Goal: Task Accomplishment & Management: Complete application form

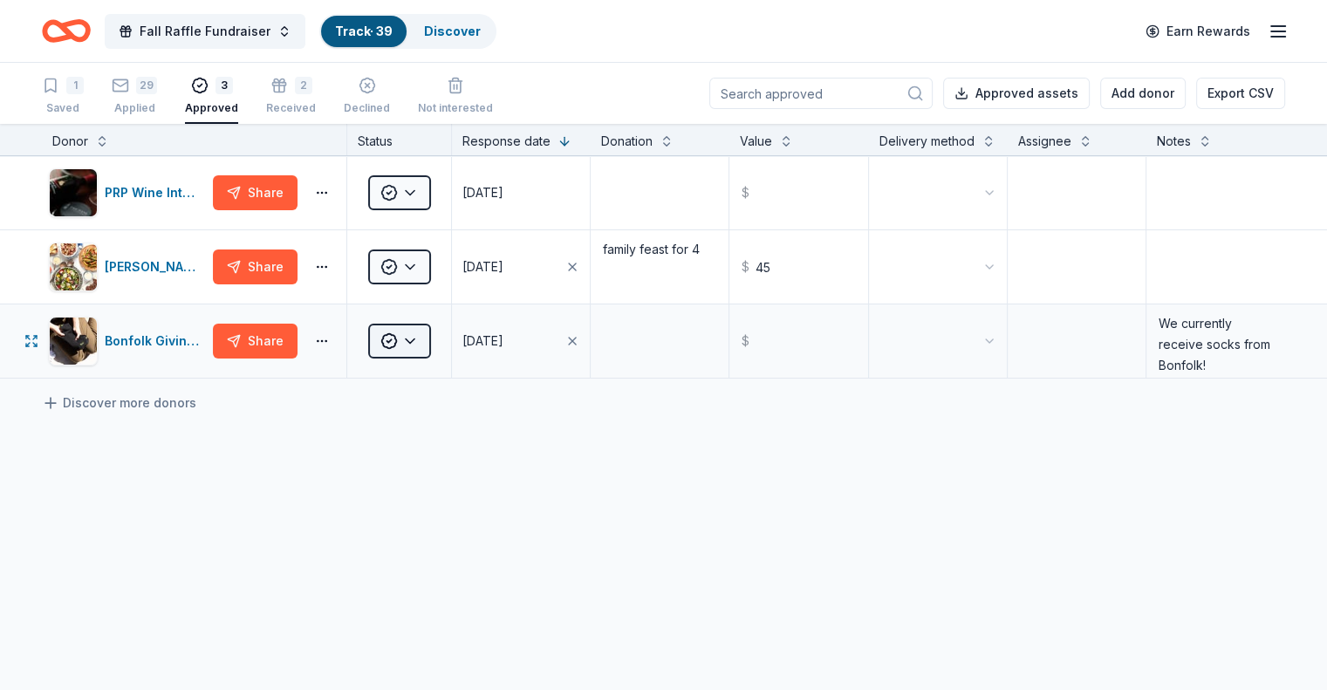
click at [440, 360] on html "Fall Raffle Fundraiser Track · 39 Discover Earn Rewards 1 Saved 29 Applied 3 Ap…" at bounding box center [663, 345] width 1327 height 690
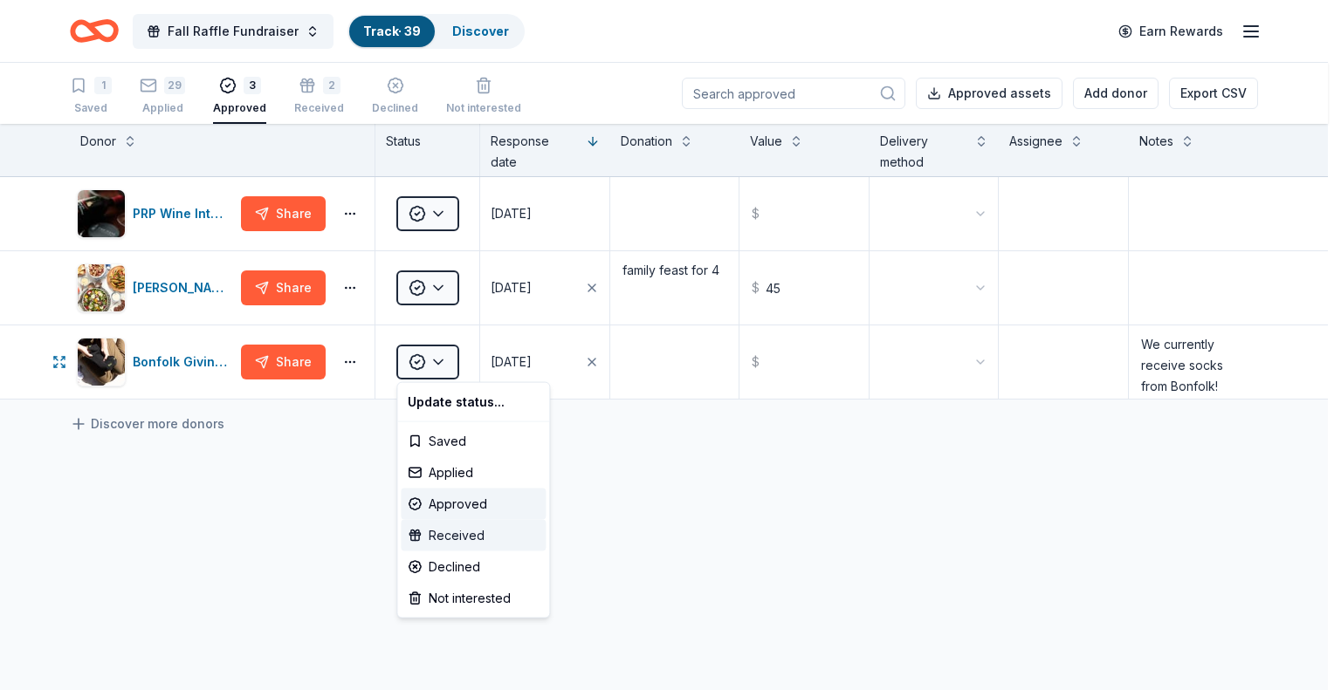
click at [471, 534] on div "Received" at bounding box center [473, 535] width 145 height 31
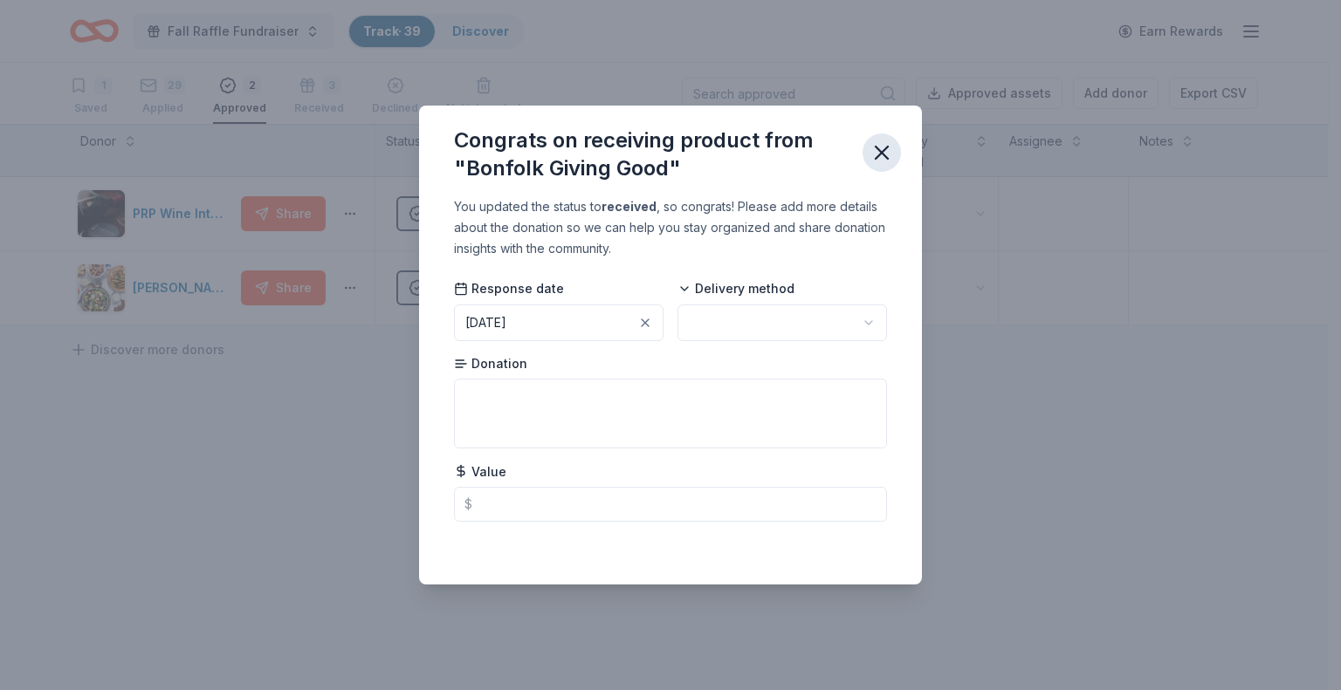
click at [884, 147] on icon "button" at bounding box center [881, 153] width 24 height 24
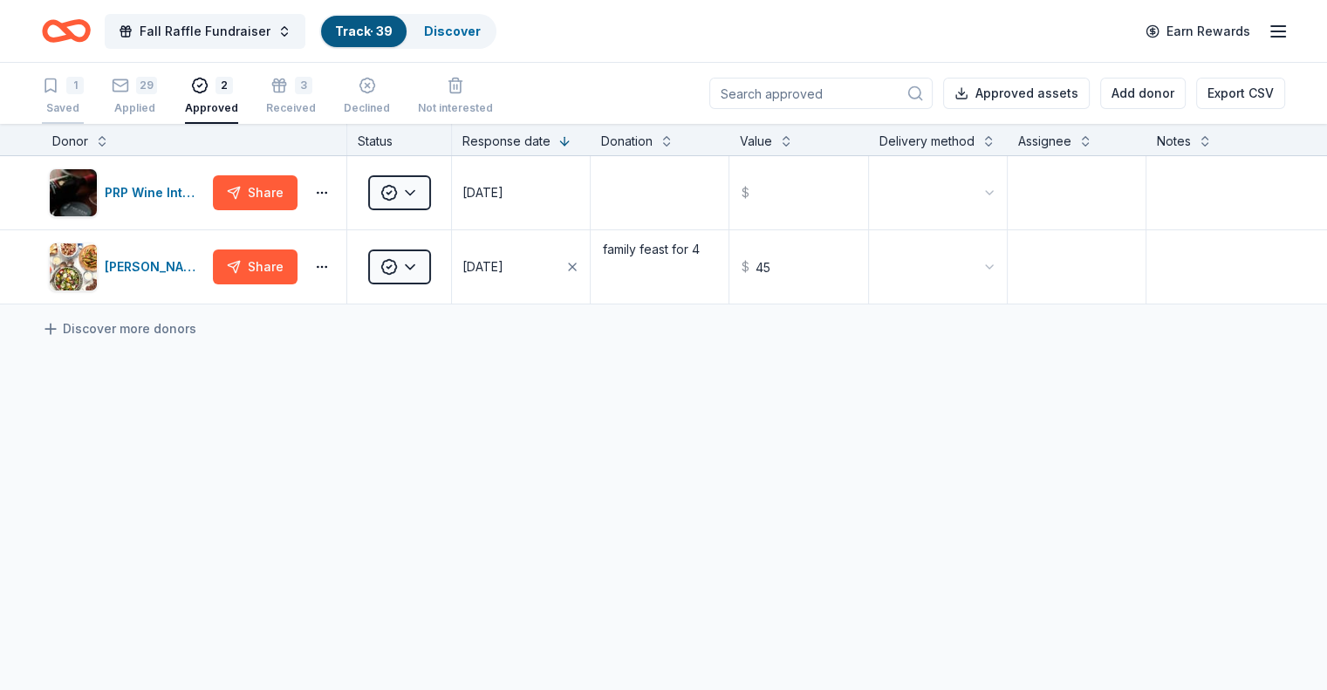
click at [84, 94] on div "1 Saved" at bounding box center [63, 96] width 42 height 38
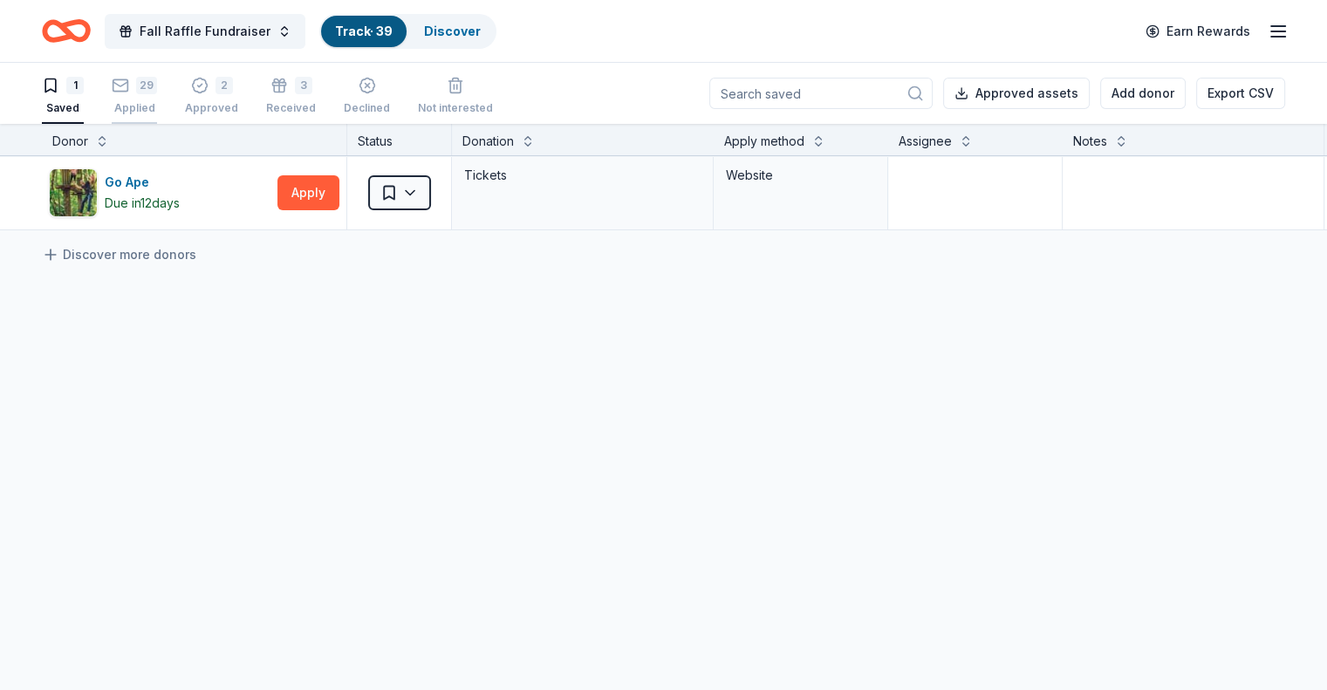
click at [157, 86] on div "29" at bounding box center [146, 85] width 21 height 17
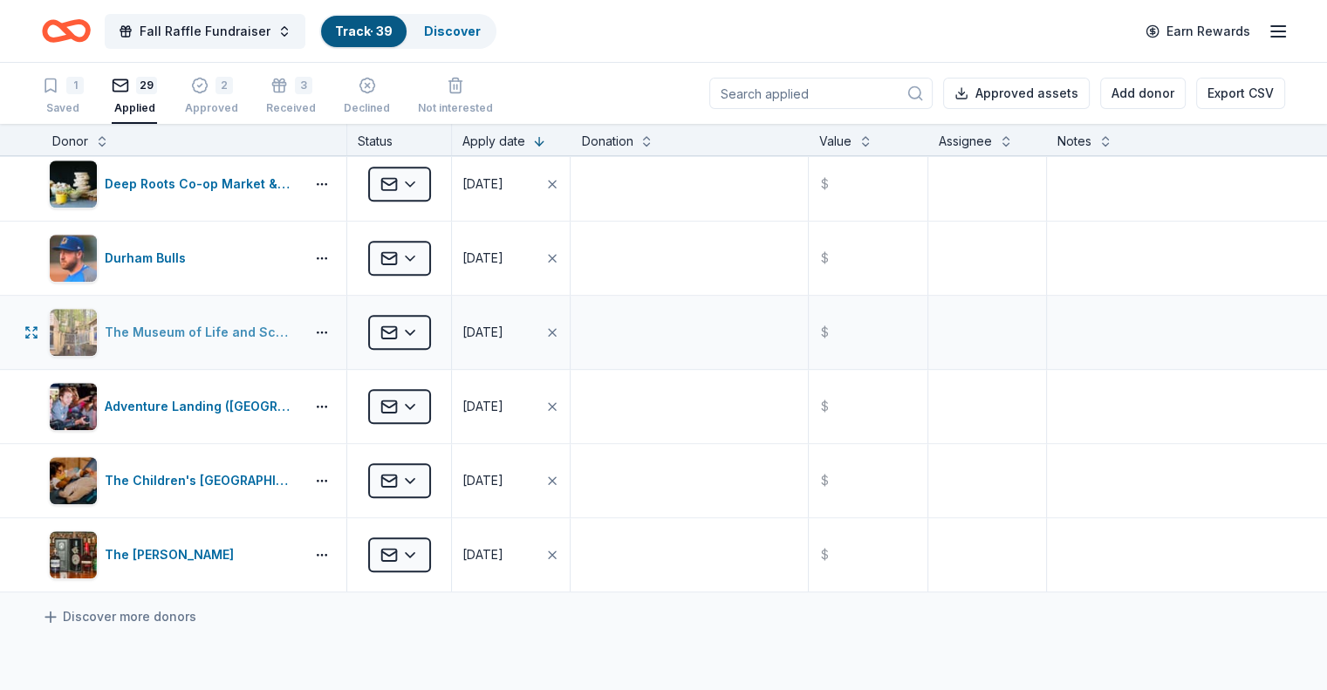
scroll to position [1746, 0]
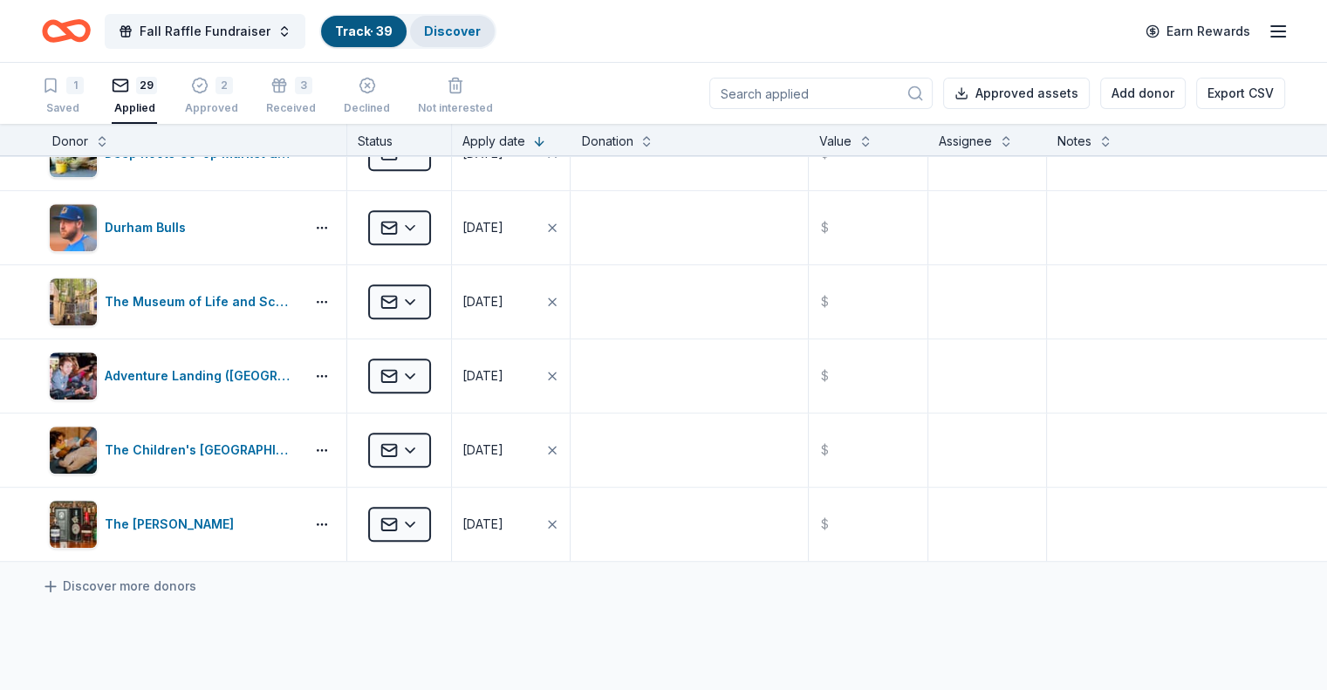
click at [482, 22] on div "Discover" at bounding box center [452, 31] width 85 height 31
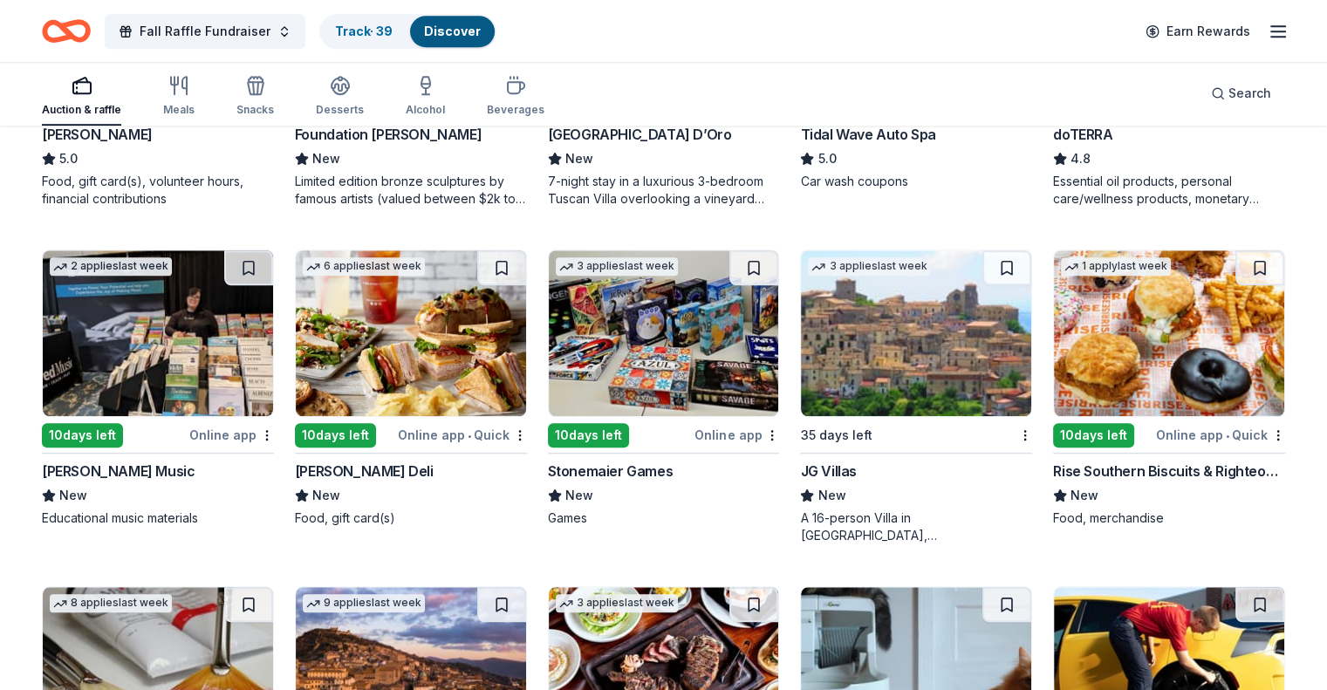
scroll to position [1406, 0]
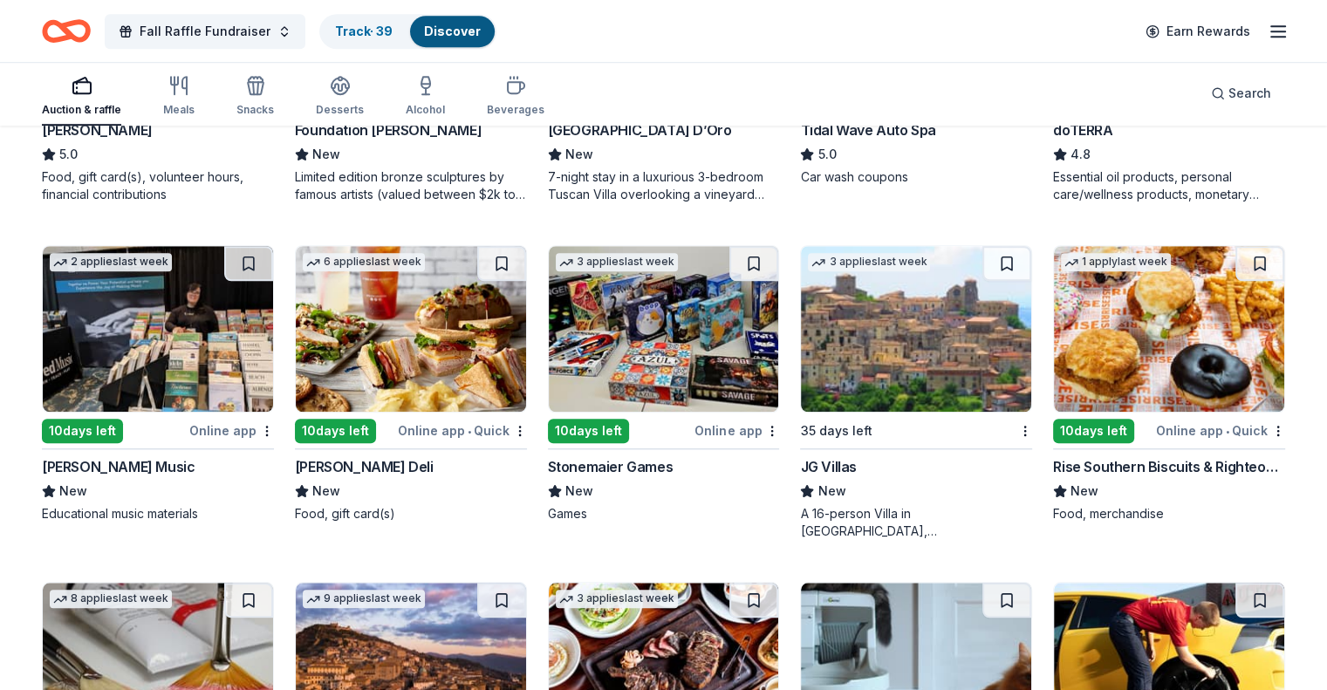
click at [1095, 338] on img at bounding box center [1169, 329] width 230 height 166
click at [408, 374] on img at bounding box center [411, 329] width 230 height 166
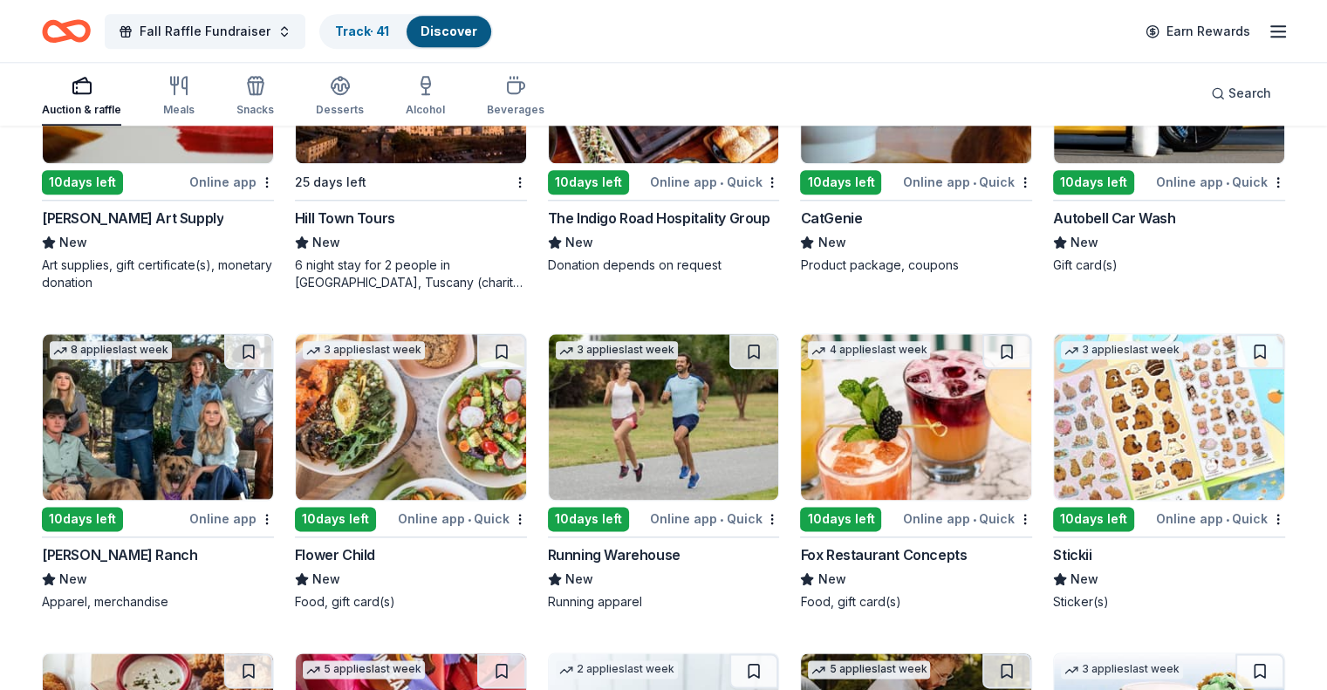
scroll to position [2079, 0]
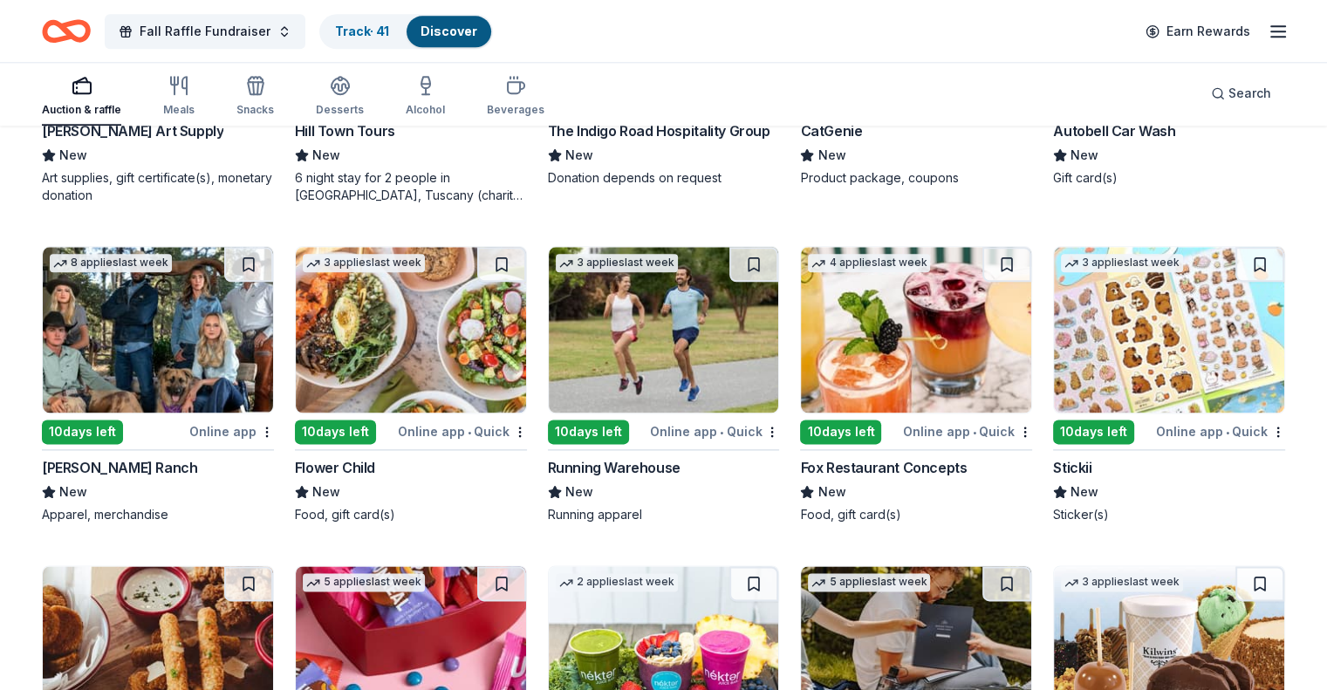
click at [841, 359] on img at bounding box center [916, 330] width 230 height 166
click at [499, 268] on button at bounding box center [501, 264] width 49 height 35
click at [505, 261] on button at bounding box center [503, 264] width 45 height 35
click at [368, 29] on link "Track · 42" at bounding box center [364, 31] width 58 height 15
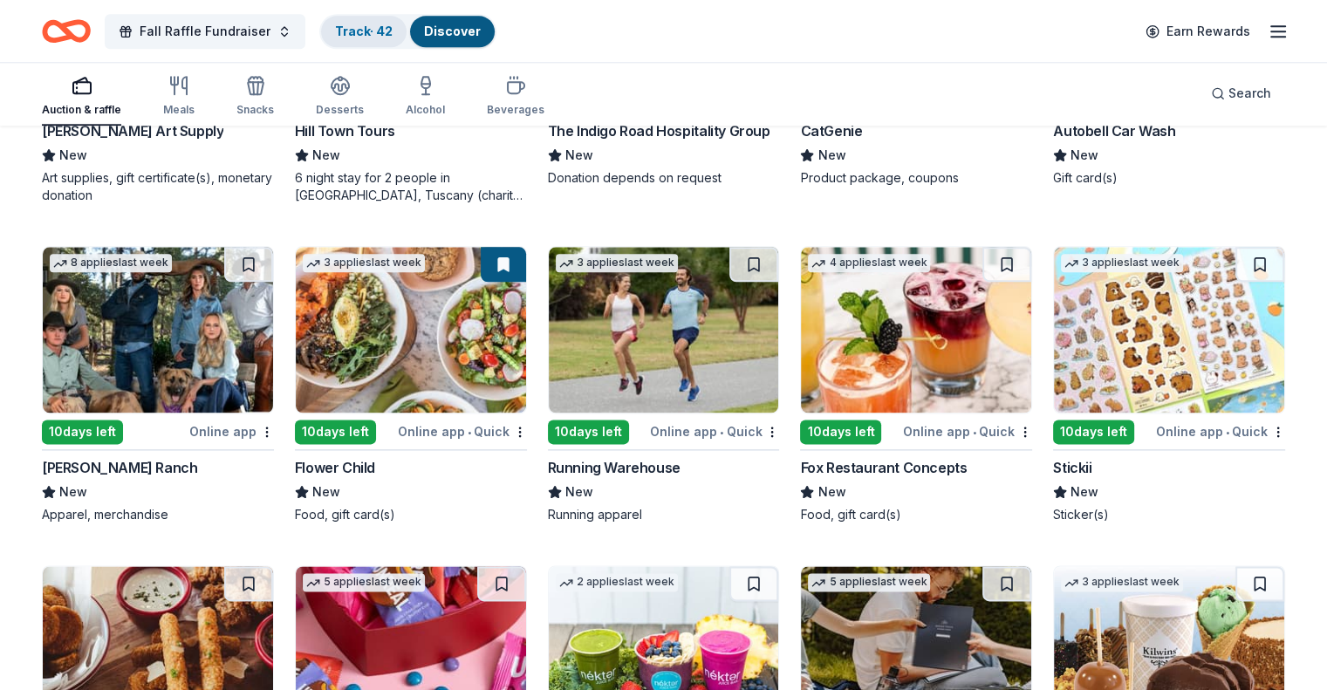
click at [394, 22] on div "Track · 42" at bounding box center [364, 31] width 86 height 31
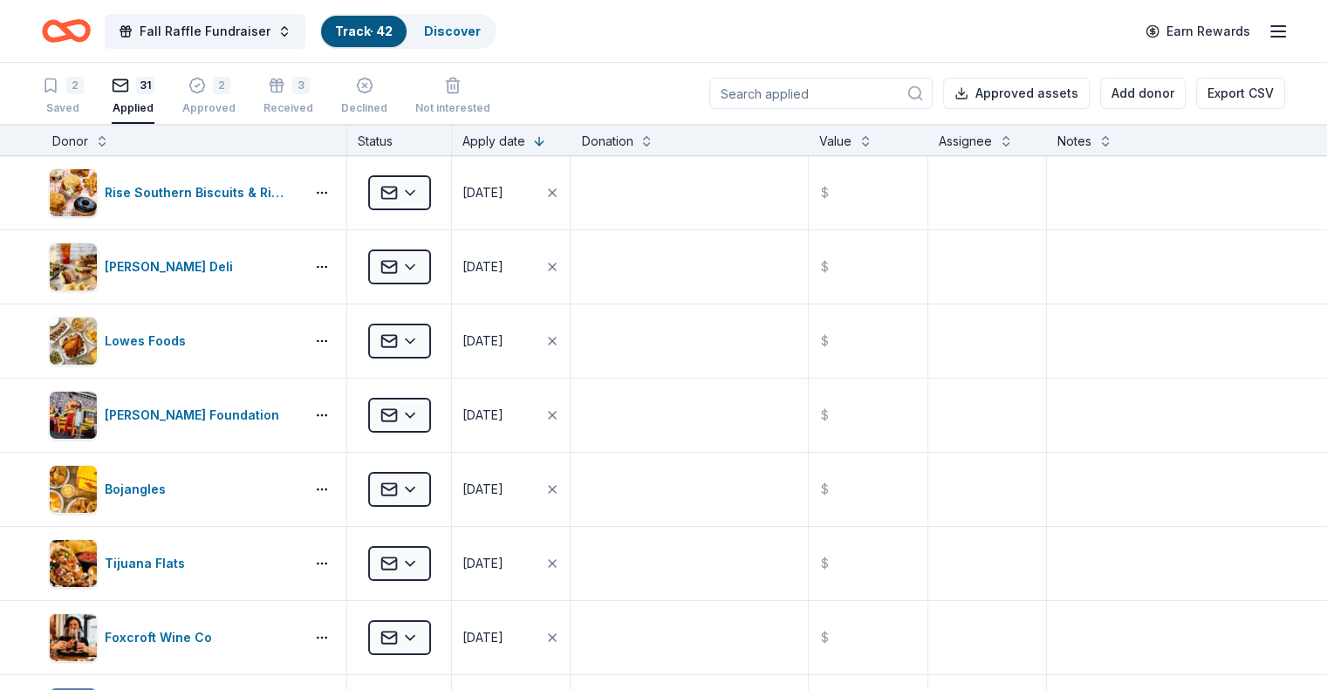
click at [119, 136] on div "Donor" at bounding box center [194, 141] width 284 height 21
click at [109, 141] on button at bounding box center [102, 139] width 14 height 17
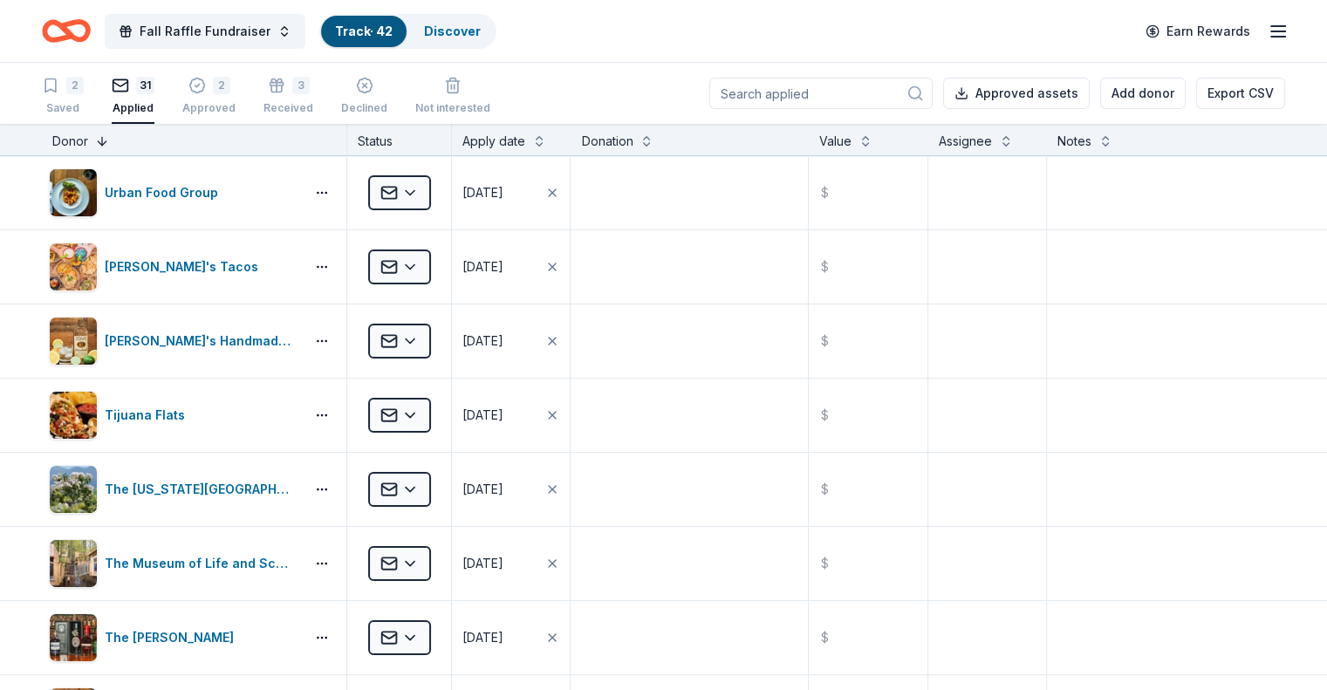
click at [109, 141] on button at bounding box center [102, 139] width 14 height 17
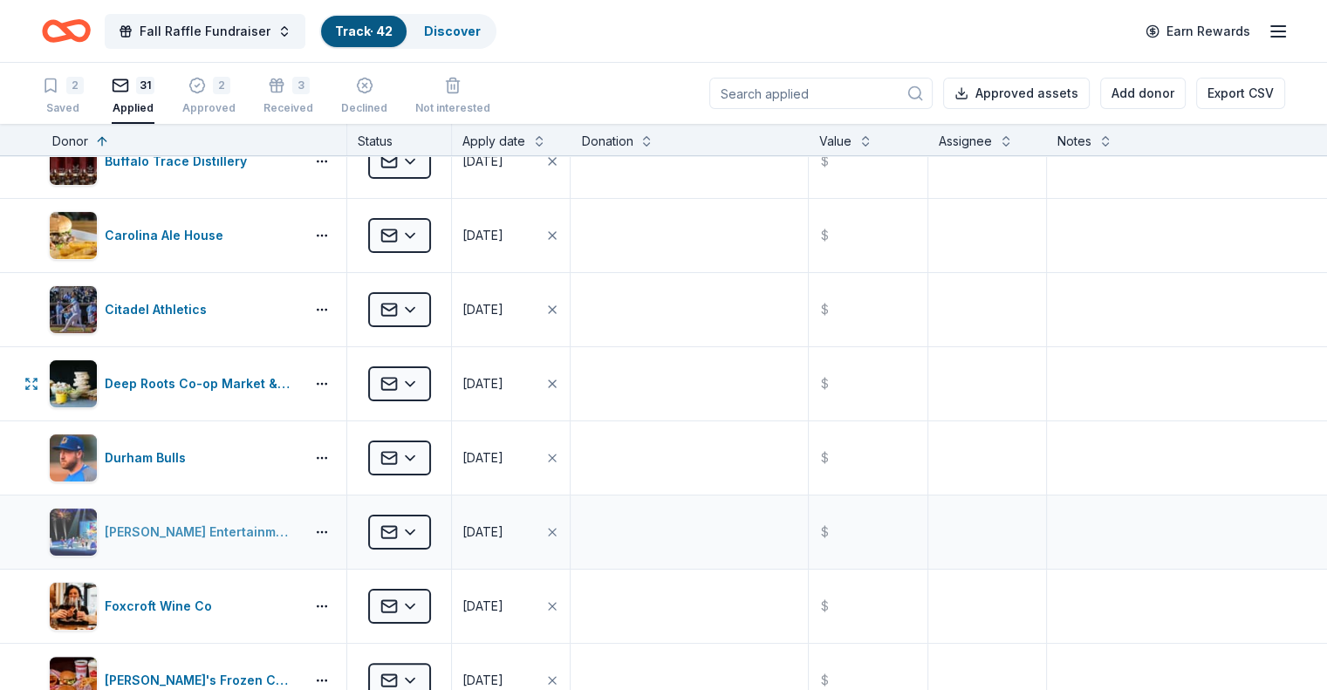
scroll to position [349, 0]
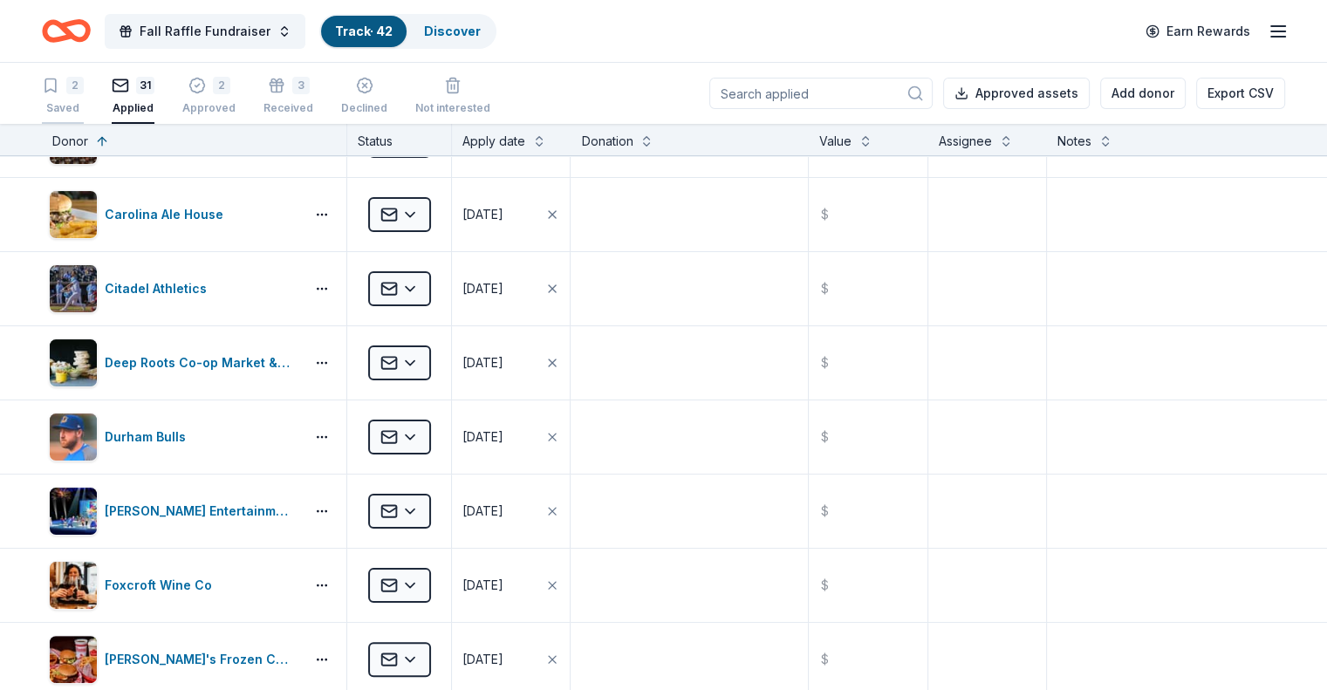
click at [84, 101] on div "Saved" at bounding box center [63, 108] width 42 height 14
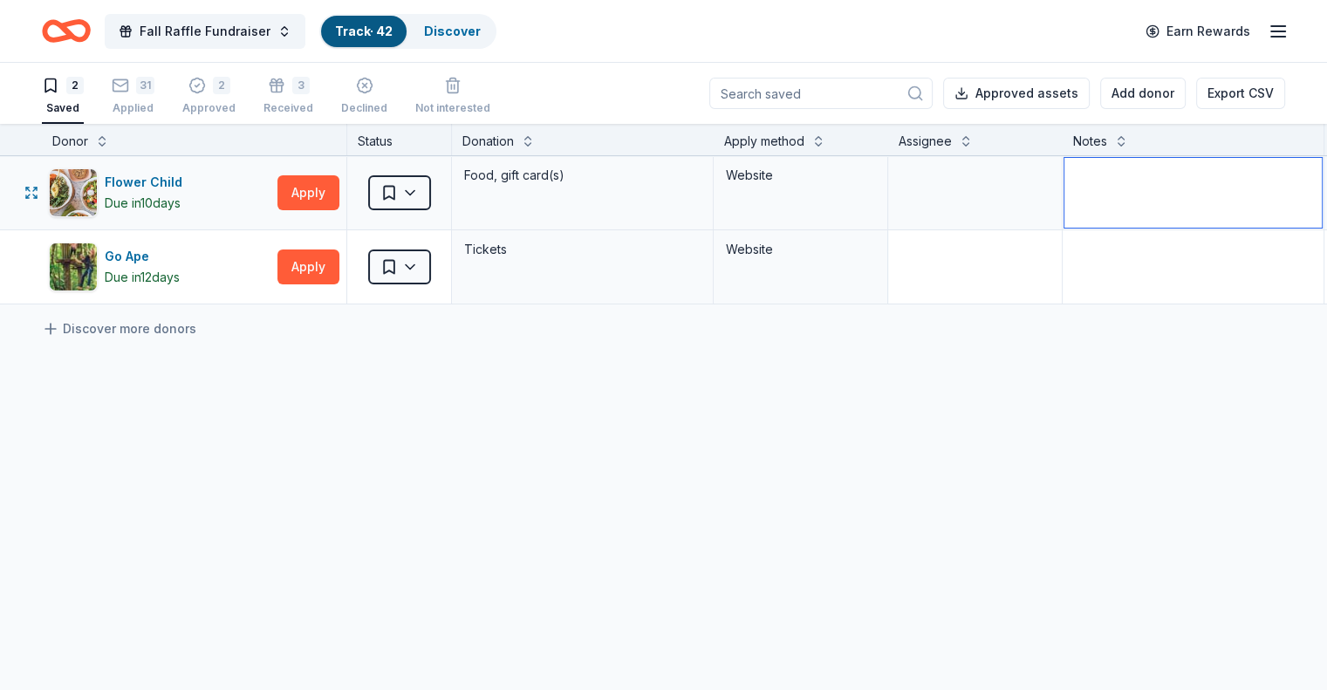
click at [1115, 190] on textarea at bounding box center [1193, 193] width 257 height 70
type textarea "Not in our area. Closest is Charolotte"
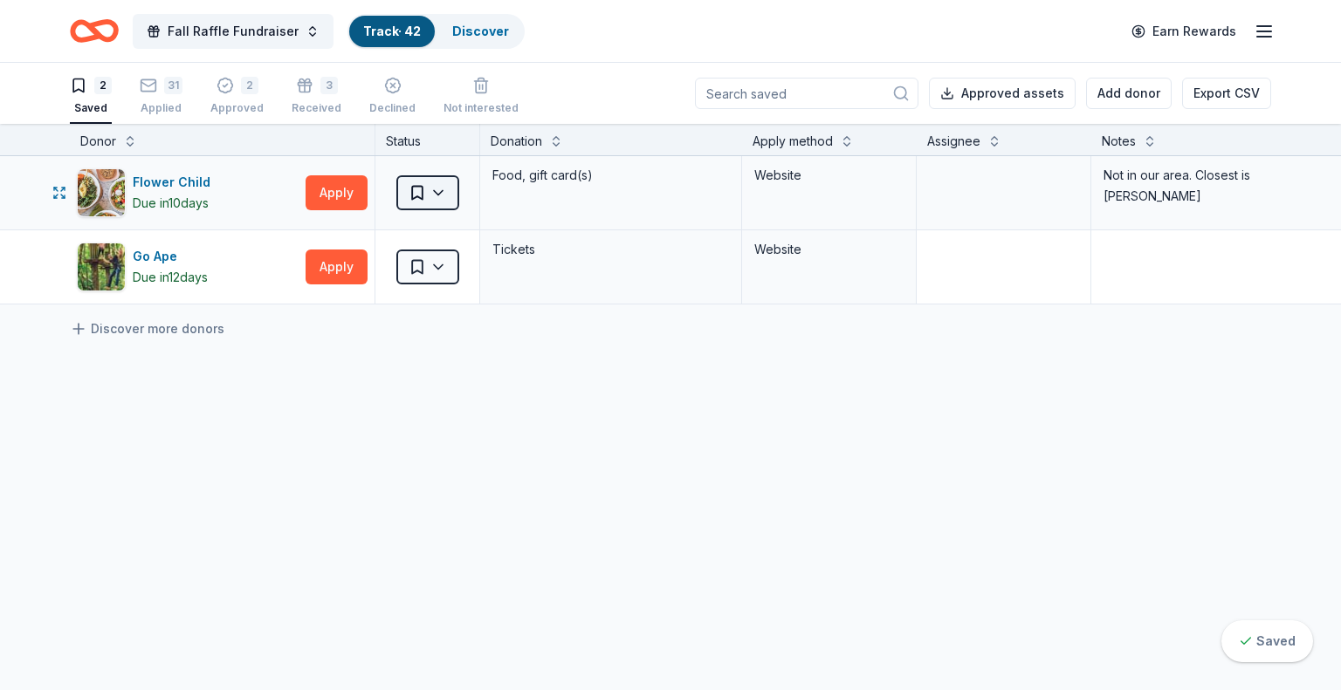
click at [438, 193] on html "Fall Raffle Fundraiser Track · 42 Discover Earn Rewards 2 Saved 31 Applied 2 Ap…" at bounding box center [670, 345] width 1341 height 690
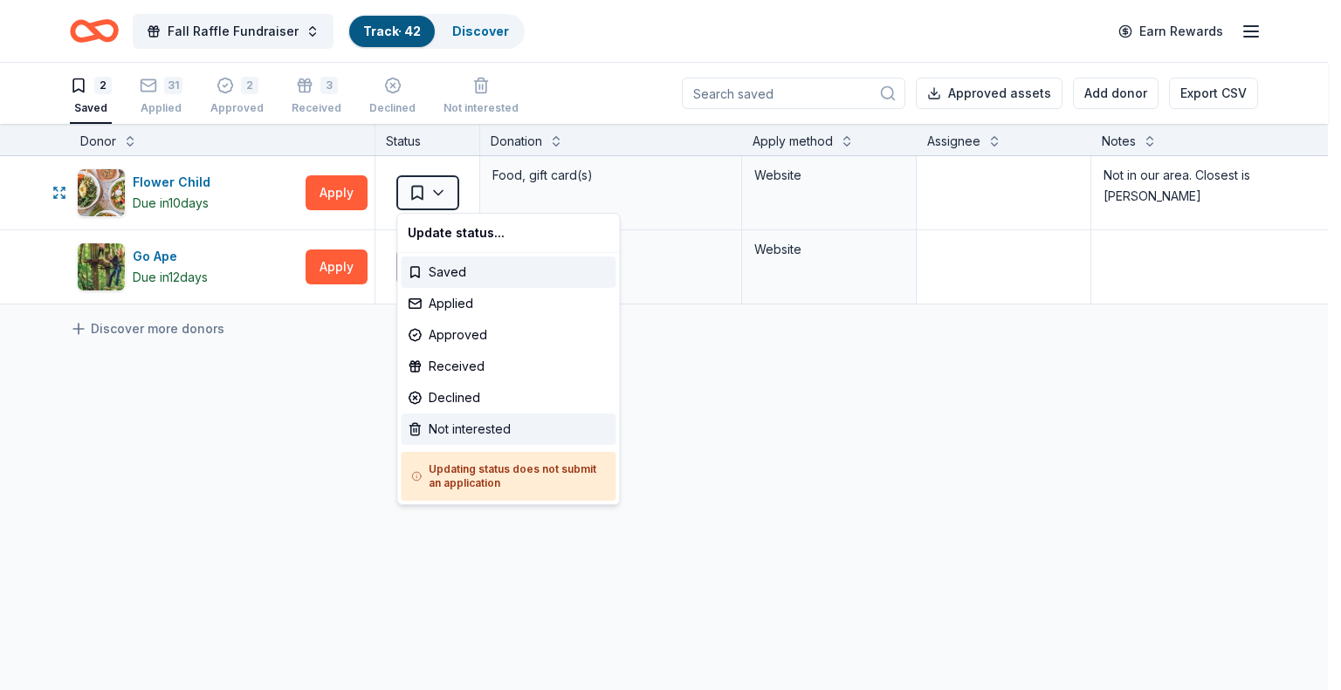
click at [445, 421] on div "Not interested" at bounding box center [508, 429] width 215 height 31
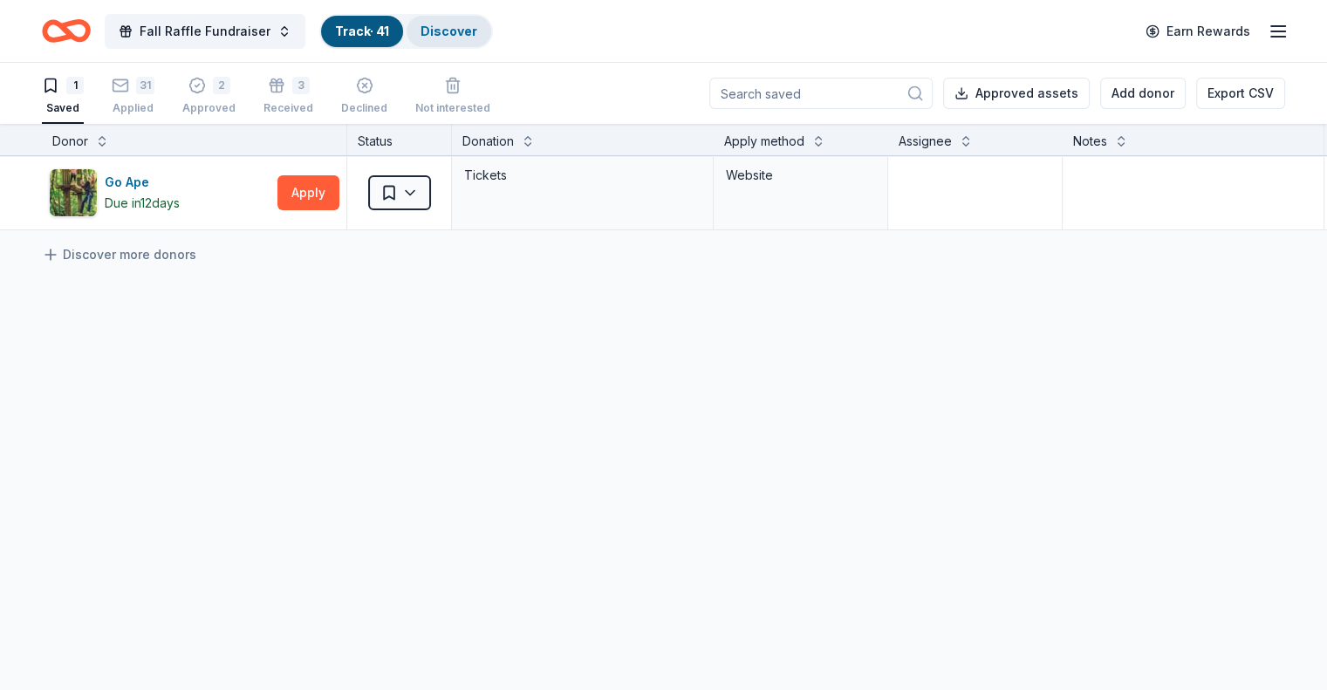
click at [471, 27] on link "Discover" at bounding box center [449, 31] width 57 height 15
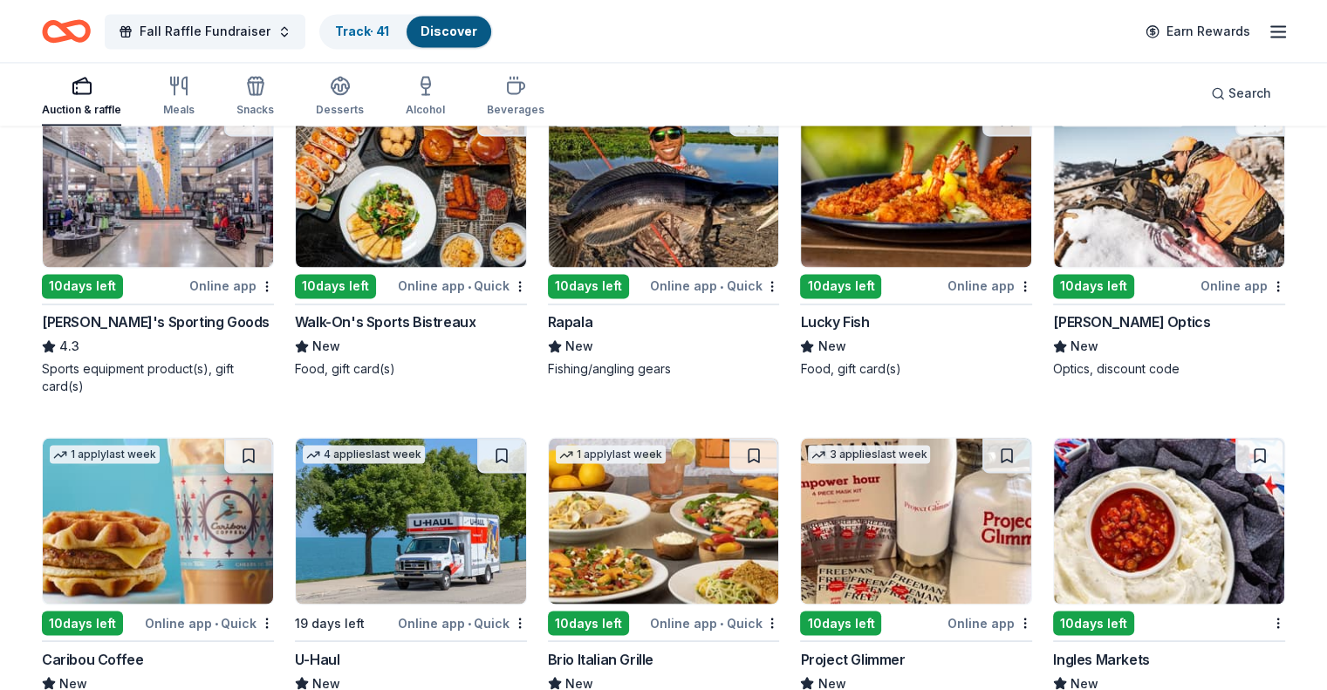
scroll to position [3059, 0]
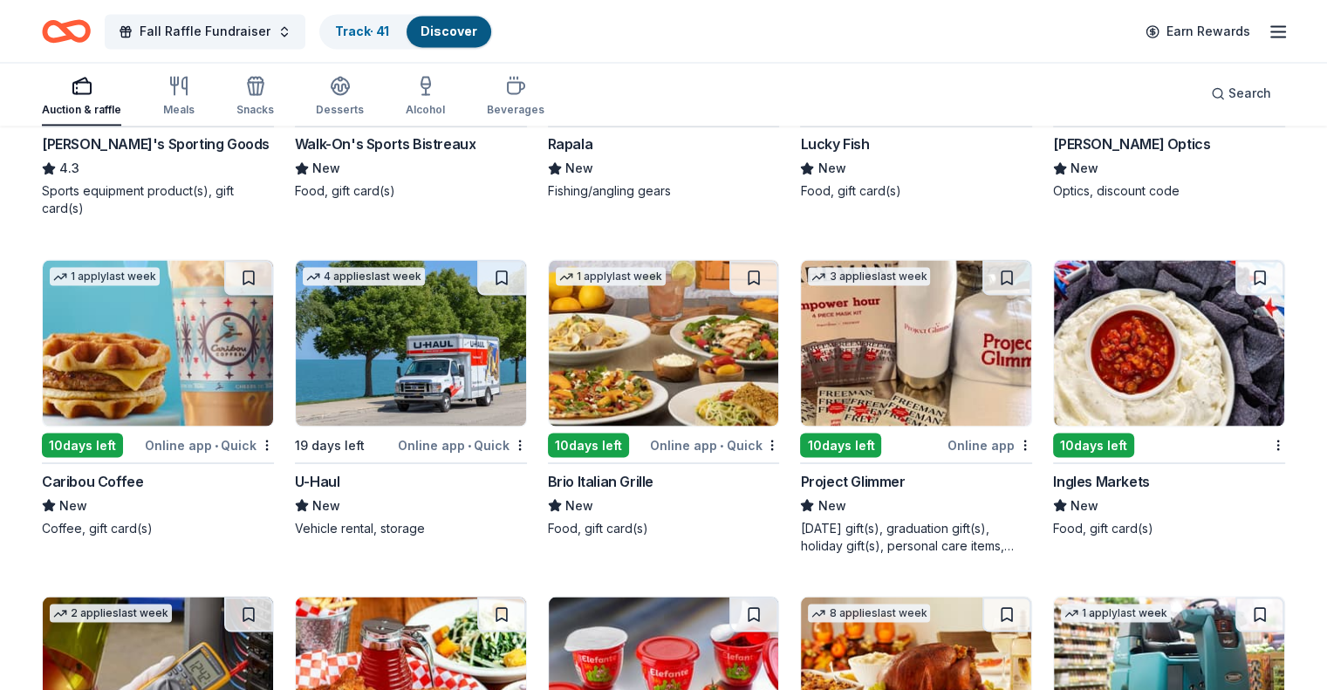
click at [171, 343] on img at bounding box center [158, 343] width 230 height 166
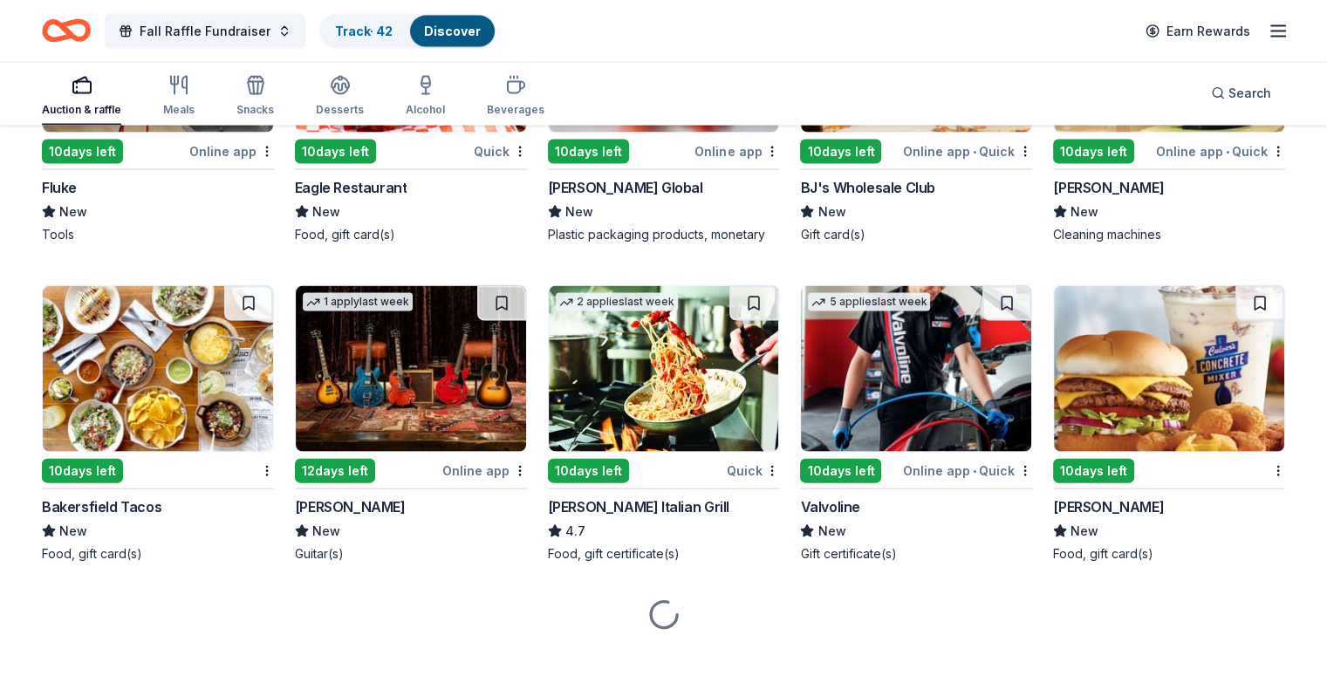
scroll to position [3698, 0]
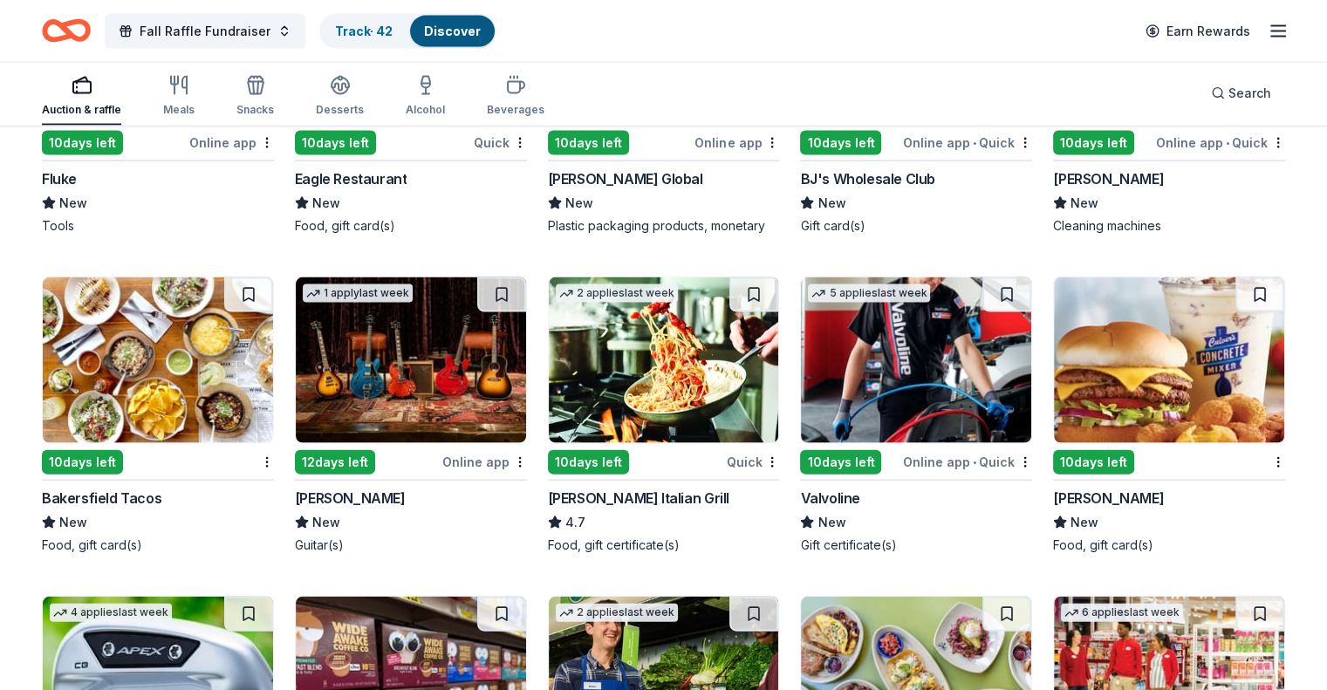
click at [656, 345] on img at bounding box center [664, 361] width 230 height 166
click at [1092, 369] on img at bounding box center [1169, 361] width 230 height 166
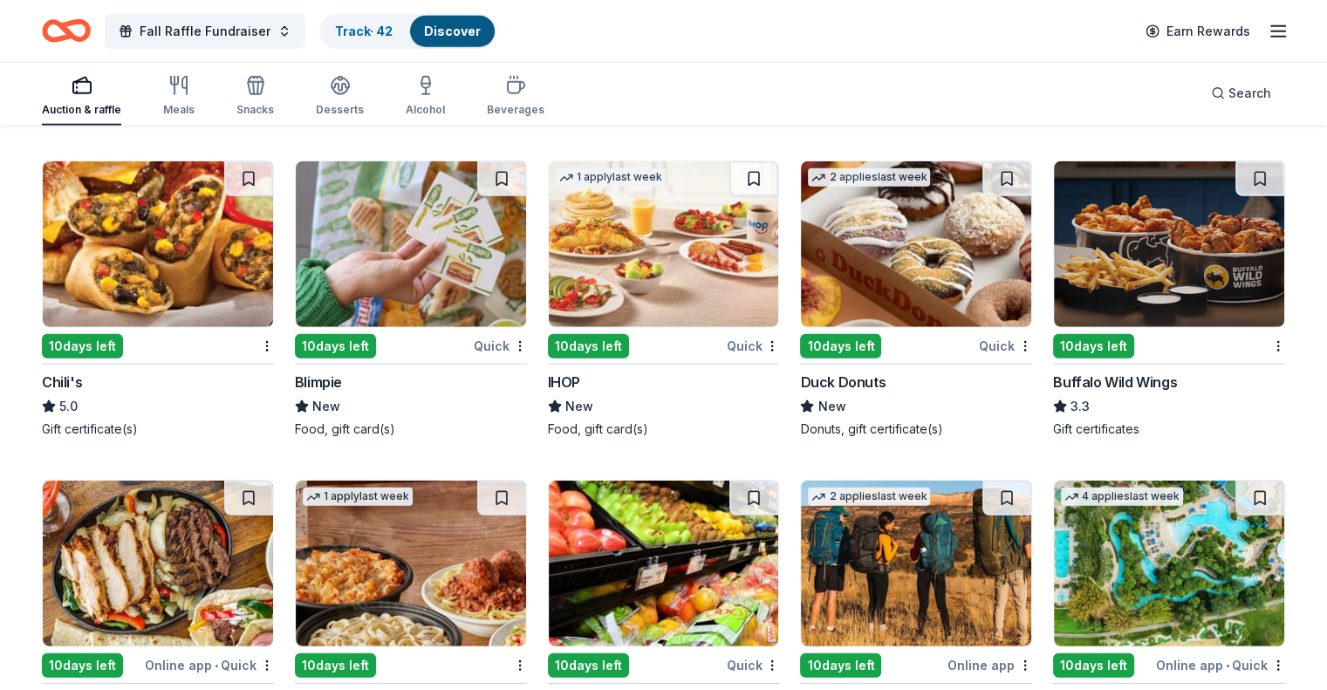
scroll to position [5010, 0]
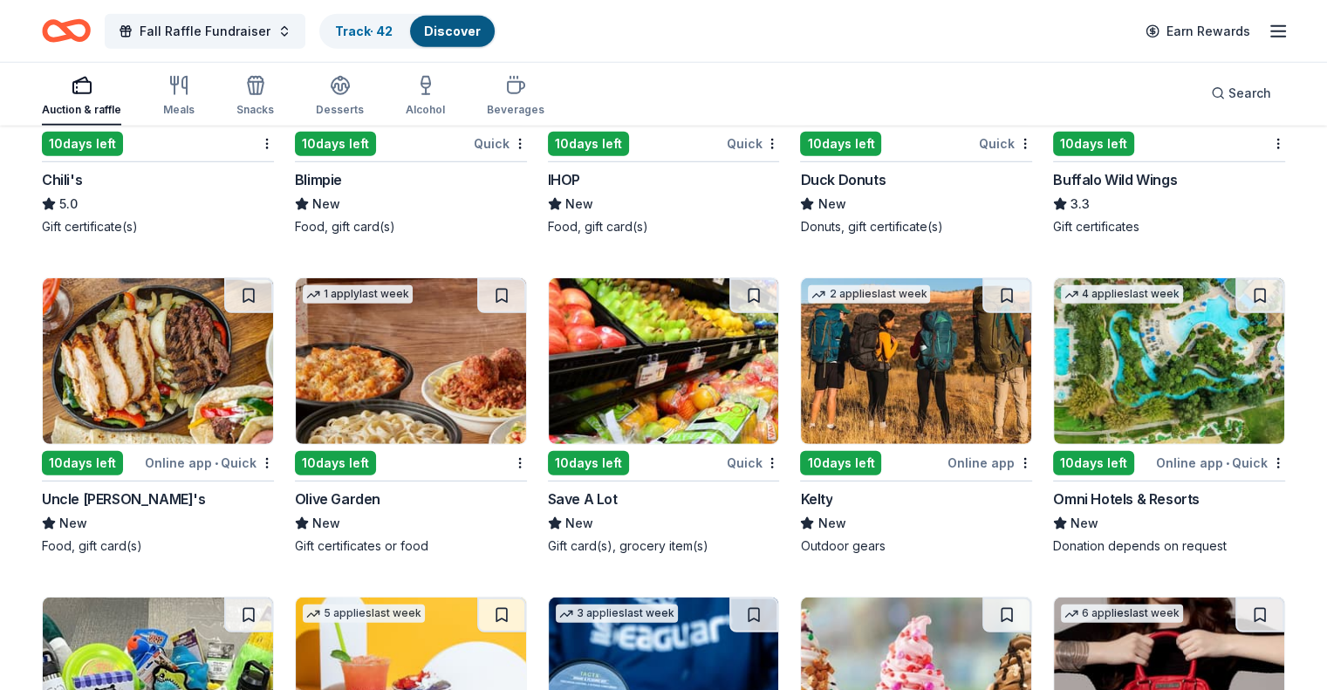
click at [207, 364] on img at bounding box center [158, 361] width 230 height 166
click at [367, 360] on img at bounding box center [411, 361] width 230 height 166
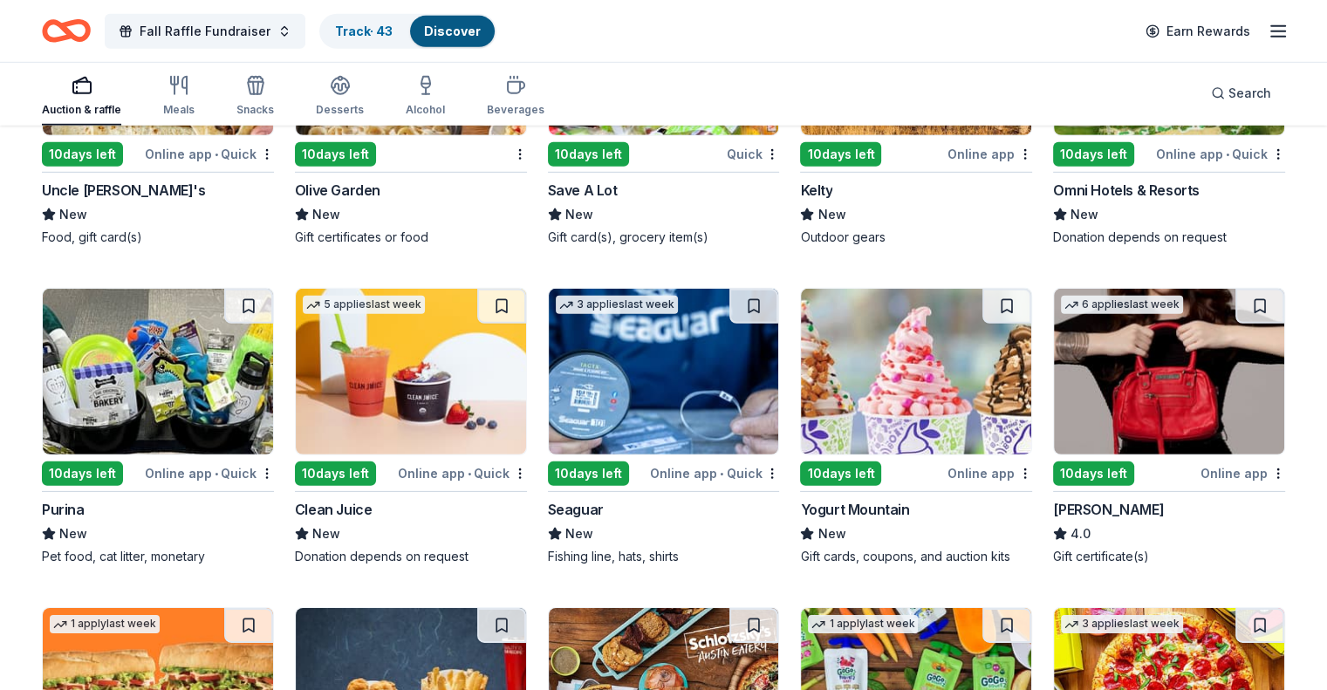
scroll to position [5359, 0]
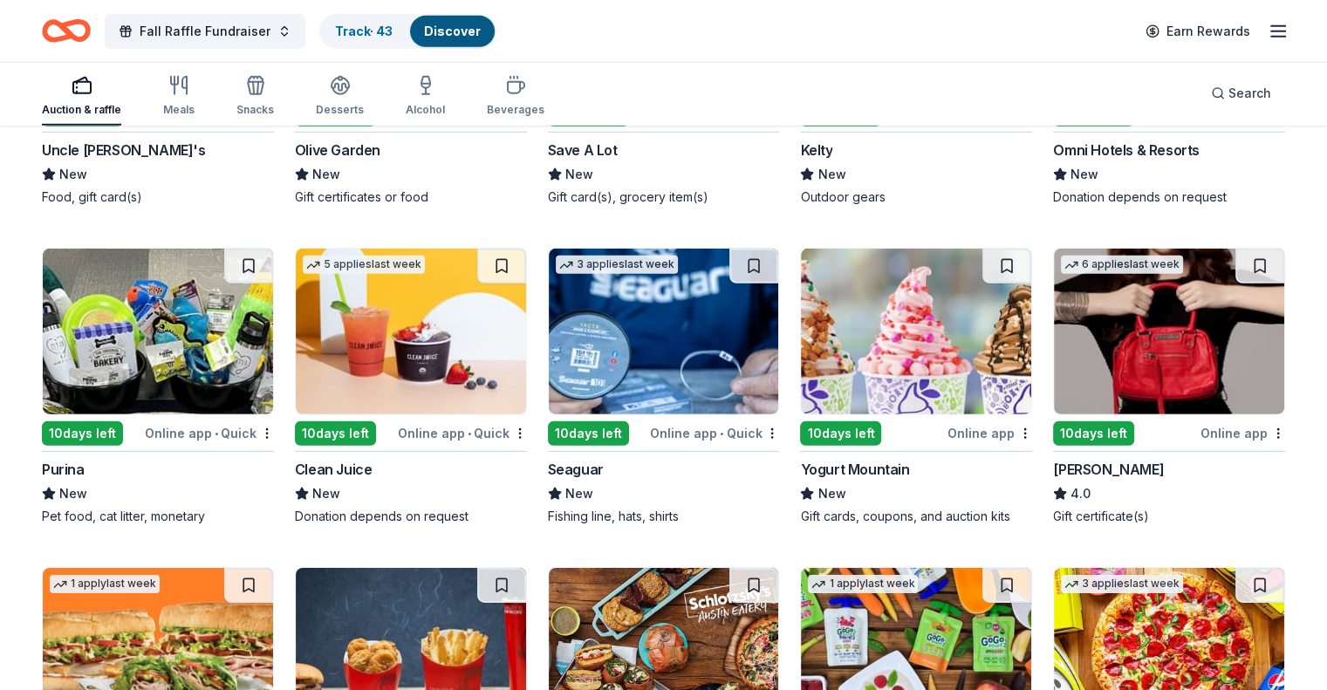
click at [888, 347] on img at bounding box center [916, 332] width 230 height 166
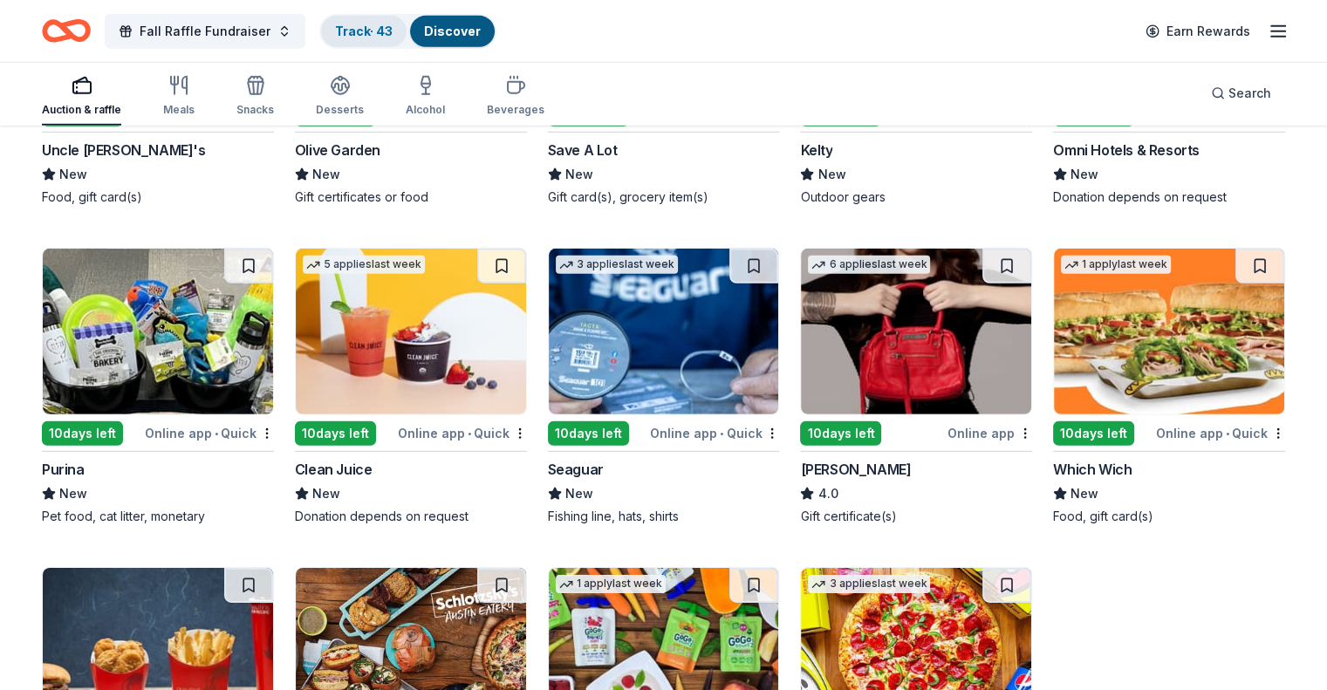
click at [371, 31] on link "Track · 43" at bounding box center [364, 31] width 58 height 15
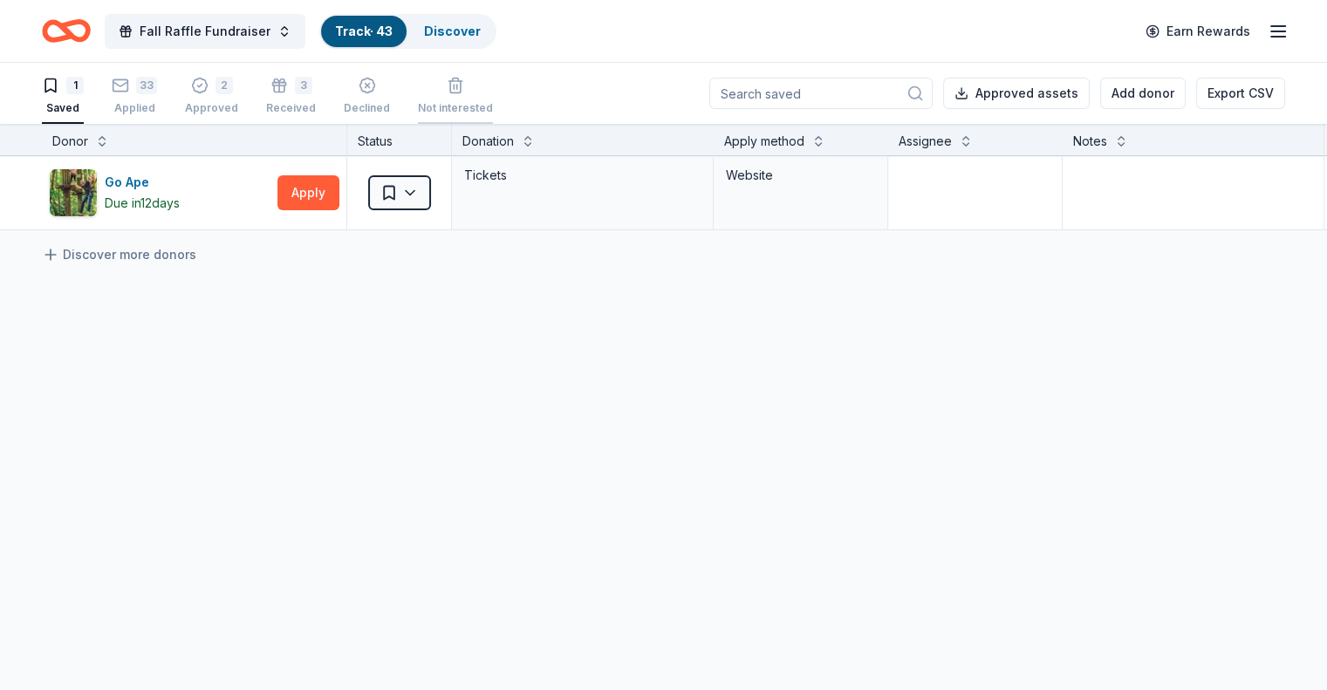
click at [464, 83] on icon "button" at bounding box center [455, 85] width 17 height 17
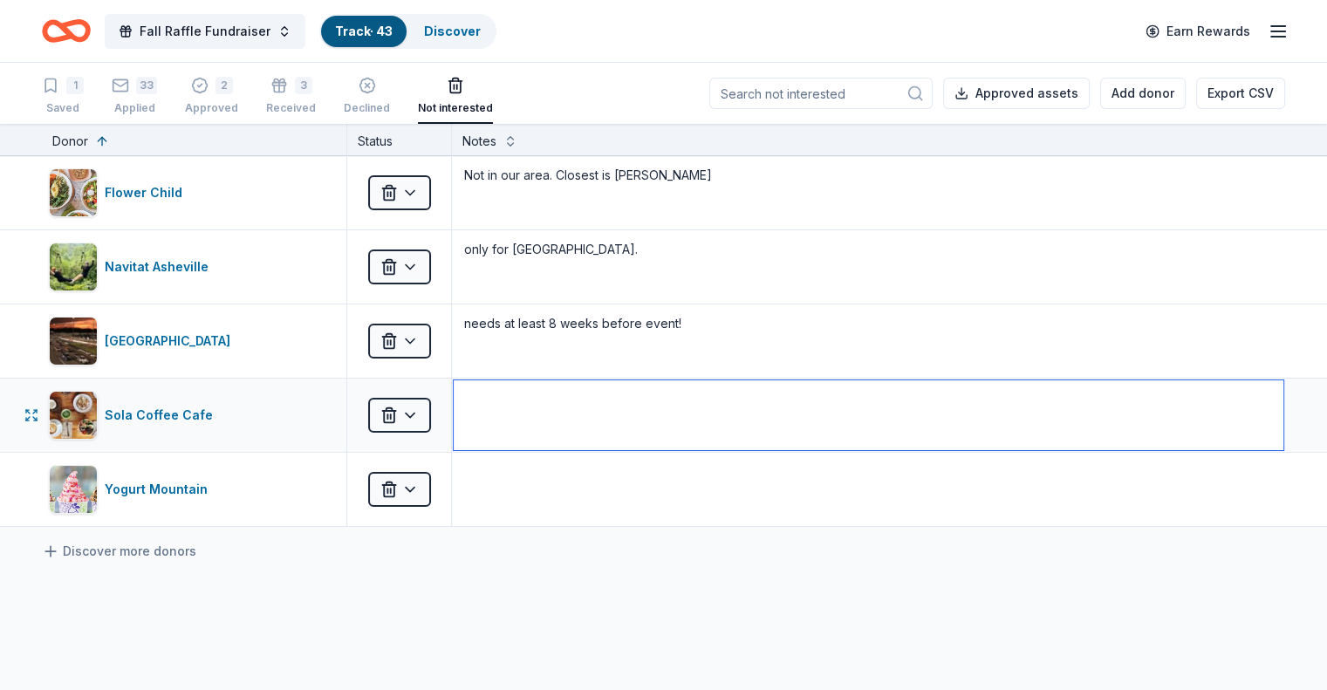
click at [539, 394] on textarea at bounding box center [869, 416] width 830 height 70
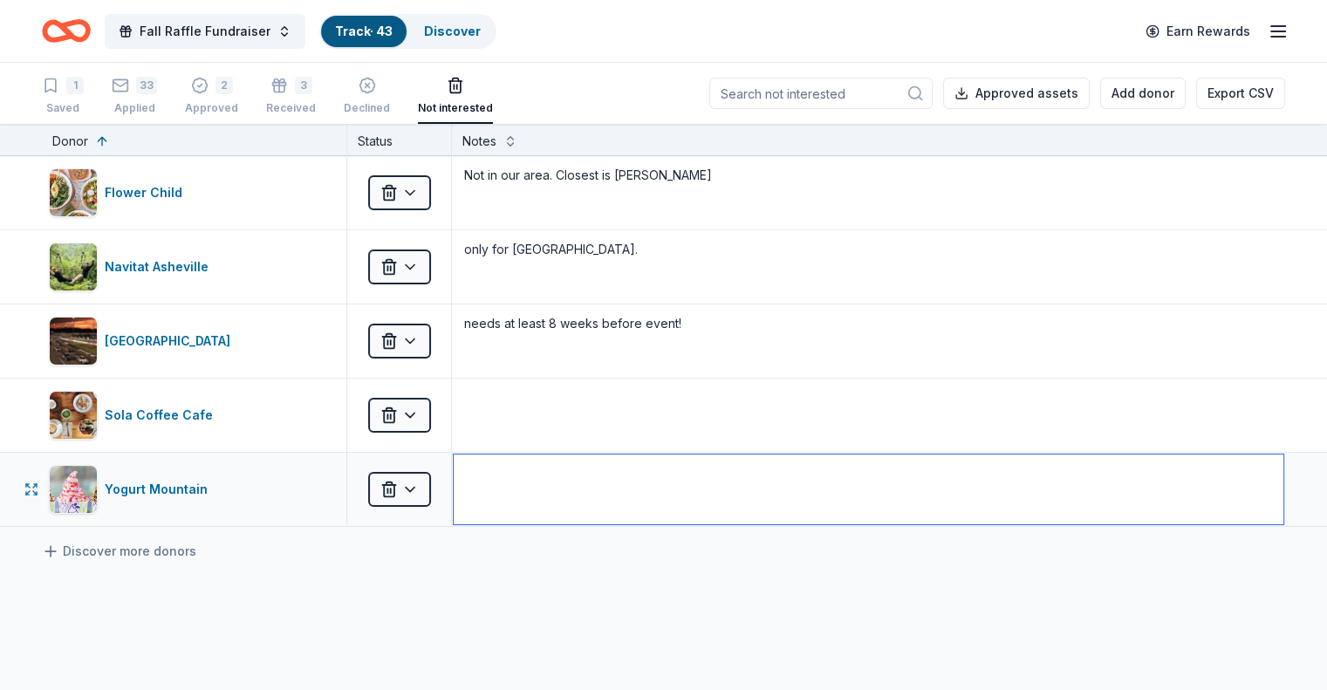
click at [527, 465] on textarea at bounding box center [869, 490] width 830 height 70
type textarea "In CHarlotte"
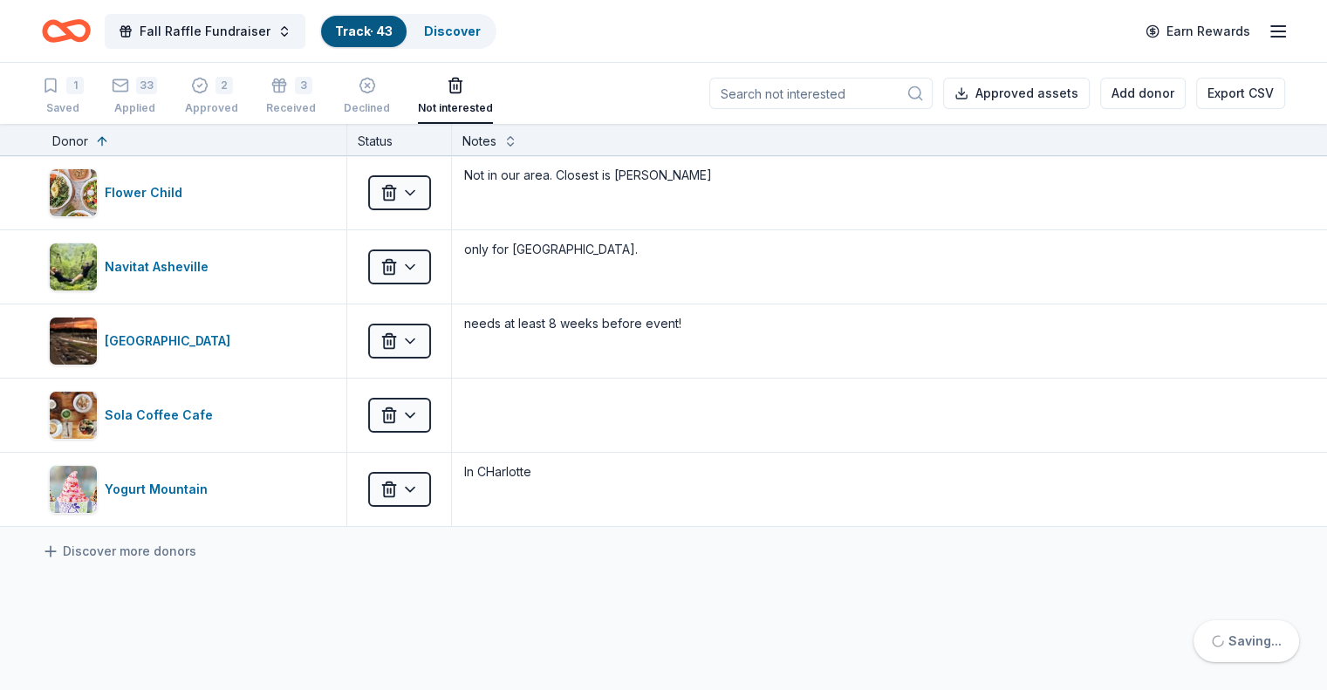
click at [520, 540] on div "Discover more donors" at bounding box center [663, 551] width 1327 height 49
click at [481, 29] on link "Discover" at bounding box center [452, 31] width 57 height 15
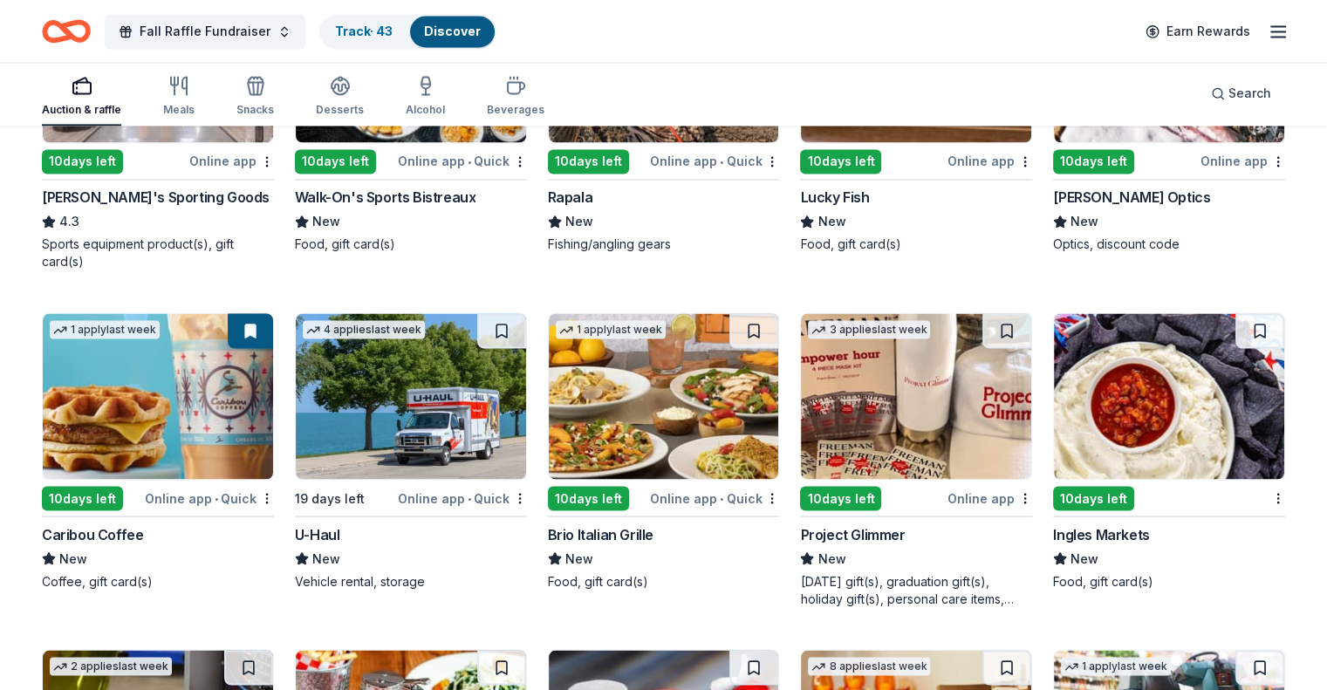
scroll to position [3055, 0]
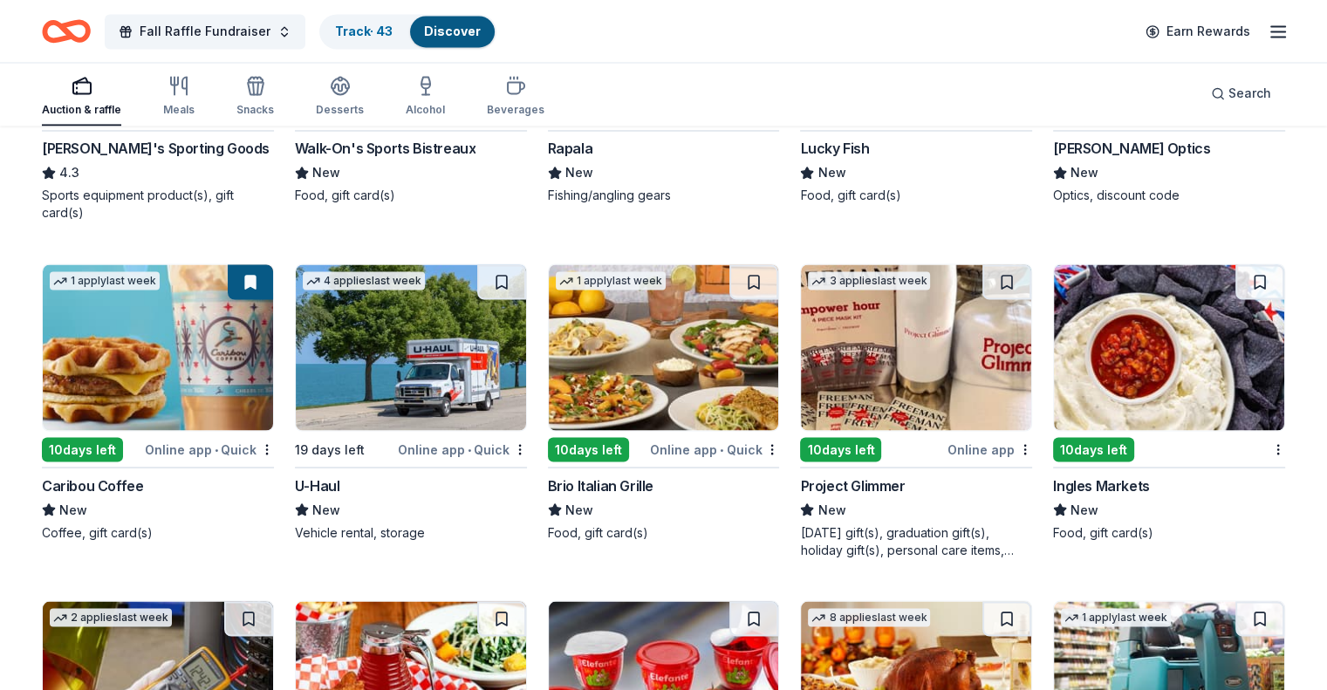
click at [646, 373] on img at bounding box center [664, 347] width 230 height 166
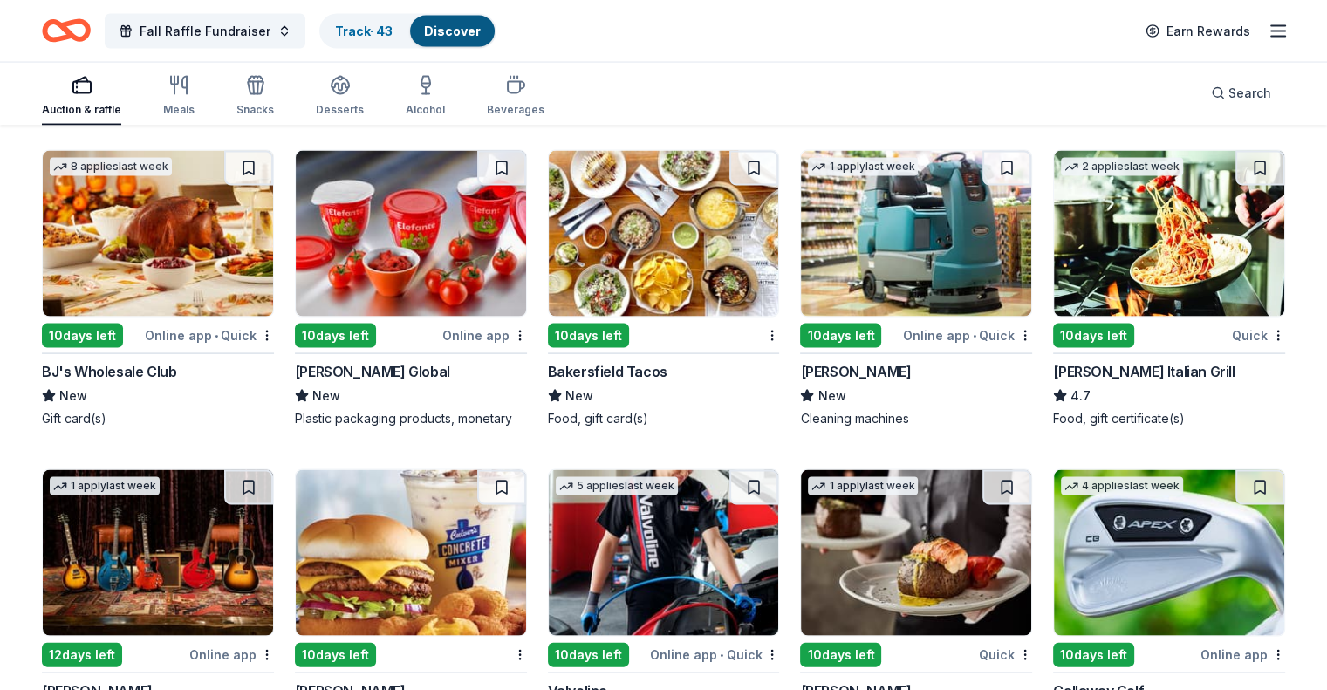
scroll to position [3491, 0]
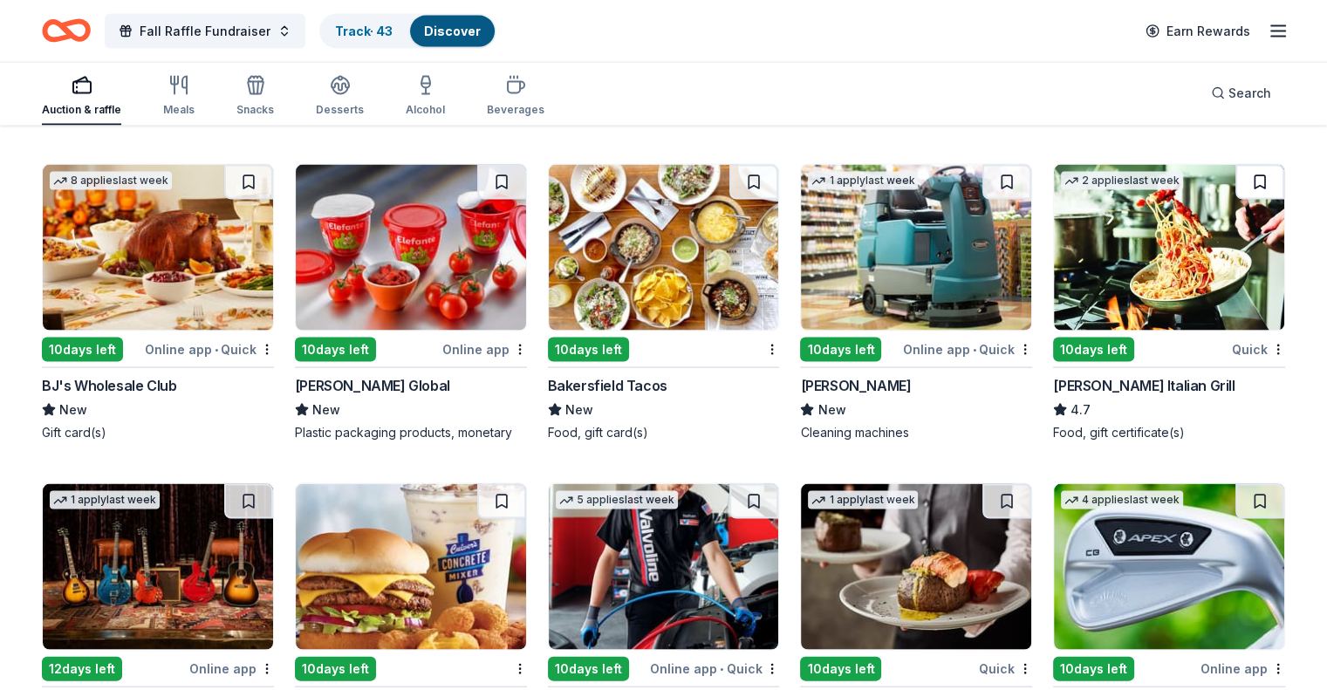
click at [1236, 179] on button at bounding box center [1260, 182] width 49 height 35
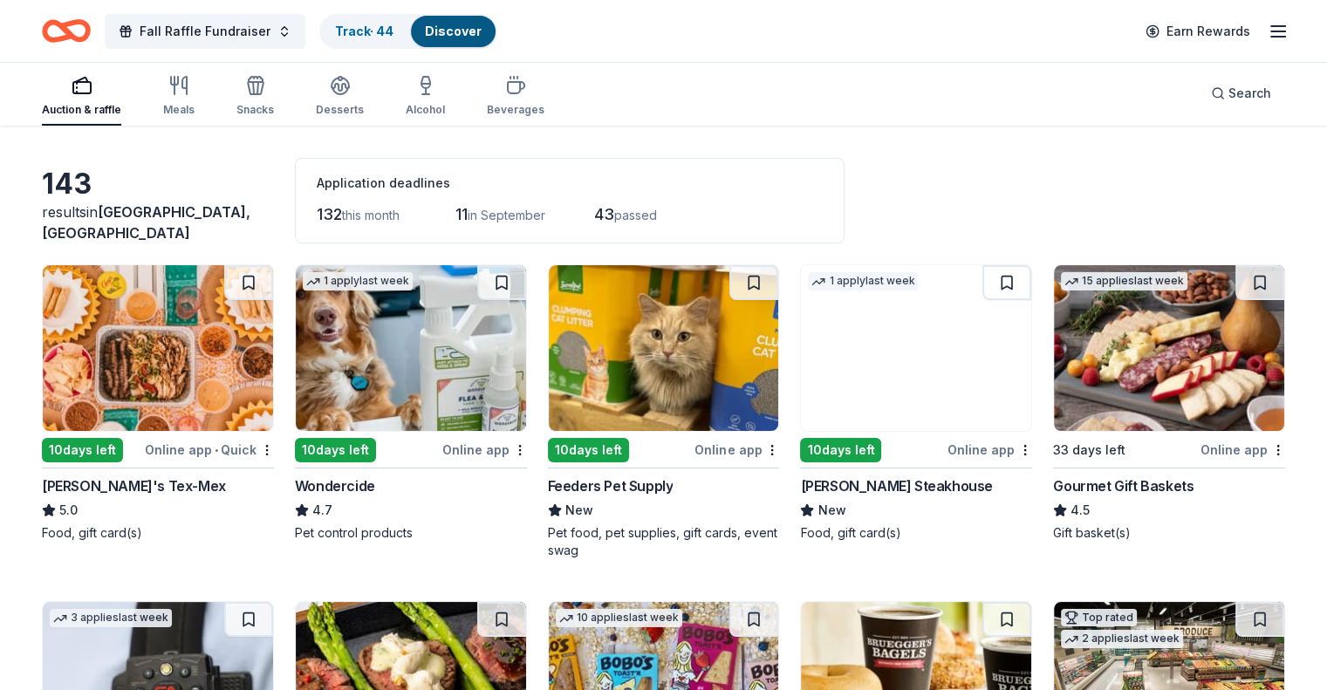
scroll to position [87, 0]
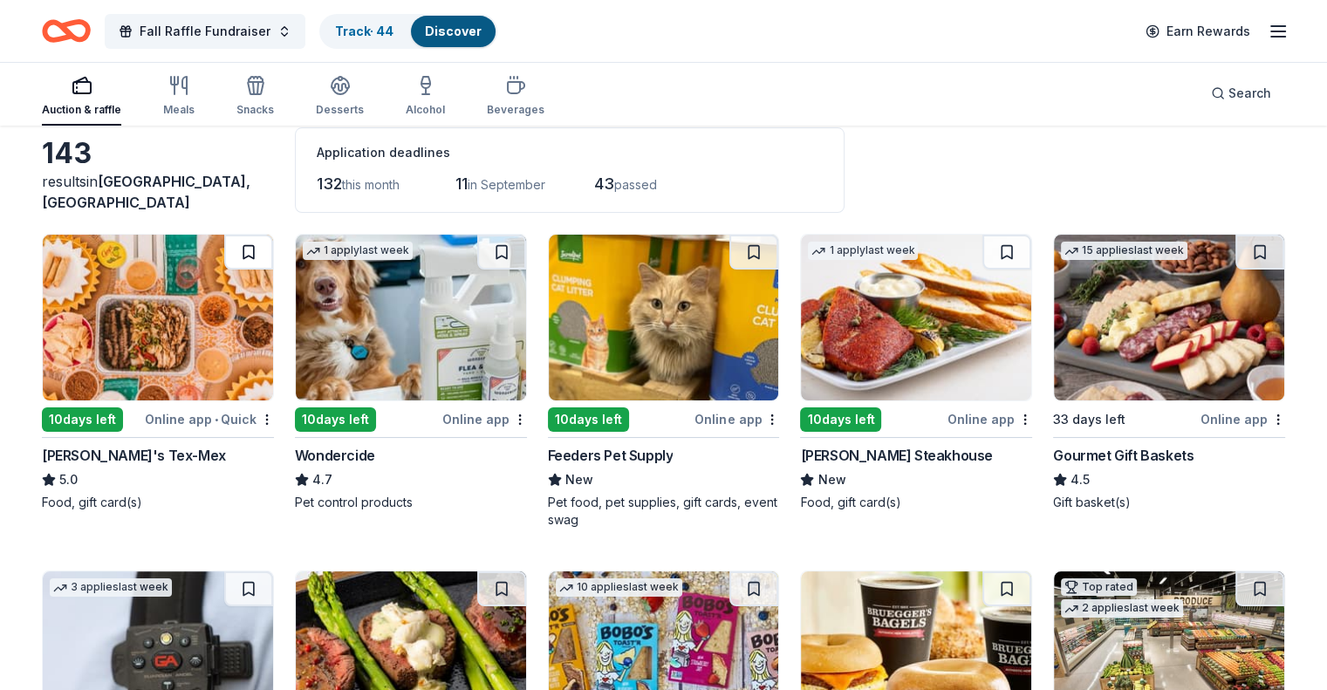
click at [266, 237] on button at bounding box center [248, 252] width 49 height 35
click at [984, 246] on button at bounding box center [1007, 252] width 49 height 35
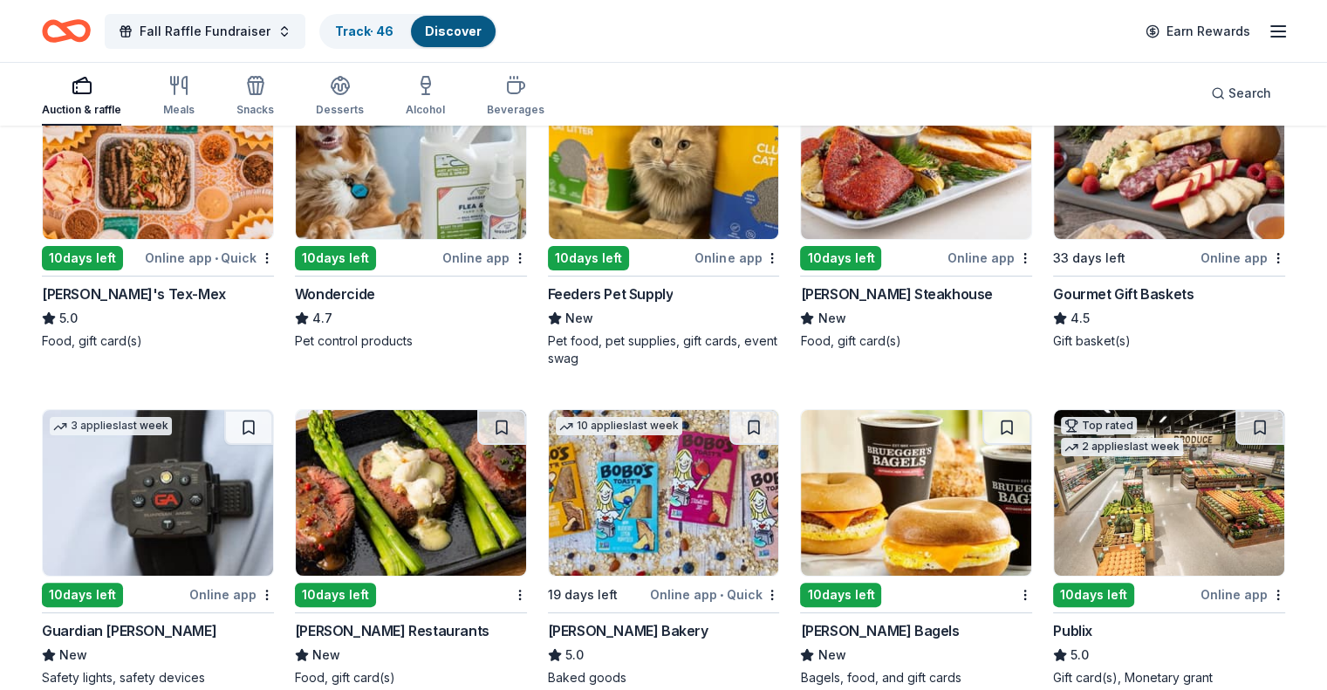
scroll to position [175, 0]
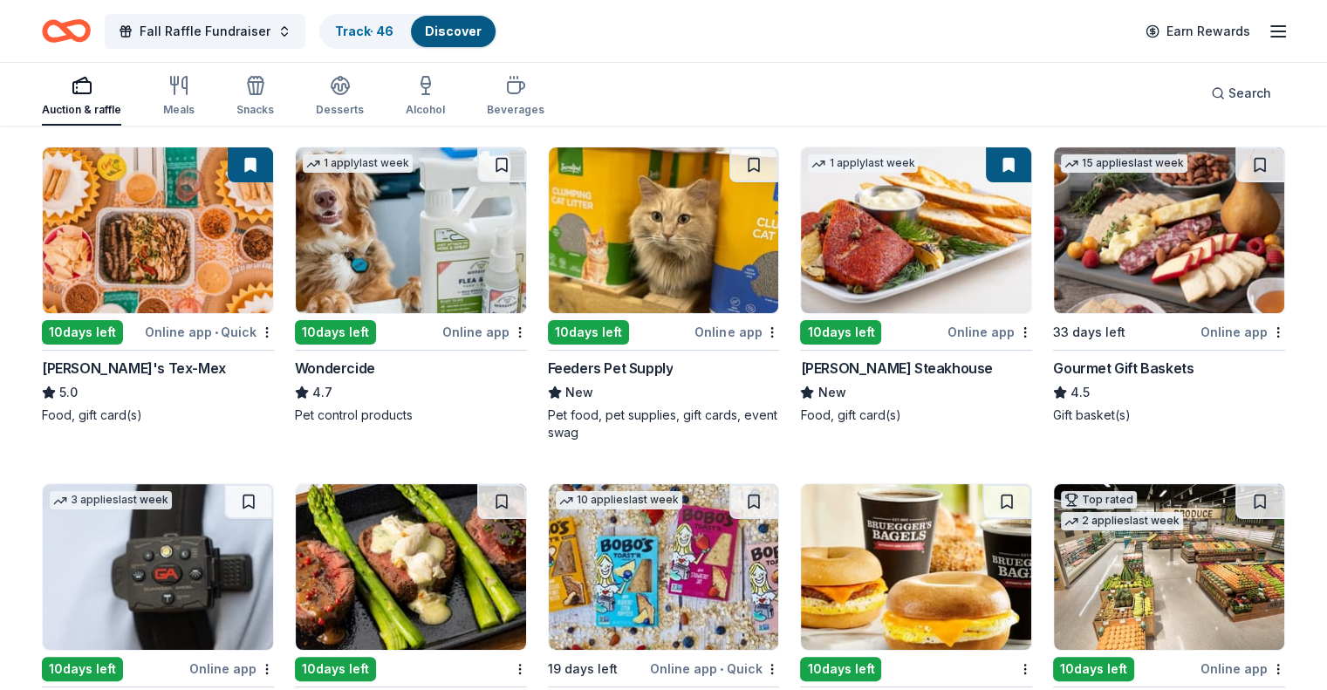
click at [884, 247] on img at bounding box center [916, 230] width 230 height 166
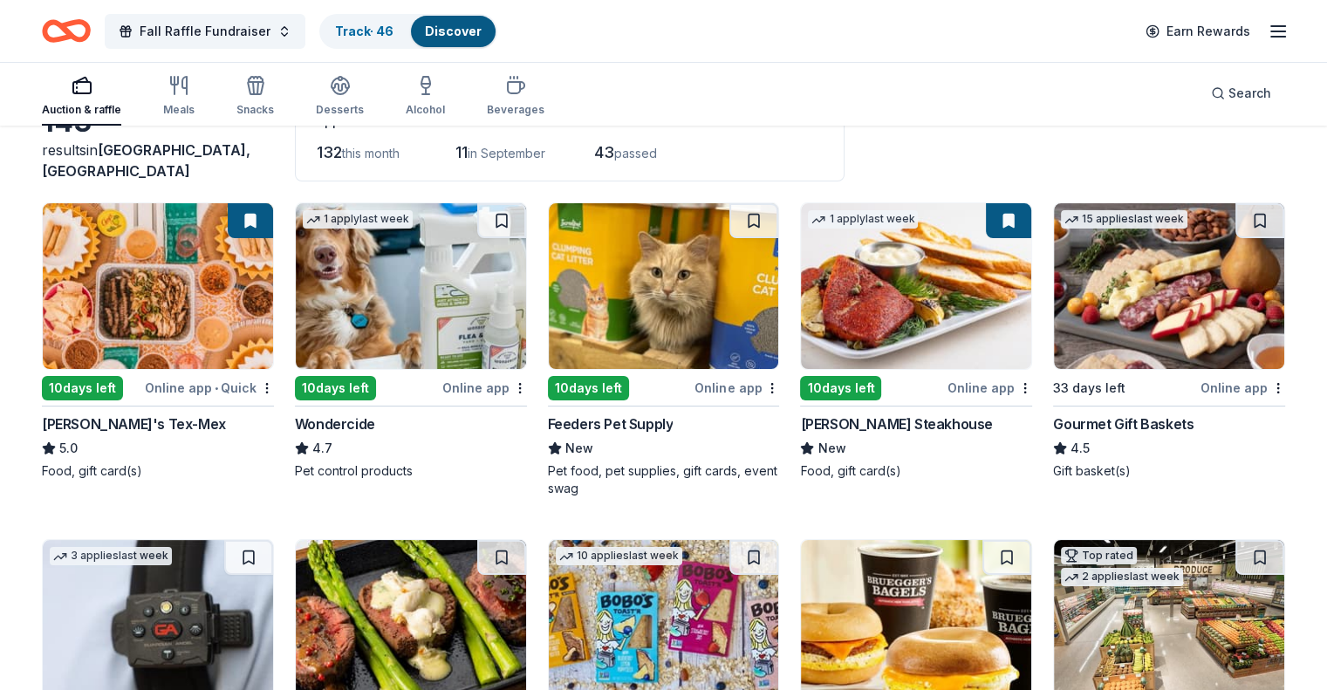
scroll to position [87, 0]
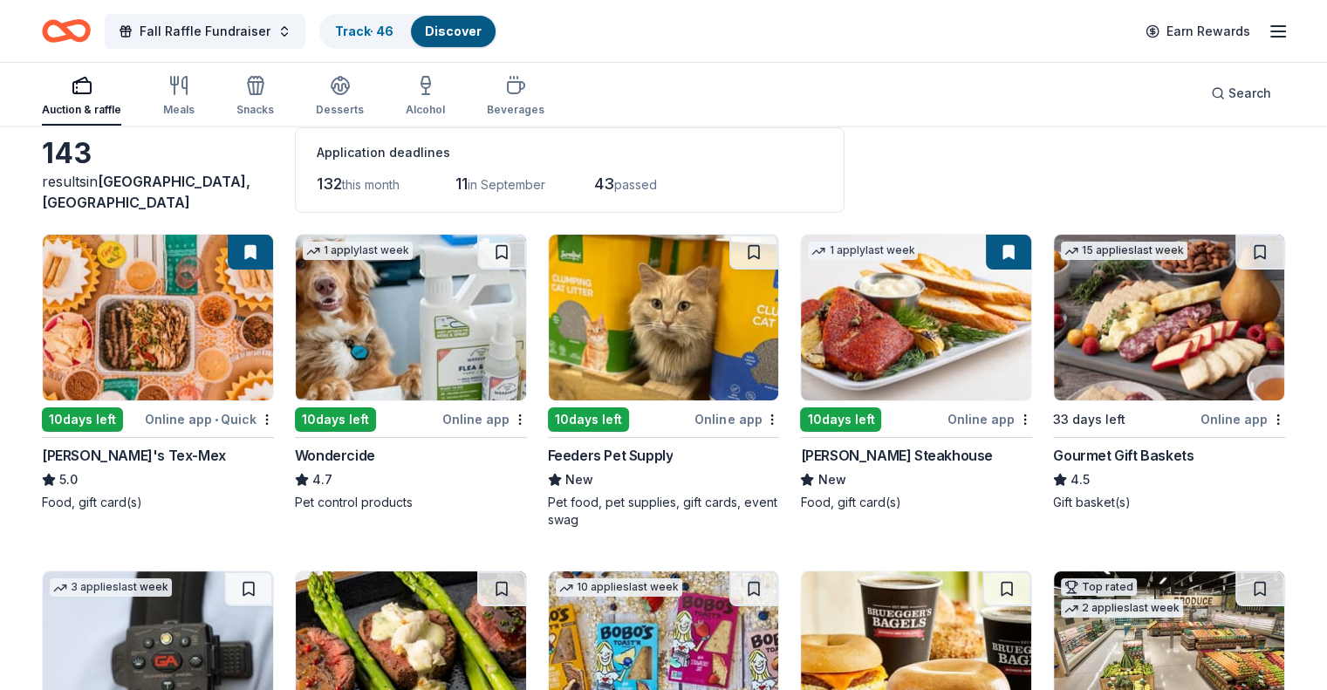
click at [189, 285] on img at bounding box center [158, 318] width 230 height 166
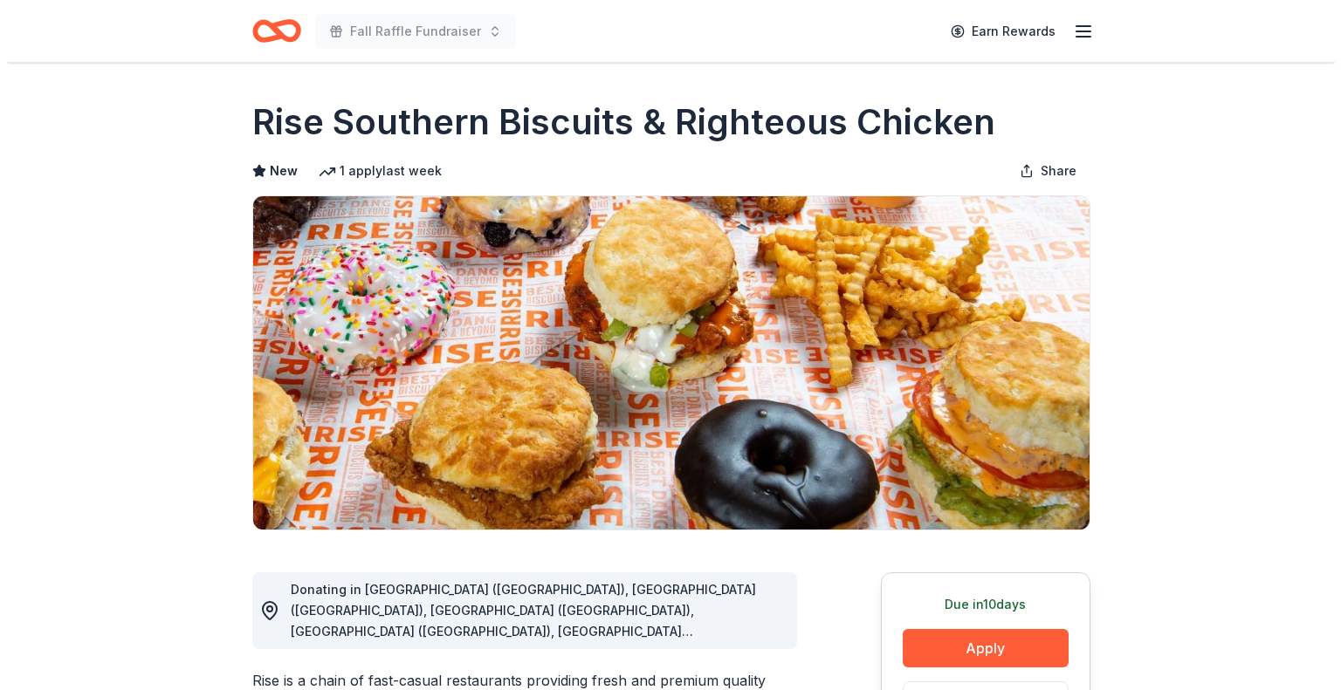
scroll to position [262, 0]
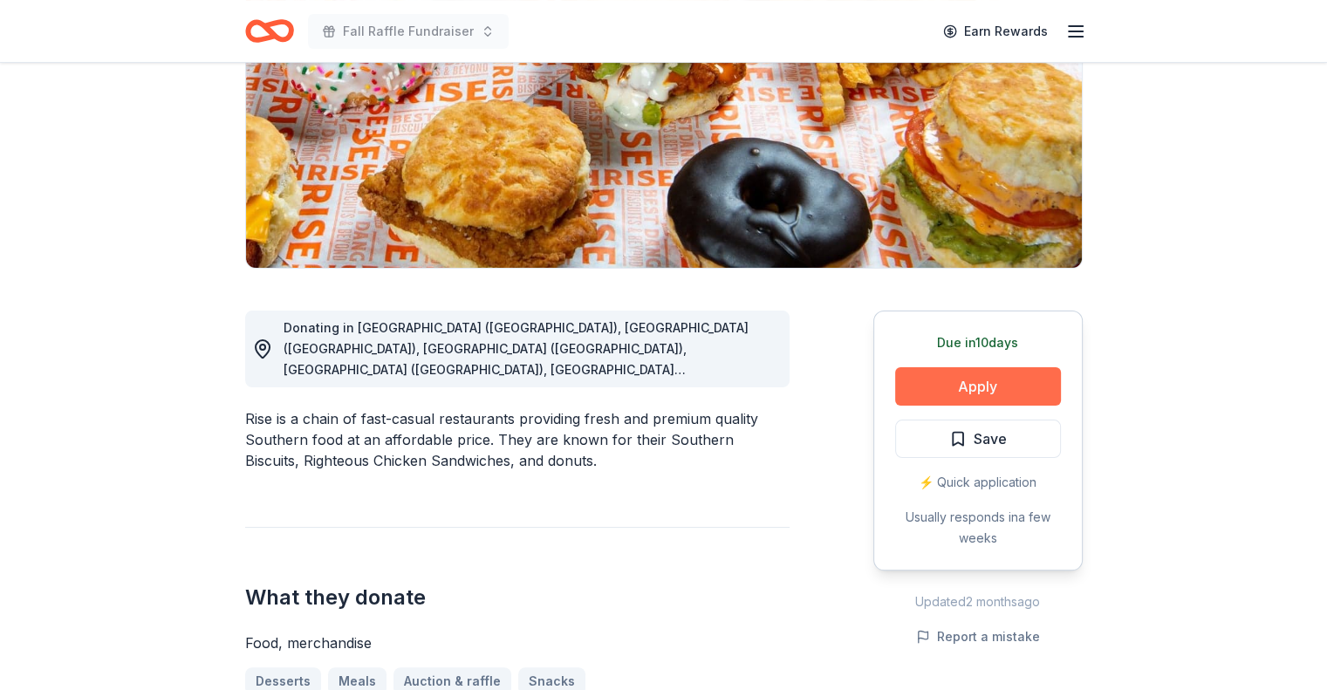
click at [980, 394] on button "Apply" at bounding box center [978, 386] width 166 height 38
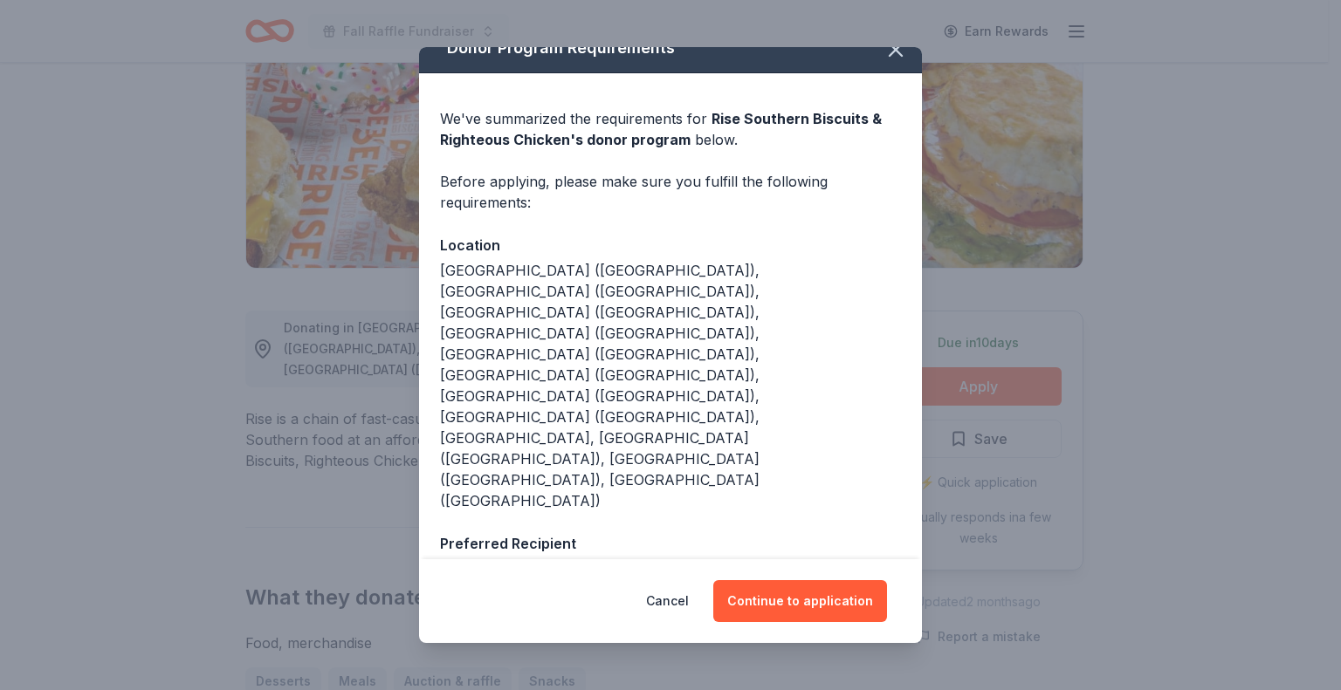
scroll to position [37, 0]
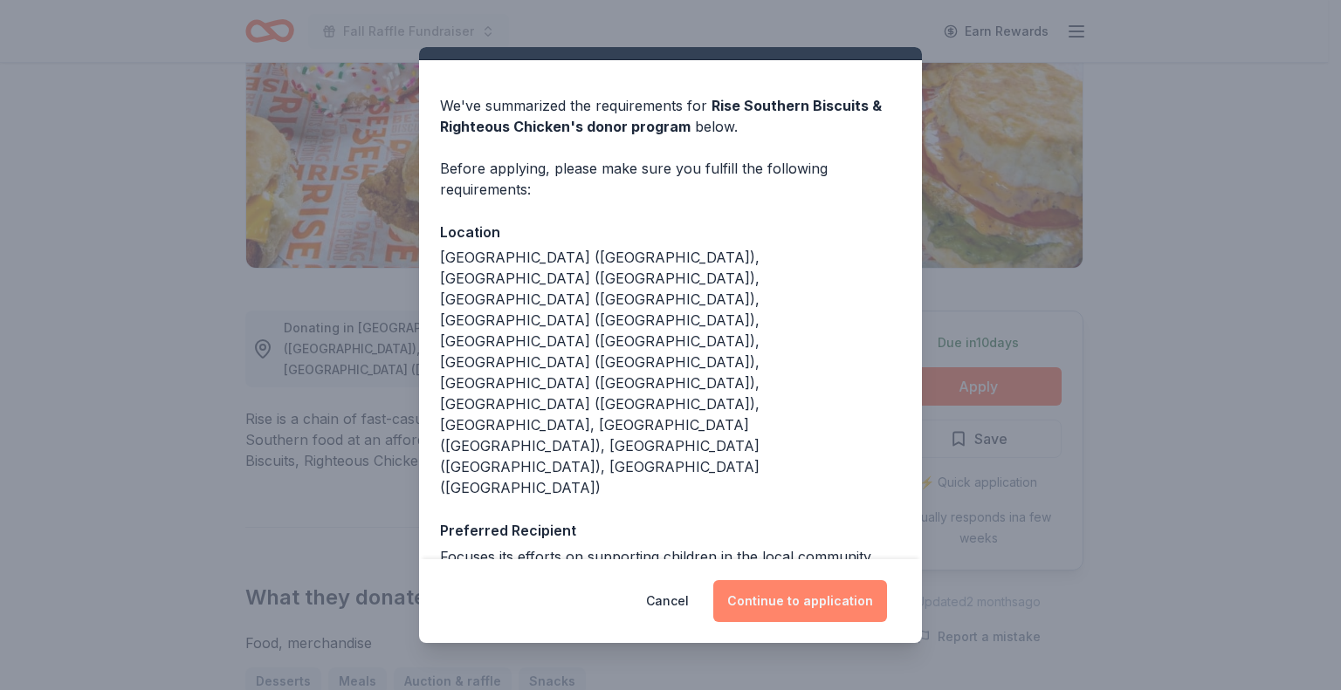
click at [792, 601] on button "Continue to application" at bounding box center [800, 601] width 174 height 42
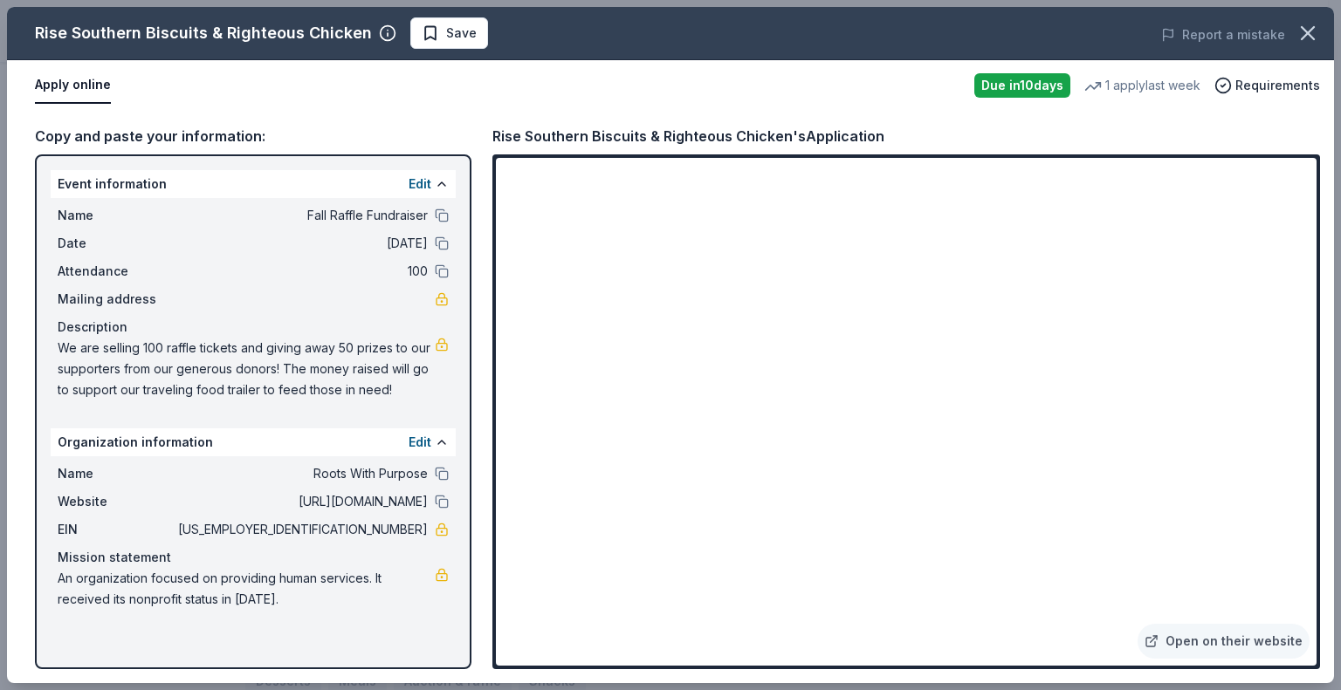
click at [418, 48] on button "Save" at bounding box center [449, 32] width 78 height 31
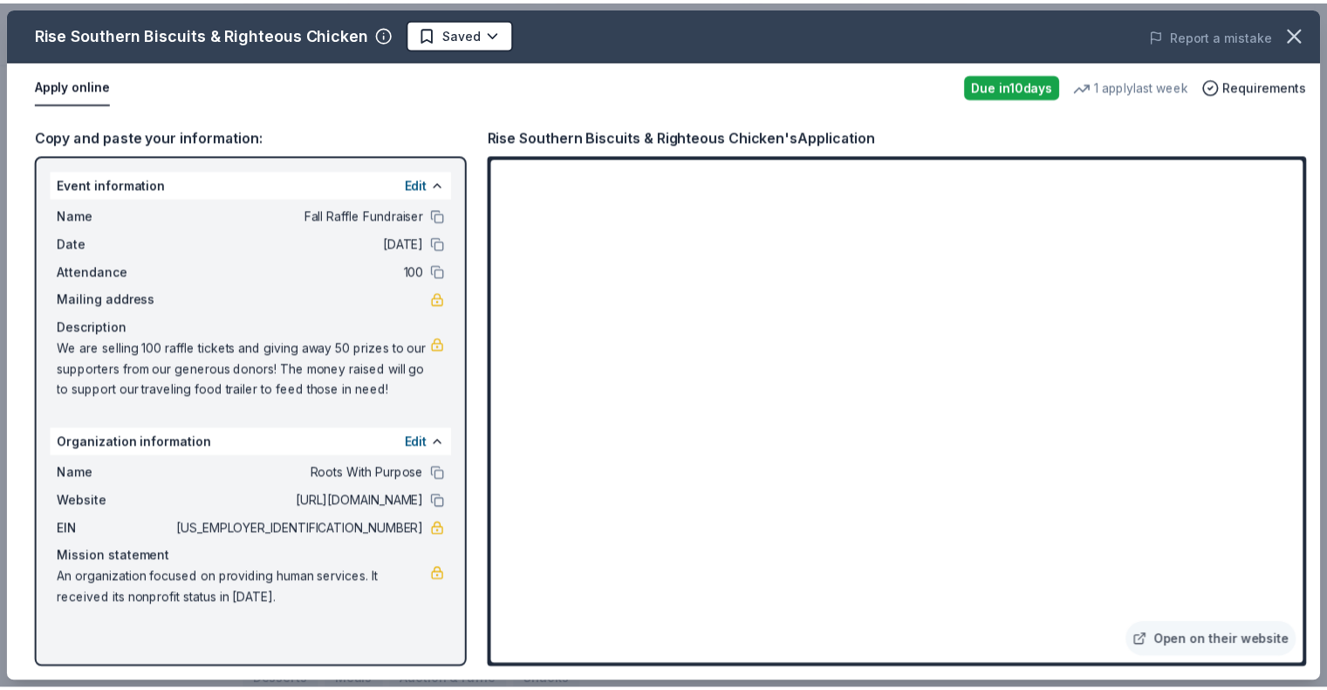
scroll to position [0, 0]
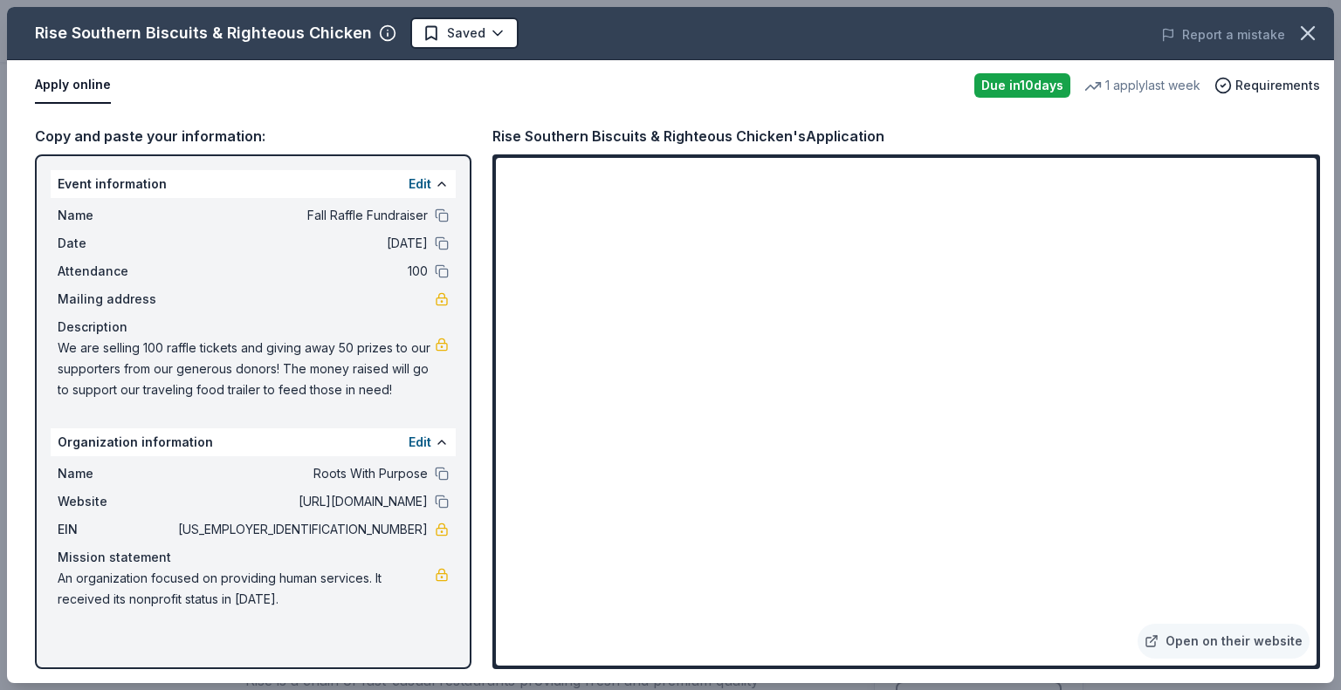
click at [426, 38] on body "Fall Raffle Fundraiser Earn Rewards Due in 10 days Share Rise Southern Biscuits…" at bounding box center [663, 345] width 1327 height 690
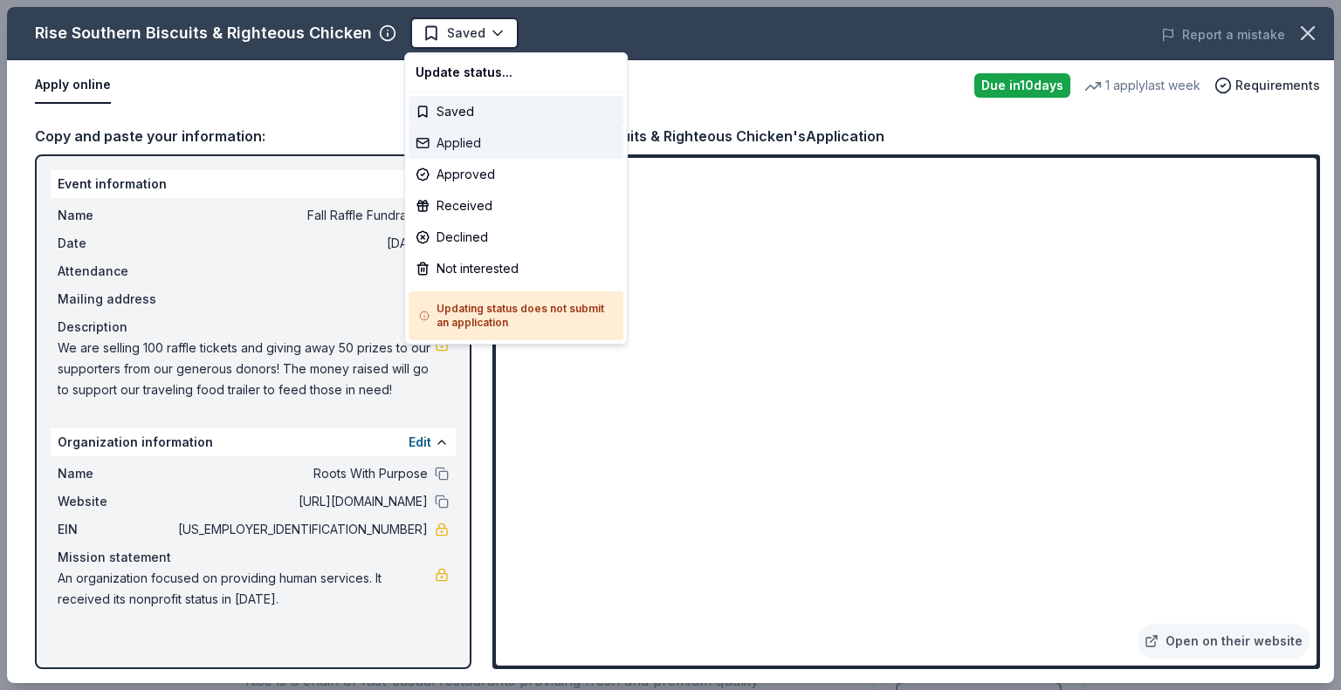
click at [425, 137] on div "Applied" at bounding box center [515, 142] width 215 height 31
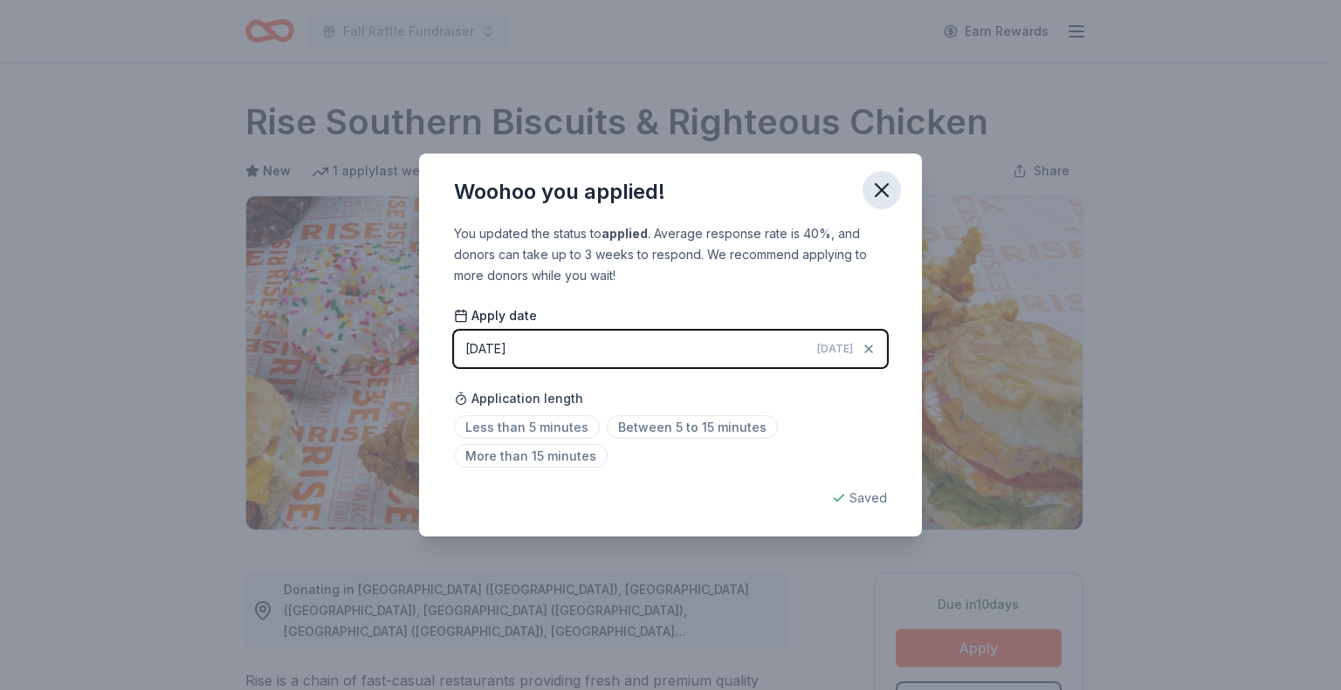
click at [879, 190] on icon "button" at bounding box center [881, 190] width 24 height 24
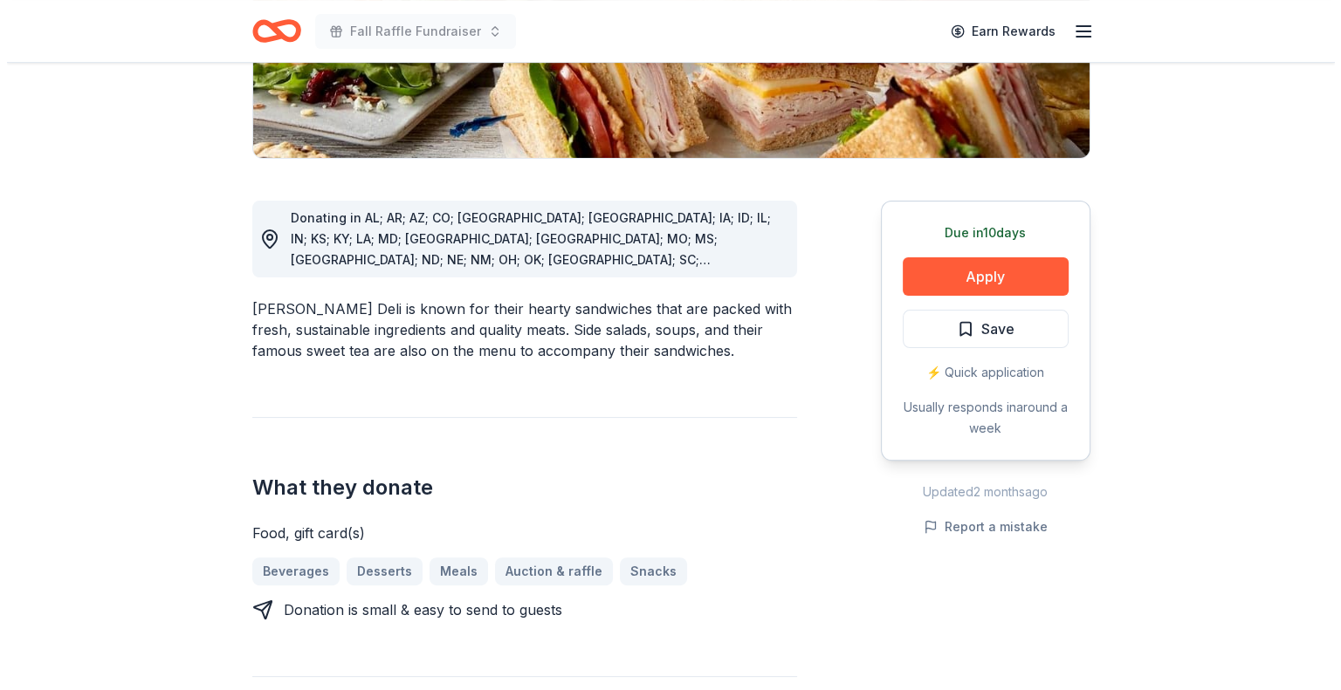
scroll to position [436, 0]
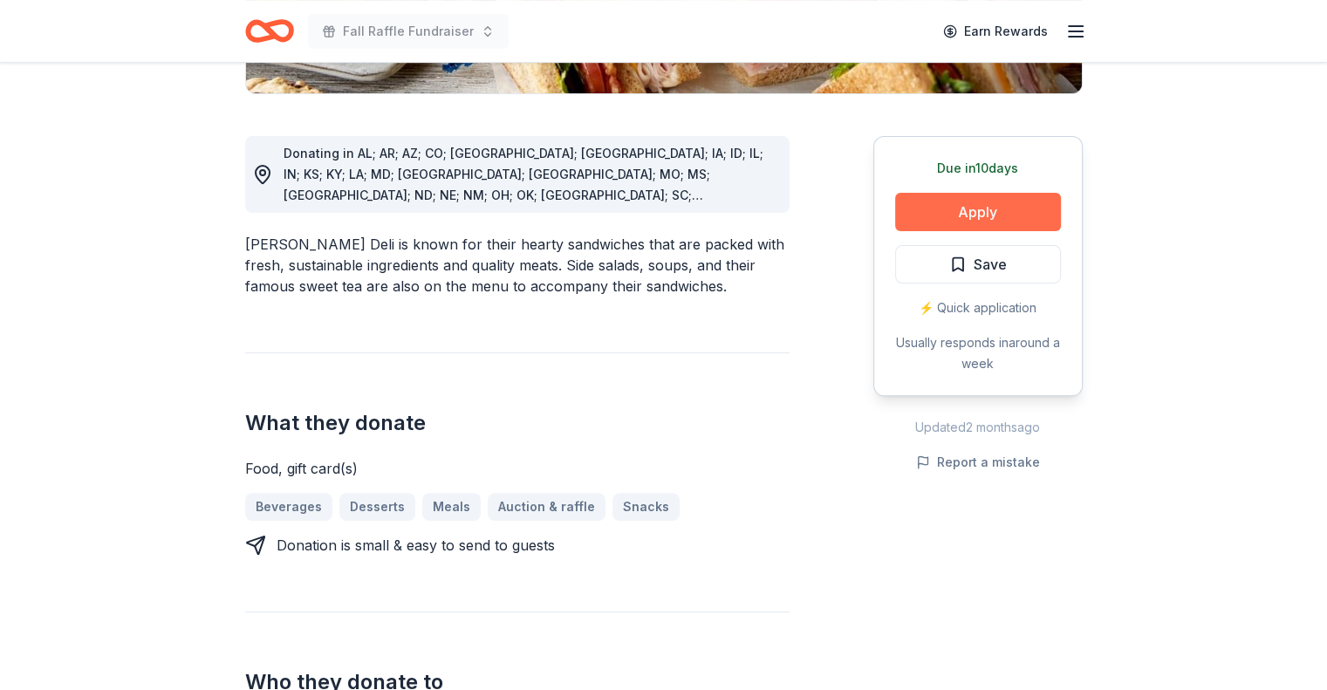
click at [957, 205] on button "Apply" at bounding box center [978, 212] width 166 height 38
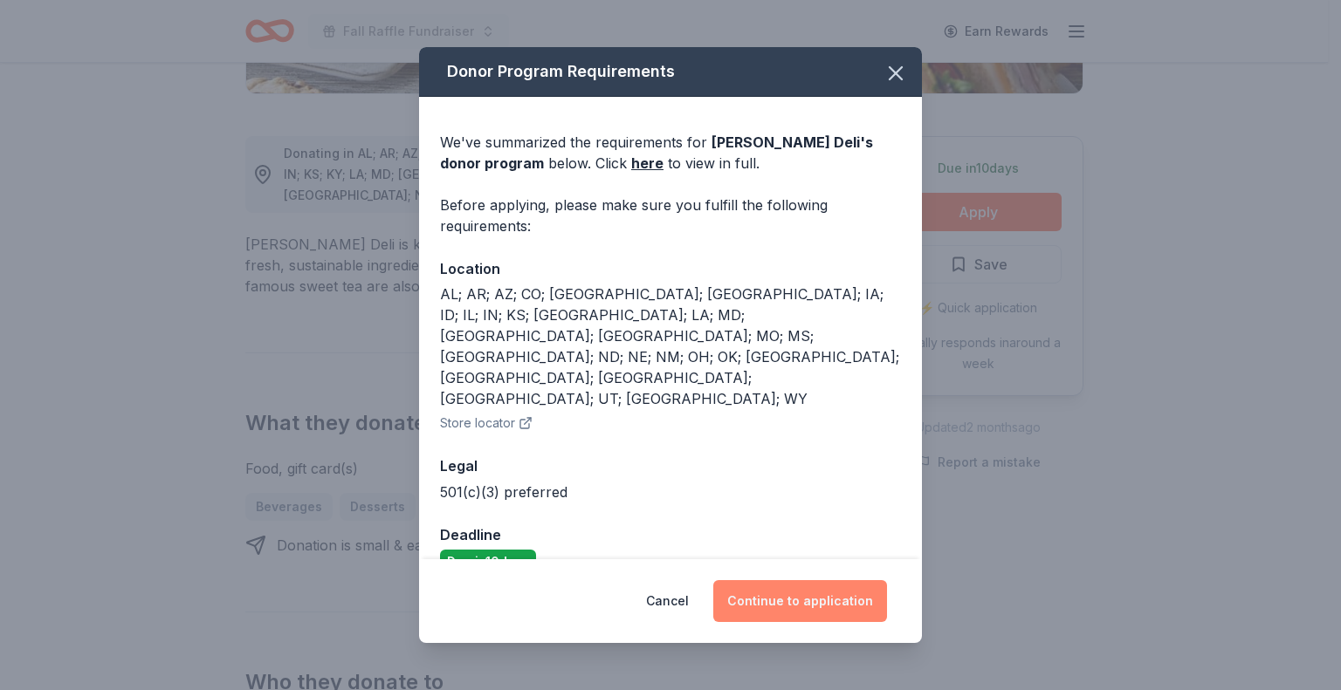
click at [751, 580] on button "Continue to application" at bounding box center [800, 601] width 174 height 42
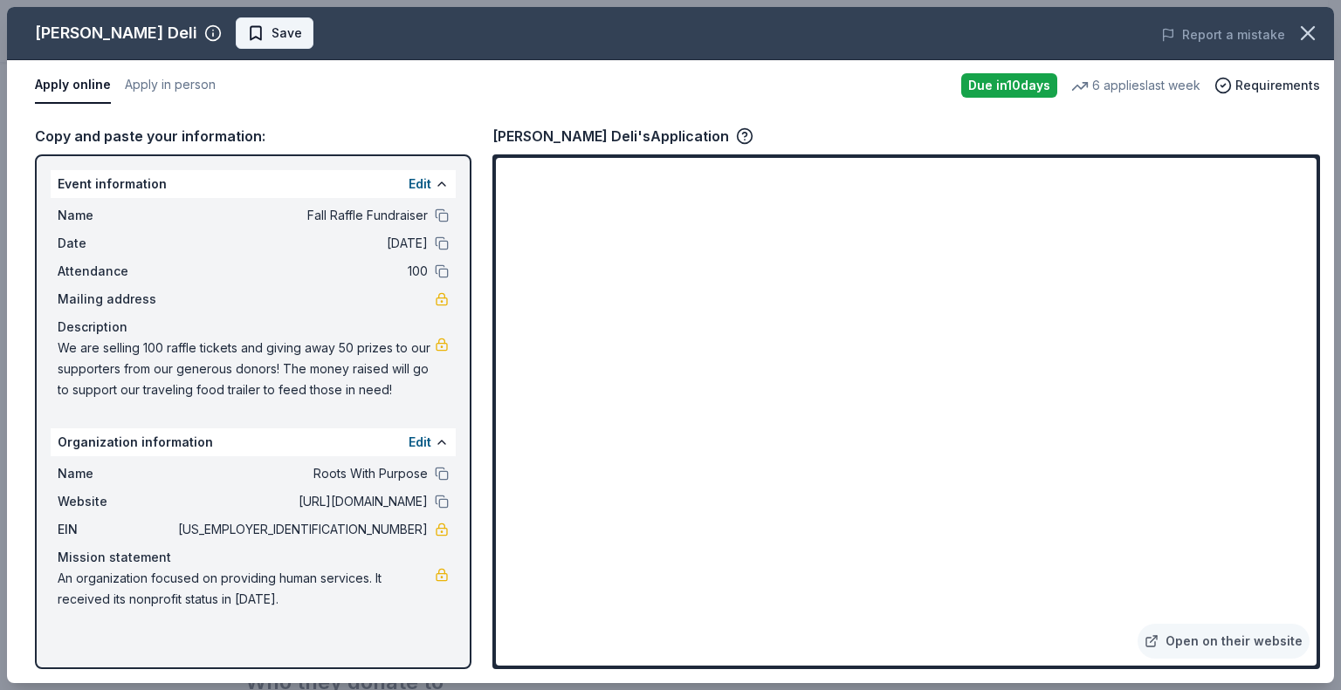
click at [271, 33] on span "Save" at bounding box center [286, 33] width 31 height 21
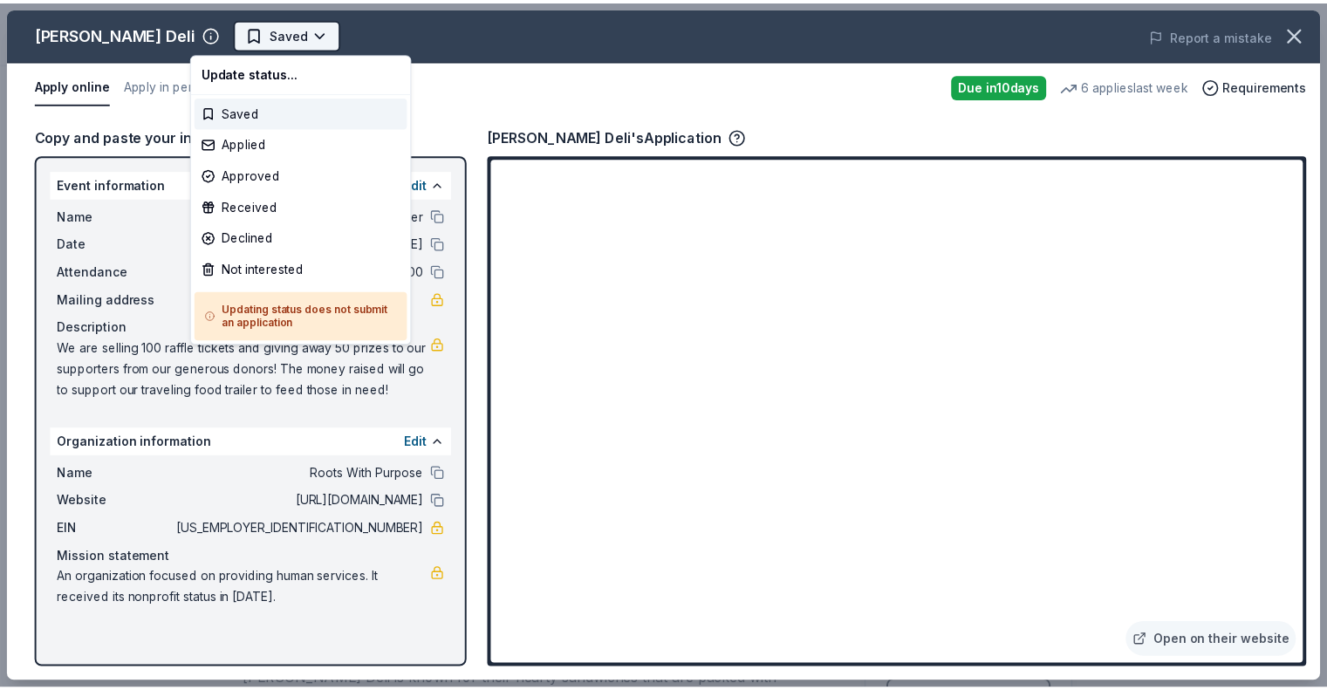
scroll to position [0, 0]
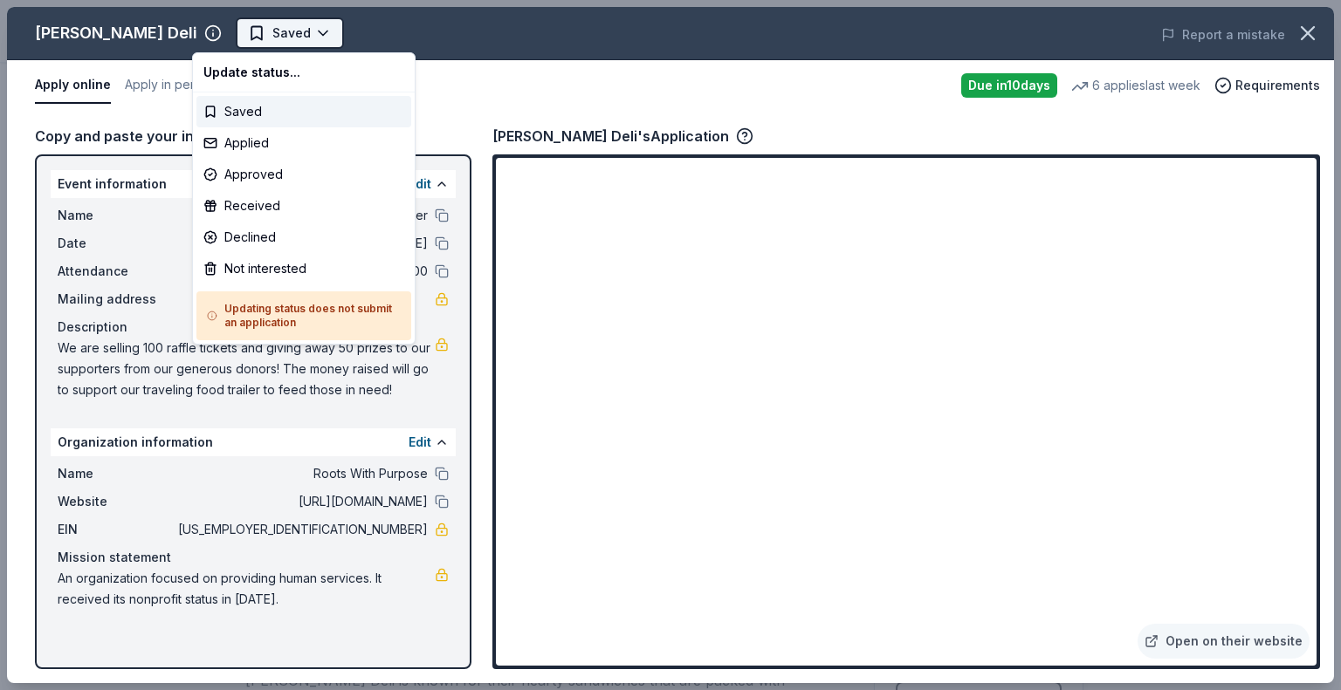
click at [237, 34] on html "Fall Raffle Fundraiser Earn Rewards Due in 10 days Share McAlister's Deli New 6…" at bounding box center [670, 345] width 1341 height 690
click at [238, 142] on div "Applied" at bounding box center [303, 142] width 215 height 31
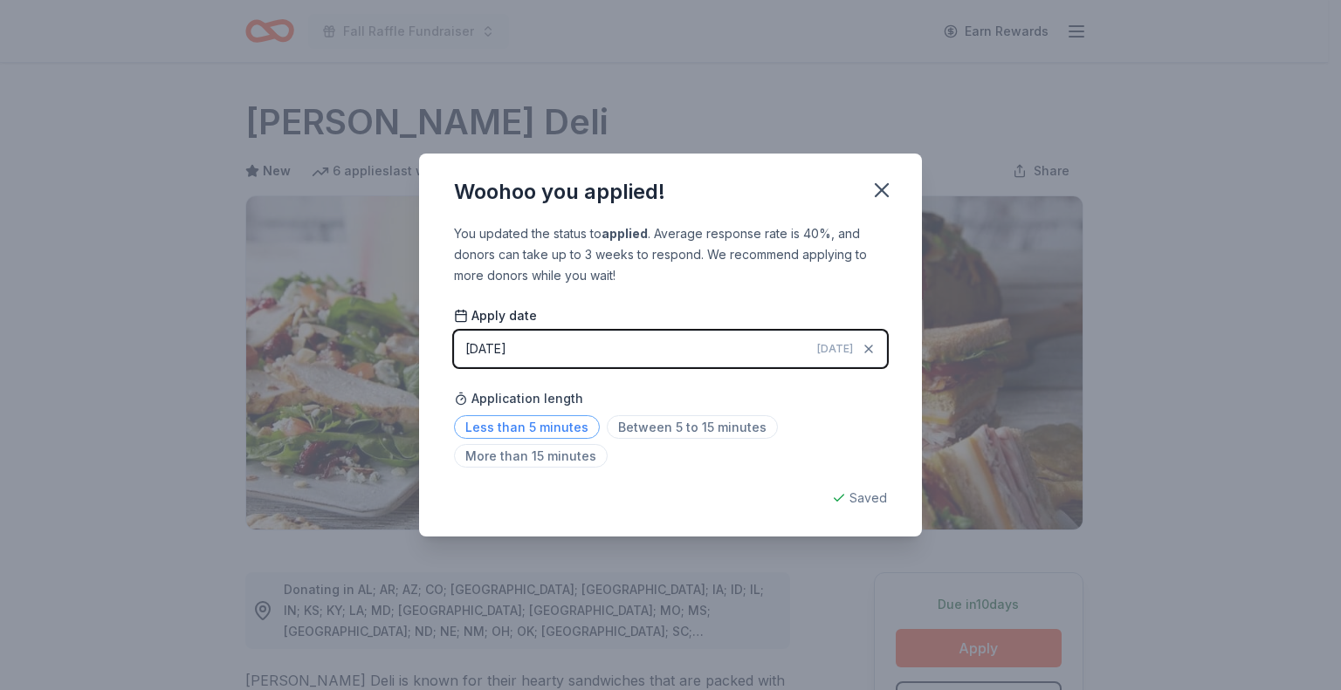
click at [545, 422] on span "Less than 5 minutes" at bounding box center [527, 427] width 146 height 24
click at [880, 194] on icon "button" at bounding box center [881, 190] width 24 height 24
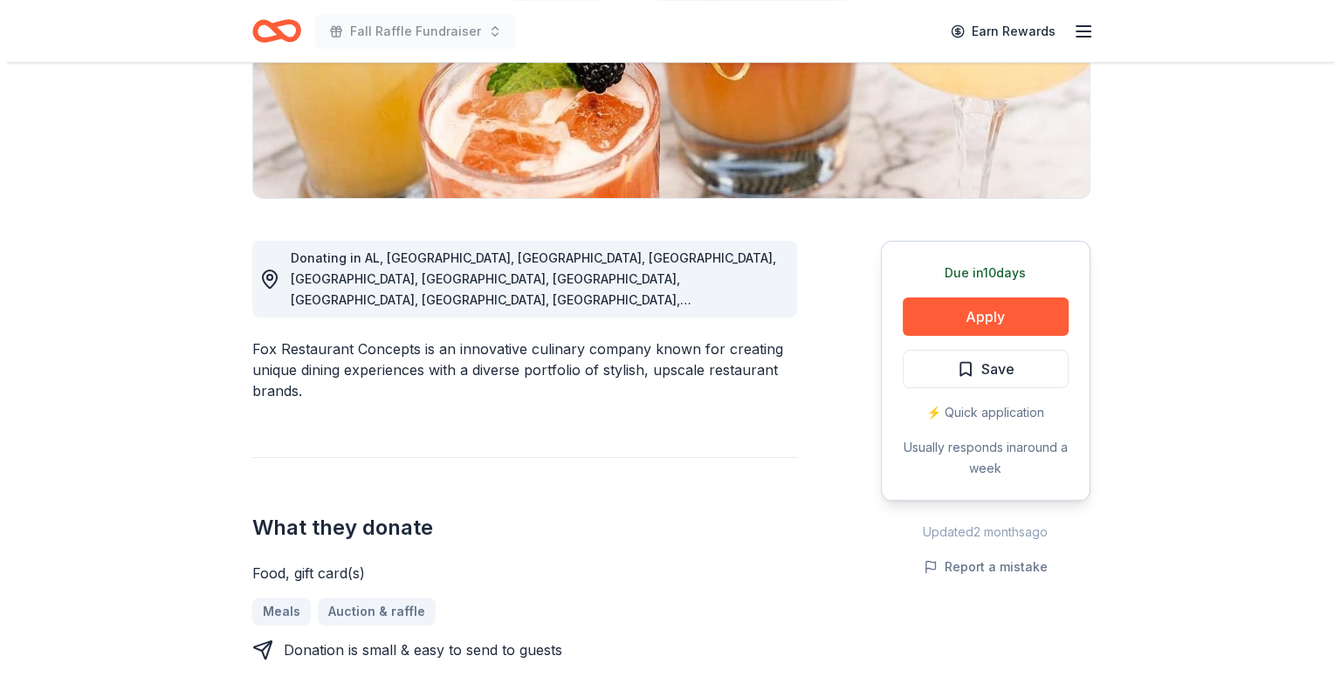
scroll to position [349, 0]
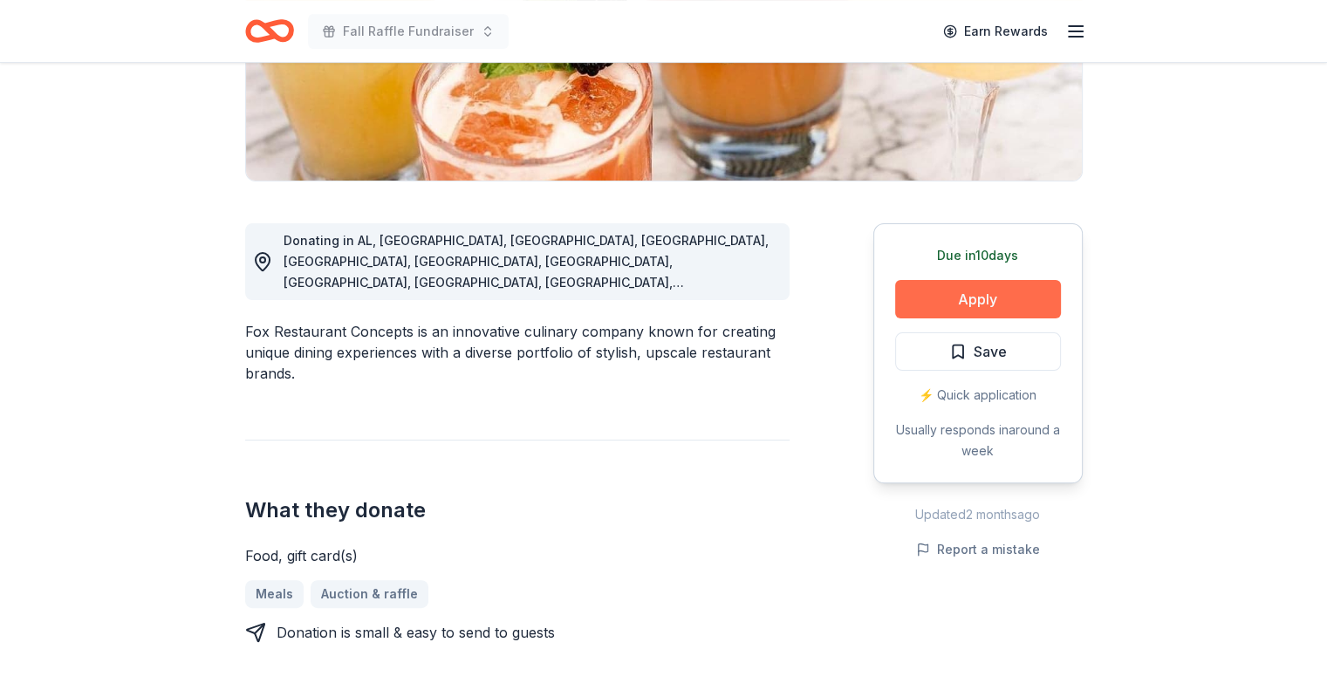
click at [916, 299] on button "Apply" at bounding box center [978, 299] width 166 height 38
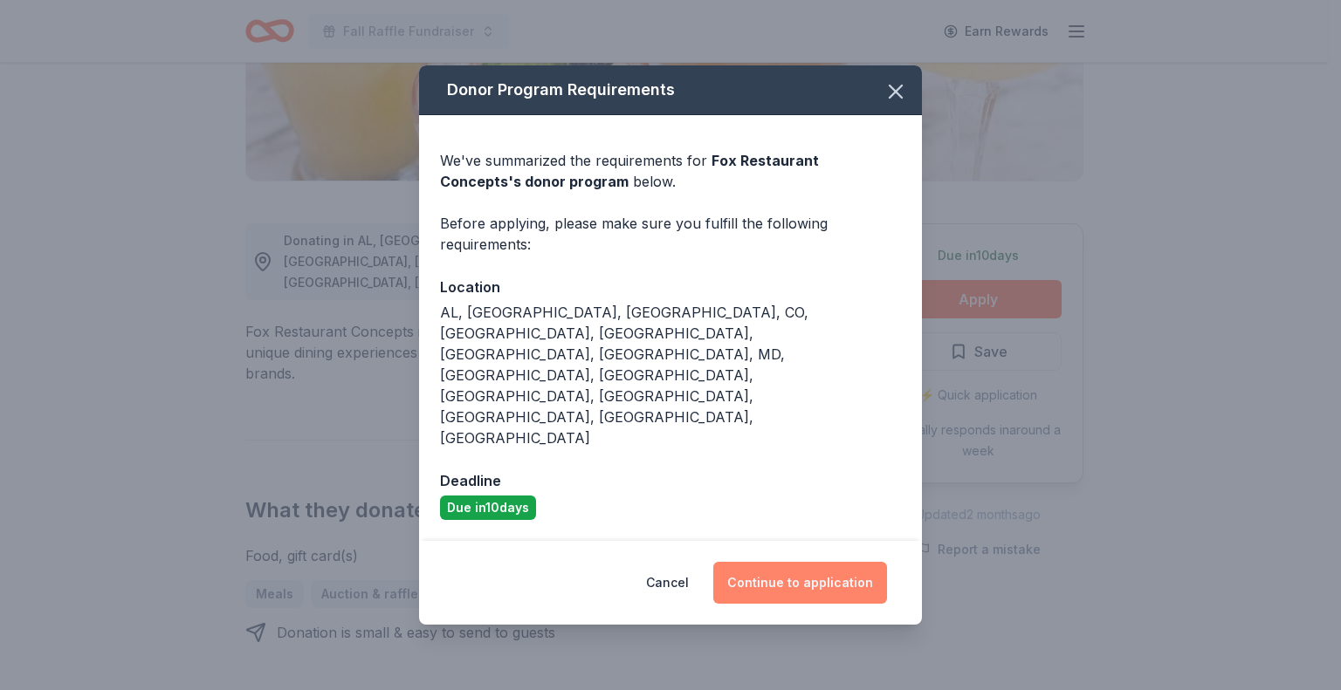
click at [814, 562] on button "Continue to application" at bounding box center [800, 583] width 174 height 42
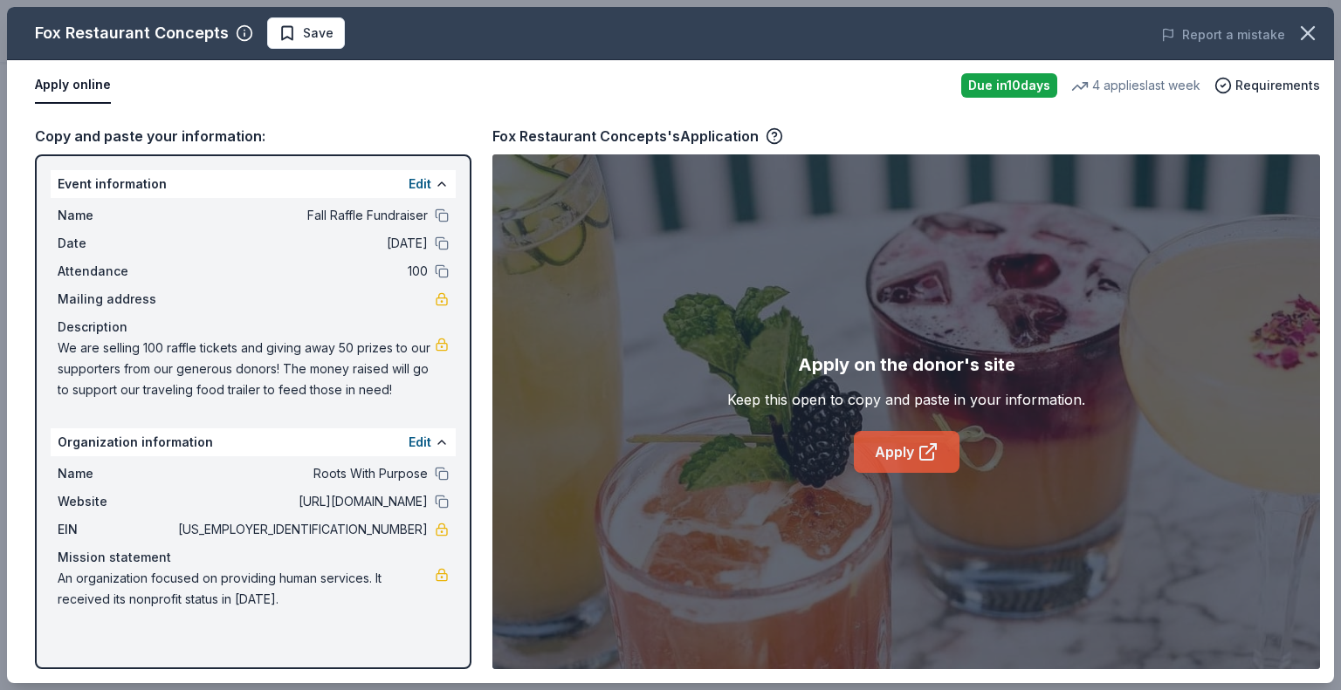
click at [908, 449] on link "Apply" at bounding box center [907, 452] width 106 height 42
click at [922, 444] on icon at bounding box center [927, 452] width 21 height 21
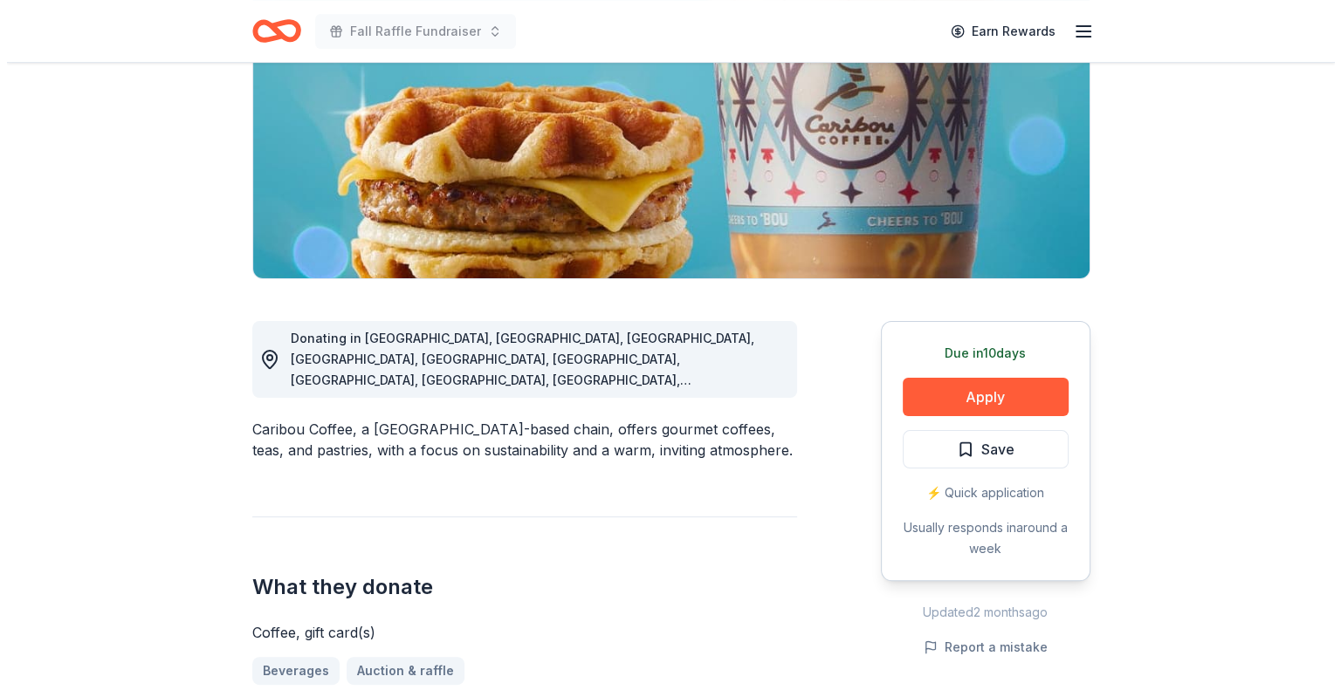
scroll to position [175, 0]
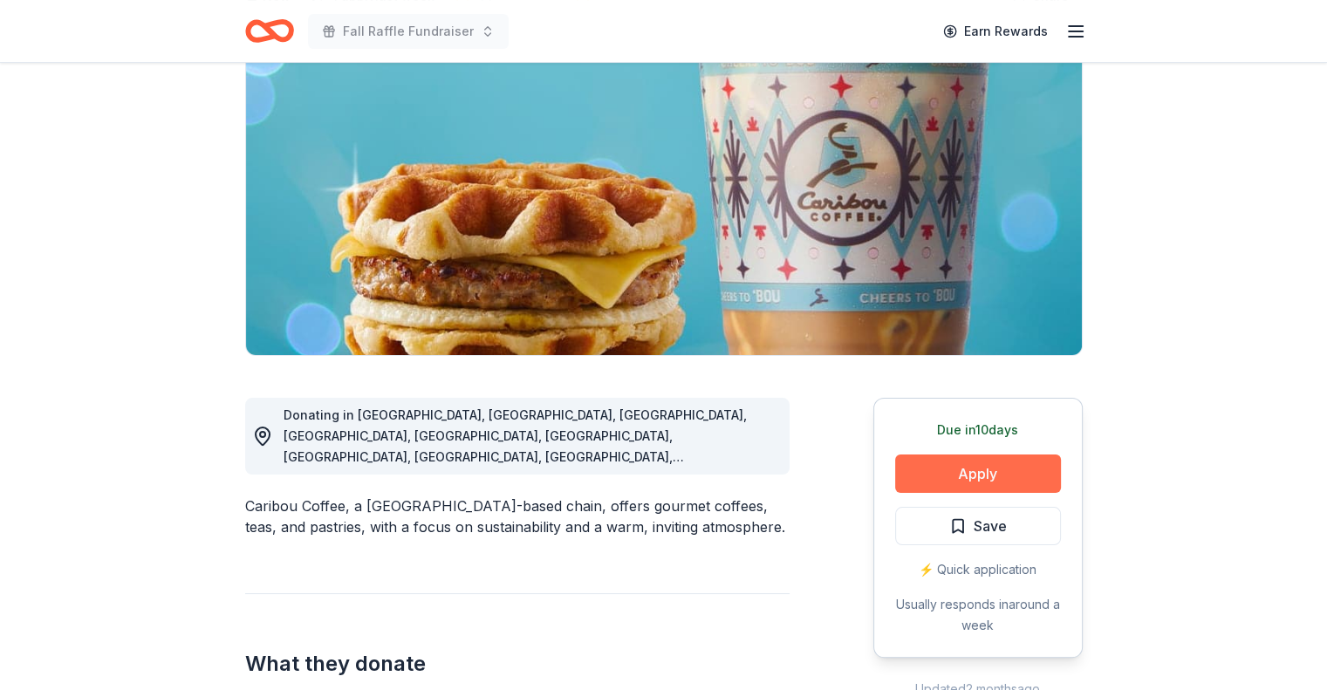
click at [930, 470] on button "Apply" at bounding box center [978, 474] width 166 height 38
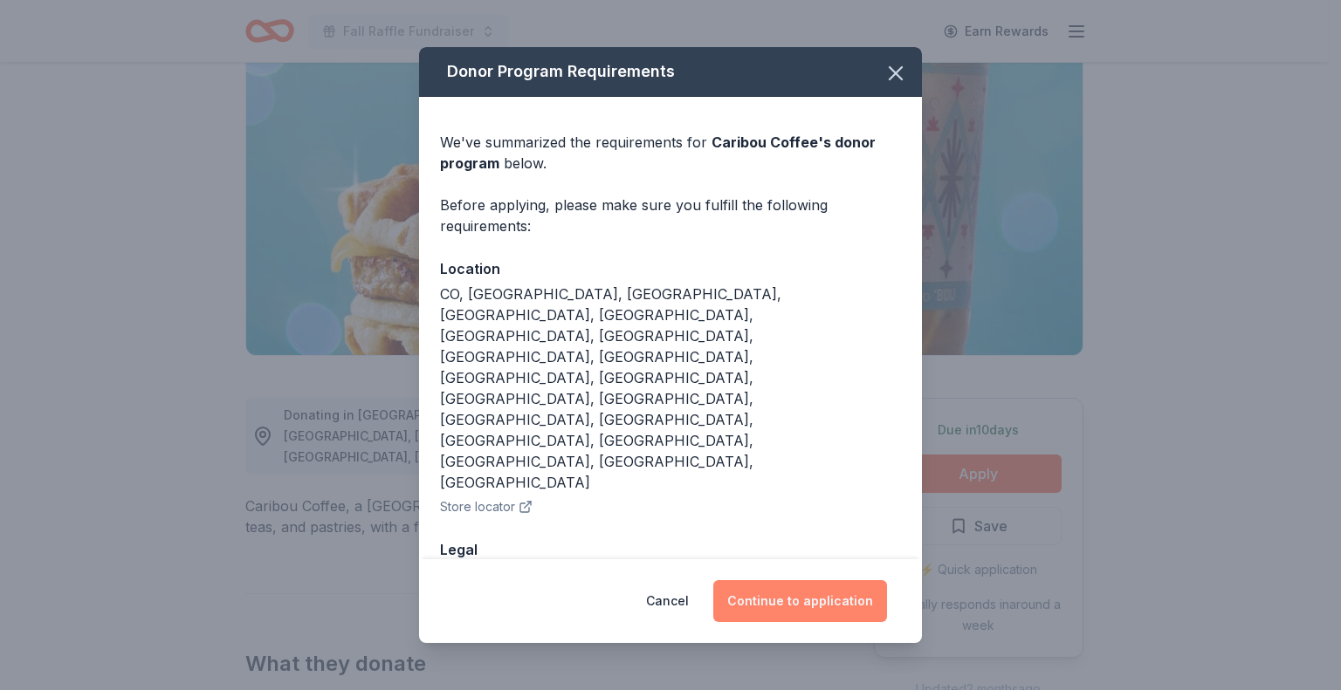
click at [766, 580] on button "Continue to application" at bounding box center [800, 601] width 174 height 42
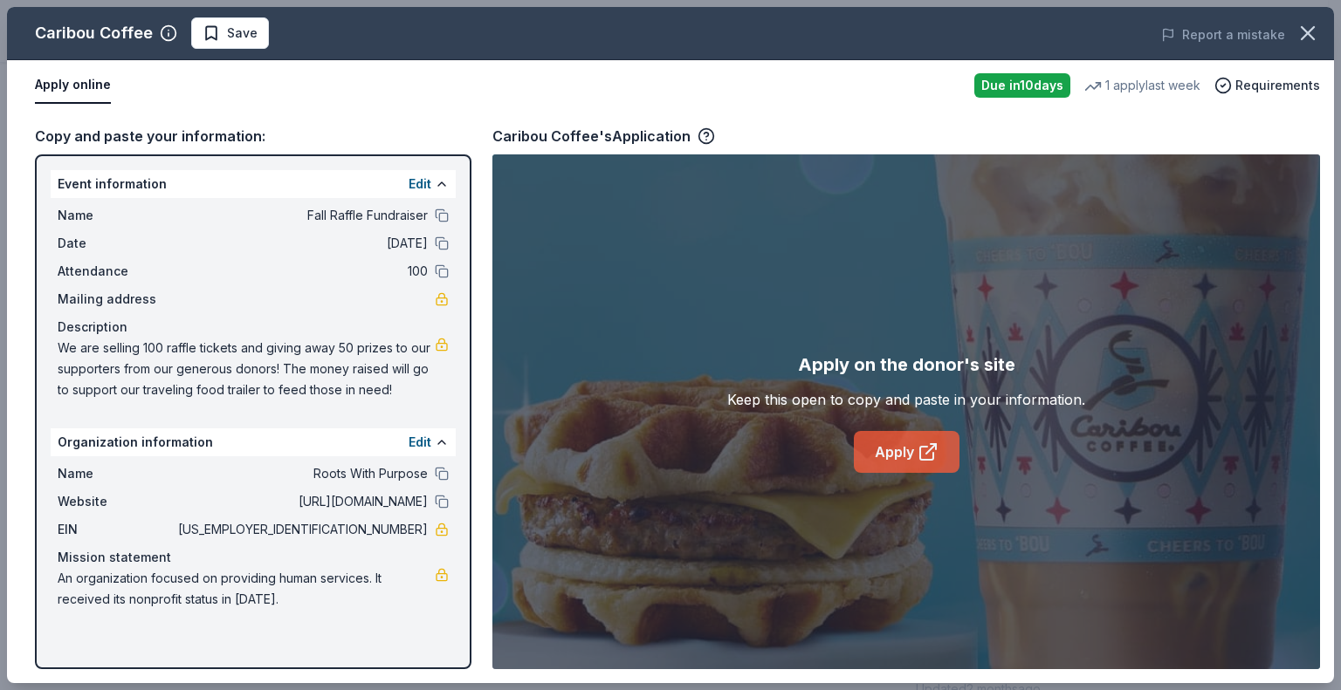
click at [922, 458] on icon at bounding box center [927, 452] width 21 height 21
click at [241, 31] on span "Save" at bounding box center [242, 33] width 31 height 21
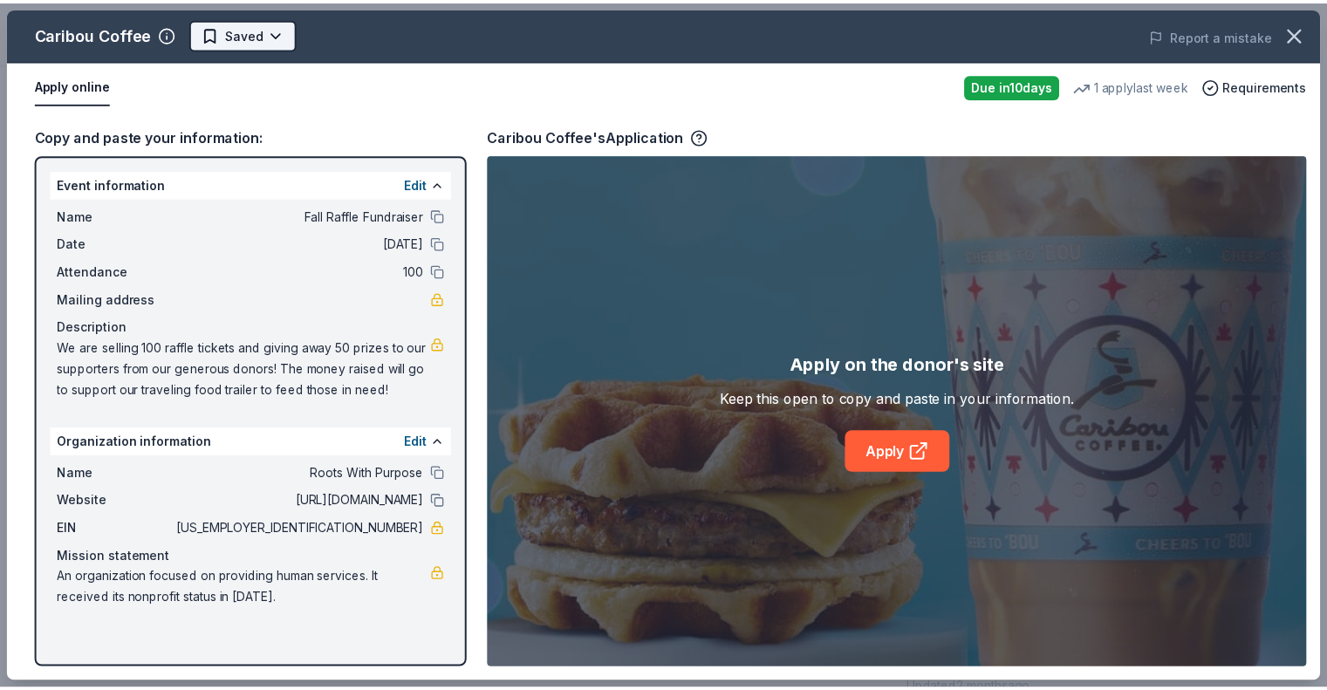
scroll to position [0, 0]
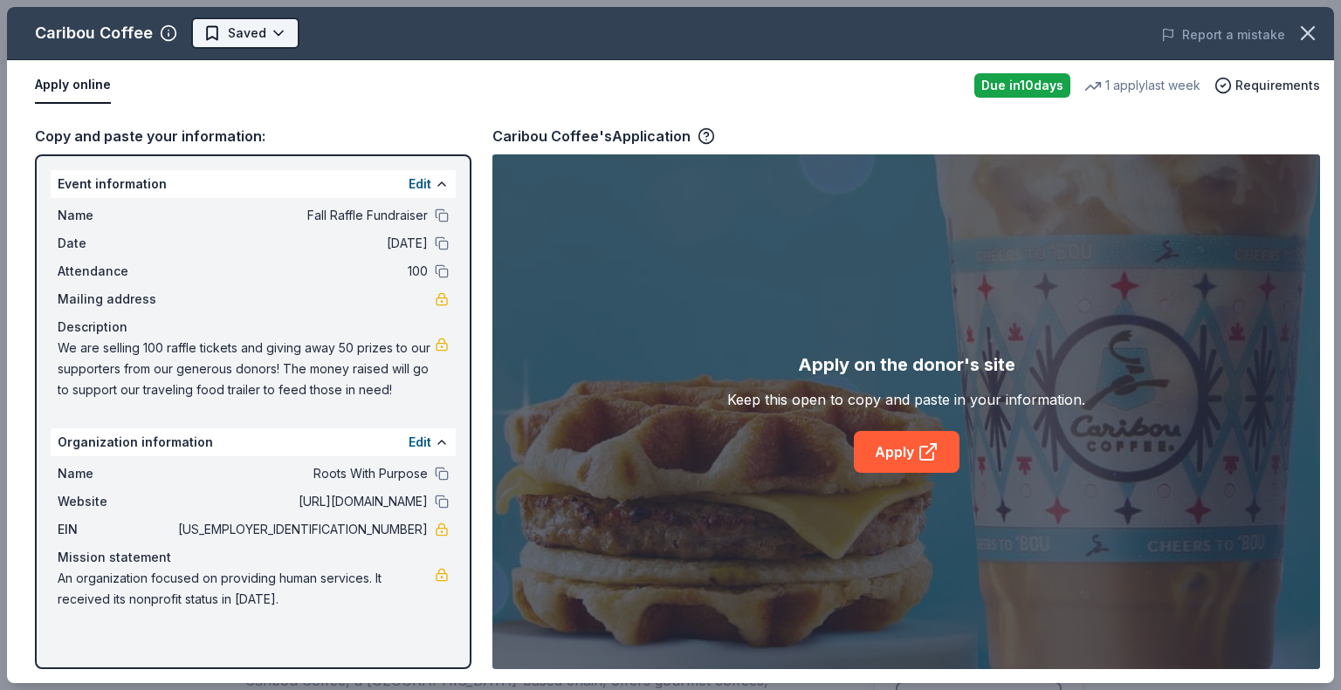
click at [237, 34] on html "Fall Raffle Fundraiser Earn Rewards Due in 10 days Share Caribou Coffee New 1 a…" at bounding box center [670, 345] width 1341 height 690
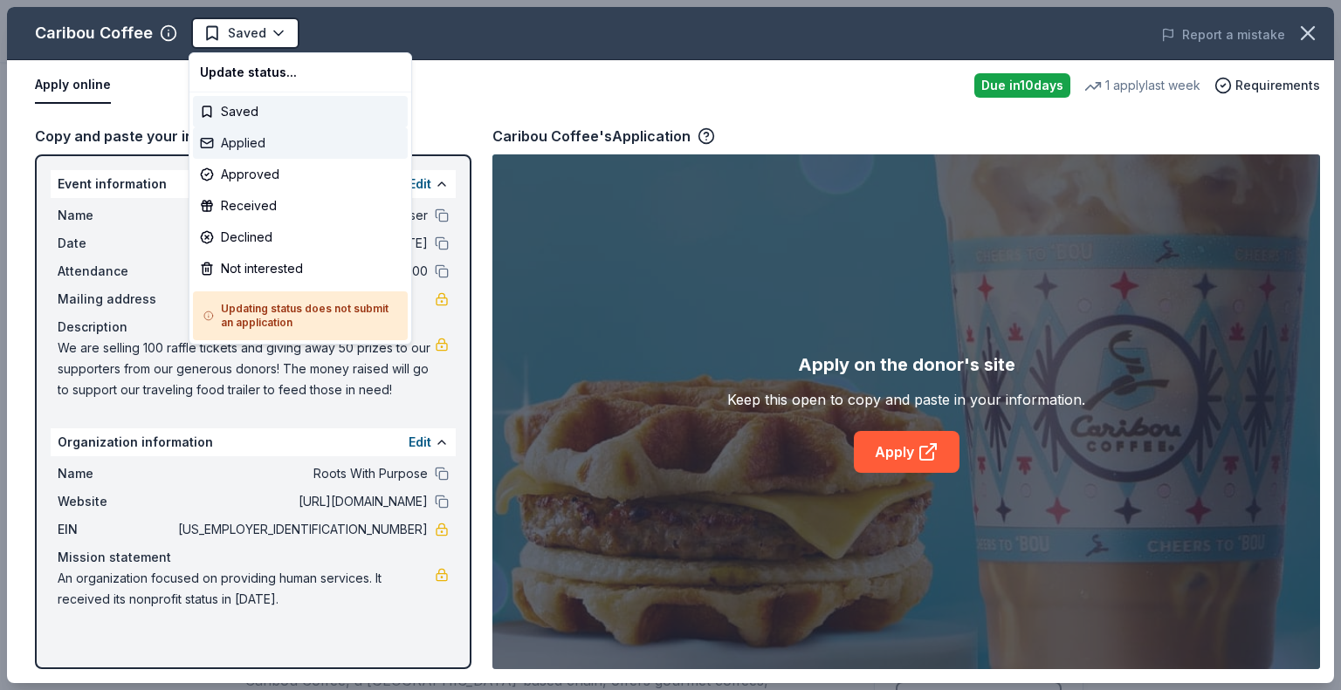
click at [231, 135] on div "Applied" at bounding box center [300, 142] width 215 height 31
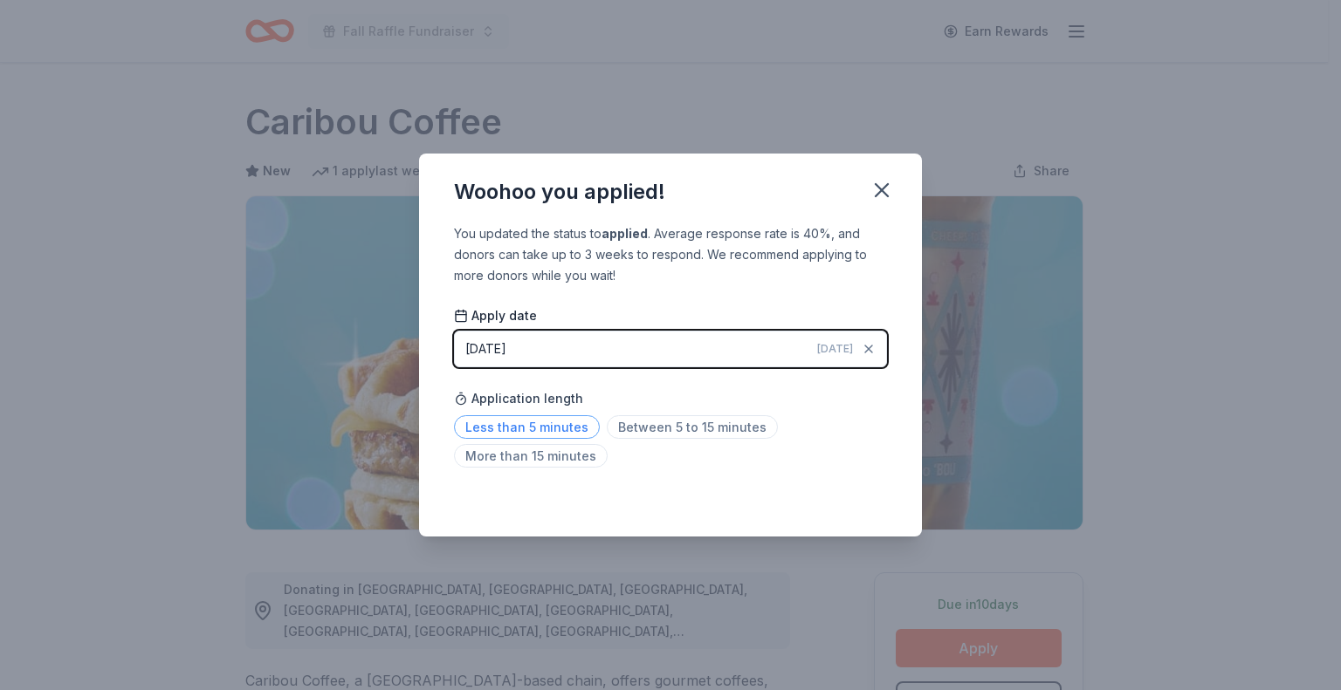
click at [535, 435] on span "Less than 5 minutes" at bounding box center [527, 427] width 146 height 24
click at [872, 183] on icon "button" at bounding box center [881, 190] width 24 height 24
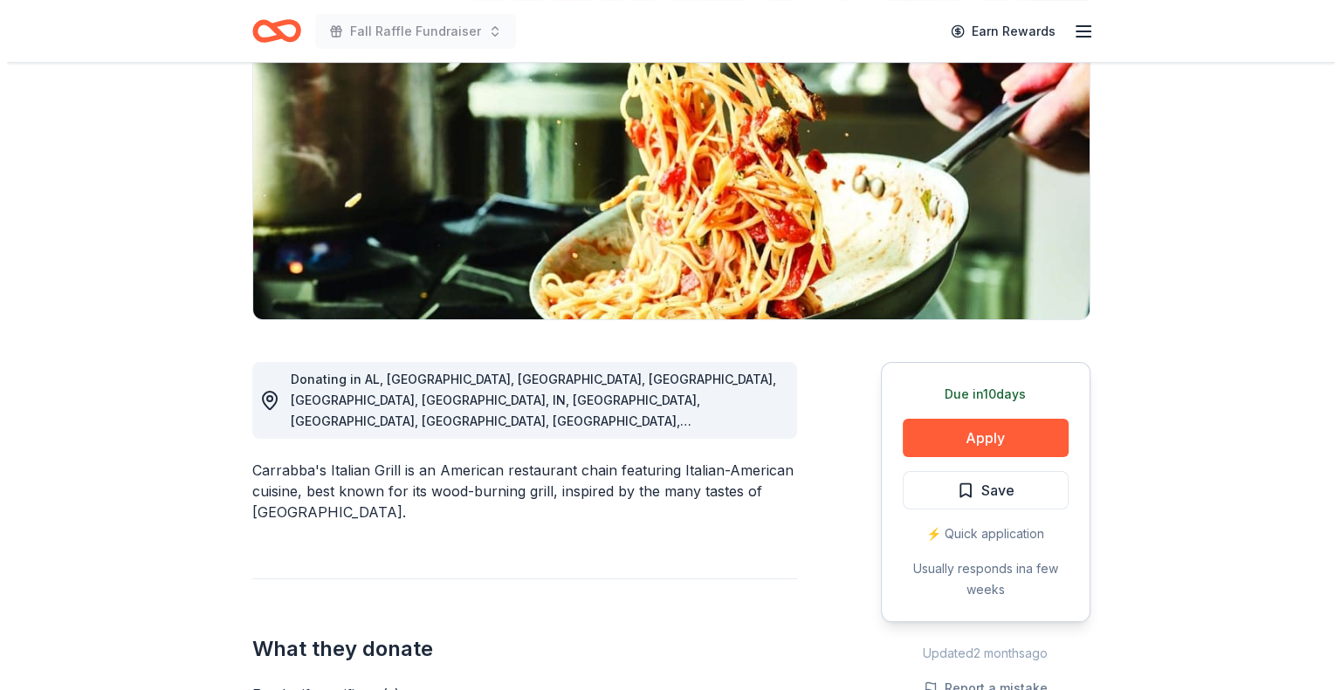
scroll to position [262, 0]
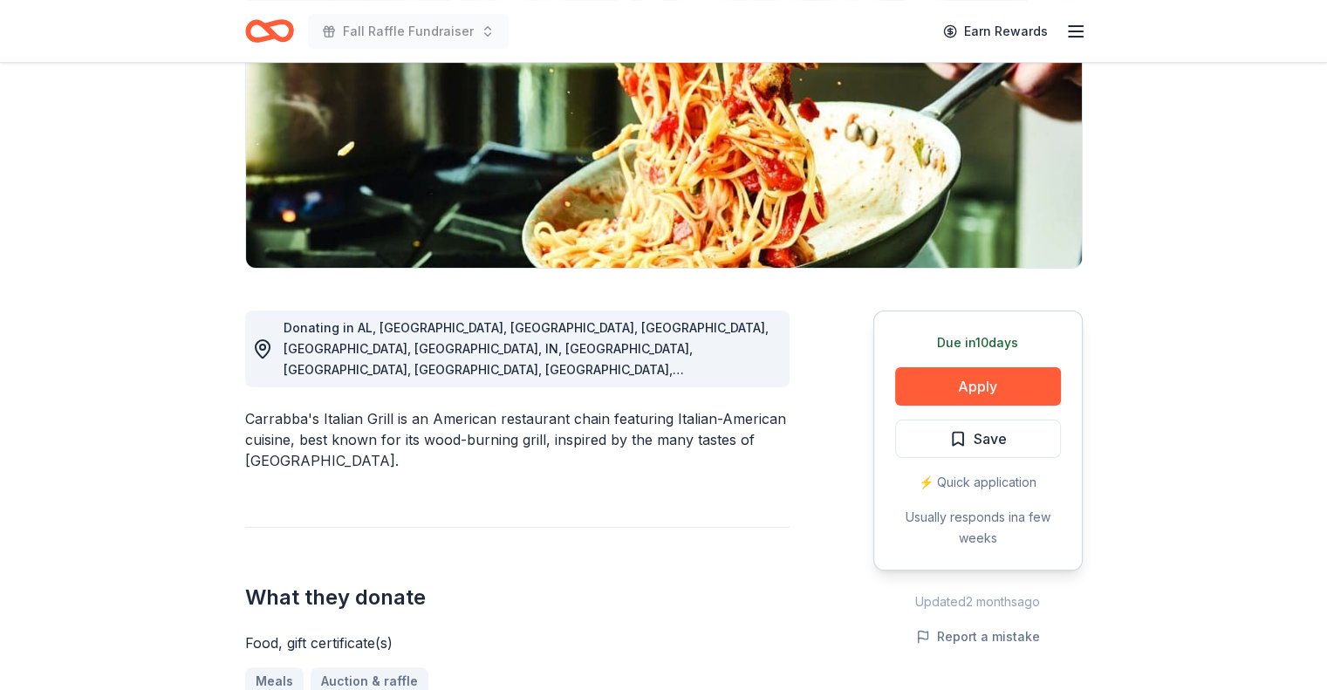
drag, startPoint x: 389, startPoint y: 350, endPoint x: 534, endPoint y: 347, distance: 144.9
click at [534, 347] on div "Donating in AL, [GEOGRAPHIC_DATA], [GEOGRAPHIC_DATA], [GEOGRAPHIC_DATA], [GEOGR…" at bounding box center [530, 349] width 492 height 63
click at [973, 374] on button "Apply" at bounding box center [978, 386] width 166 height 38
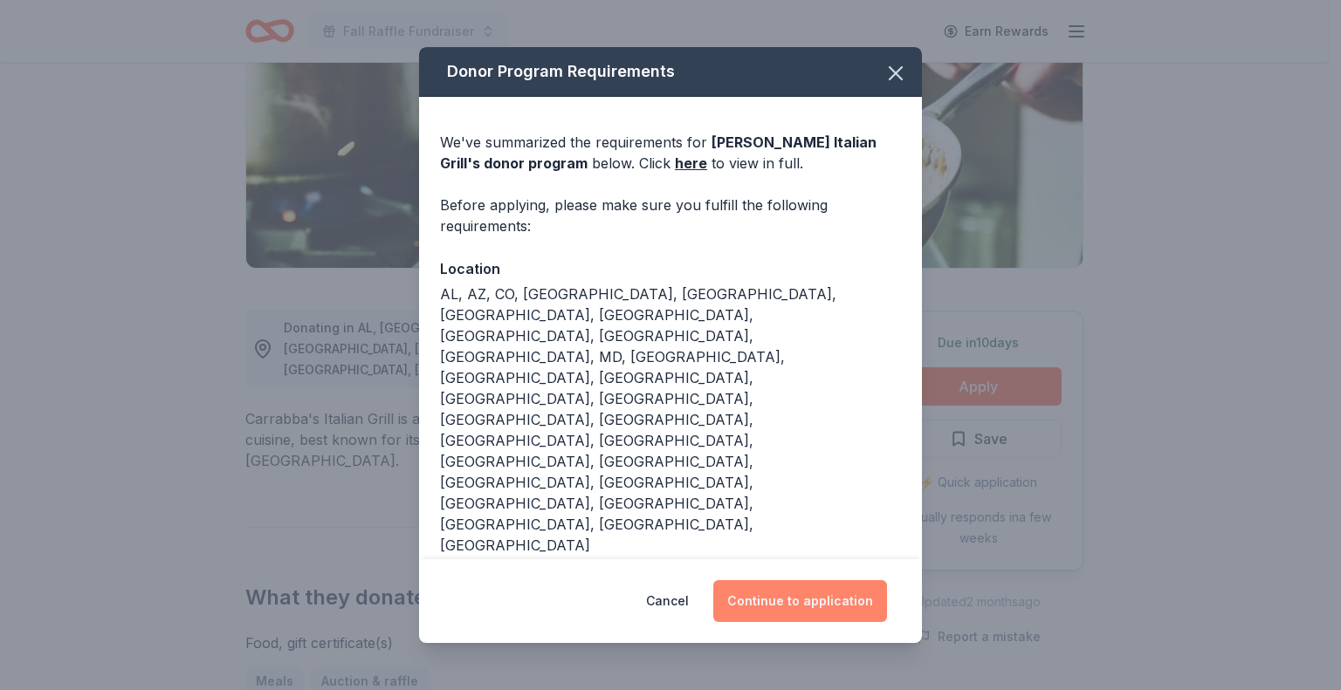
click at [828, 580] on button "Continue to application" at bounding box center [800, 601] width 174 height 42
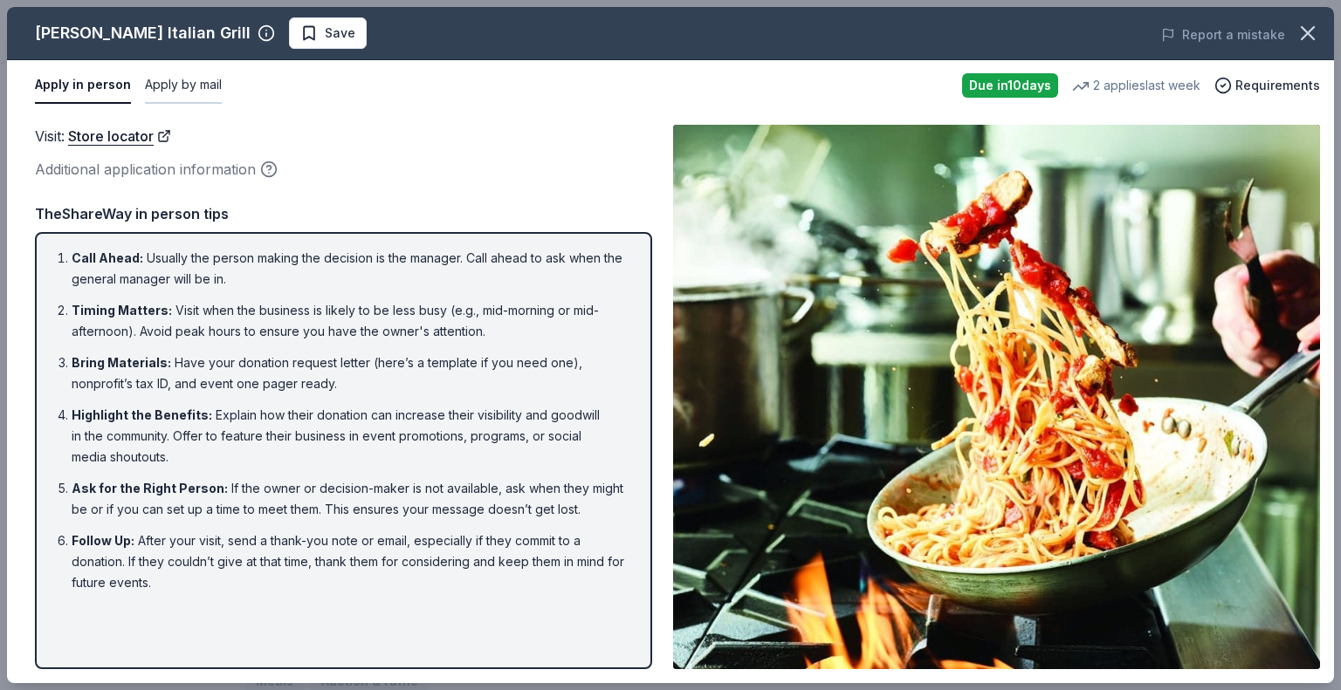
click at [175, 84] on button "Apply by mail" at bounding box center [183, 85] width 77 height 37
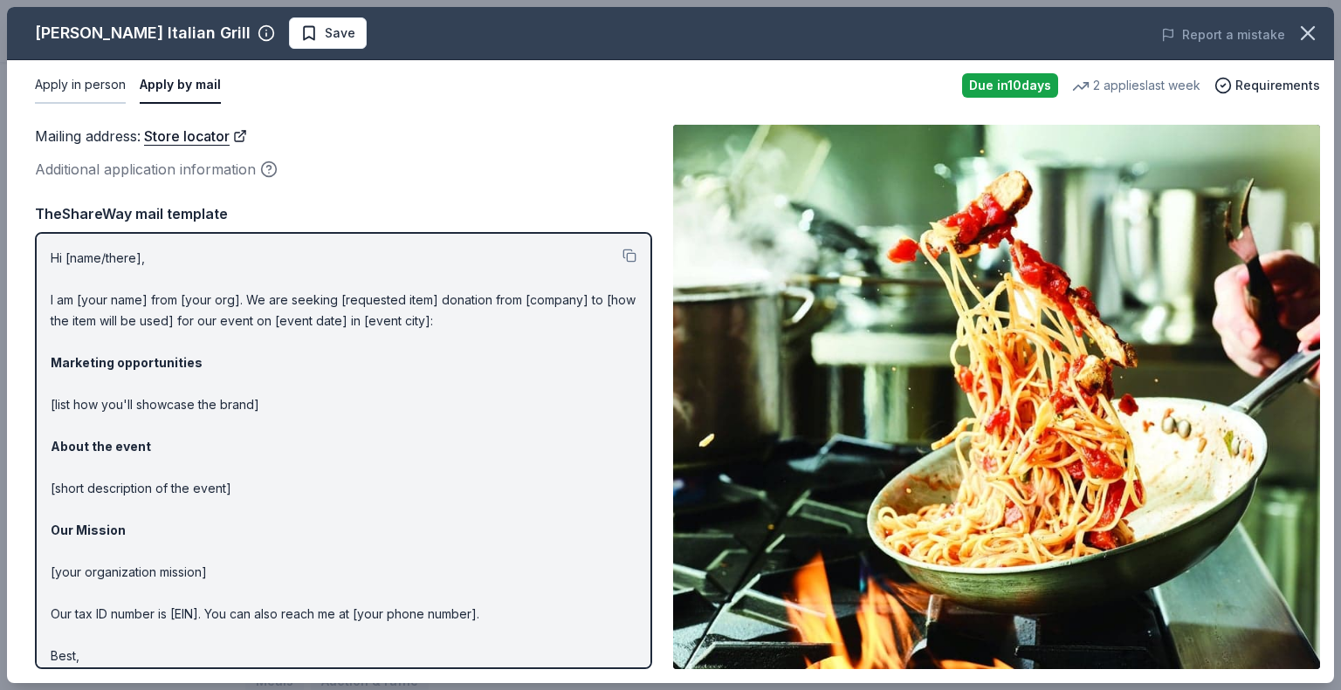
click at [90, 88] on button "Apply in person" at bounding box center [80, 85] width 91 height 37
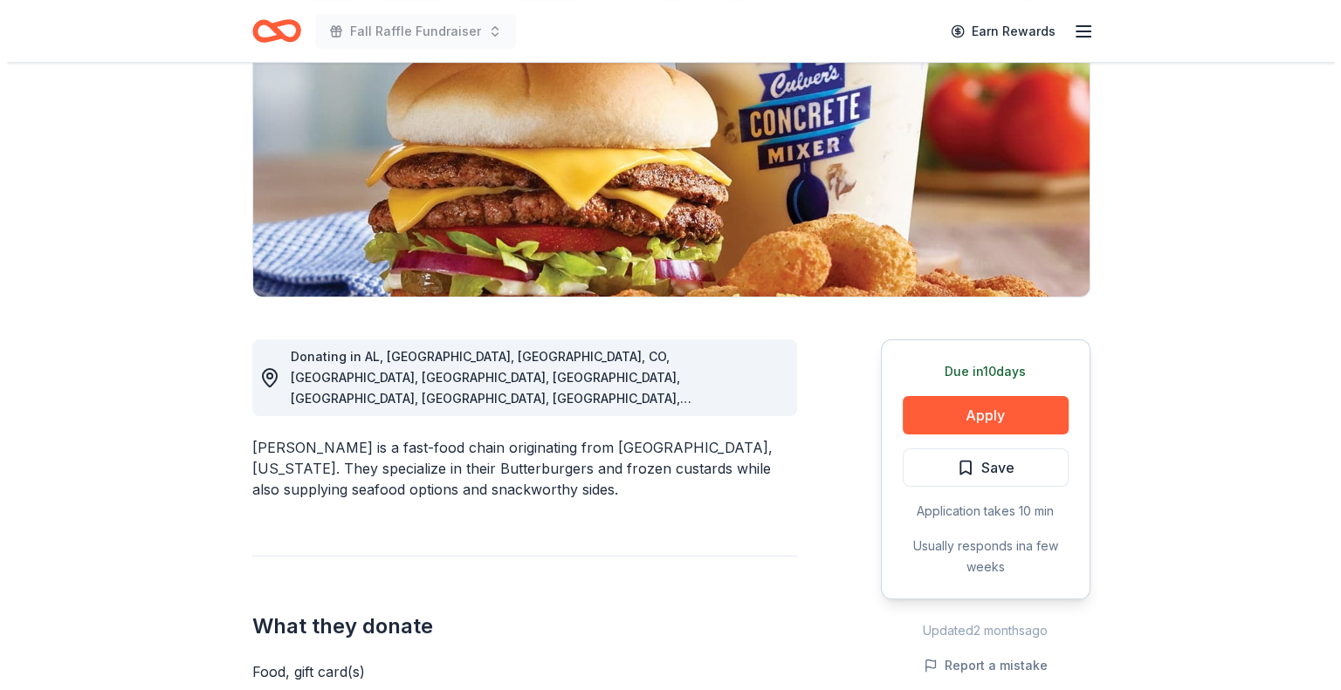
scroll to position [262, 0]
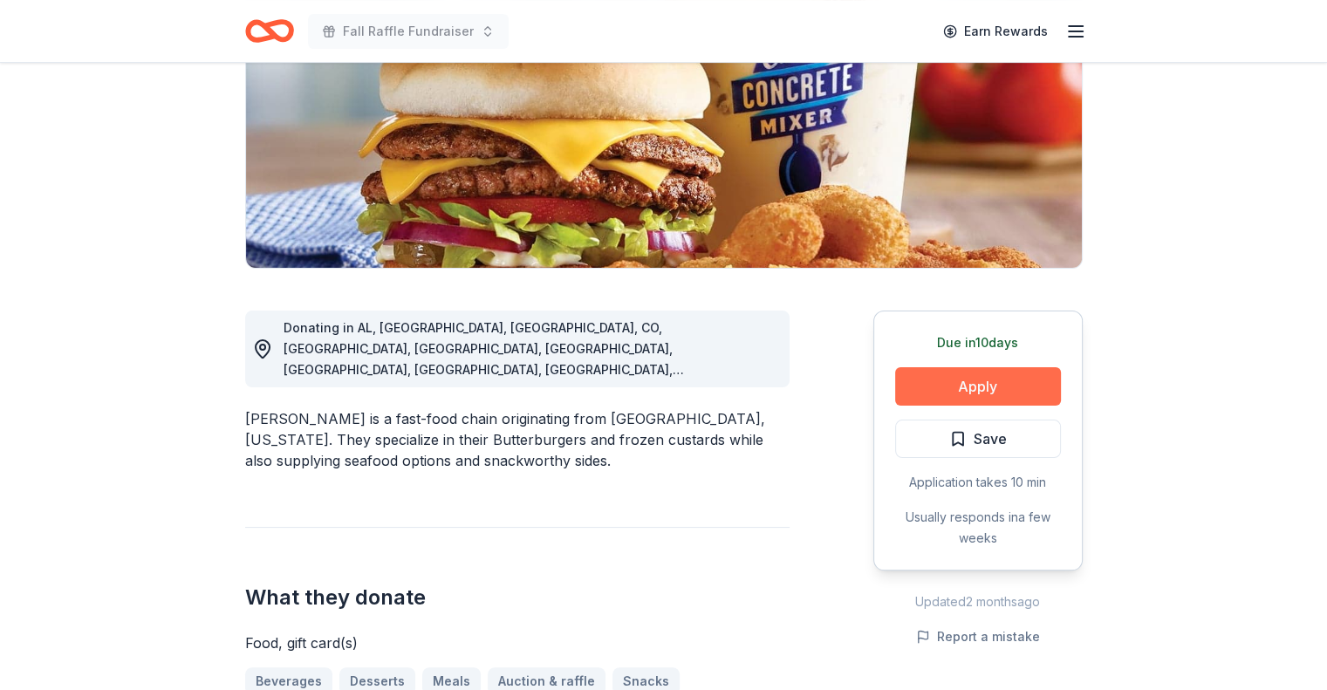
click at [928, 381] on button "Apply" at bounding box center [978, 386] width 166 height 38
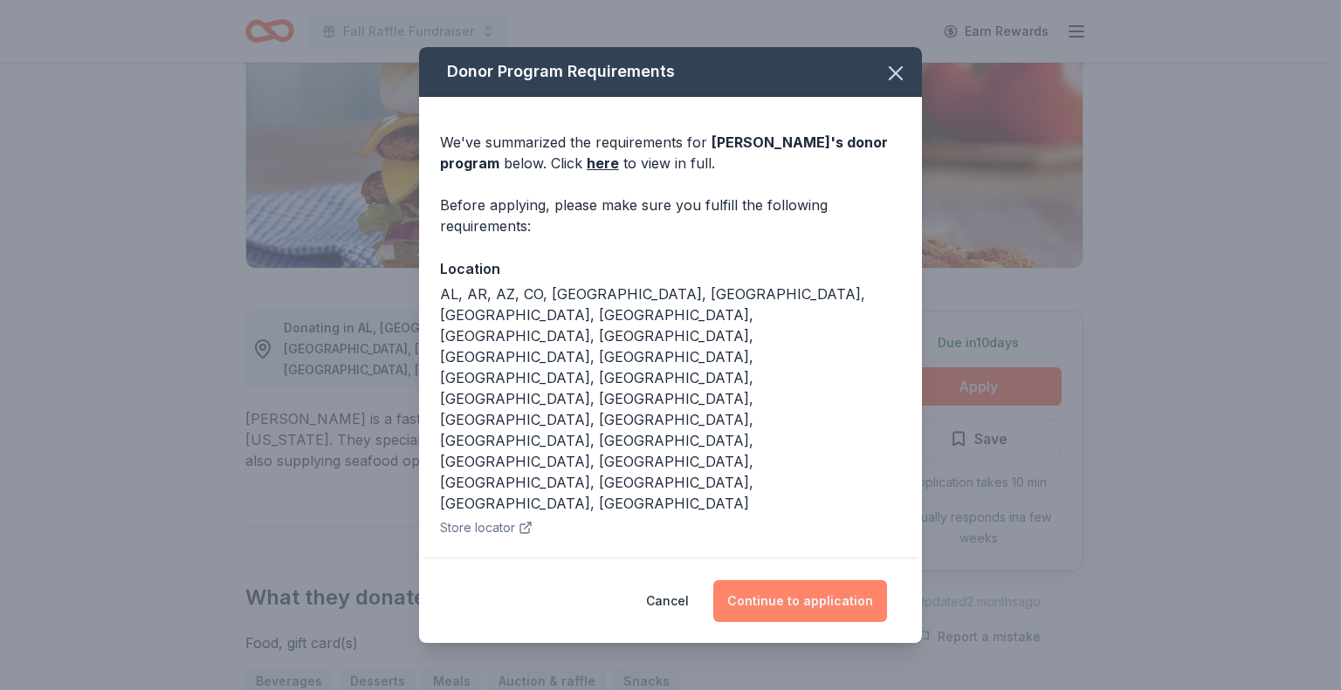
click at [758, 580] on button "Continue to application" at bounding box center [800, 601] width 174 height 42
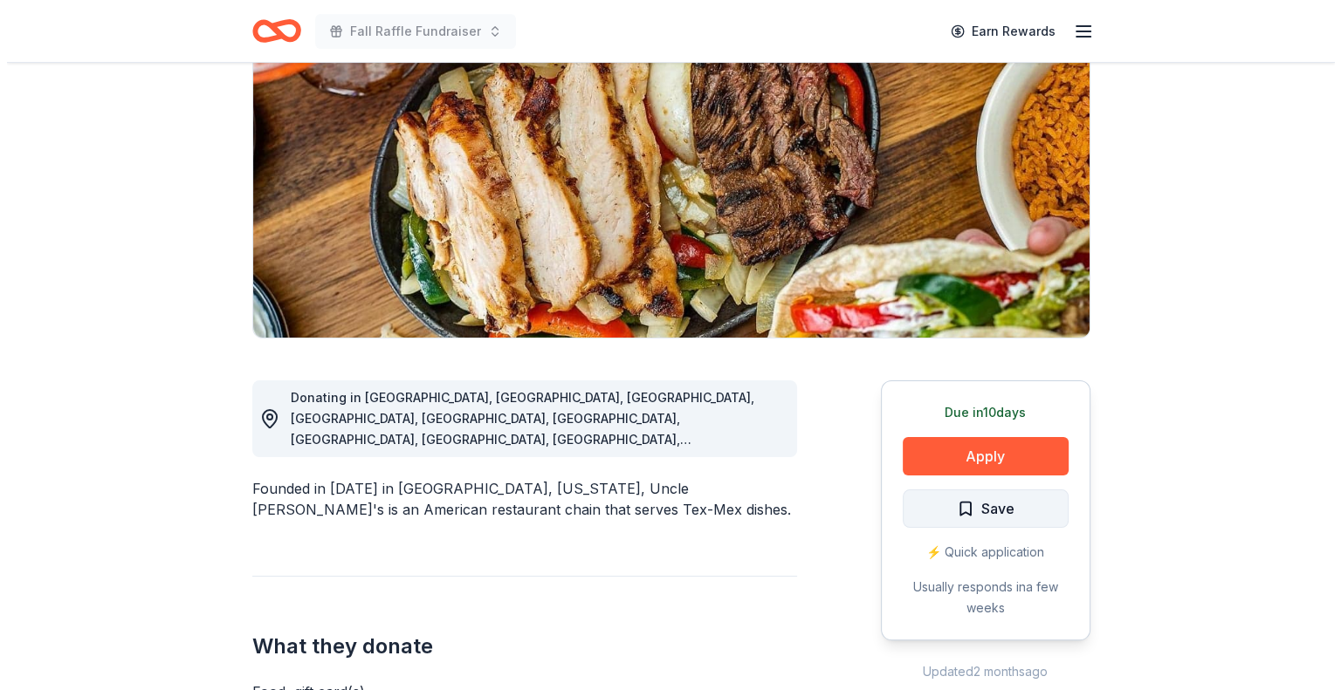
scroll to position [262, 0]
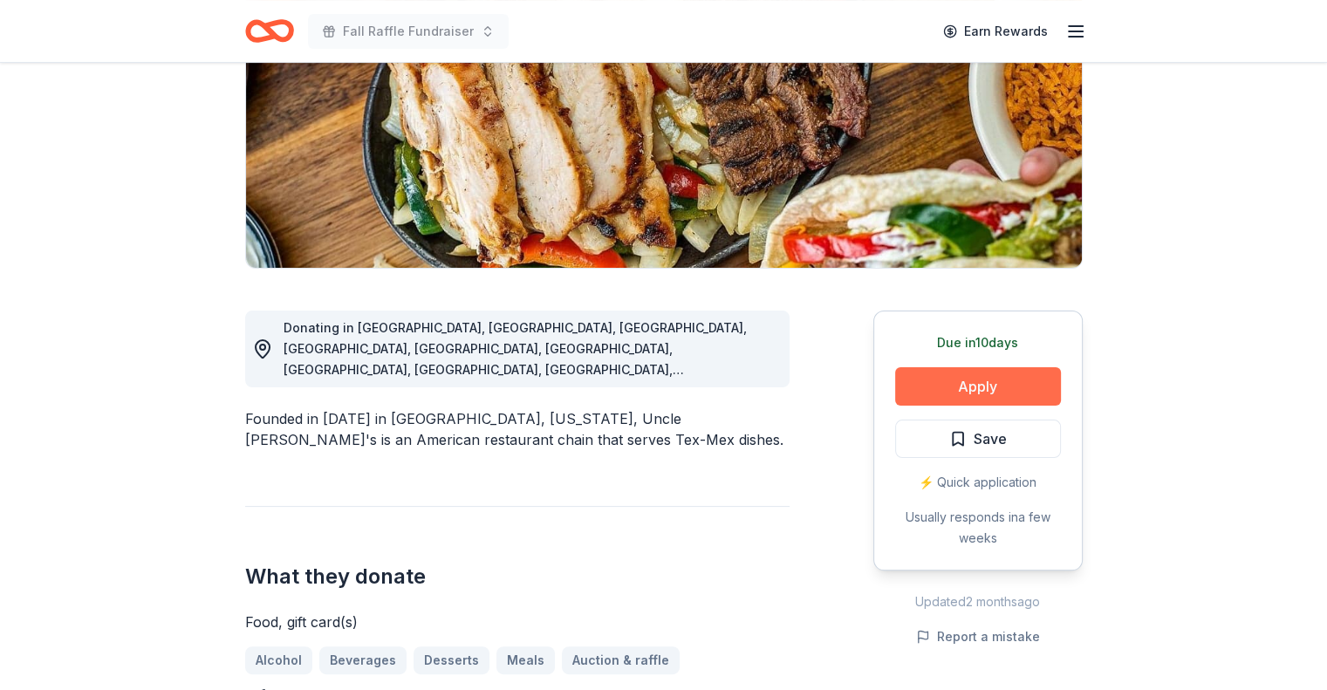
click at [969, 388] on button "Apply" at bounding box center [978, 386] width 166 height 38
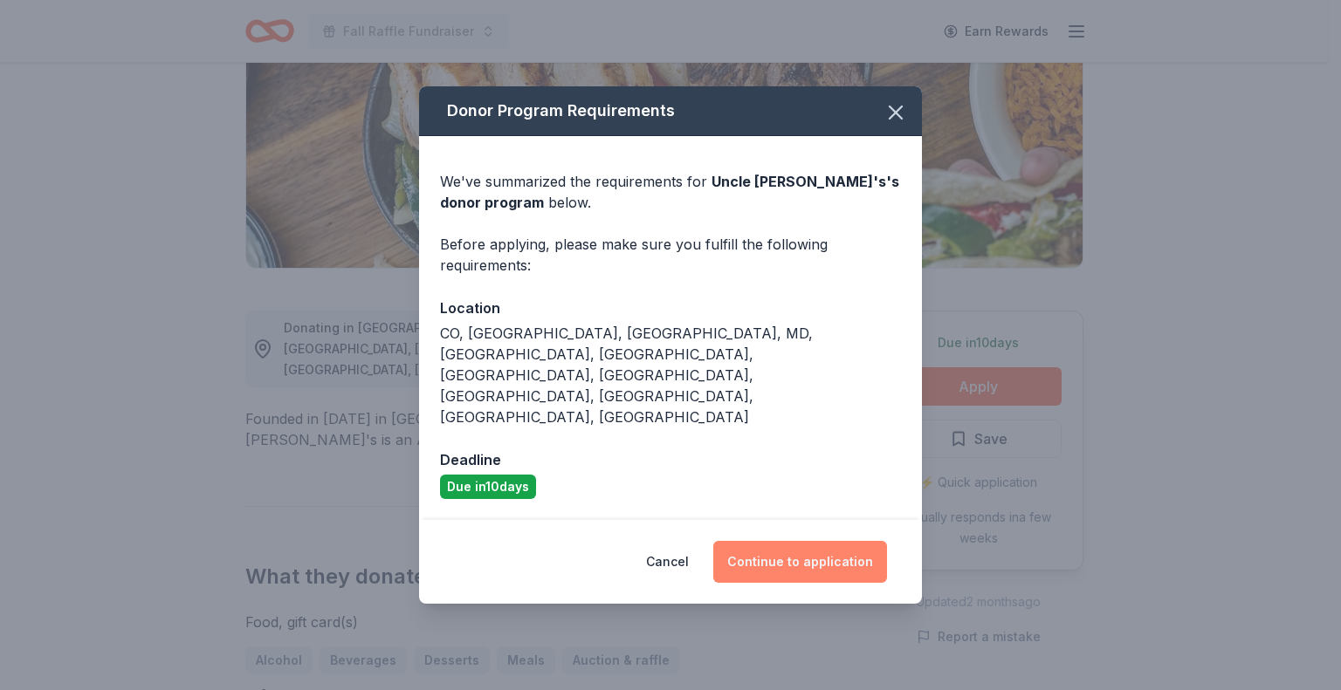
click at [804, 541] on button "Continue to application" at bounding box center [800, 562] width 174 height 42
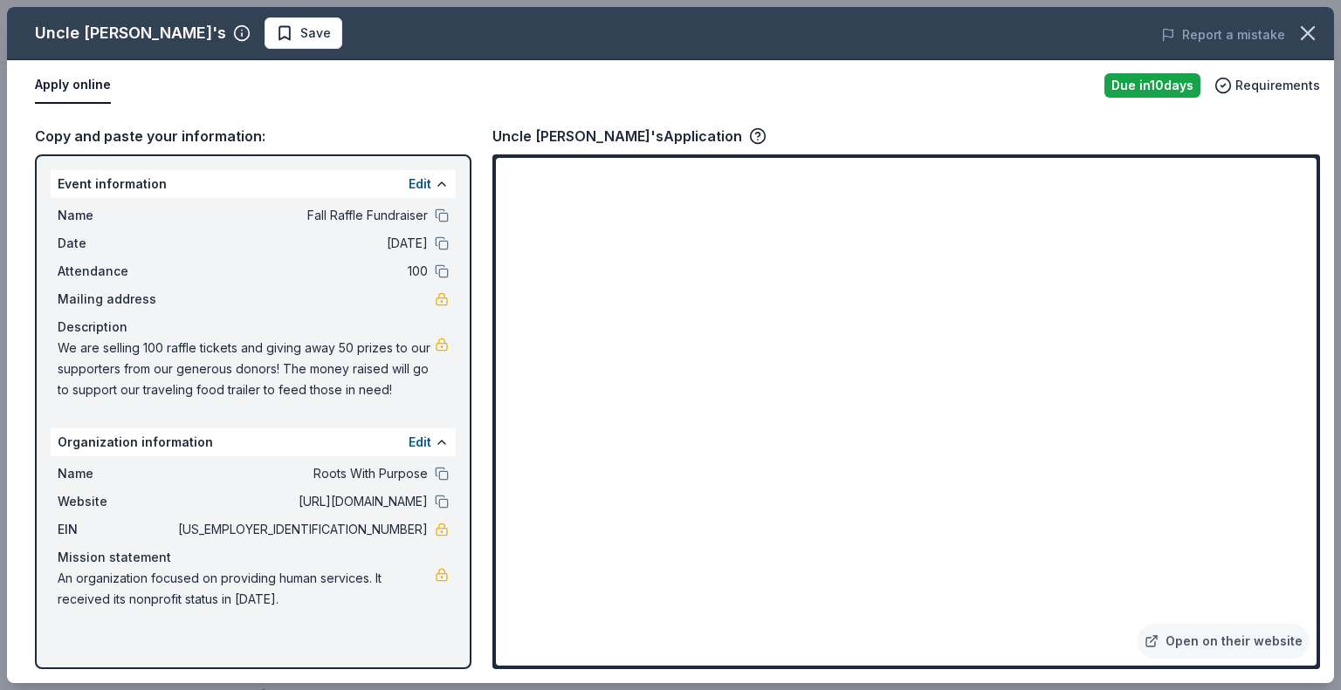
click at [264, 37] on button "Save" at bounding box center [303, 32] width 78 height 31
click at [214, 31] on html "Fall Raffle Fundraiser Earn Rewards Due in 10 days Share Uncle Julio's New • 1 …" at bounding box center [670, 83] width 1341 height 690
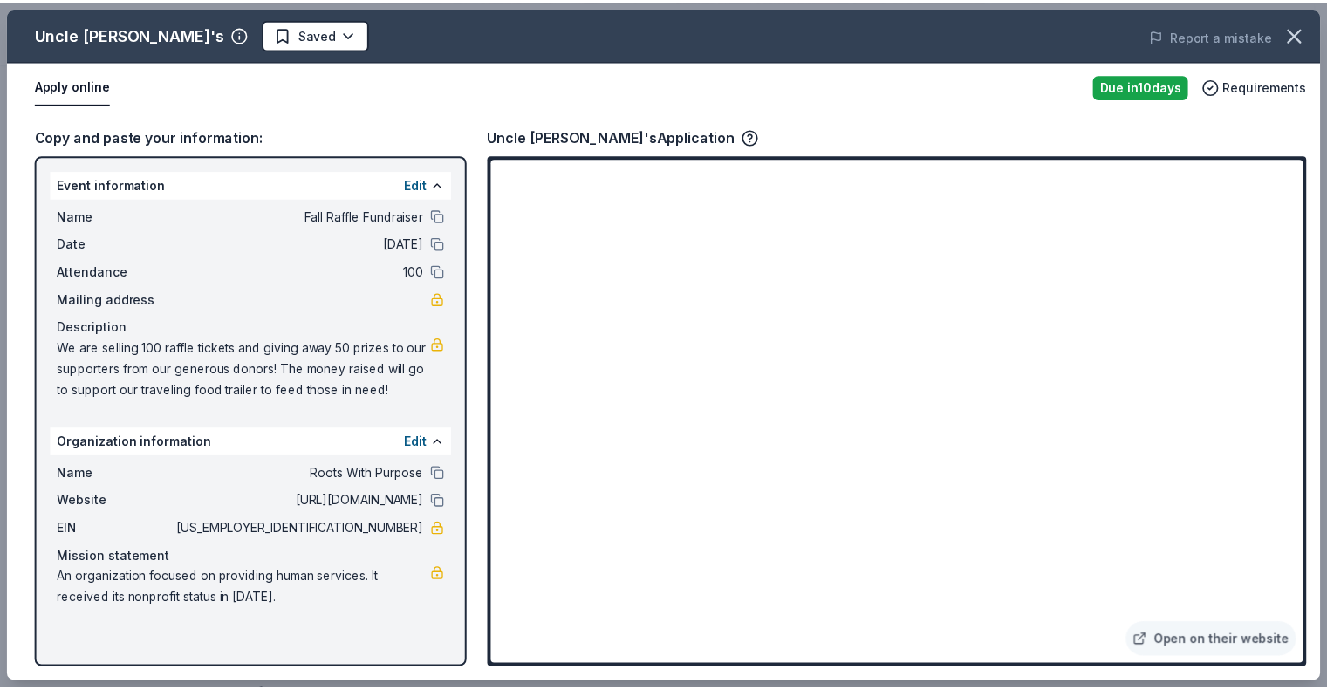
scroll to position [0, 0]
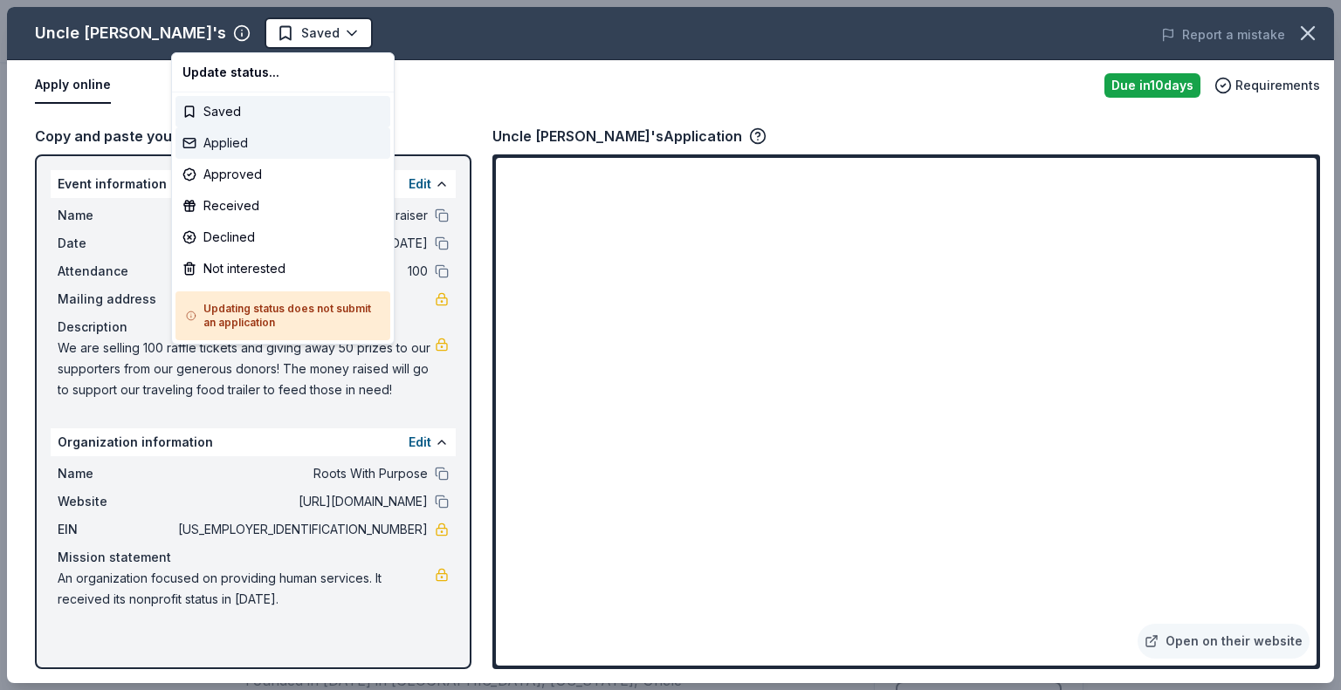
click at [209, 140] on div "Applied" at bounding box center [282, 142] width 215 height 31
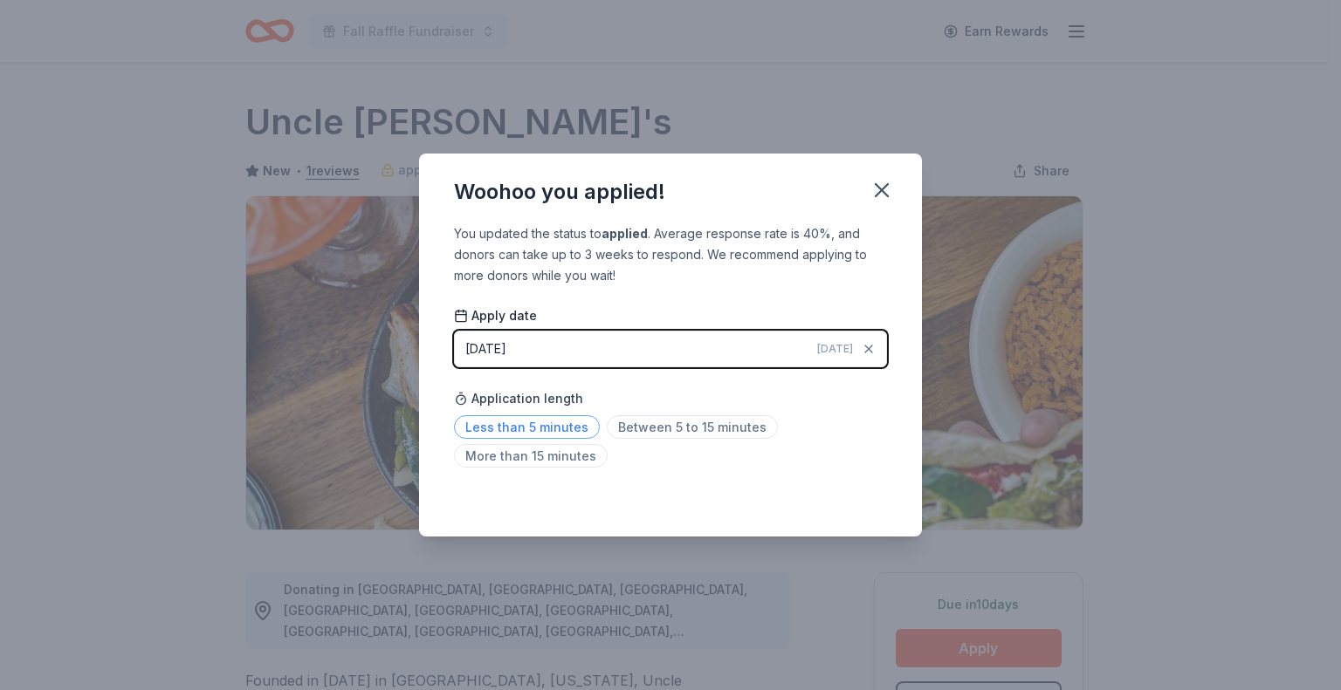
click at [545, 429] on span "Less than 5 minutes" at bounding box center [527, 427] width 146 height 24
click at [891, 188] on icon "button" at bounding box center [881, 190] width 24 height 24
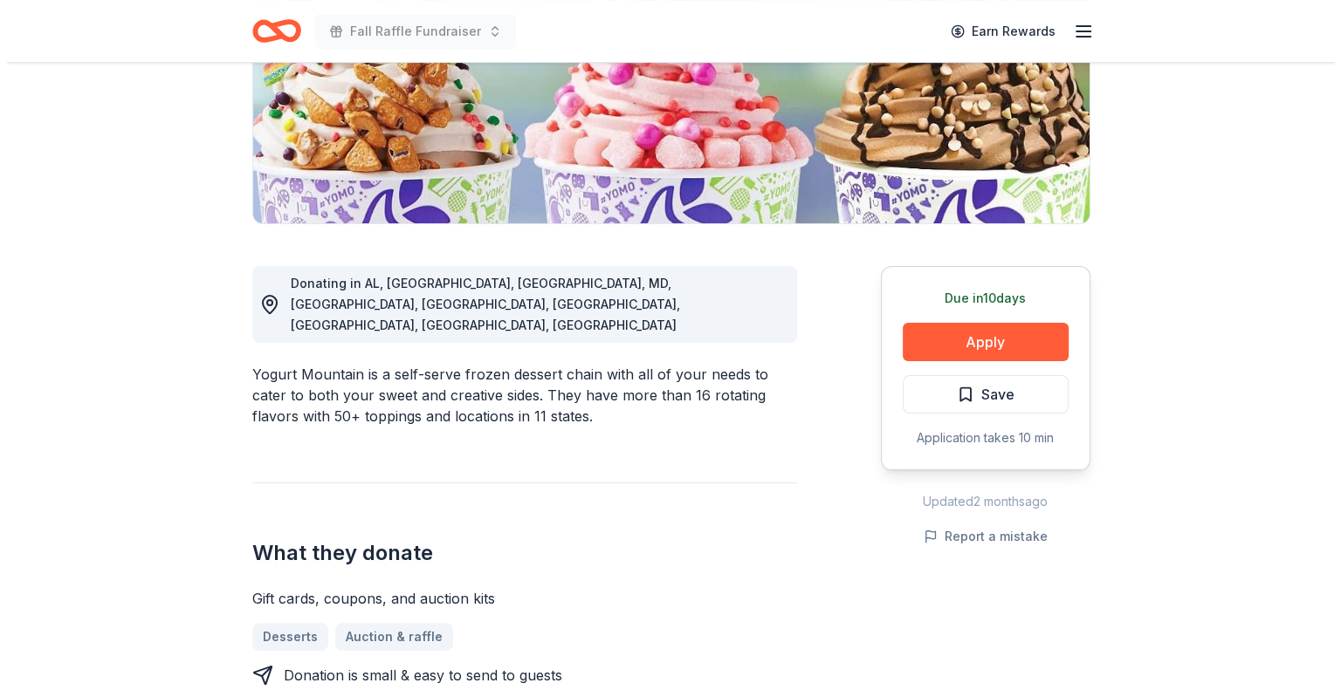
scroll to position [349, 0]
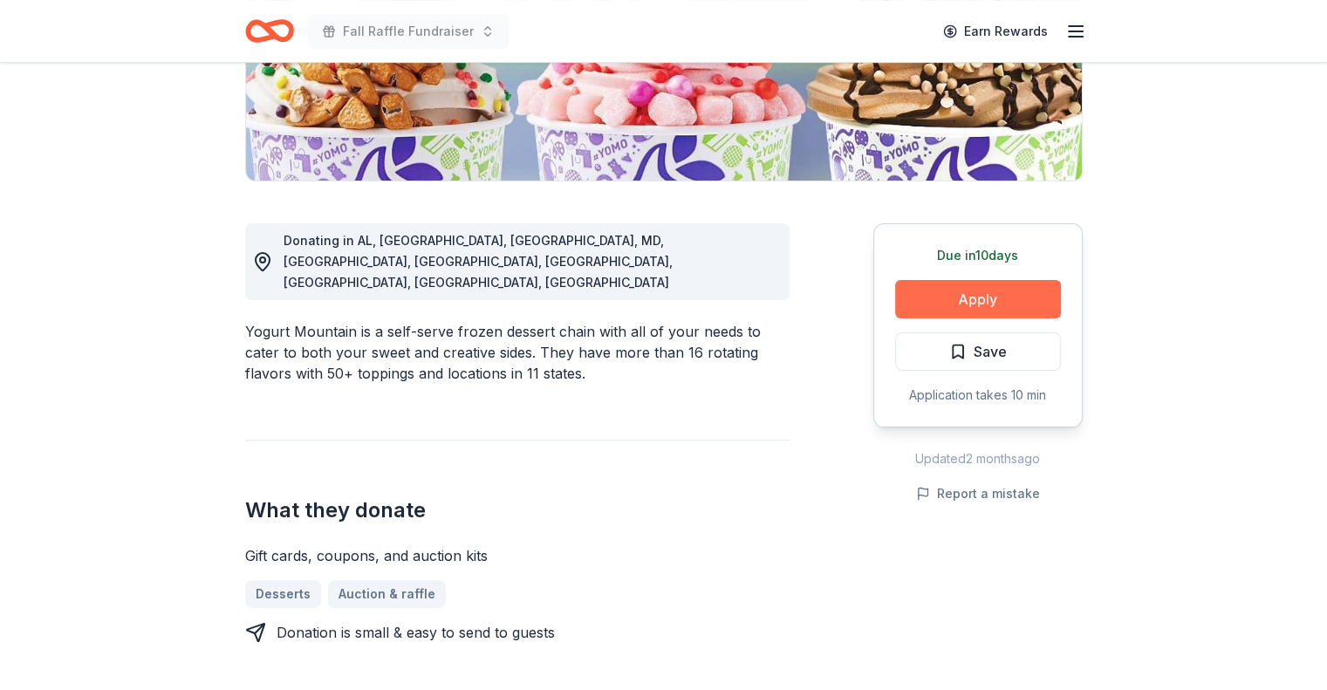
click at [926, 301] on button "Apply" at bounding box center [978, 299] width 166 height 38
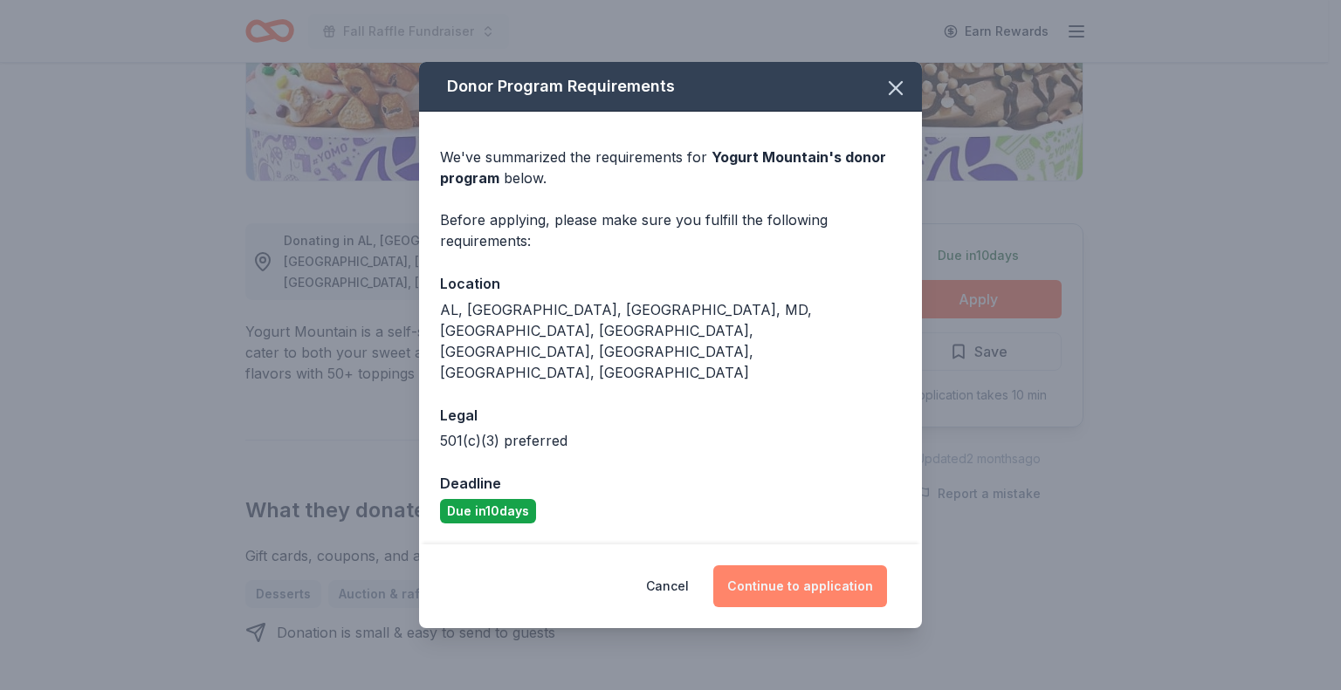
click at [799, 566] on button "Continue to application" at bounding box center [800, 587] width 174 height 42
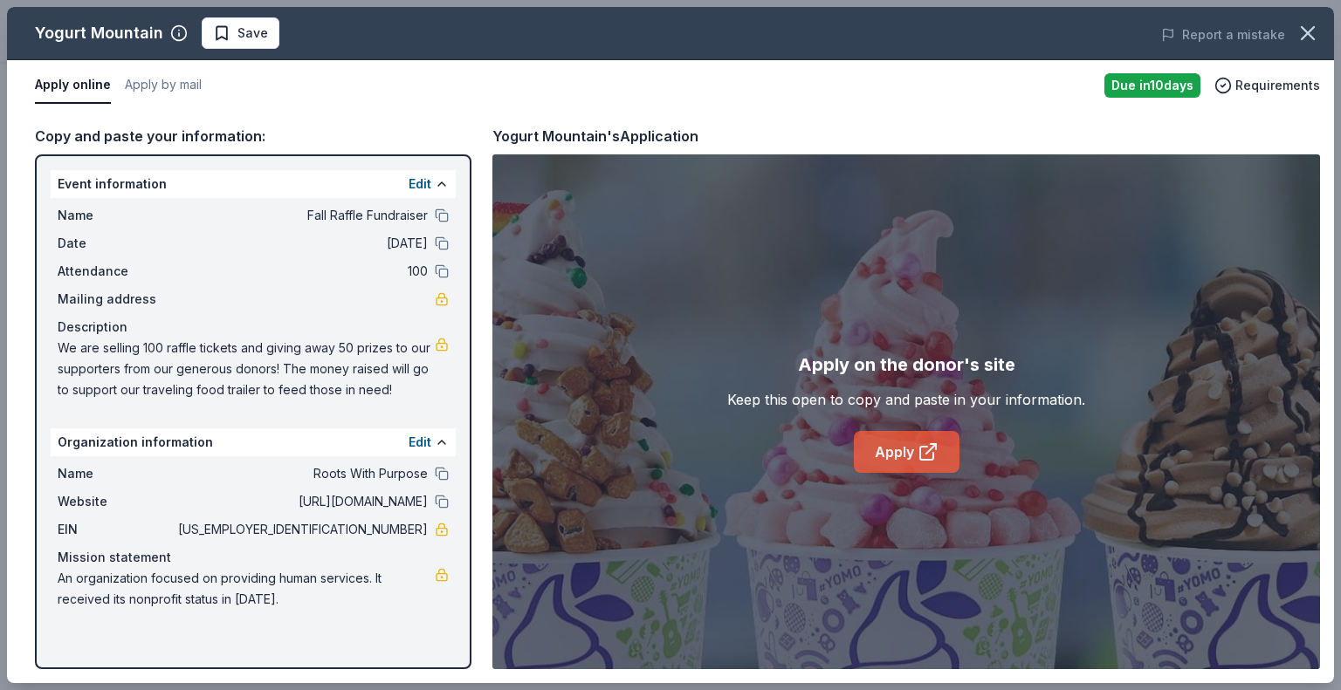
click at [894, 449] on link "Apply" at bounding box center [907, 452] width 106 height 42
click at [261, 40] on span "Save" at bounding box center [252, 33] width 31 height 21
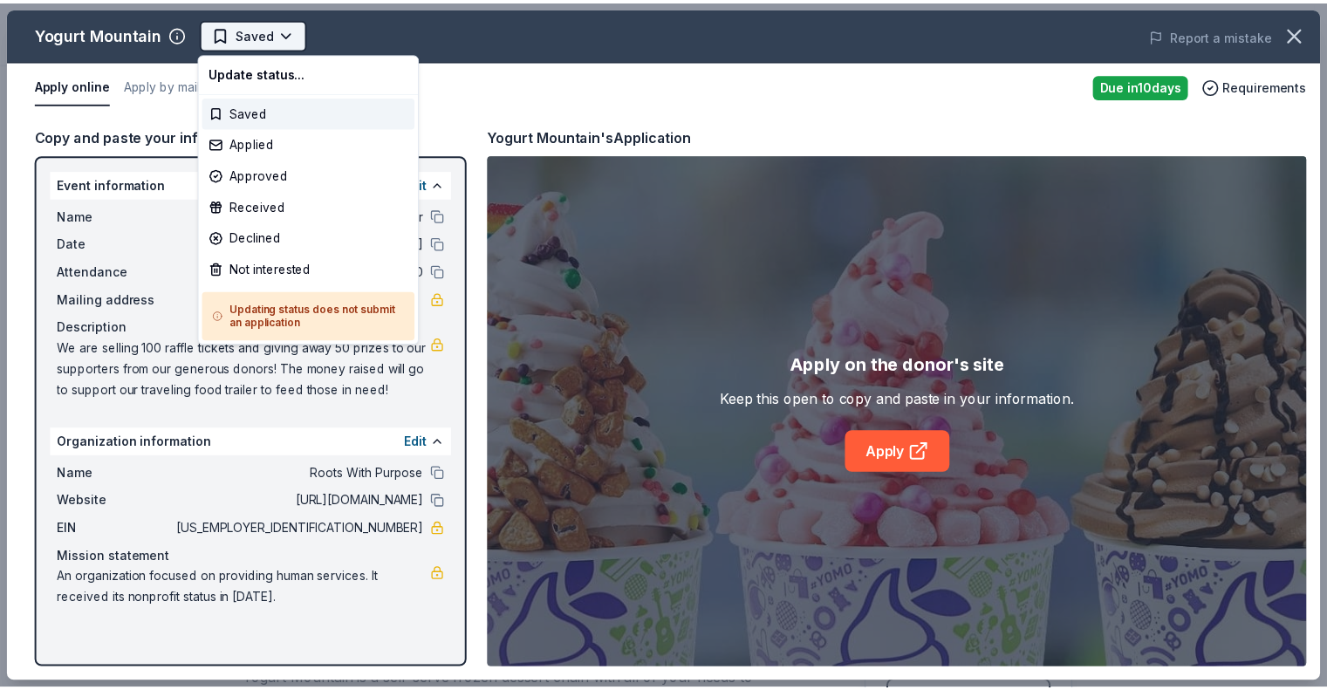
scroll to position [0, 0]
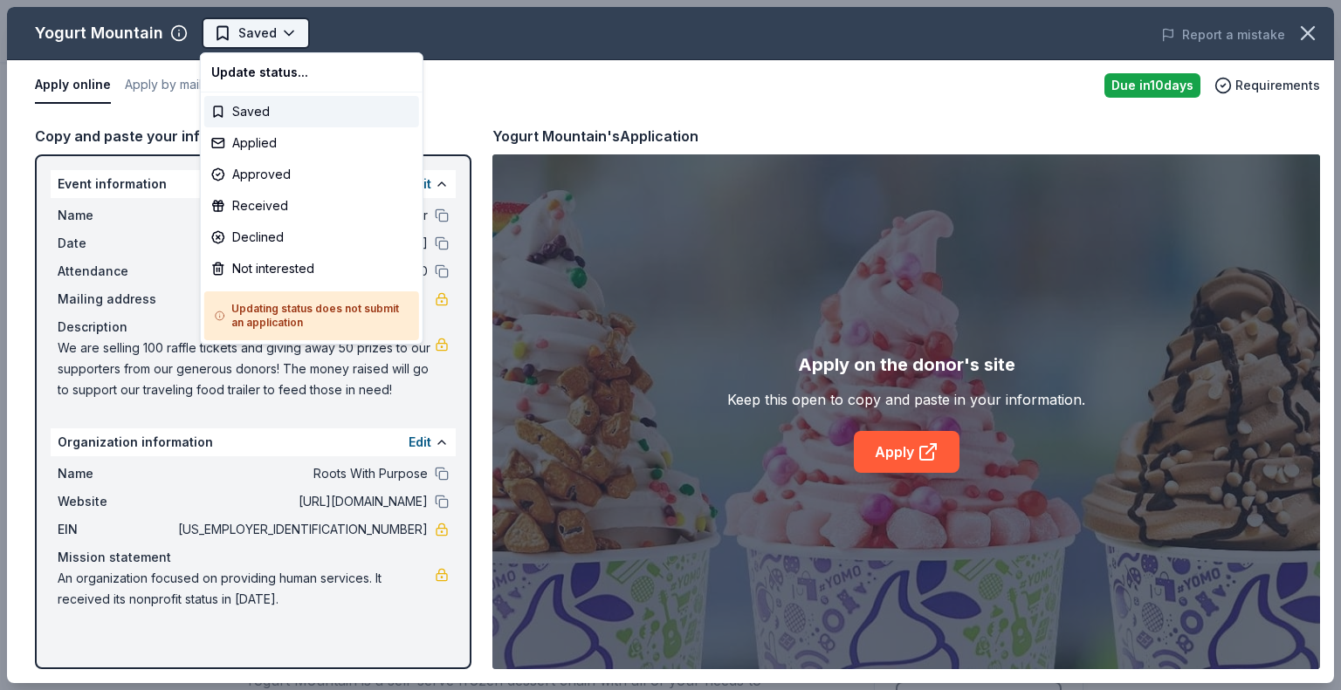
click at [265, 38] on html "Fall Raffle Fundraiser Earn Rewards Due in 10 days Share Yogurt Mountain New ap…" at bounding box center [670, 345] width 1341 height 690
click at [253, 269] on div "Not interested" at bounding box center [311, 268] width 215 height 31
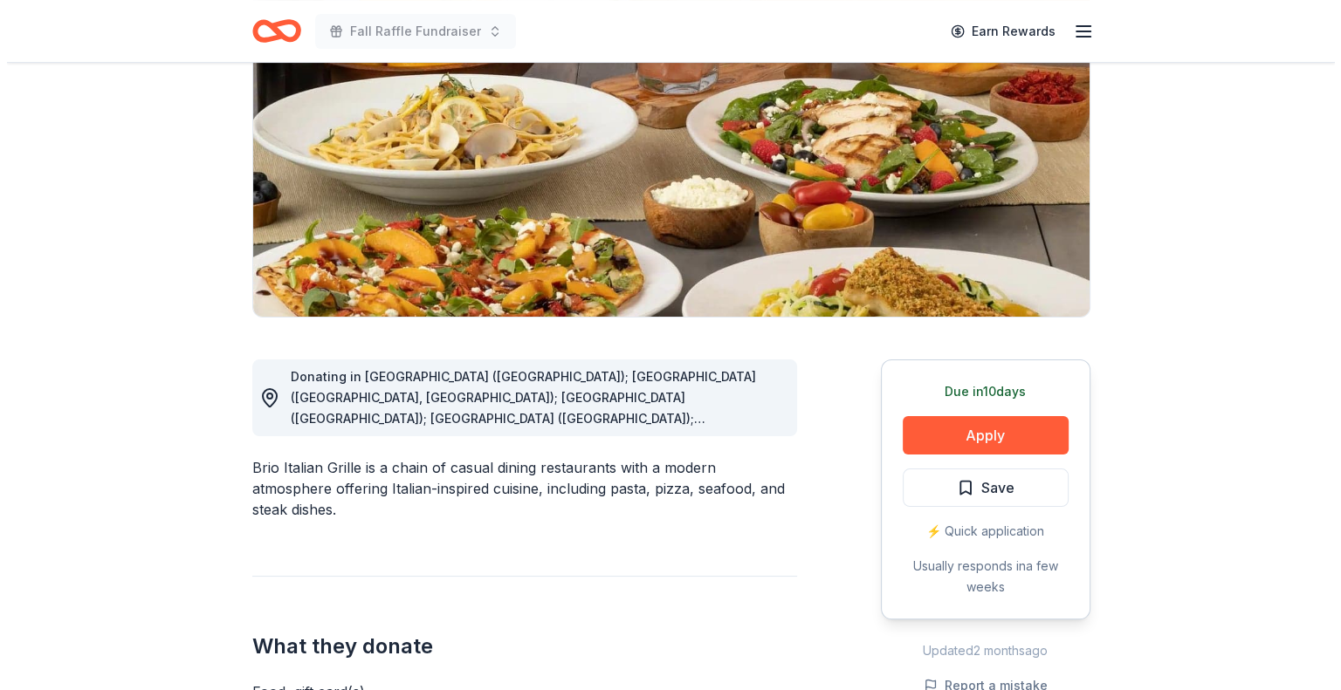
scroll to position [262, 0]
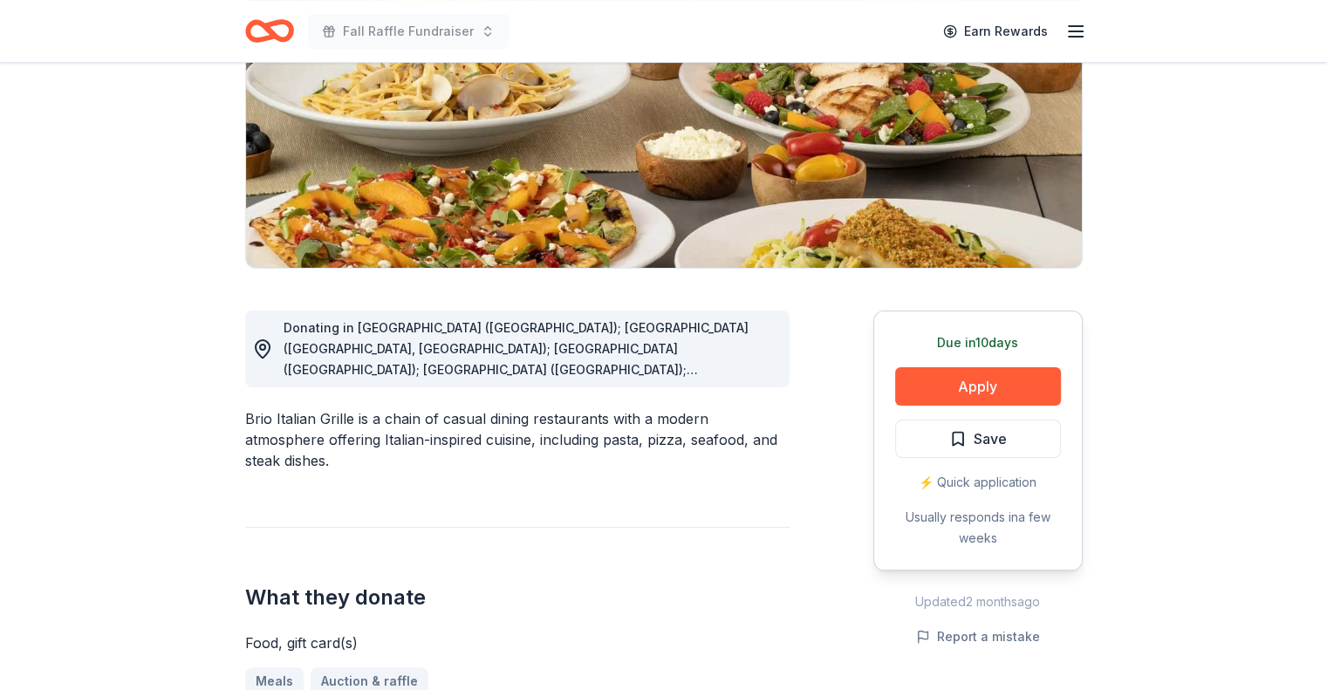
click at [738, 368] on span "Donating in [GEOGRAPHIC_DATA] ([GEOGRAPHIC_DATA]); [GEOGRAPHIC_DATA] ([GEOGRAPH…" at bounding box center [518, 474] width 468 height 308
click at [936, 387] on button "Apply" at bounding box center [978, 386] width 166 height 38
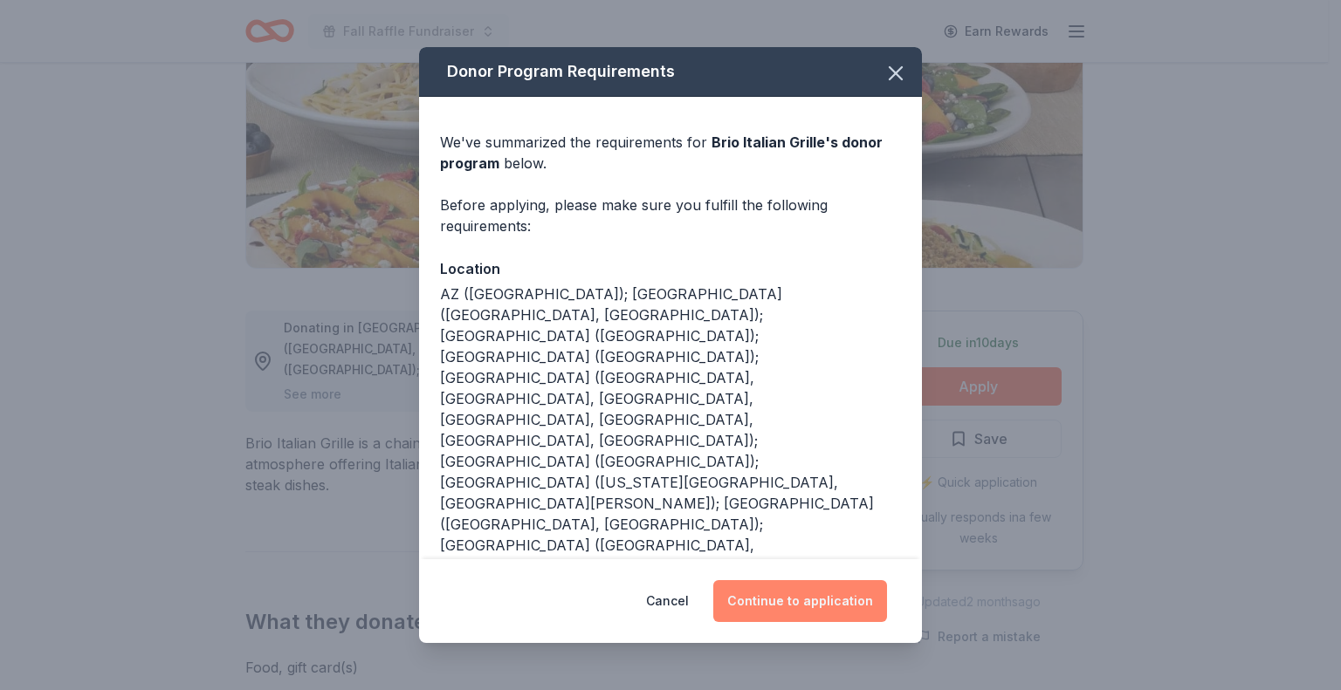
click at [795, 582] on button "Continue to application" at bounding box center [800, 601] width 174 height 42
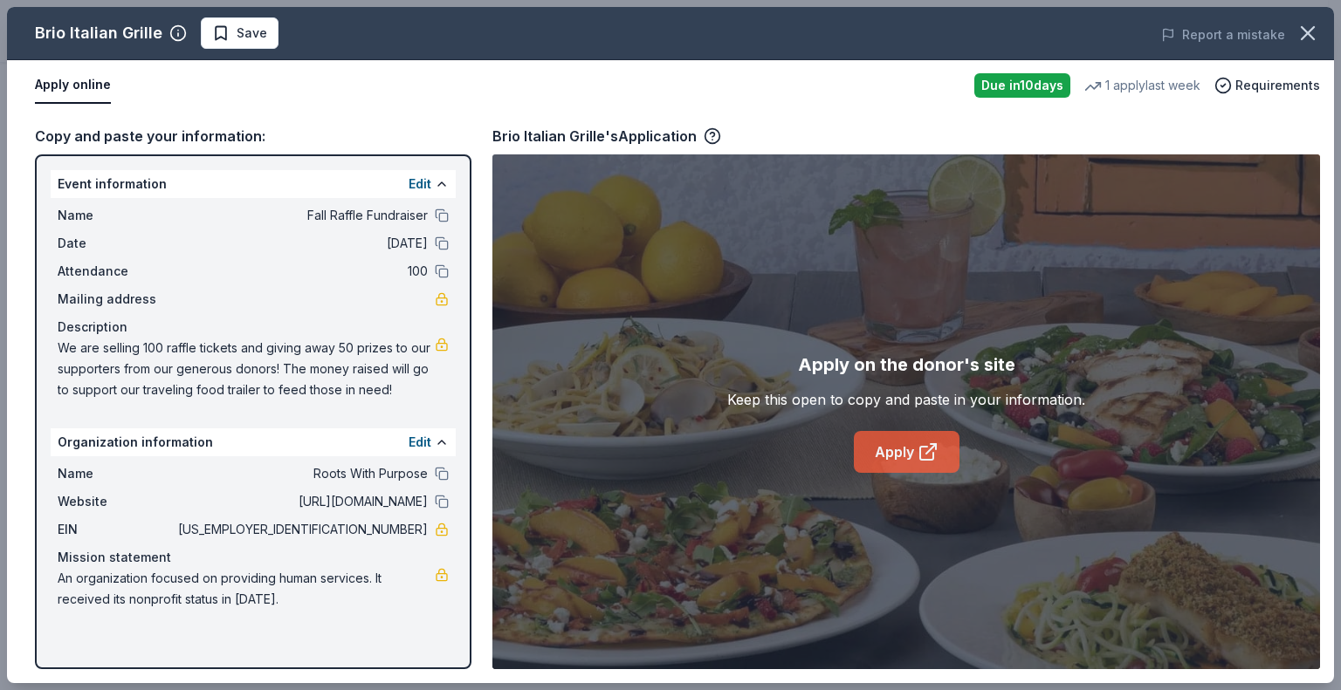
click at [880, 442] on link "Apply" at bounding box center [907, 452] width 106 height 42
click at [215, 31] on span "Save" at bounding box center [239, 33] width 55 height 21
click at [237, 29] on html "Fall Raffle Fundraiser Earn Rewards Due in 10 days Share Brio Italian Grille Ne…" at bounding box center [670, 83] width 1341 height 690
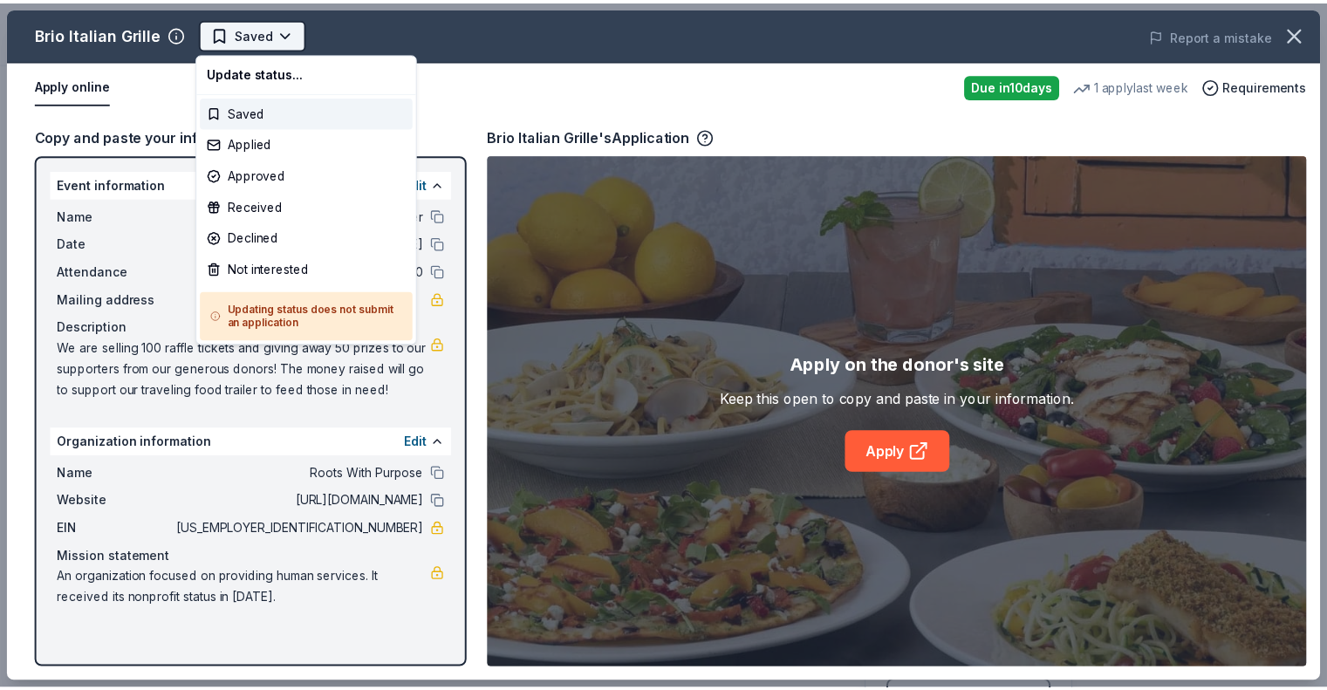
scroll to position [0, 0]
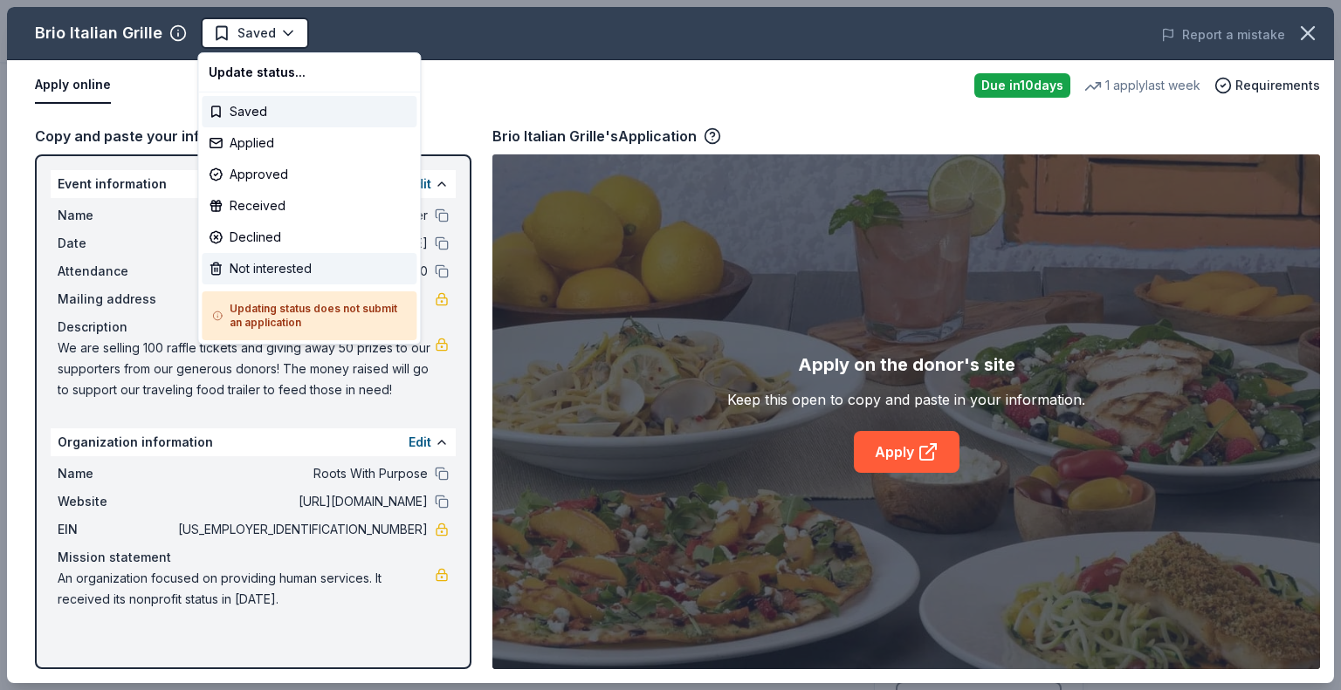
click at [237, 263] on div "Not interested" at bounding box center [309, 268] width 215 height 31
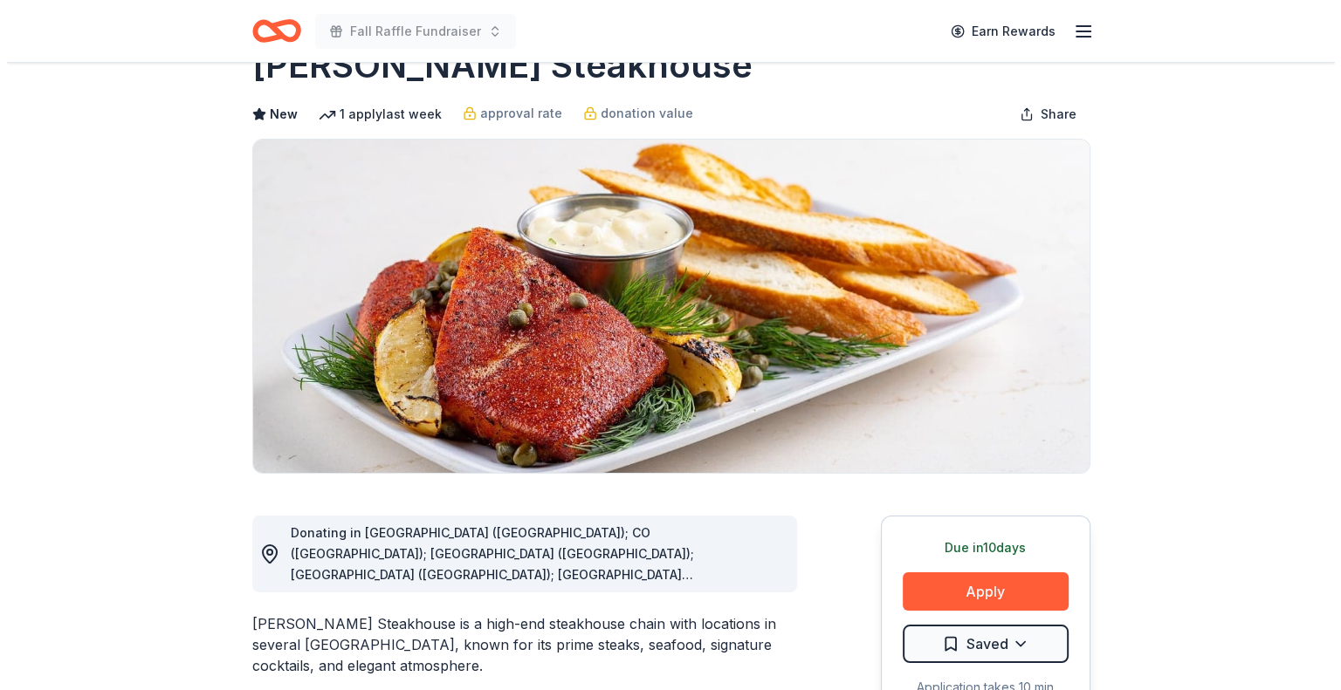
scroll to position [87, 0]
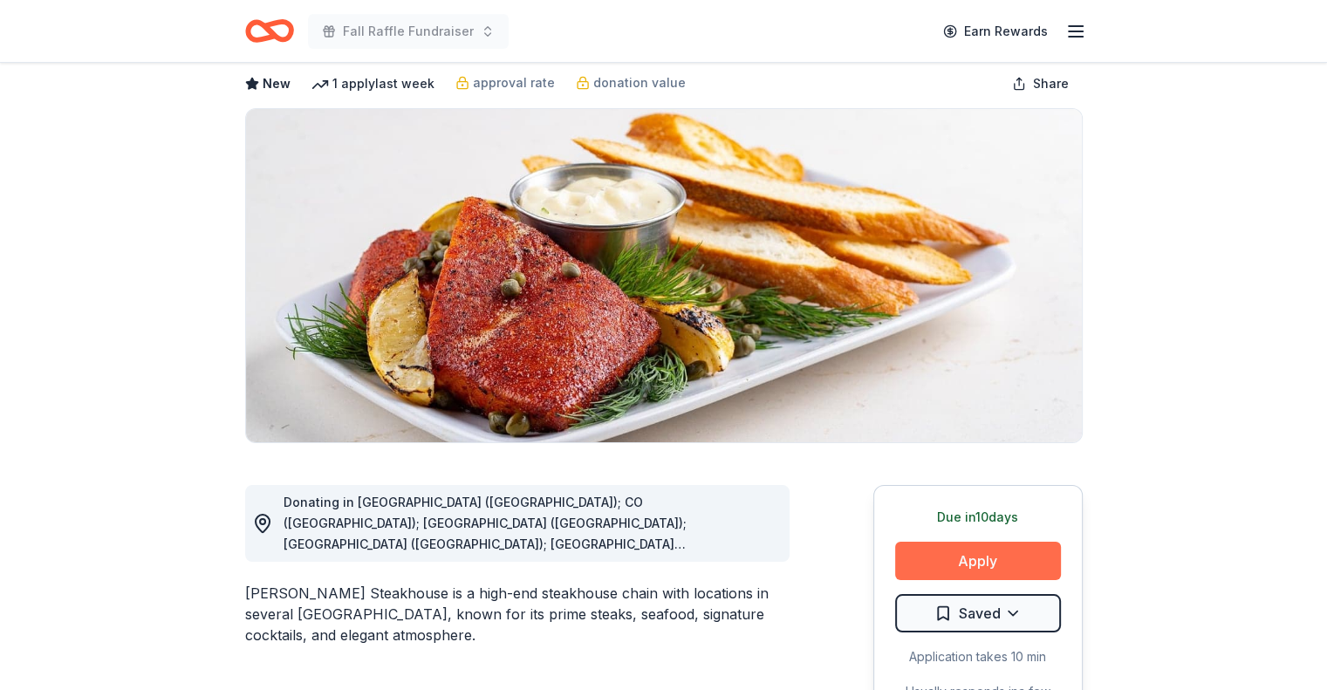
click at [938, 559] on button "Apply" at bounding box center [978, 561] width 166 height 38
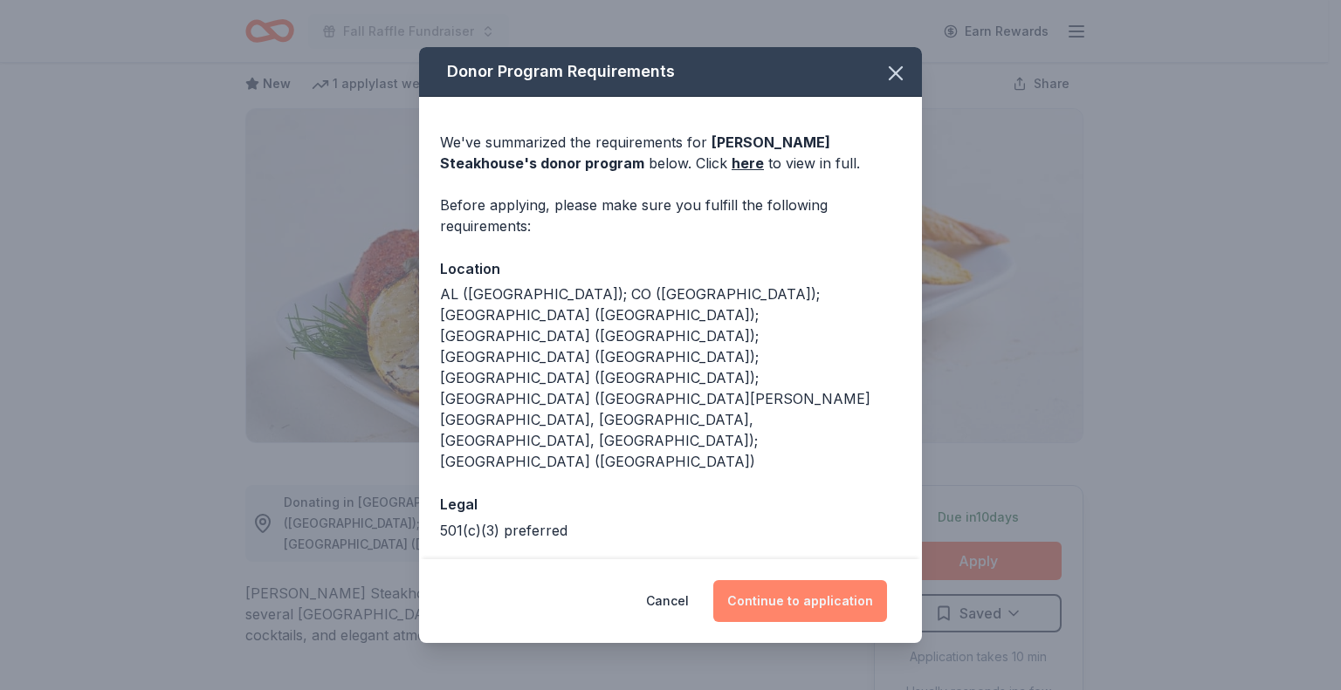
click at [820, 580] on button "Continue to application" at bounding box center [800, 601] width 174 height 42
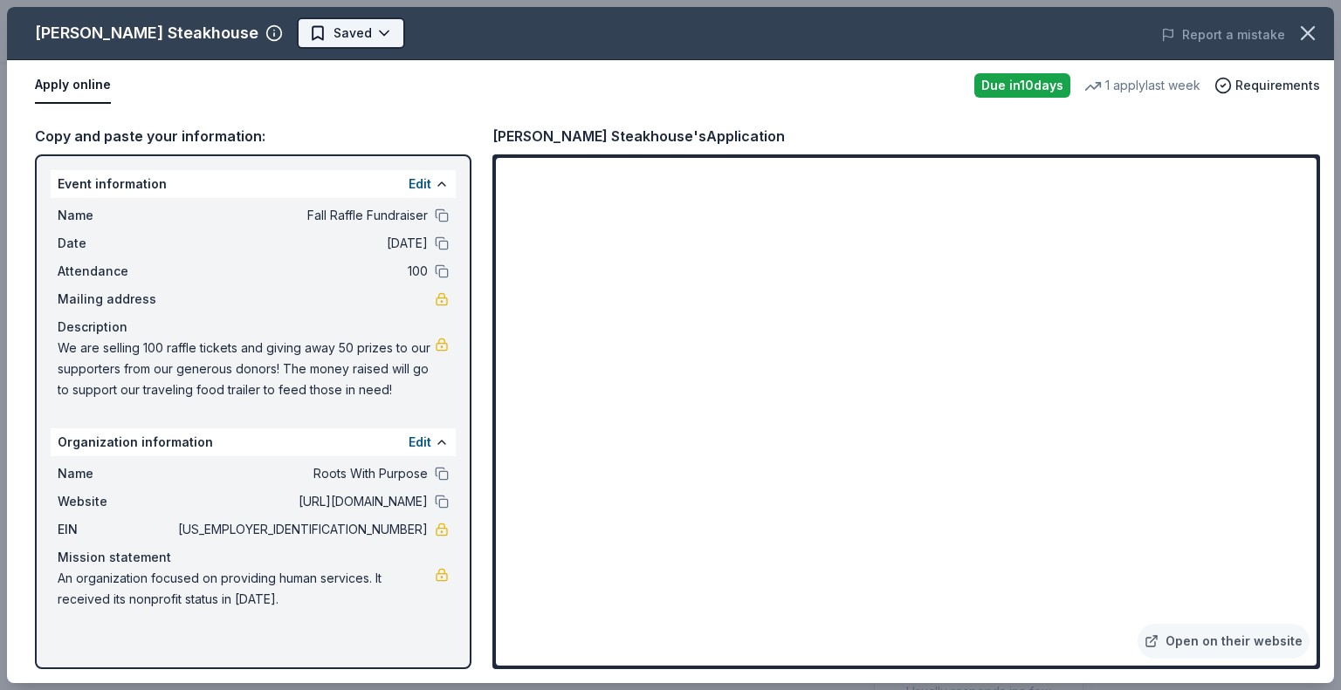
click at [285, 40] on html "Fall Raffle Fundraiser Earn Rewards Due [DATE] Share [PERSON_NAME] Steakhouse N…" at bounding box center [670, 258] width 1341 height 690
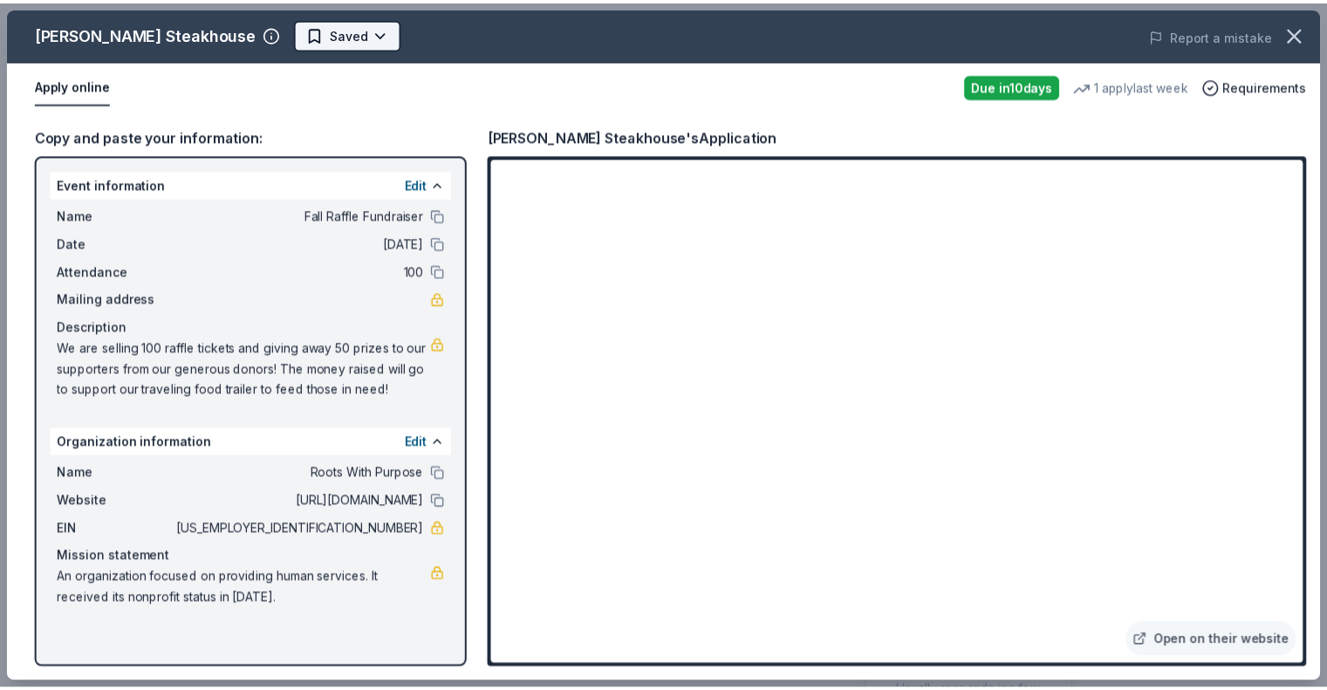
scroll to position [0, 0]
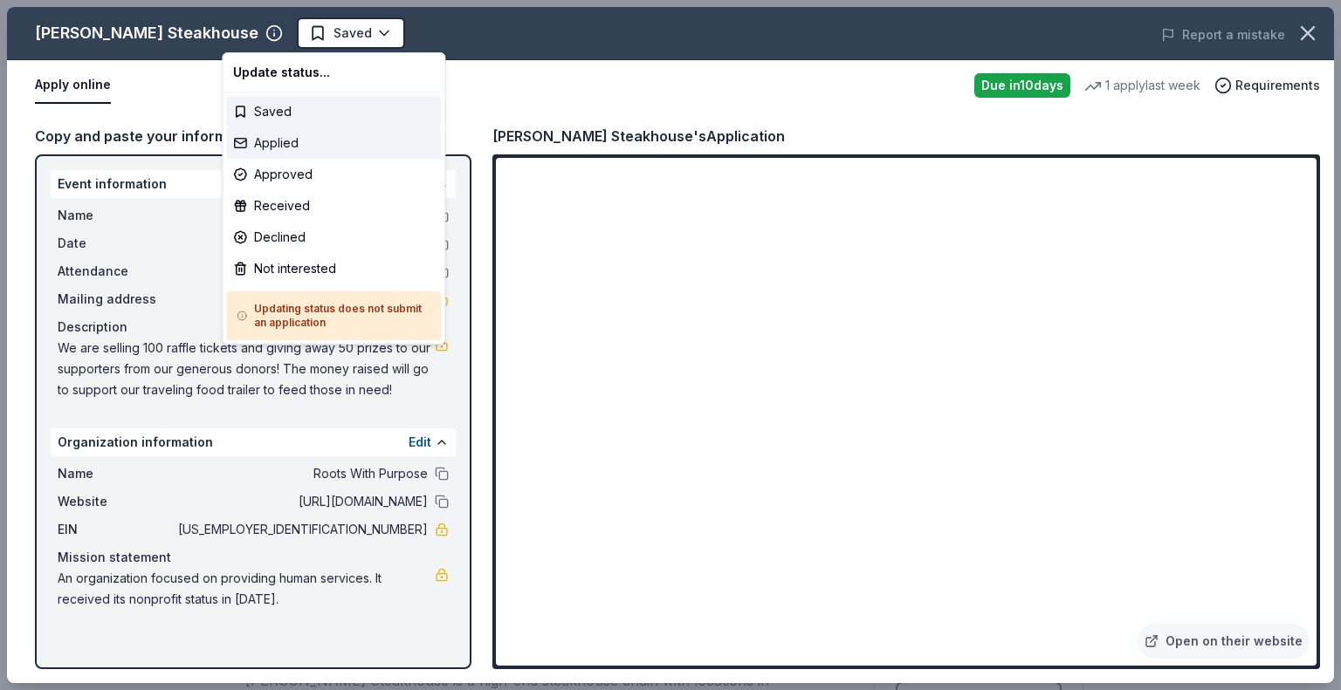
click at [272, 147] on div "Applied" at bounding box center [333, 142] width 215 height 31
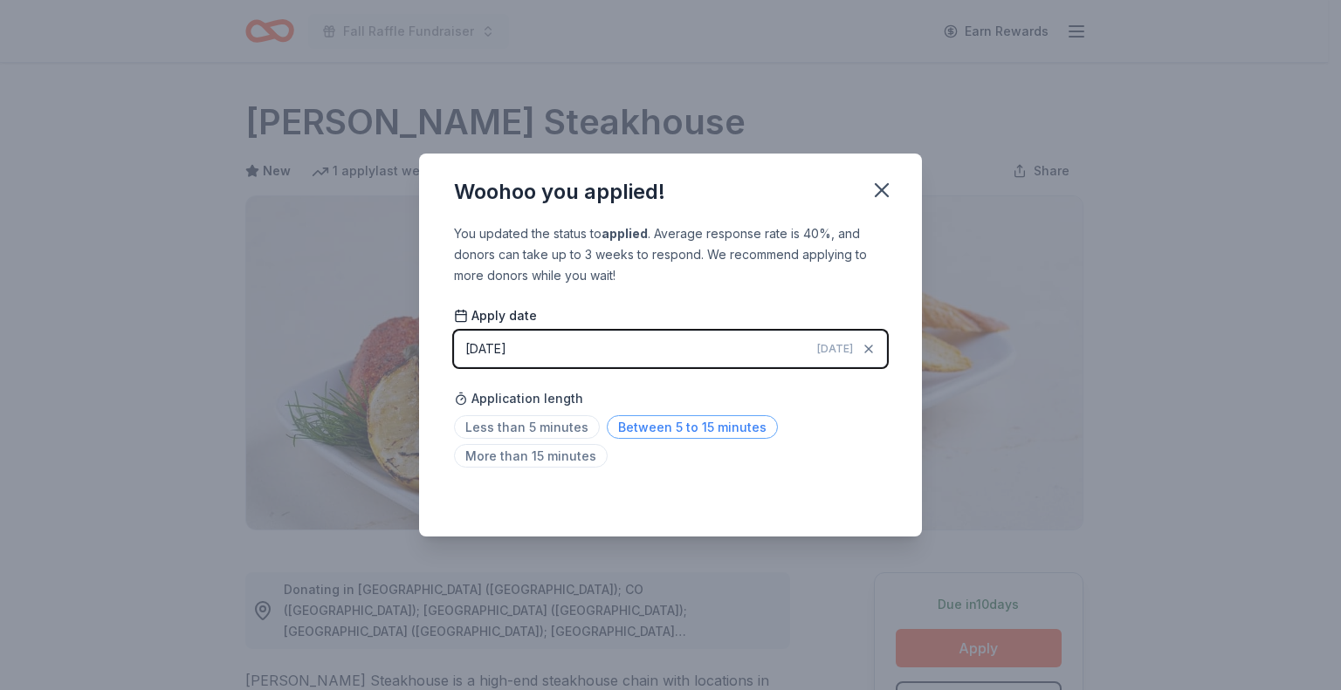
click at [627, 424] on span "Between 5 to 15 minutes" at bounding box center [692, 427] width 171 height 24
click at [885, 186] on icon "button" at bounding box center [881, 190] width 12 height 12
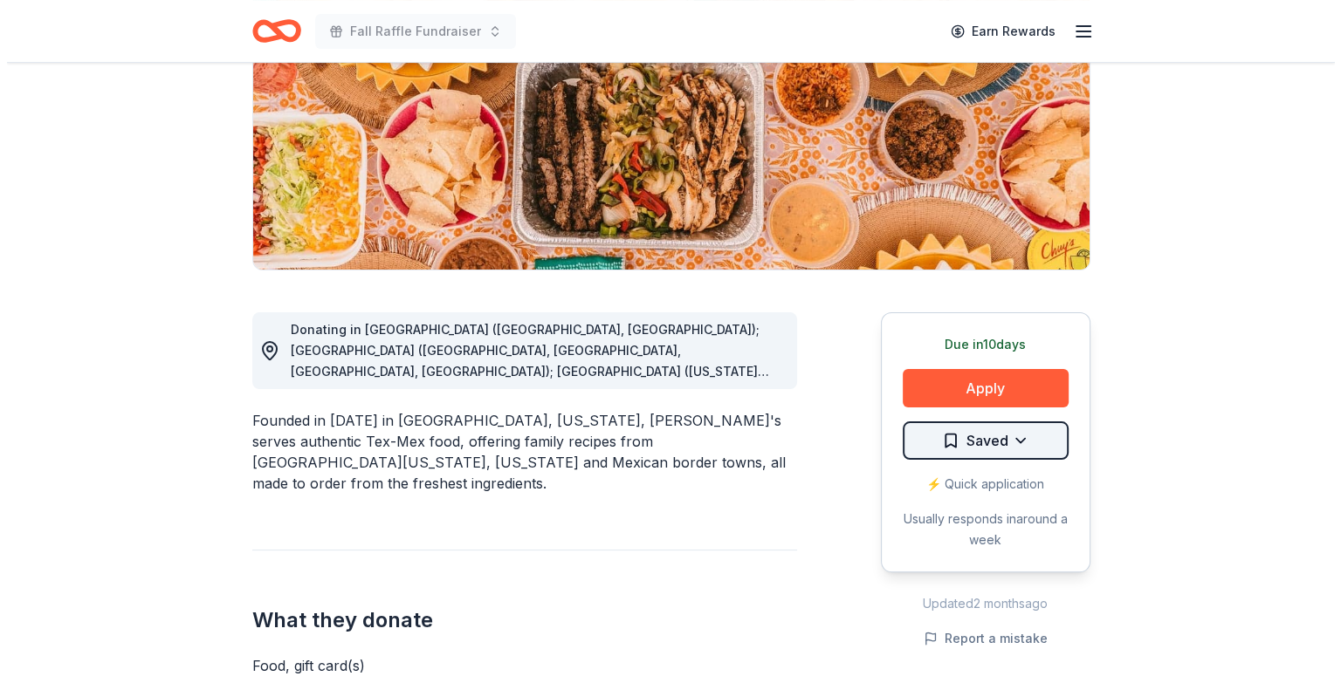
scroll to position [262, 0]
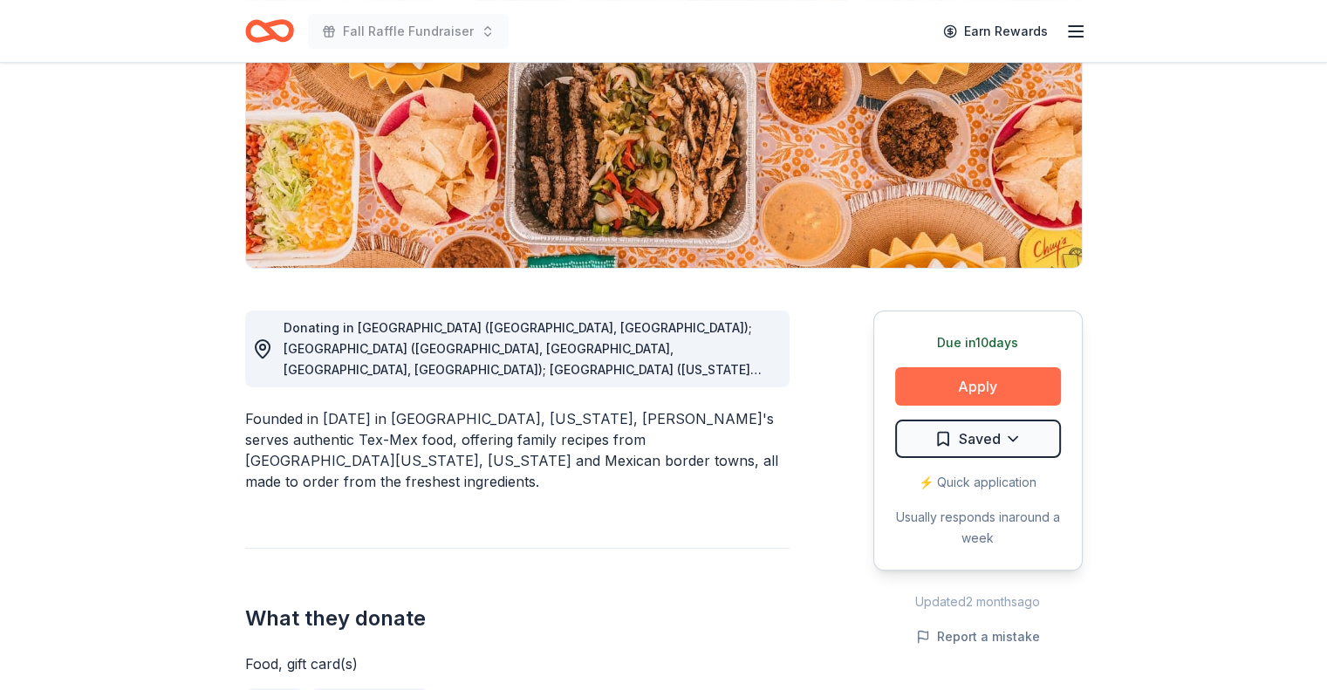
click at [932, 394] on button "Apply" at bounding box center [978, 386] width 166 height 38
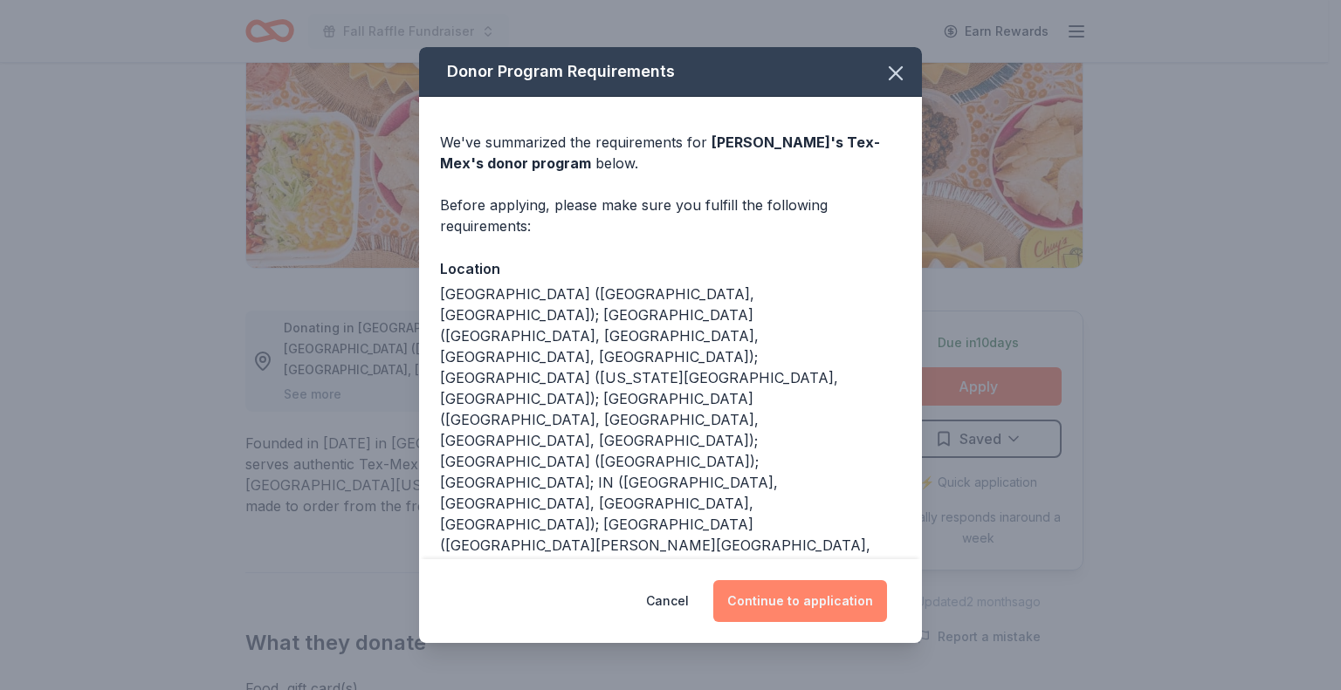
click at [772, 593] on button "Continue to application" at bounding box center [800, 601] width 174 height 42
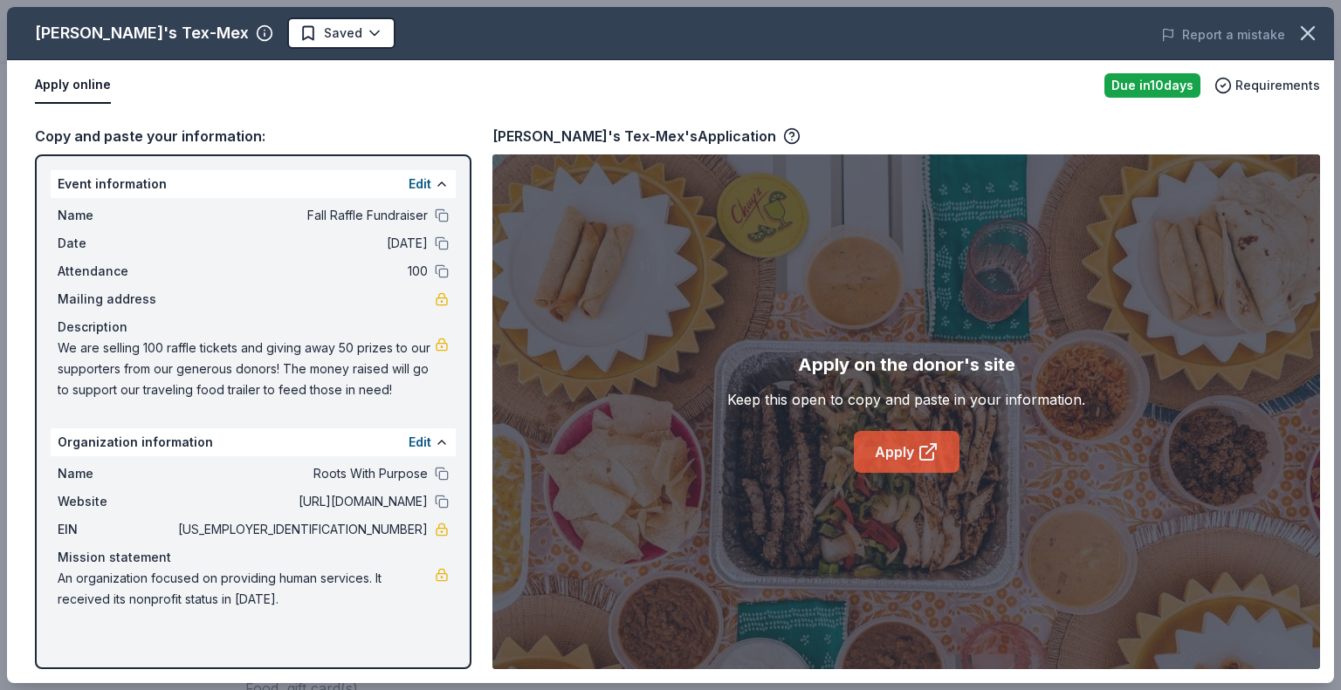
click at [911, 446] on link "Apply" at bounding box center [907, 452] width 106 height 42
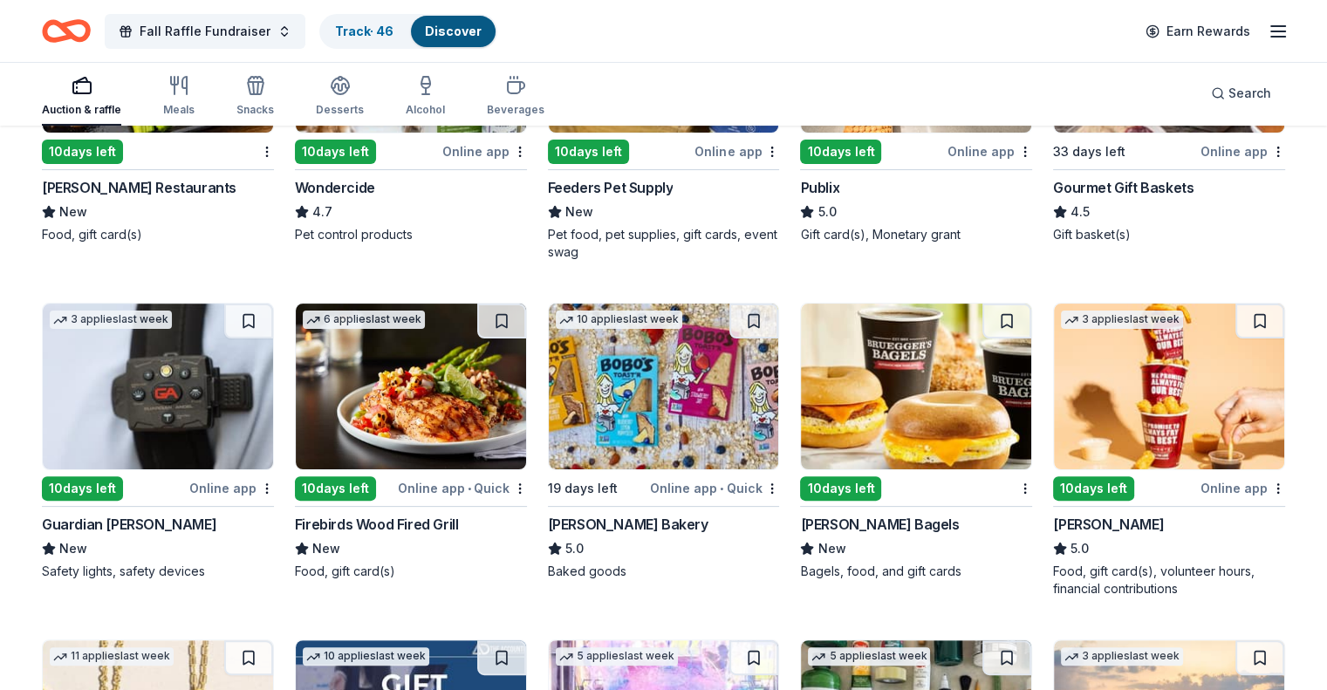
scroll to position [436, 0]
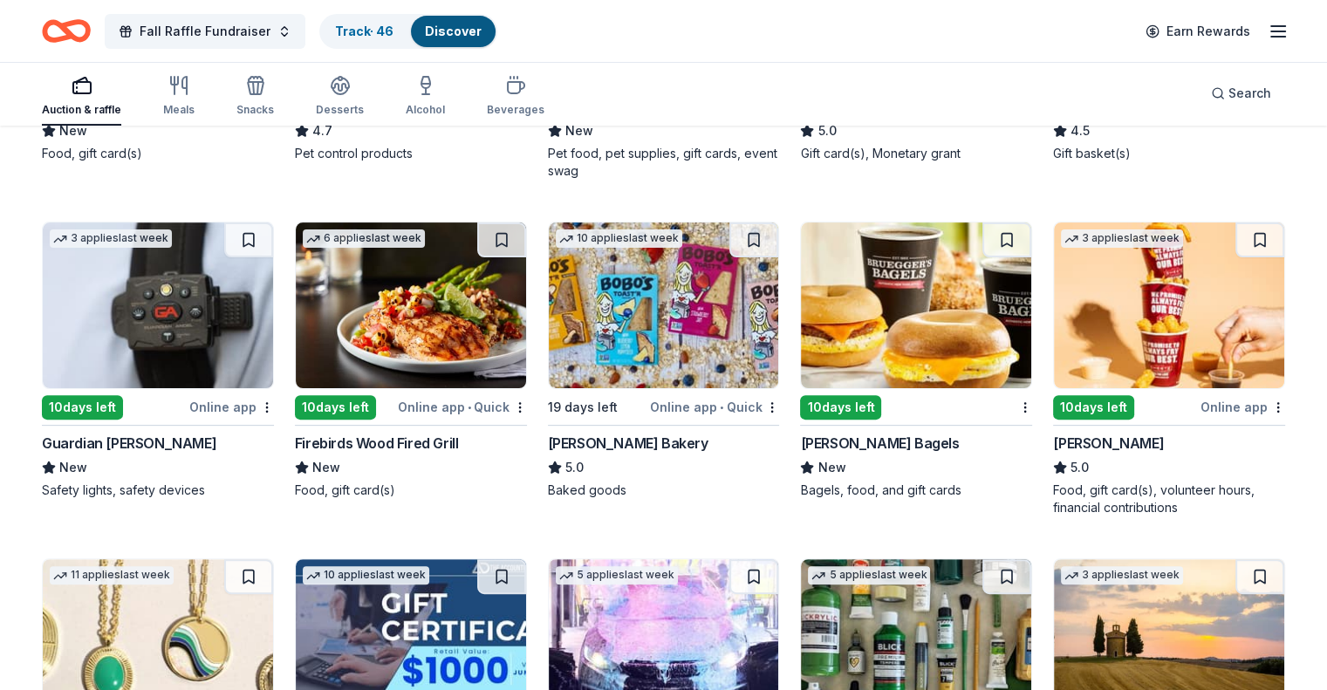
click at [381, 310] on img at bounding box center [411, 306] width 230 height 166
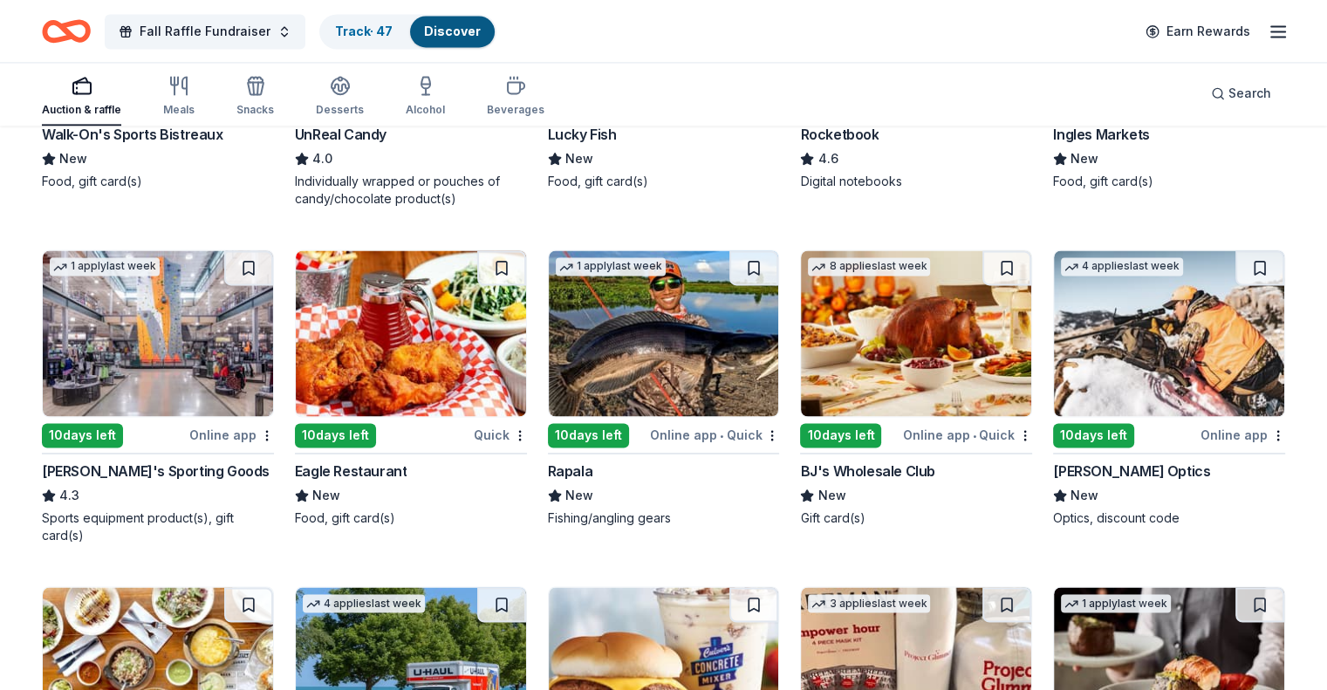
scroll to position [2770, 0]
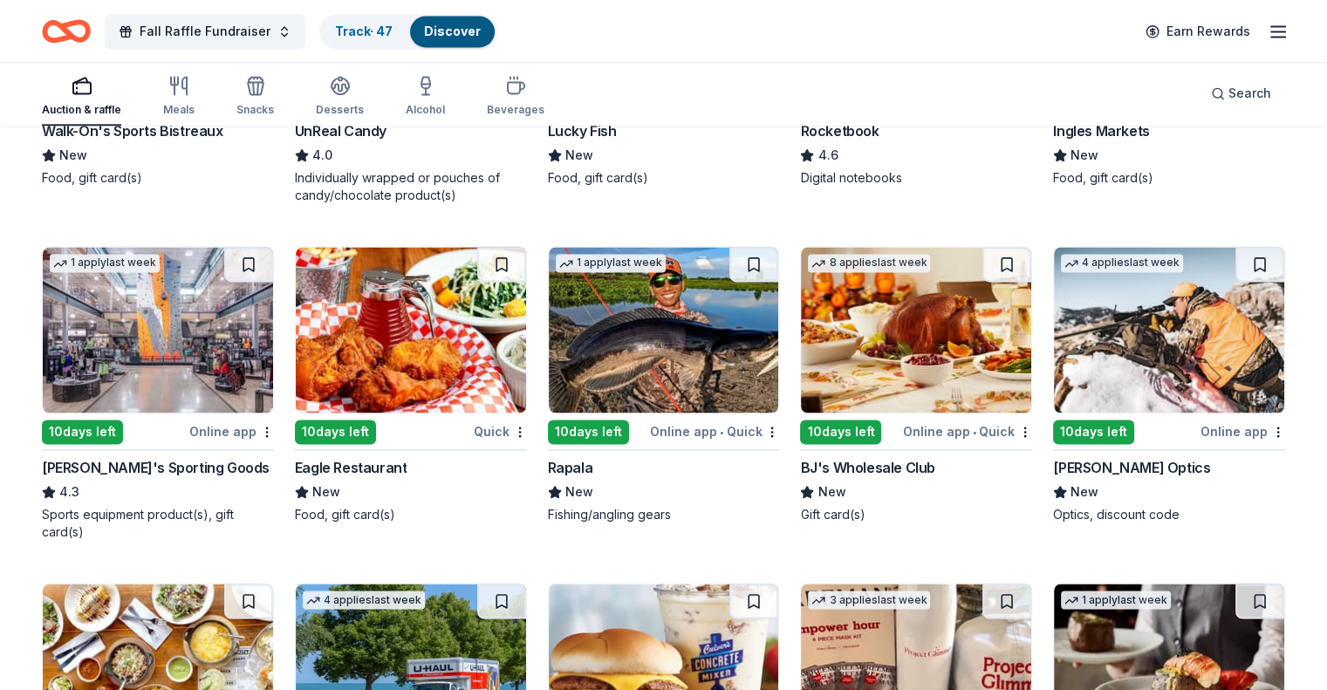
click at [222, 357] on img at bounding box center [158, 330] width 230 height 166
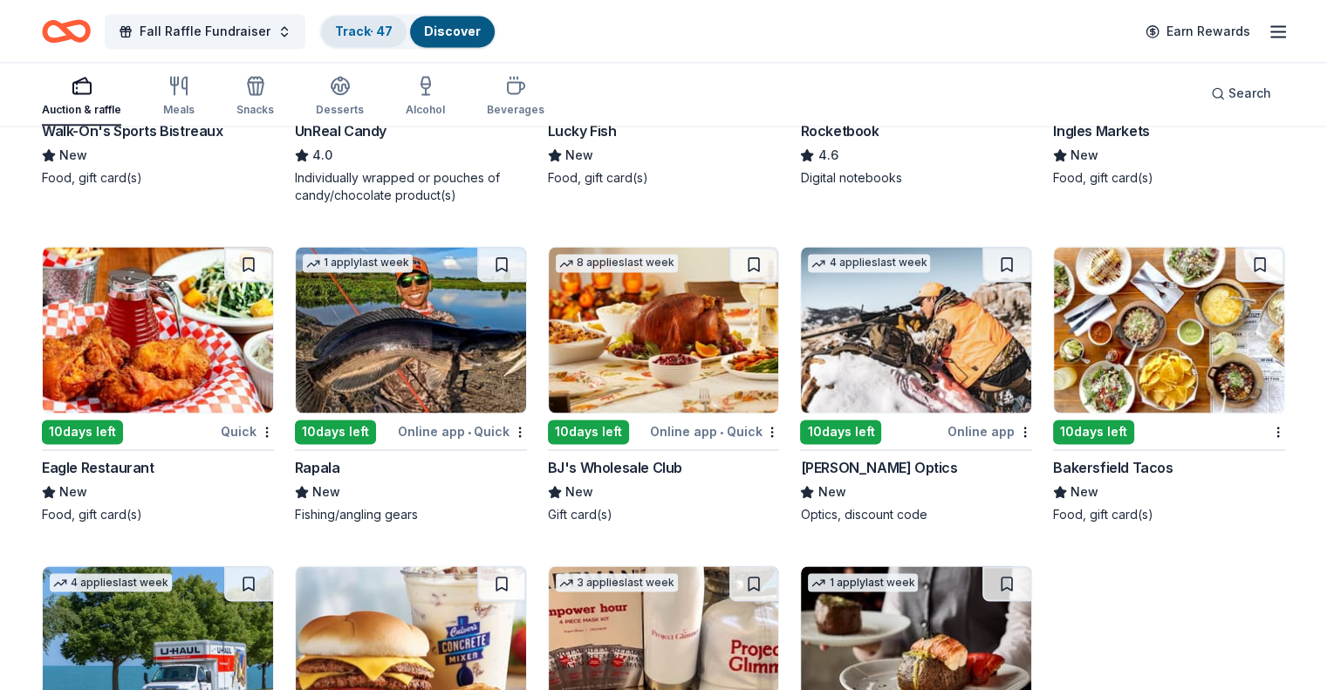
click at [379, 27] on link "Track · 47" at bounding box center [364, 31] width 58 height 15
click at [387, 30] on link "Track · 47" at bounding box center [364, 31] width 58 height 15
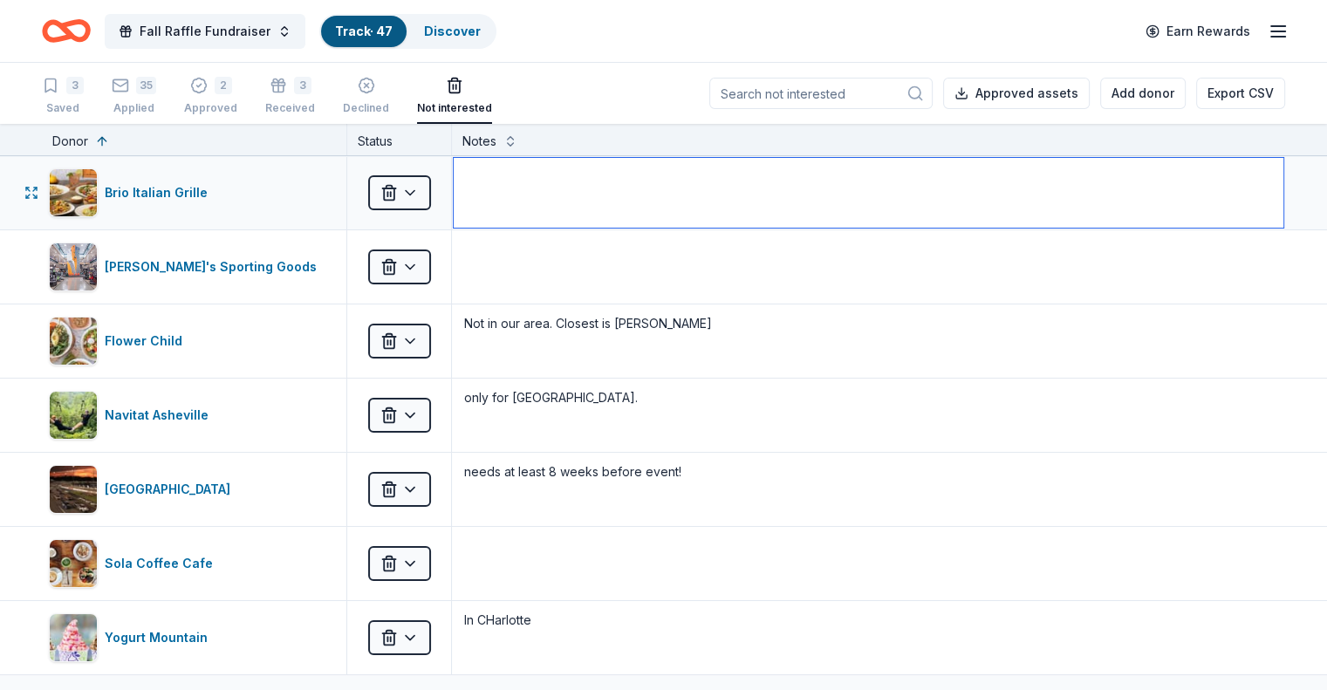
click at [595, 188] on textarea at bounding box center [869, 193] width 830 height 70
type textarea "Not in Raleigh anymore."
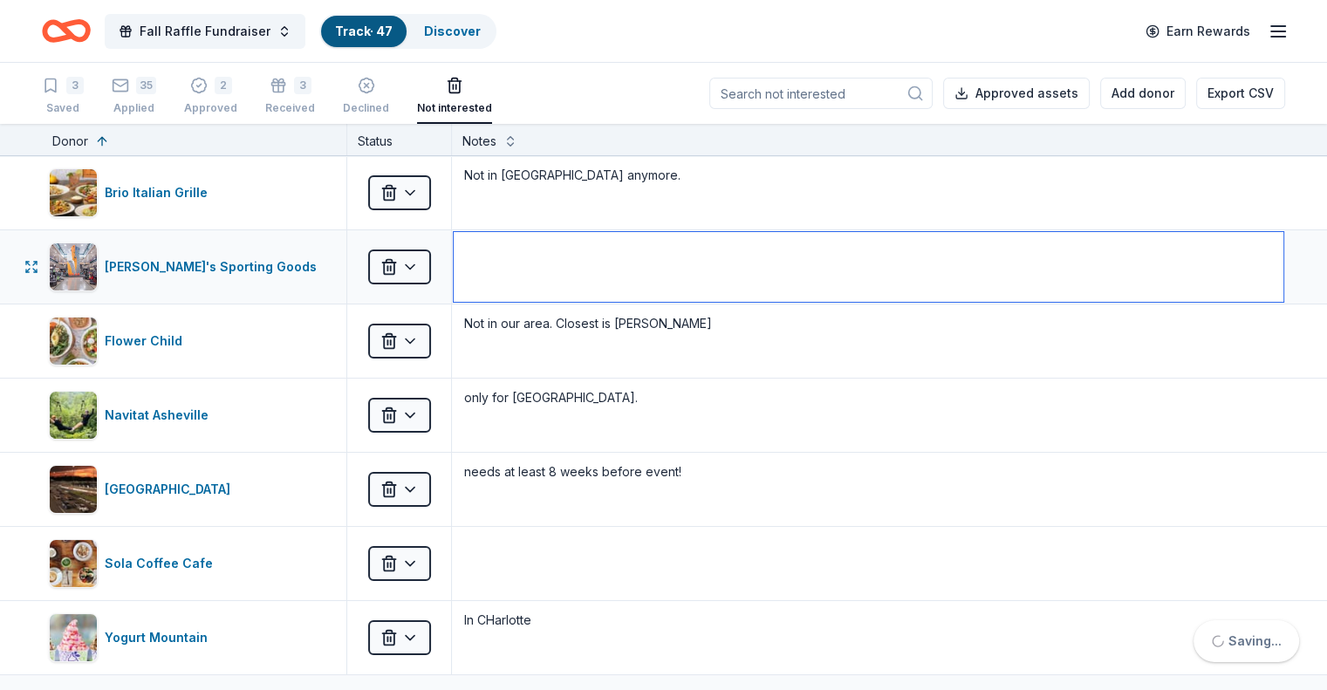
click at [559, 252] on textarea at bounding box center [869, 267] width 830 height 70
type textarea "Donates only to sports related."
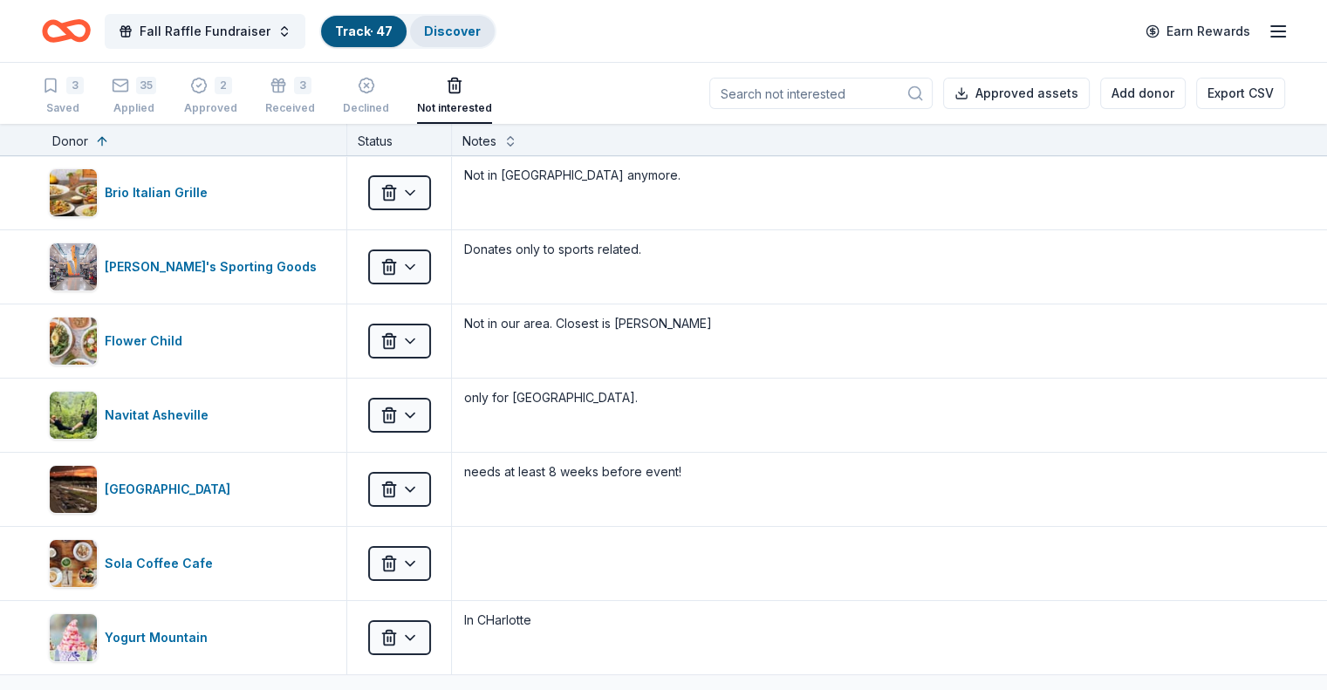
click at [481, 25] on link "Discover" at bounding box center [452, 31] width 57 height 15
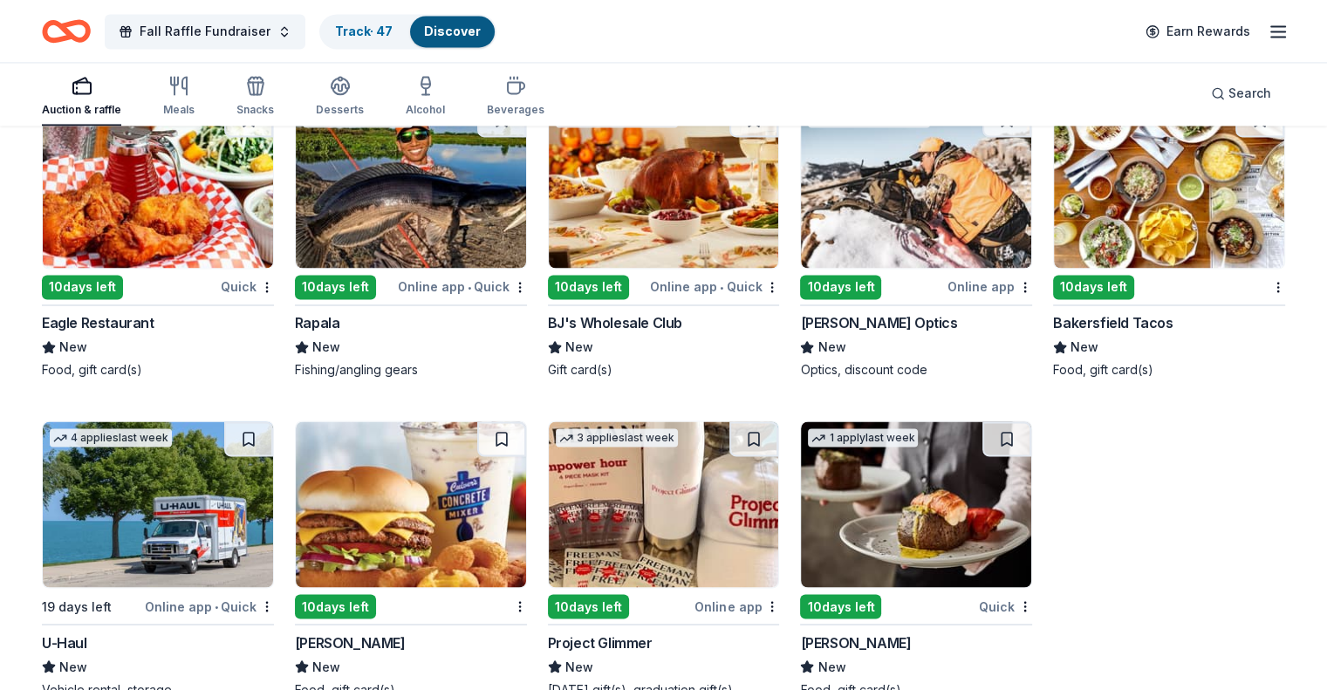
scroll to position [3077, 0]
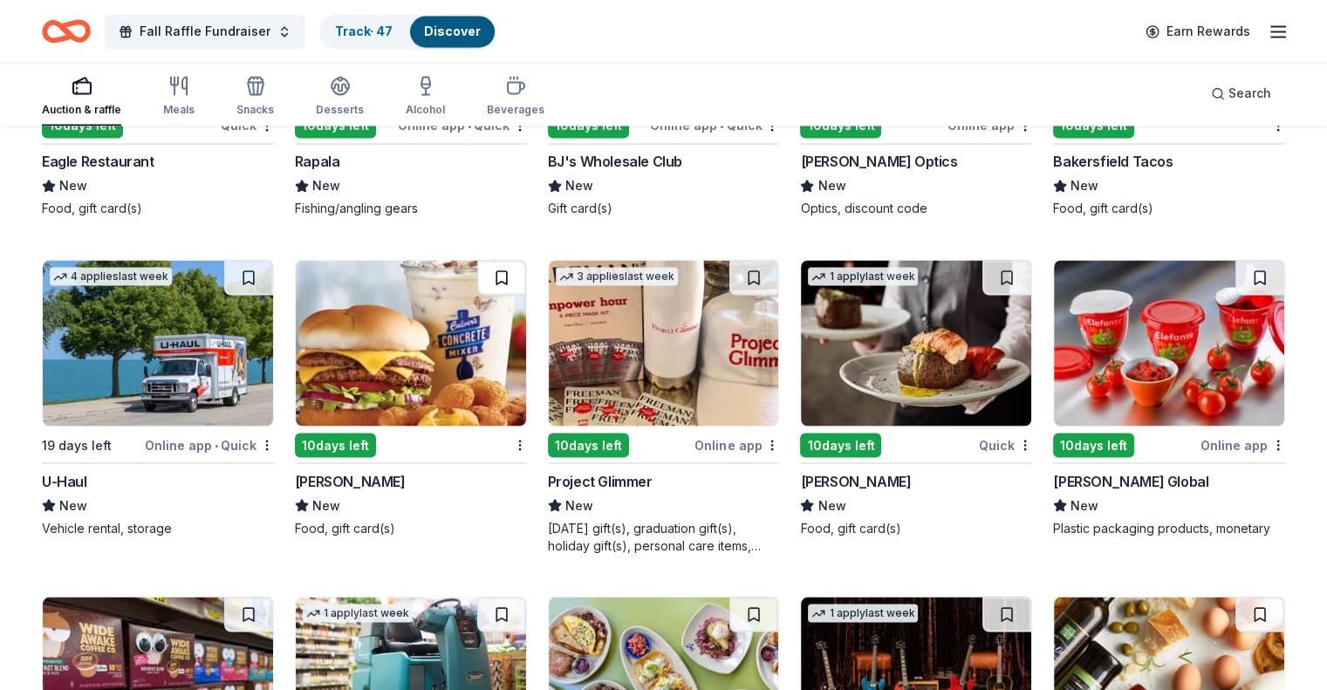
click at [501, 266] on button at bounding box center [501, 277] width 49 height 35
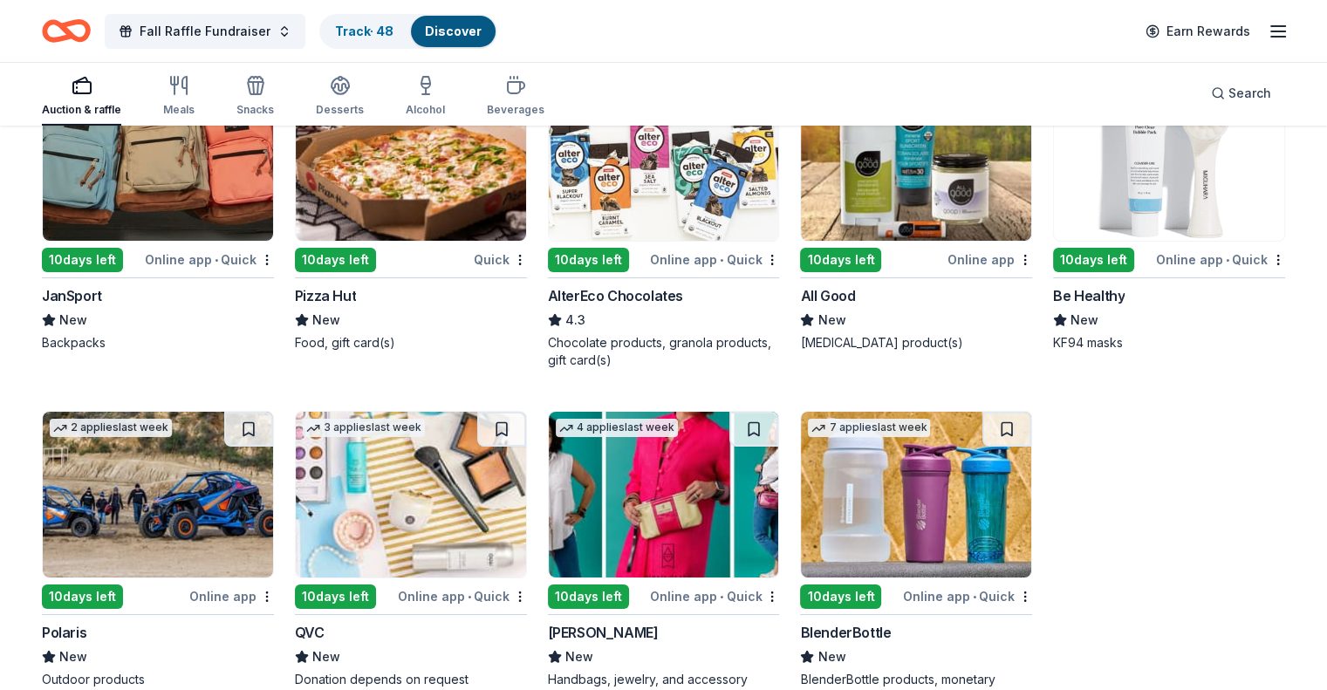
scroll to position [6329, 0]
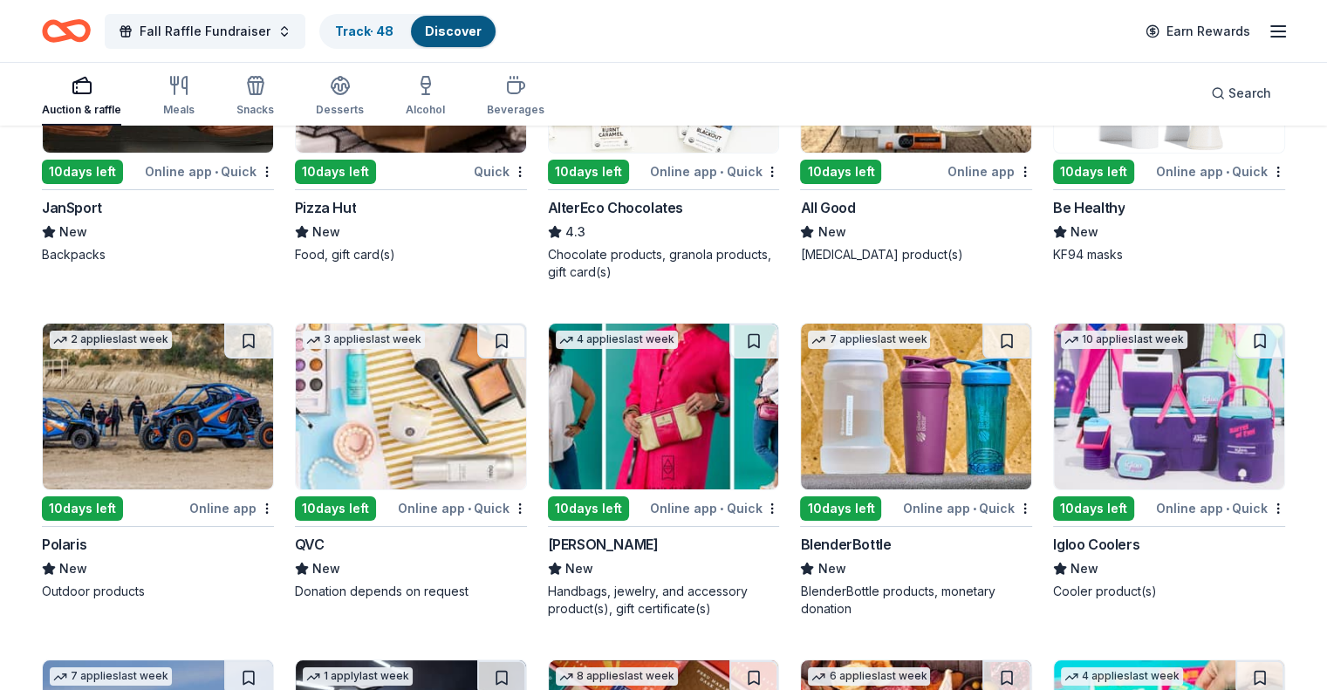
click at [650, 420] on img at bounding box center [664, 407] width 230 height 166
click at [1091, 386] on img at bounding box center [1169, 407] width 230 height 166
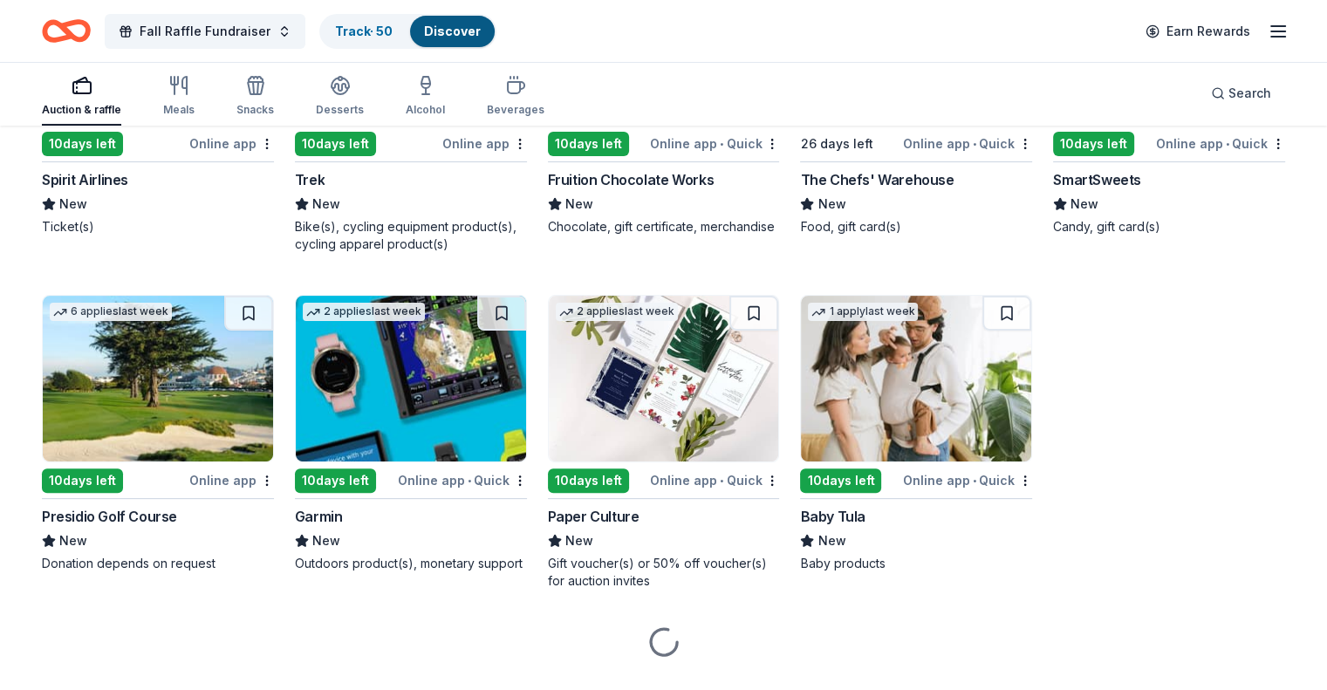
scroll to position [7065, 0]
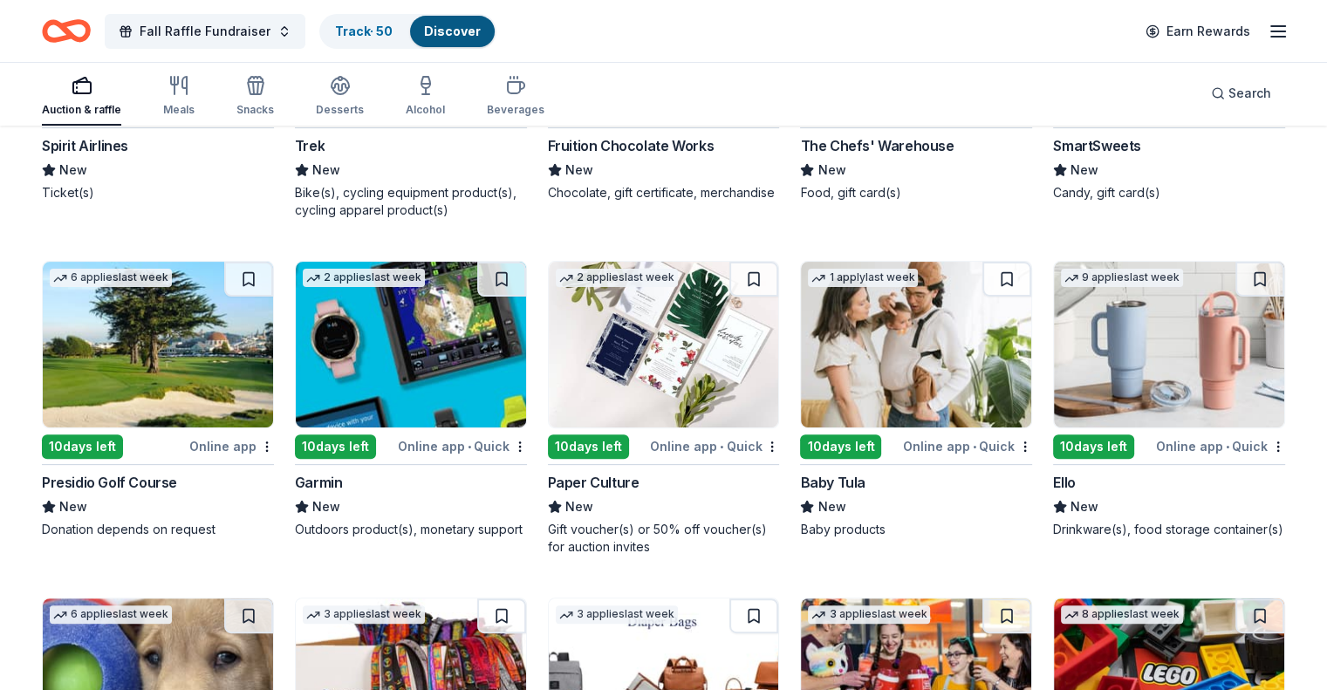
click at [648, 361] on img at bounding box center [664, 345] width 230 height 166
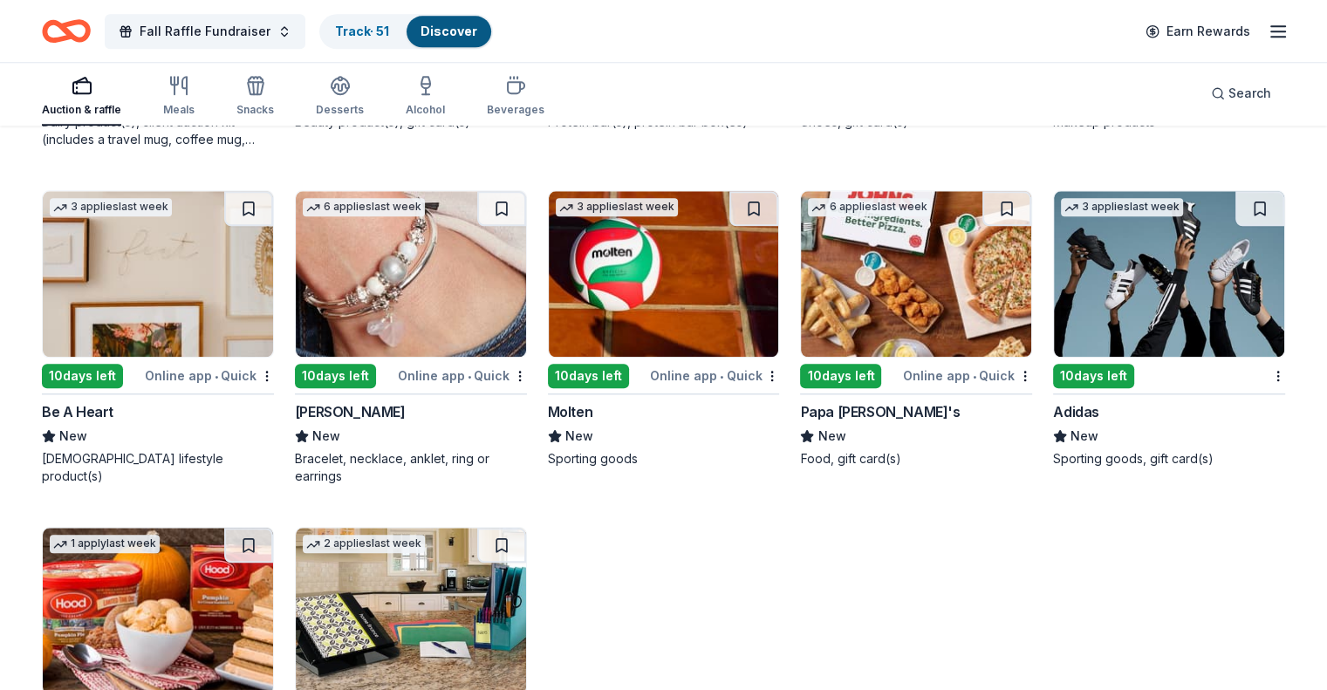
scroll to position [8417, 0]
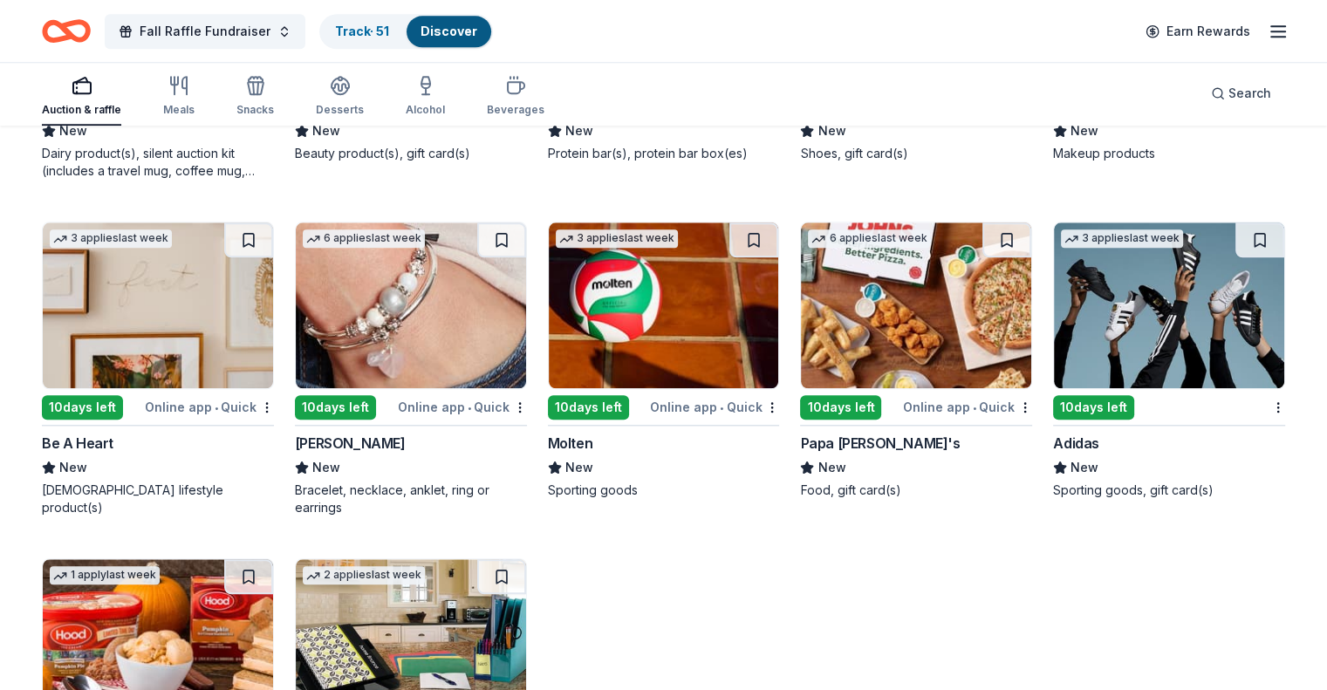
click at [390, 326] on img at bounding box center [411, 306] width 230 height 166
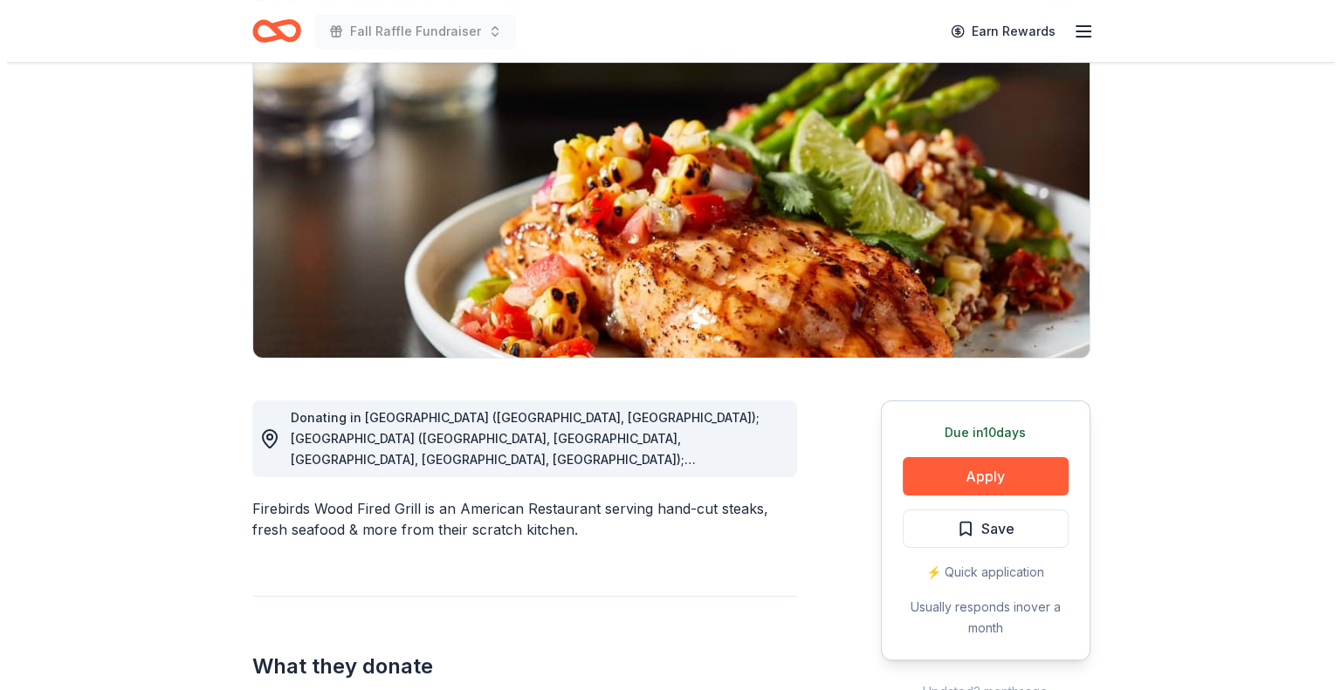
scroll to position [175, 0]
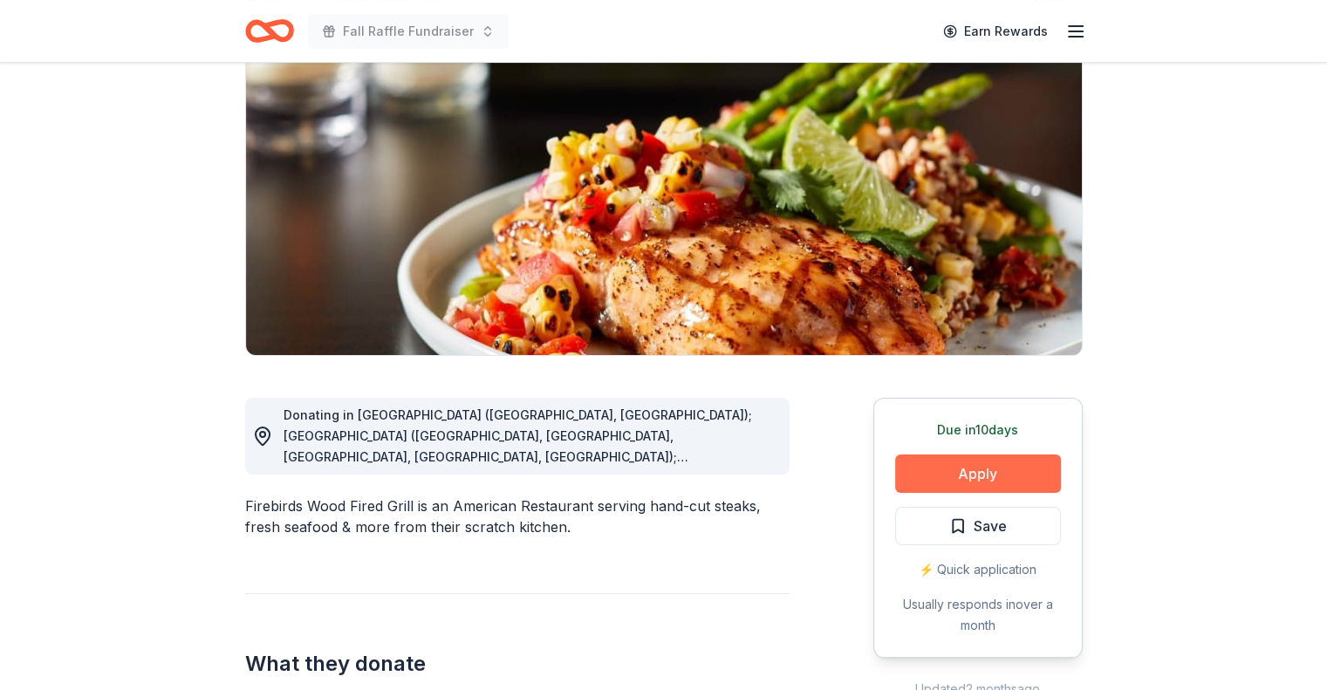
click at [922, 469] on button "Apply" at bounding box center [978, 474] width 166 height 38
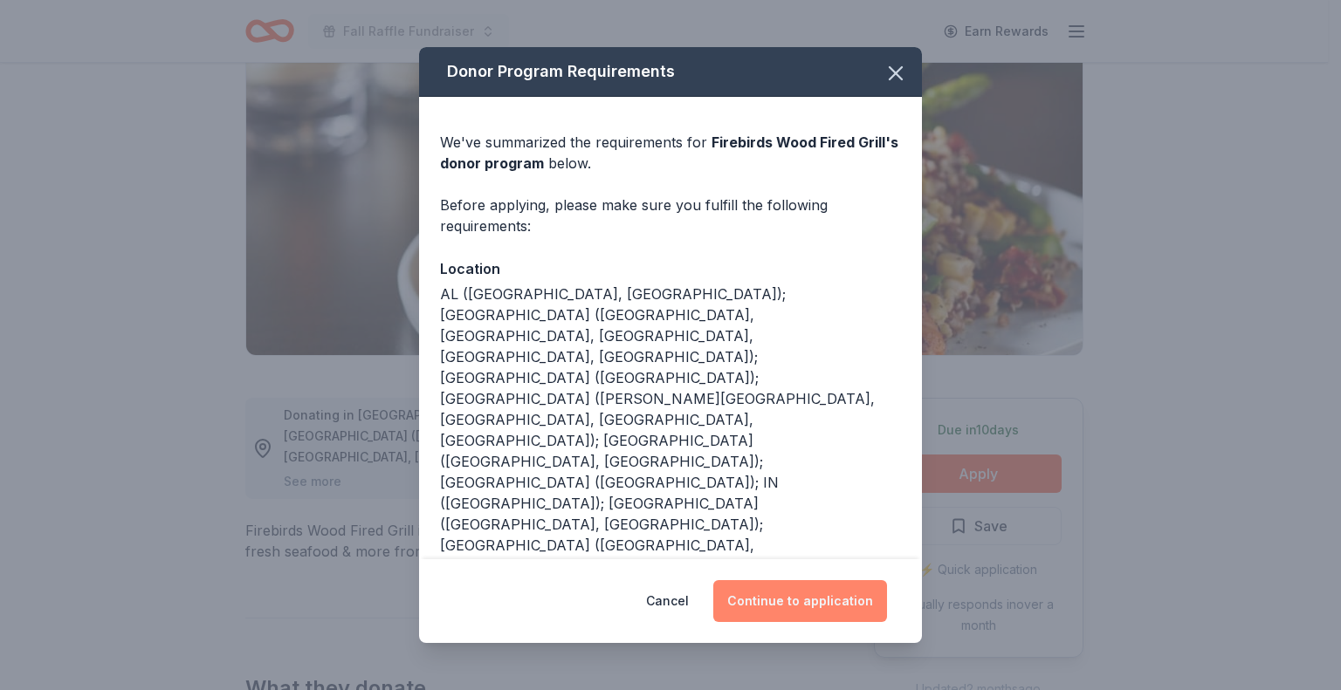
click at [759, 606] on button "Continue to application" at bounding box center [800, 601] width 174 height 42
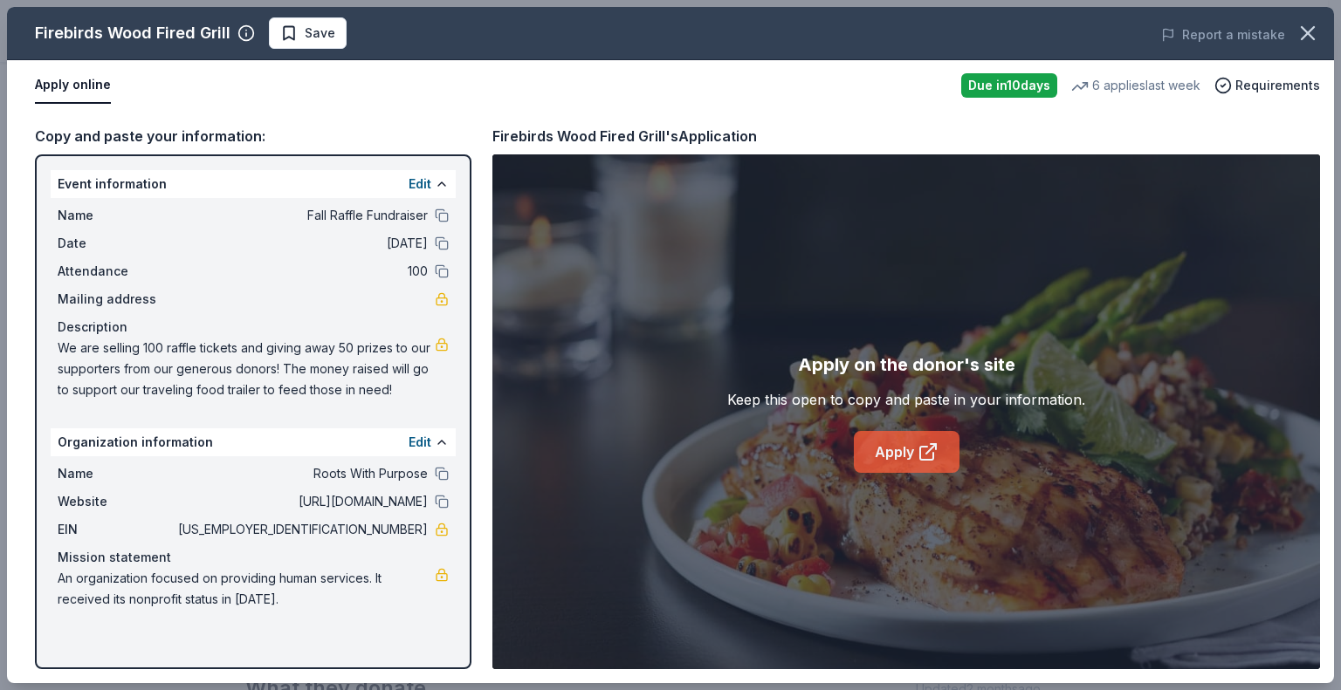
click at [879, 453] on link "Apply" at bounding box center [907, 452] width 106 height 42
click at [321, 31] on span "Save" at bounding box center [320, 33] width 31 height 21
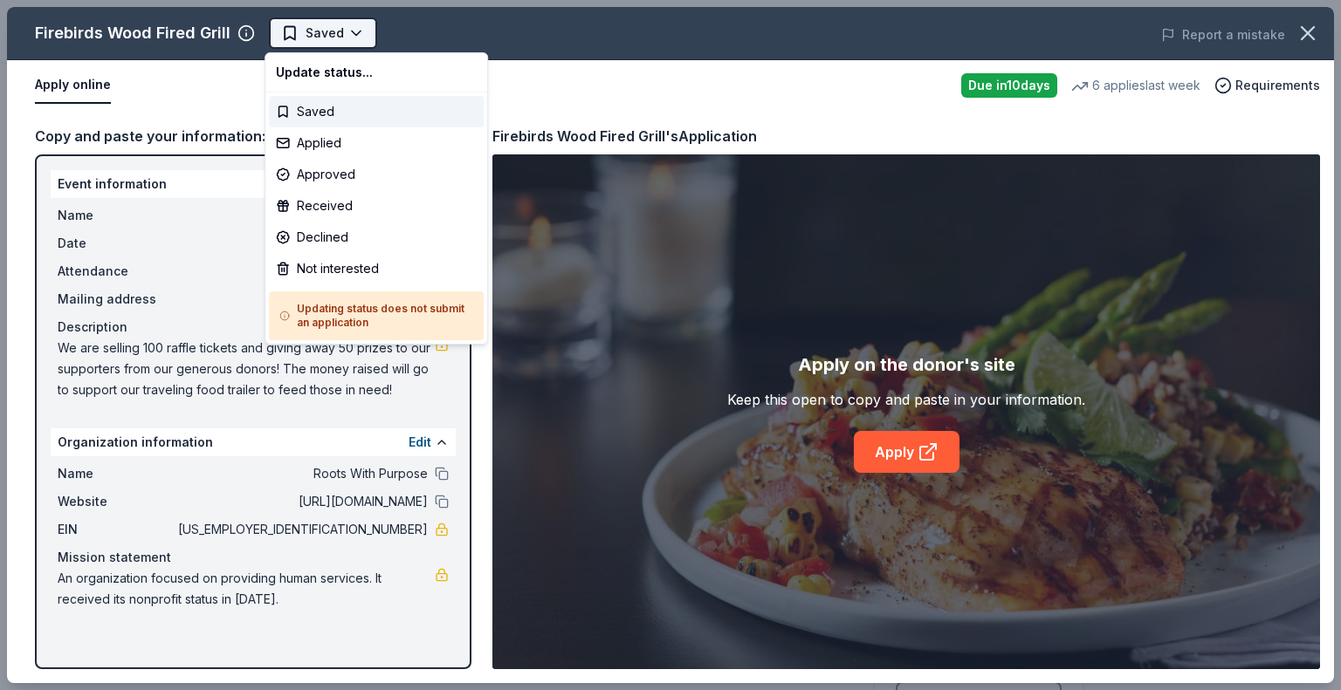
click at [314, 31] on body "Fall Raffle Fundraiser Earn Rewards Due [DATE] Share Firebirds Wood Fired Grill…" at bounding box center [663, 345] width 1327 height 690
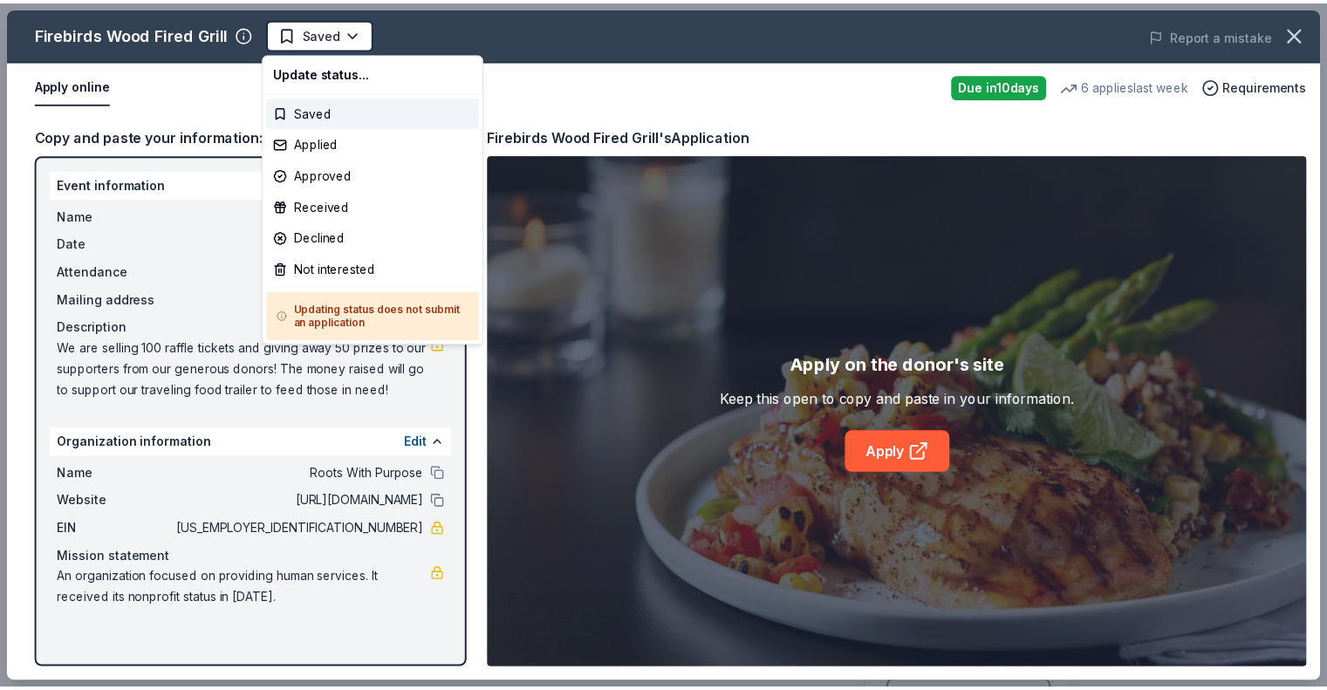
scroll to position [0, 0]
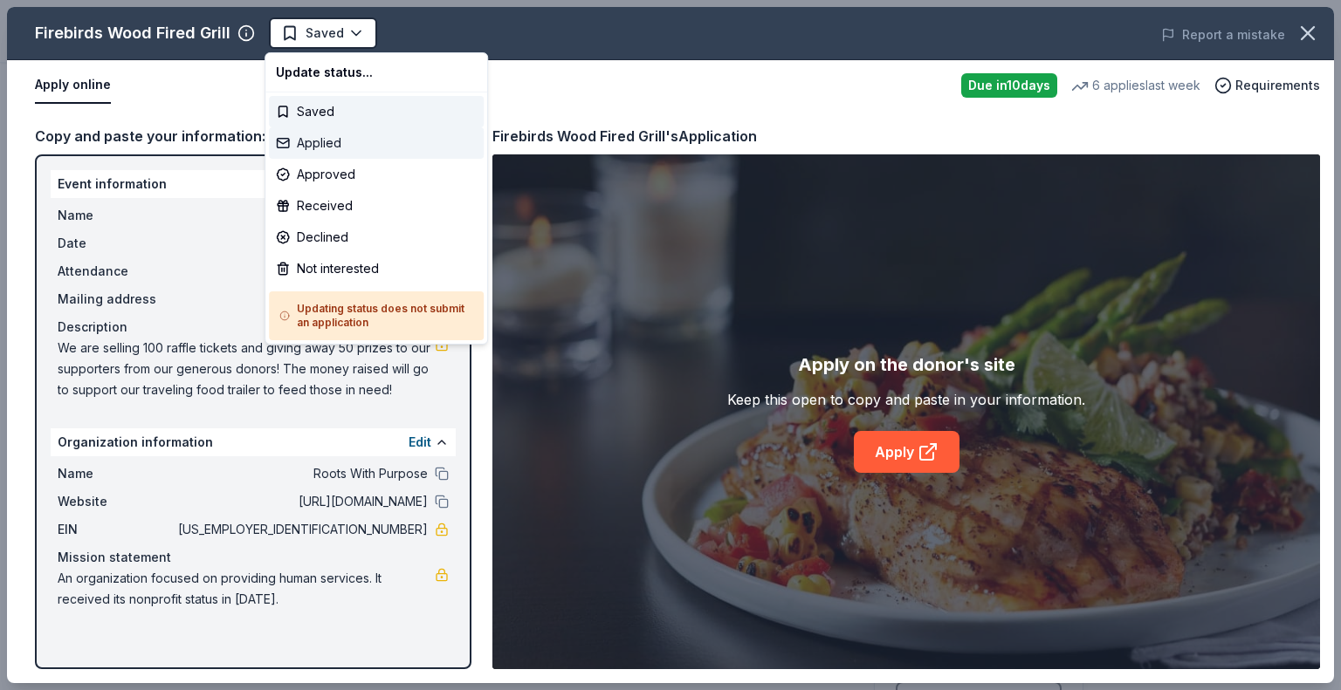
click at [308, 139] on div "Applied" at bounding box center [376, 142] width 215 height 31
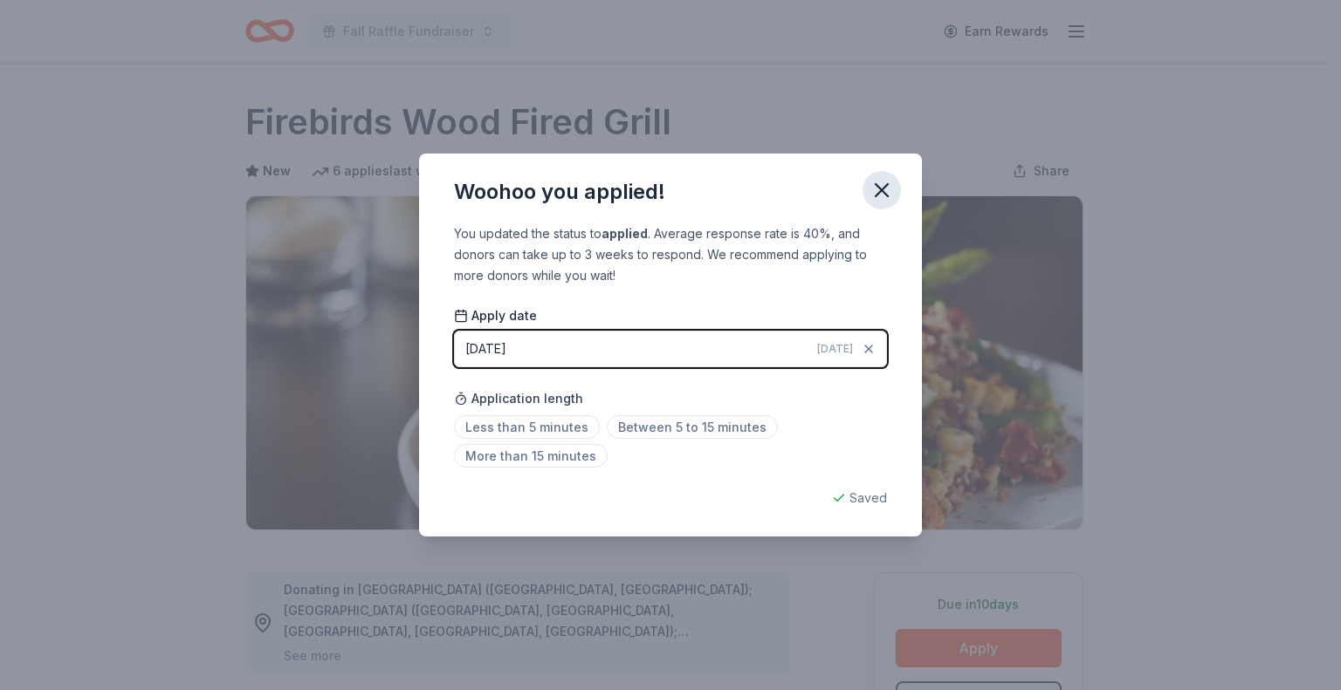
click at [887, 191] on icon "button" at bounding box center [881, 190] width 24 height 24
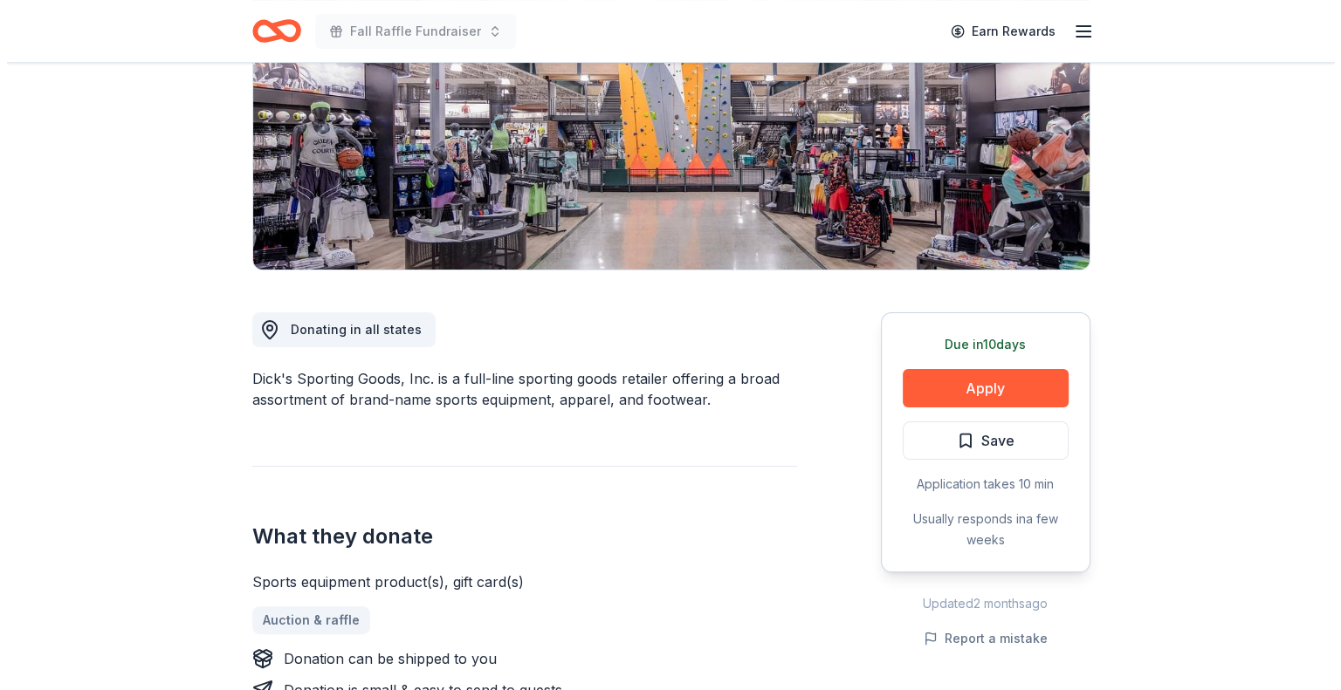
scroll to position [262, 0]
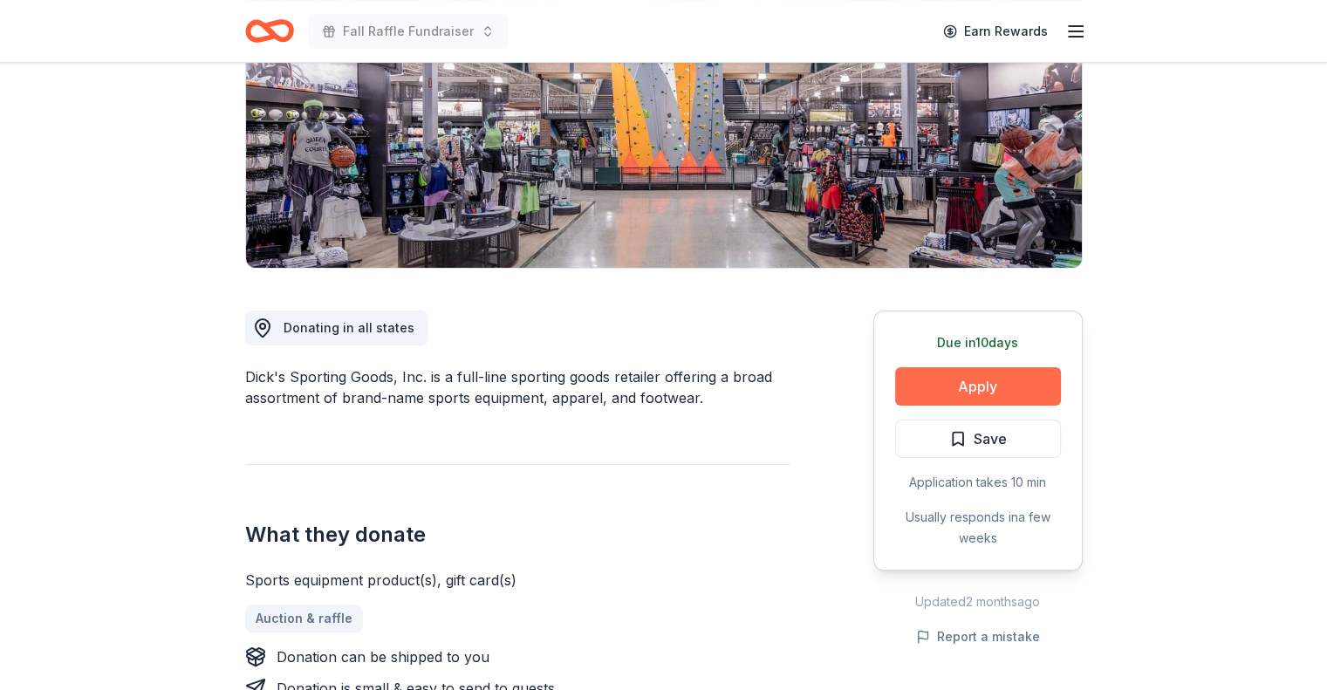
click at [954, 380] on button "Apply" at bounding box center [978, 386] width 166 height 38
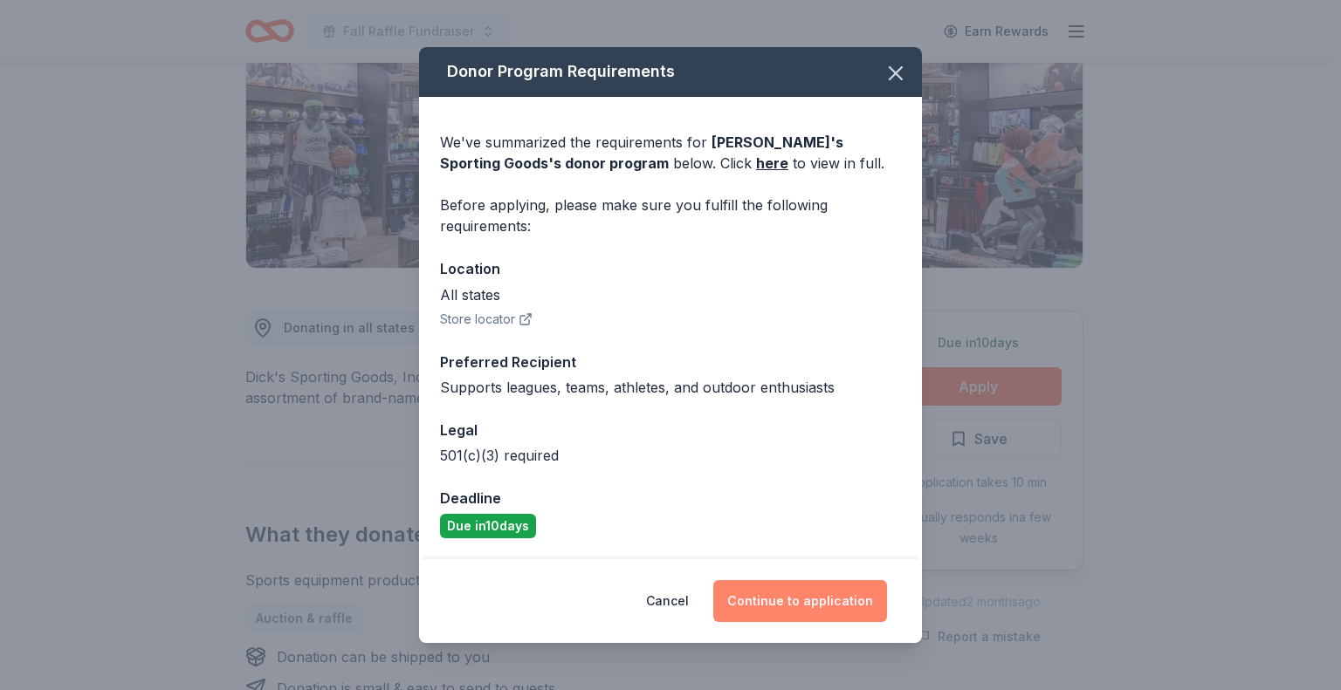
click at [785, 597] on button "Continue to application" at bounding box center [800, 601] width 174 height 42
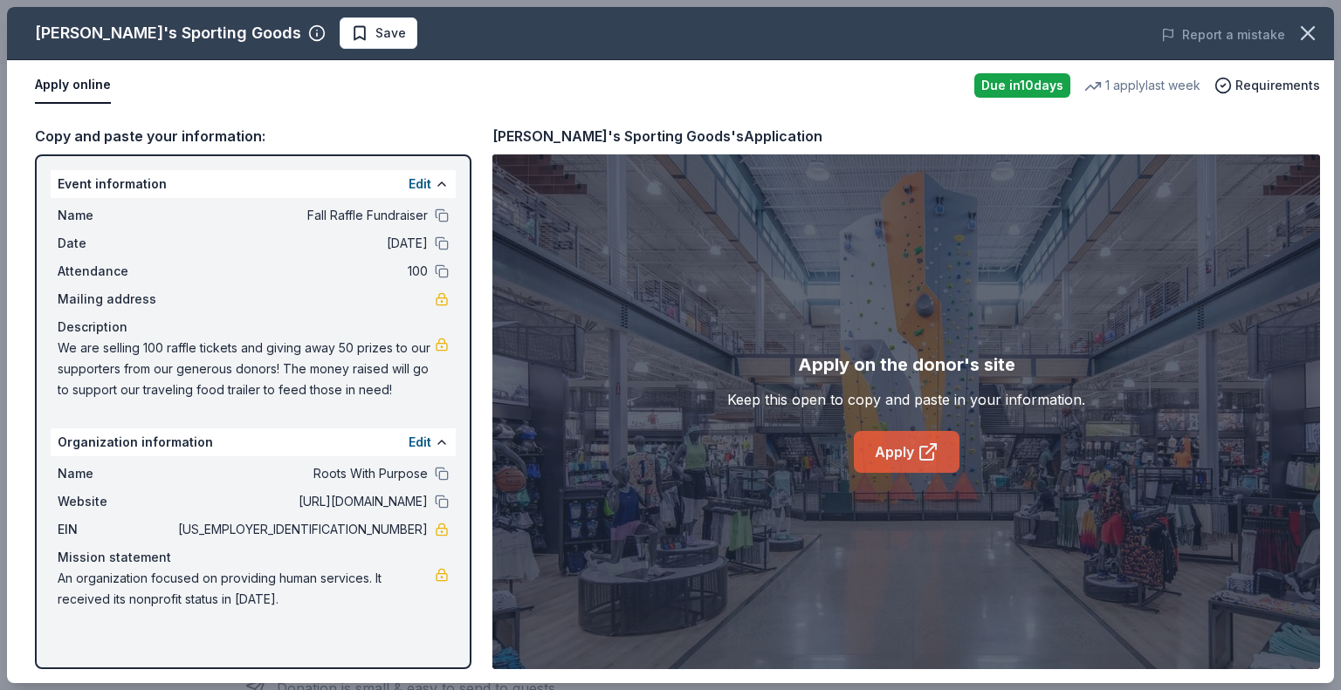
click at [908, 454] on link "Apply" at bounding box center [907, 452] width 106 height 42
click at [351, 30] on span "Save" at bounding box center [378, 33] width 55 height 21
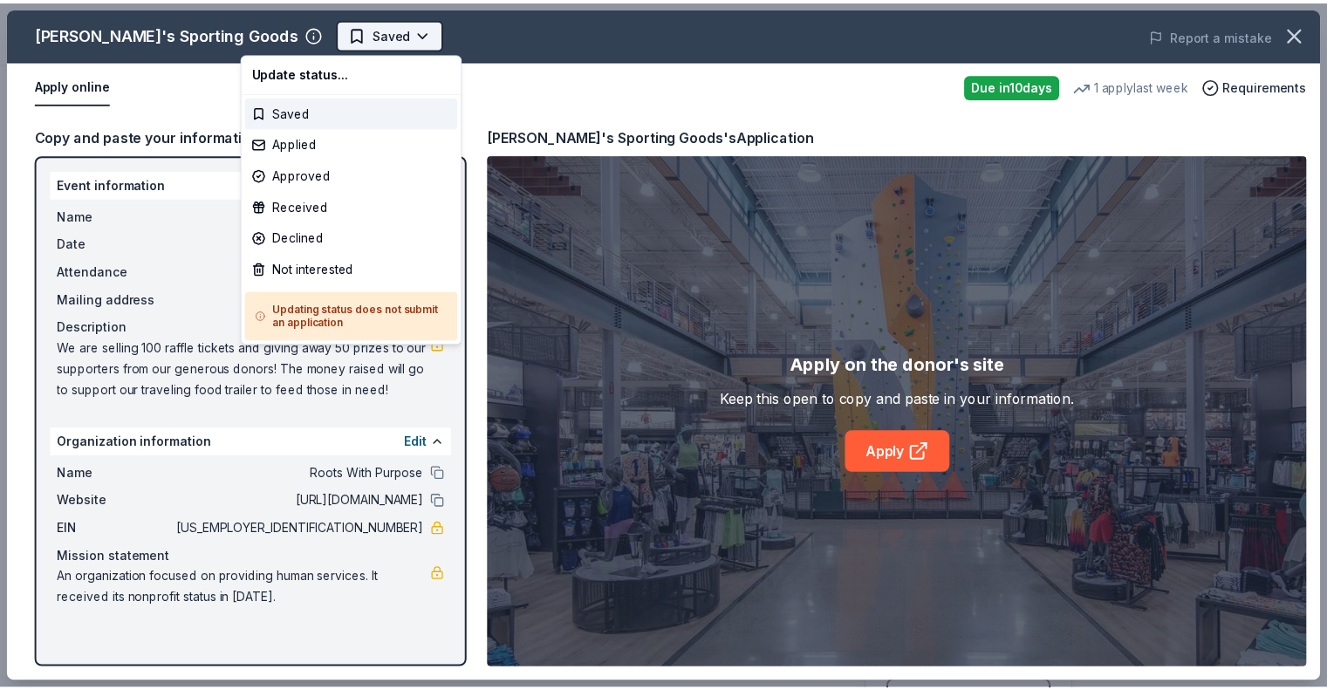
scroll to position [0, 0]
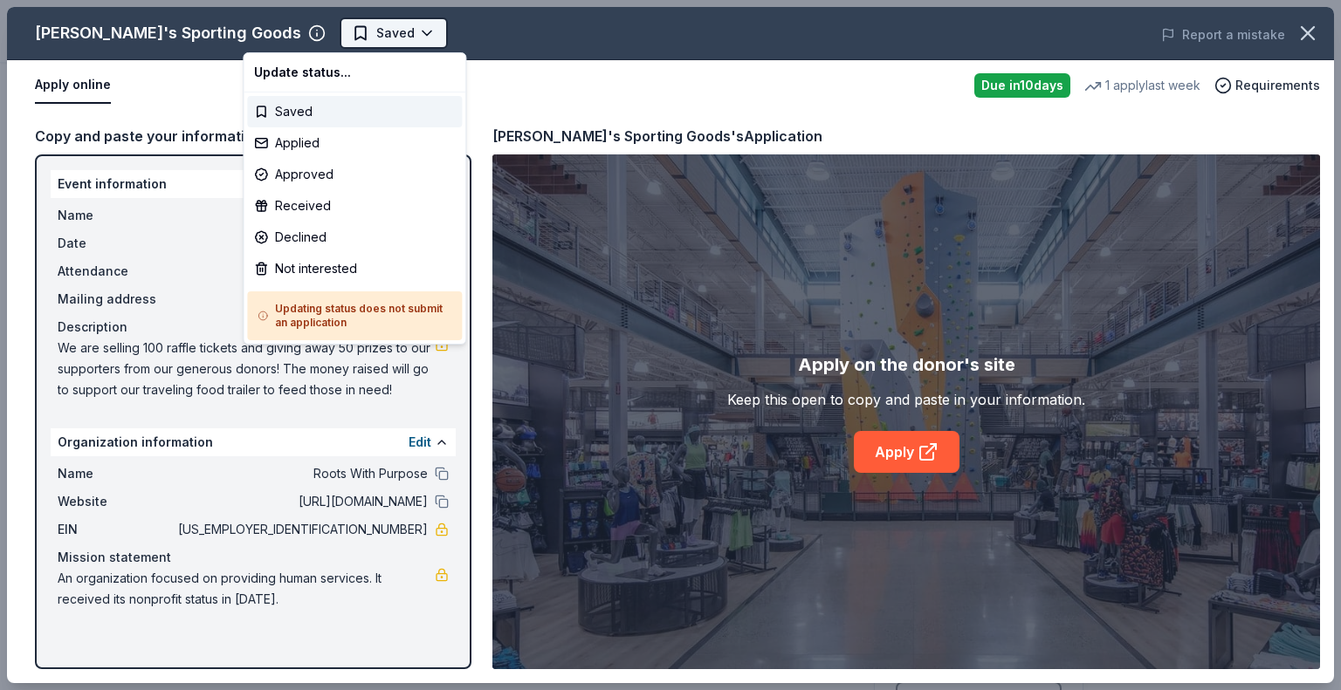
click at [270, 28] on html "Fall Raffle Fundraiser Earn Rewards Due [DATE] Share Dick's Sporting Goods 4.3 …" at bounding box center [670, 345] width 1341 height 690
click at [307, 259] on div "Not interested" at bounding box center [354, 268] width 215 height 31
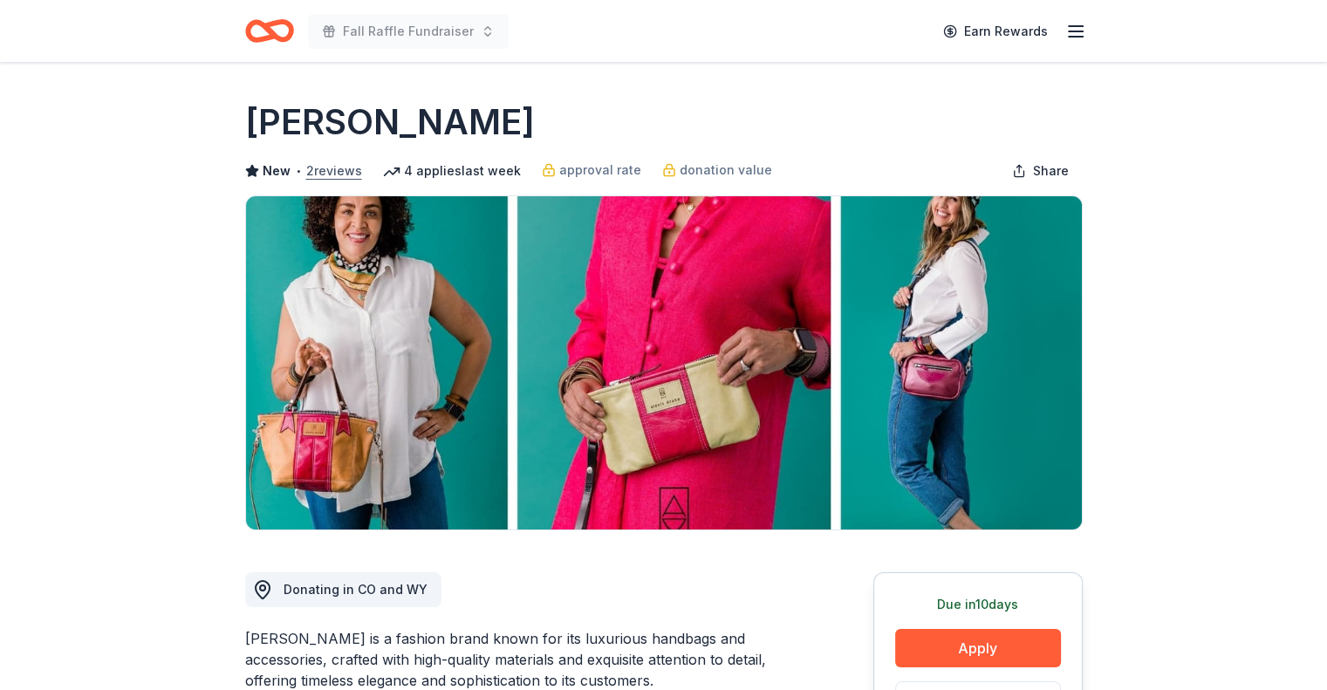
click at [346, 173] on button "2 reviews" at bounding box center [334, 171] width 56 height 21
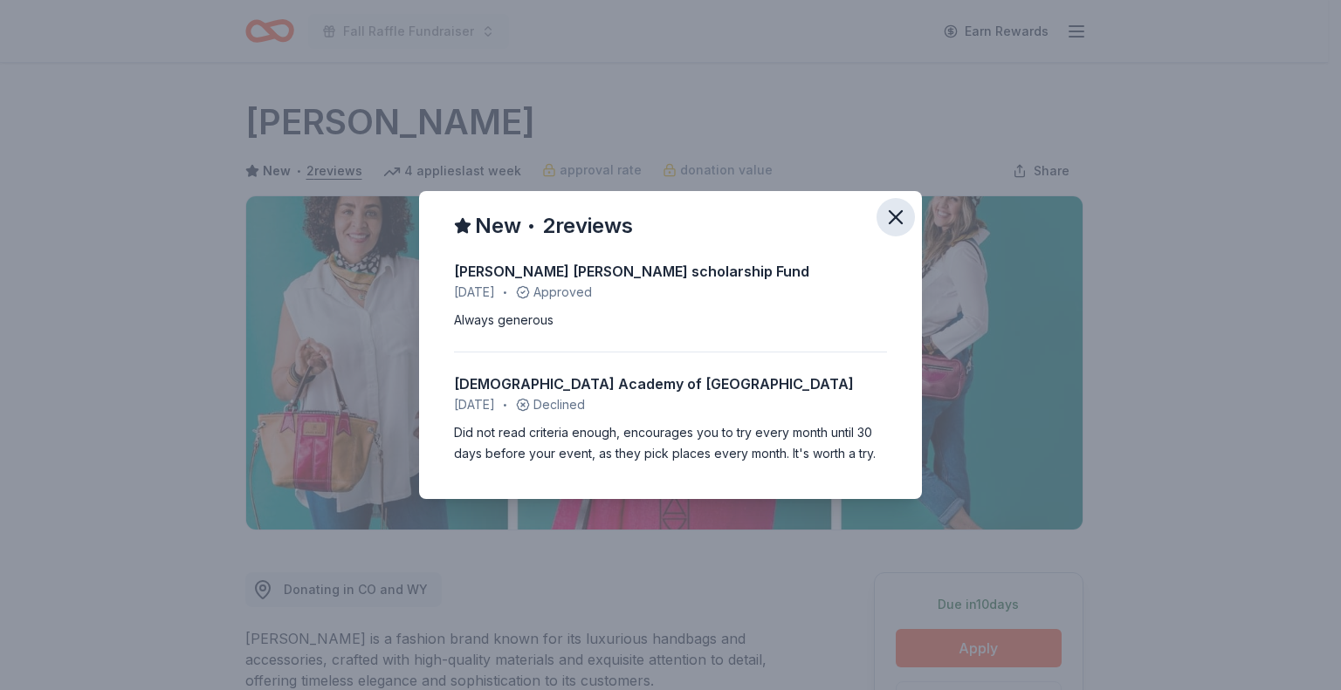
click at [890, 211] on icon "button" at bounding box center [895, 217] width 24 height 24
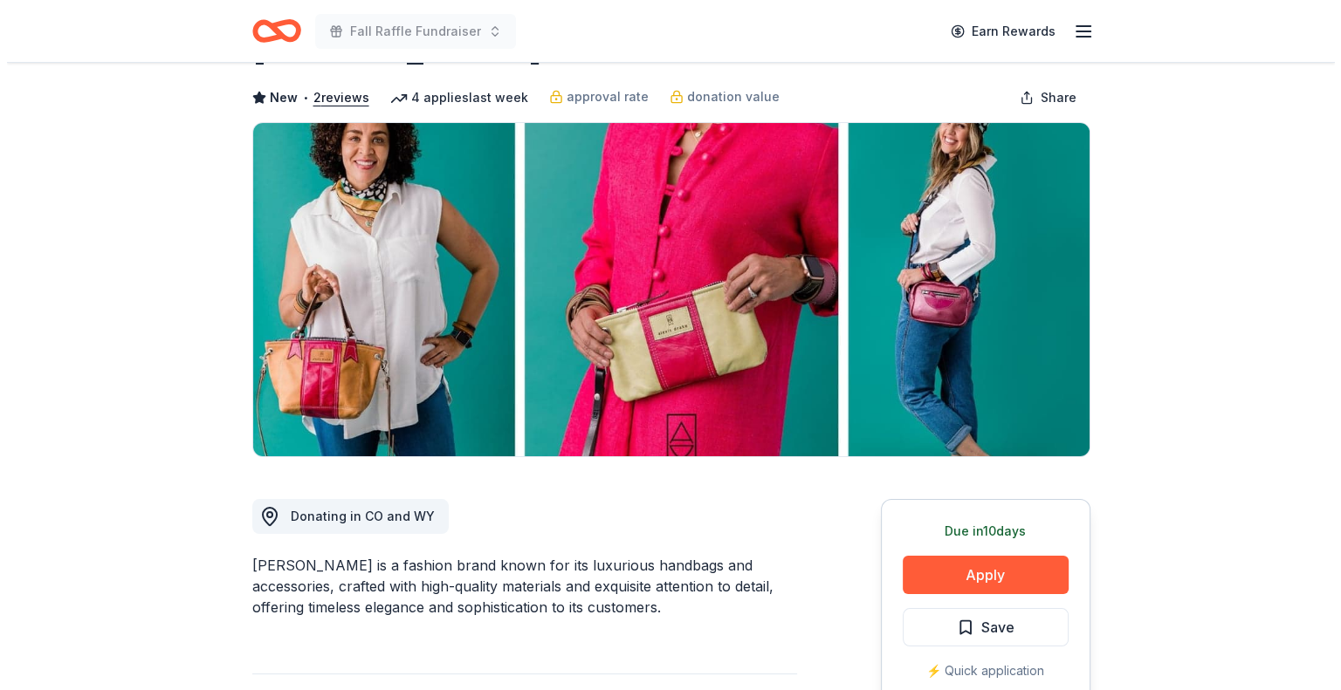
scroll to position [349, 0]
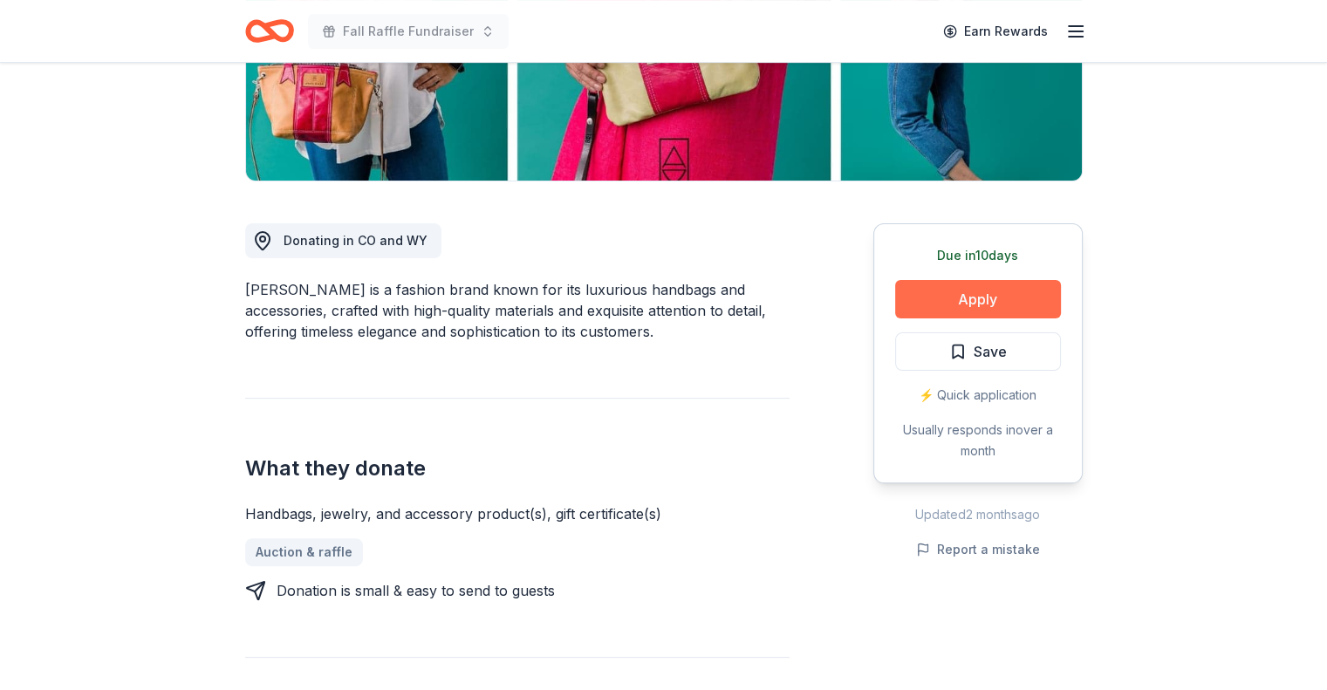
click at [922, 292] on button "Apply" at bounding box center [978, 299] width 166 height 38
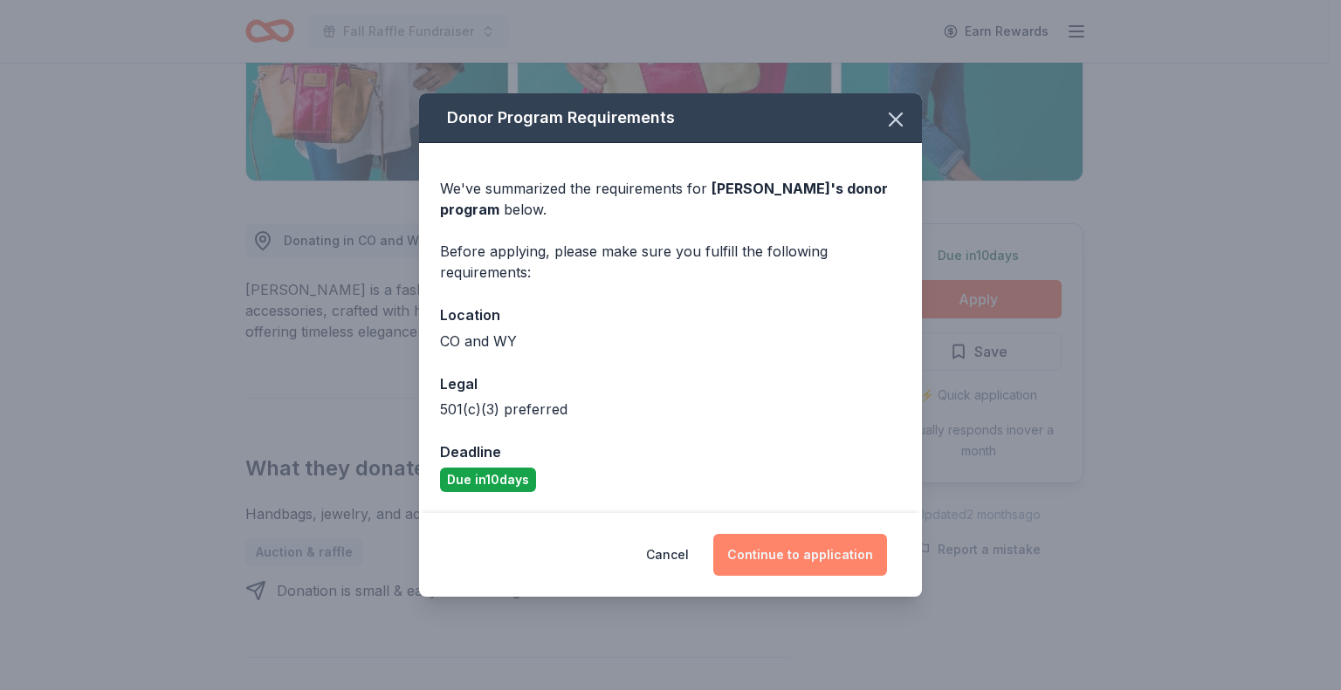
click at [776, 548] on button "Continue to application" at bounding box center [800, 555] width 174 height 42
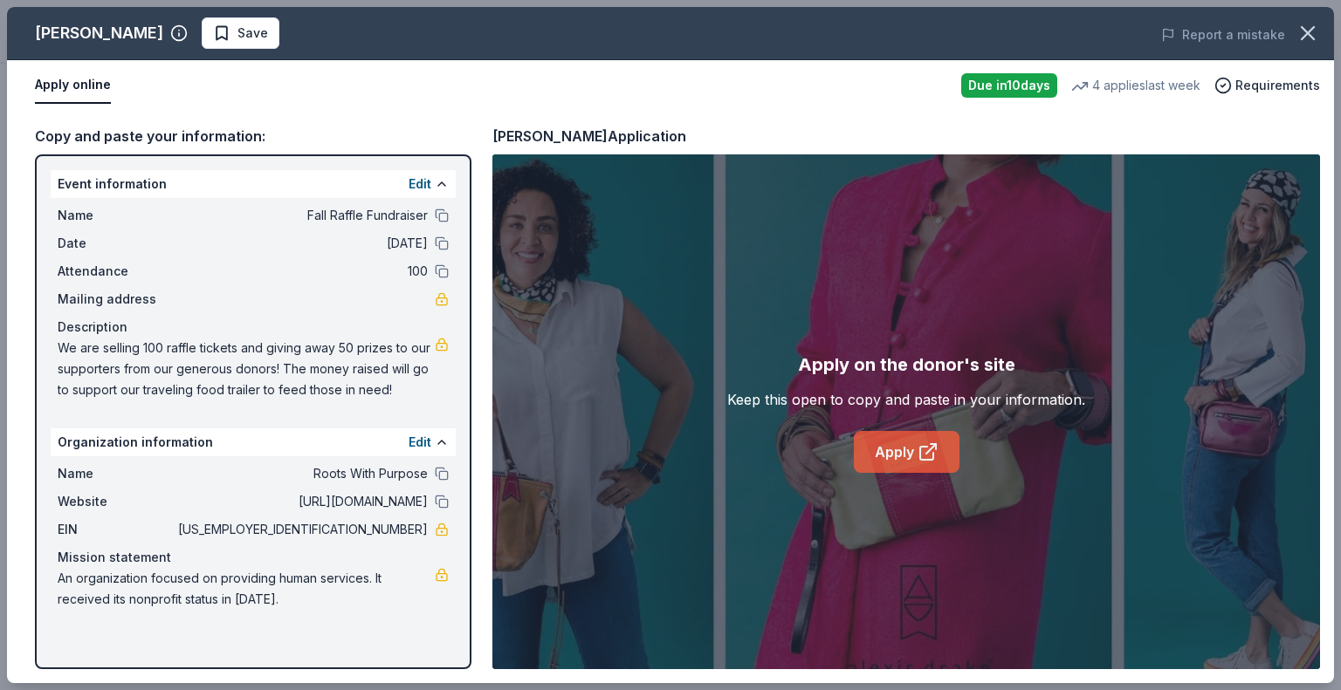
click at [876, 453] on link "Apply" at bounding box center [907, 452] width 106 height 42
click at [237, 38] on span "Save" at bounding box center [252, 33] width 31 height 21
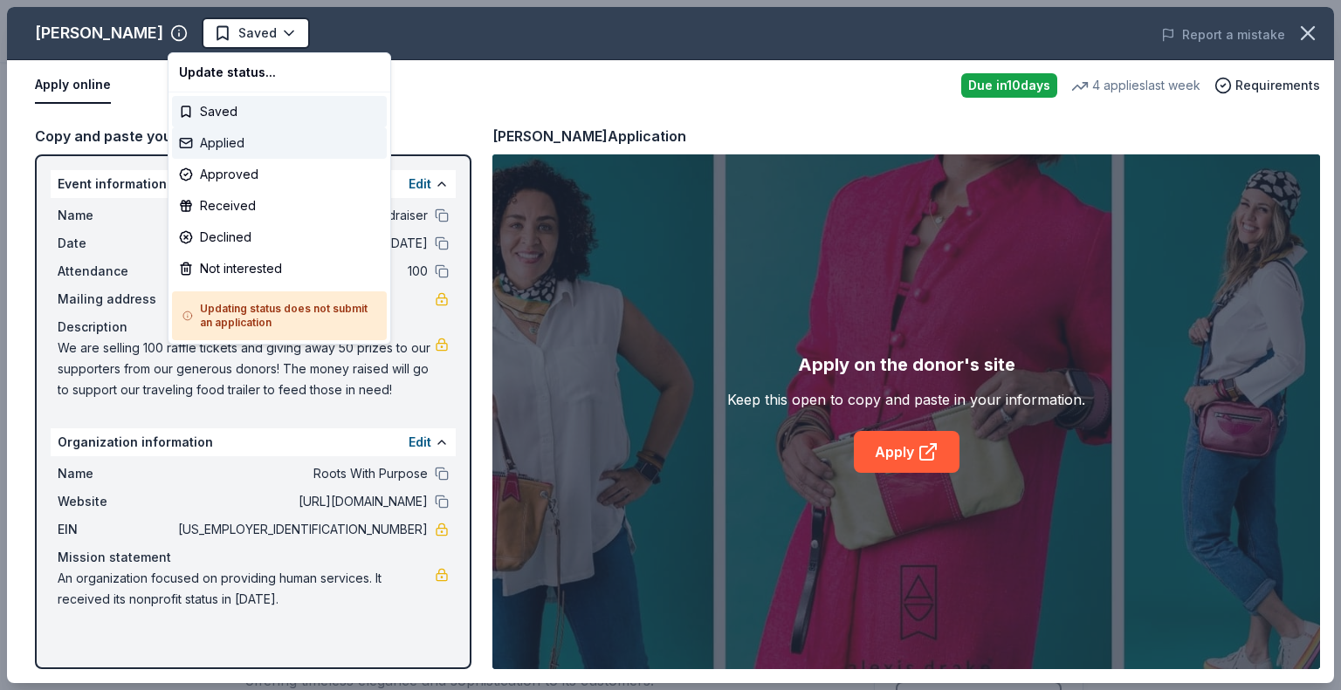
click at [215, 135] on div "Applied" at bounding box center [279, 142] width 215 height 31
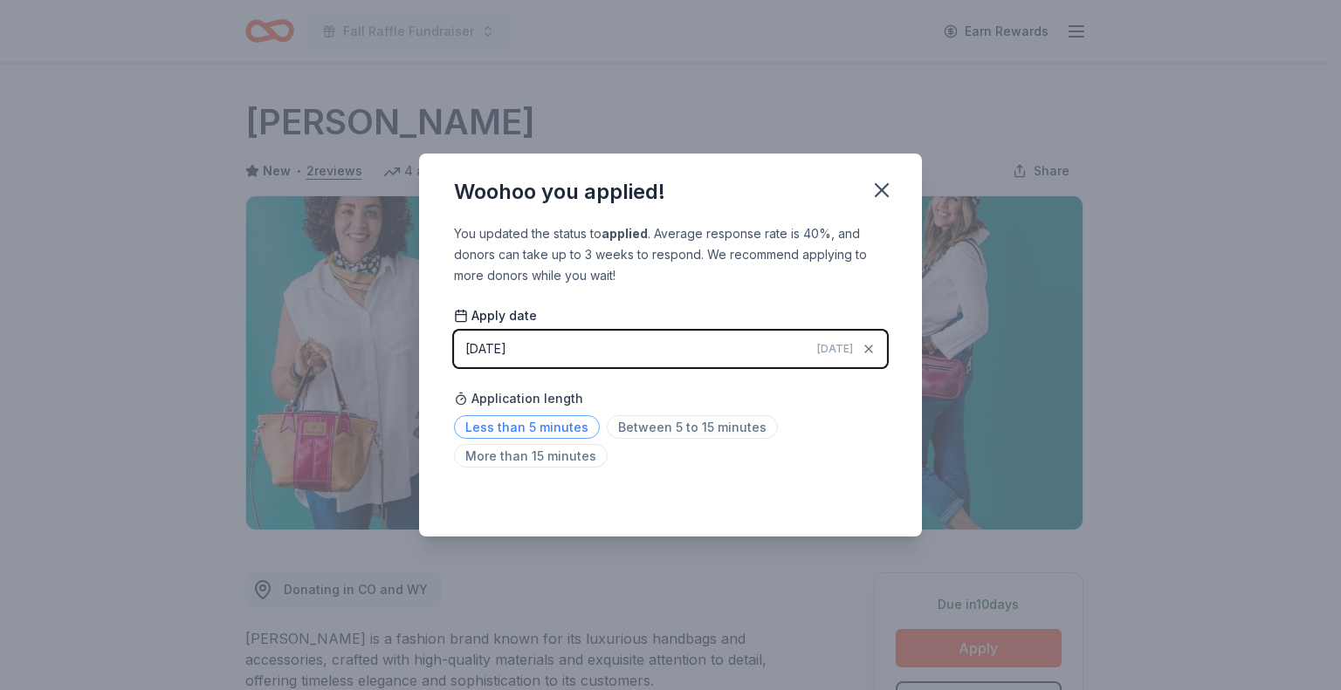
click at [518, 429] on span "Less than 5 minutes" at bounding box center [527, 427] width 146 height 24
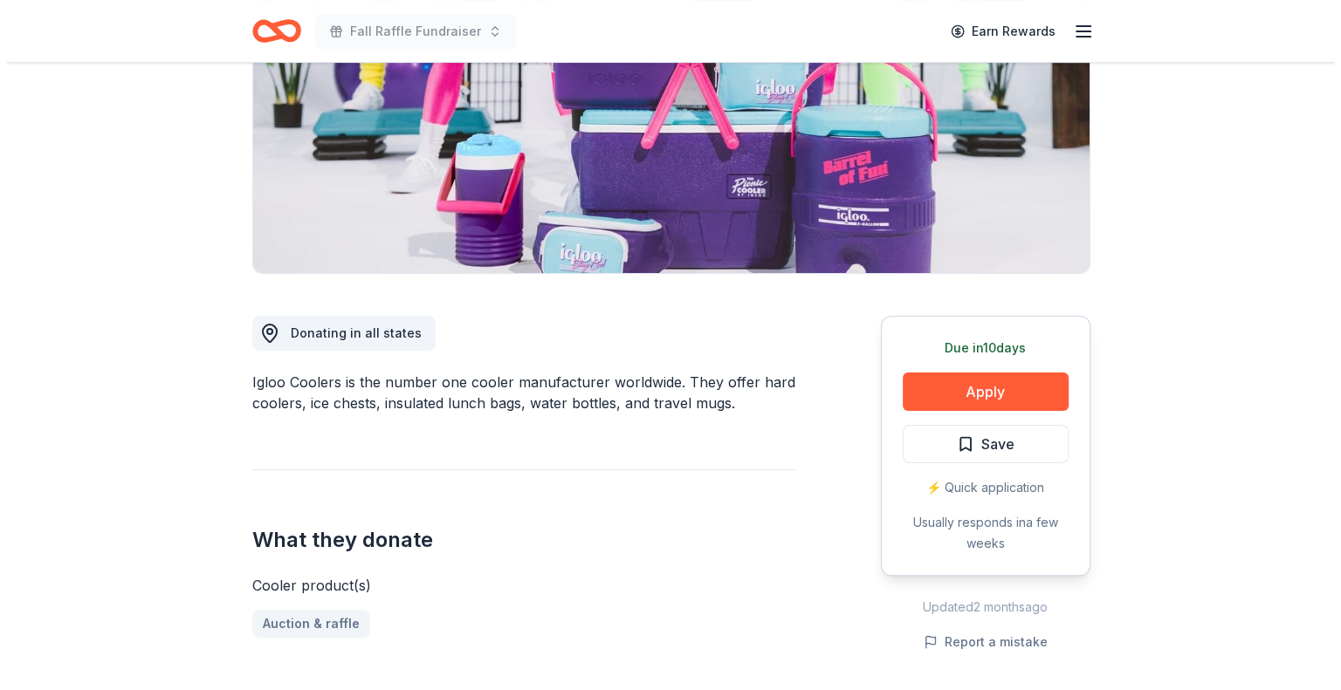
scroll to position [262, 0]
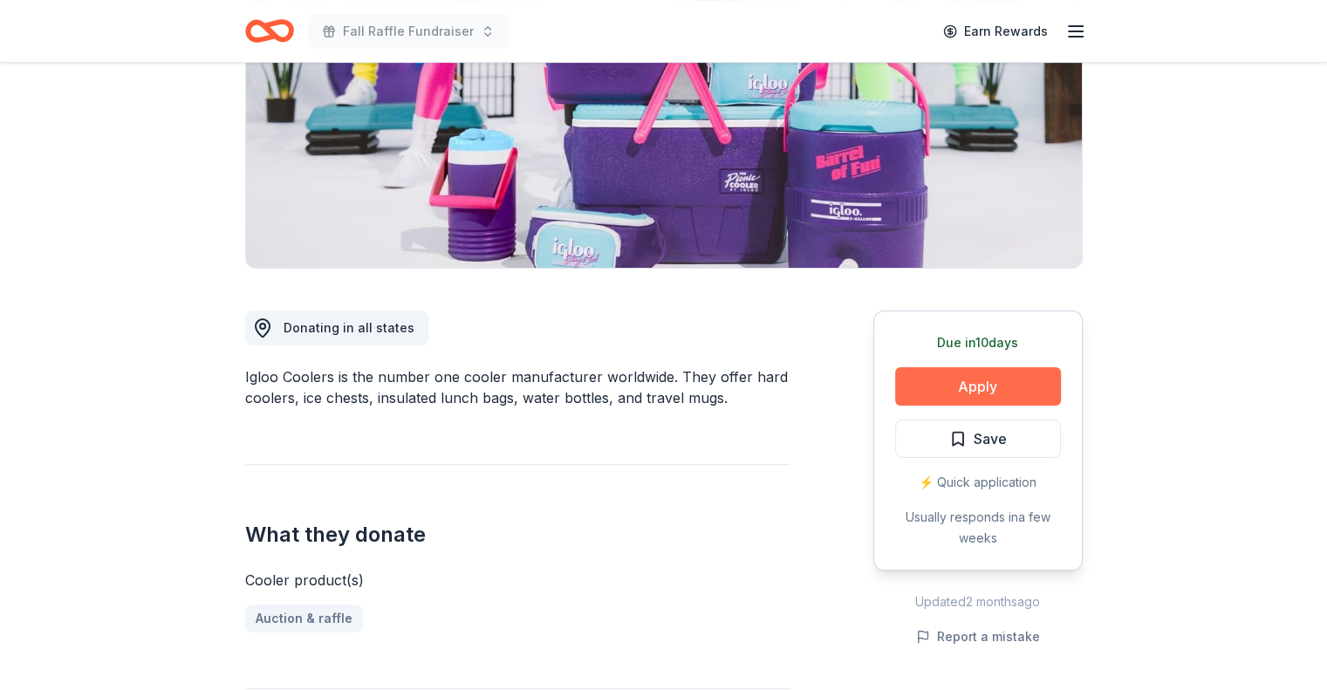
click at [933, 385] on button "Apply" at bounding box center [978, 386] width 166 height 38
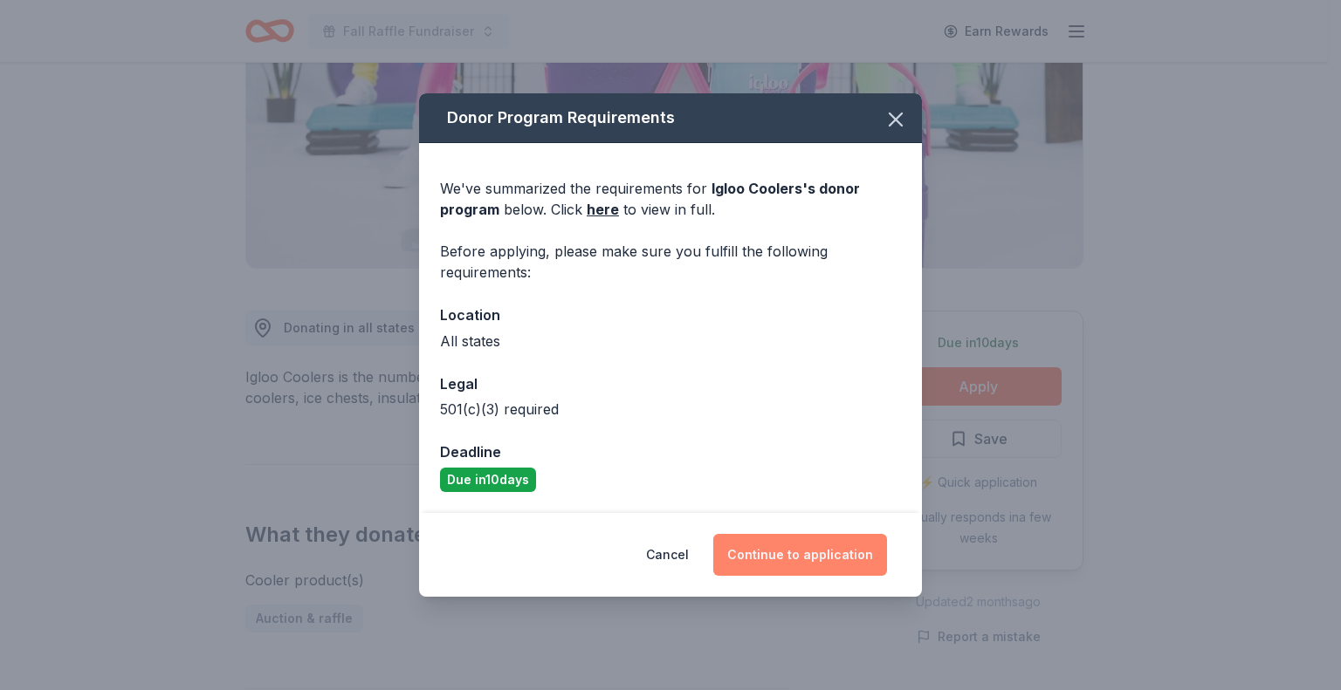
click at [784, 559] on button "Continue to application" at bounding box center [800, 555] width 174 height 42
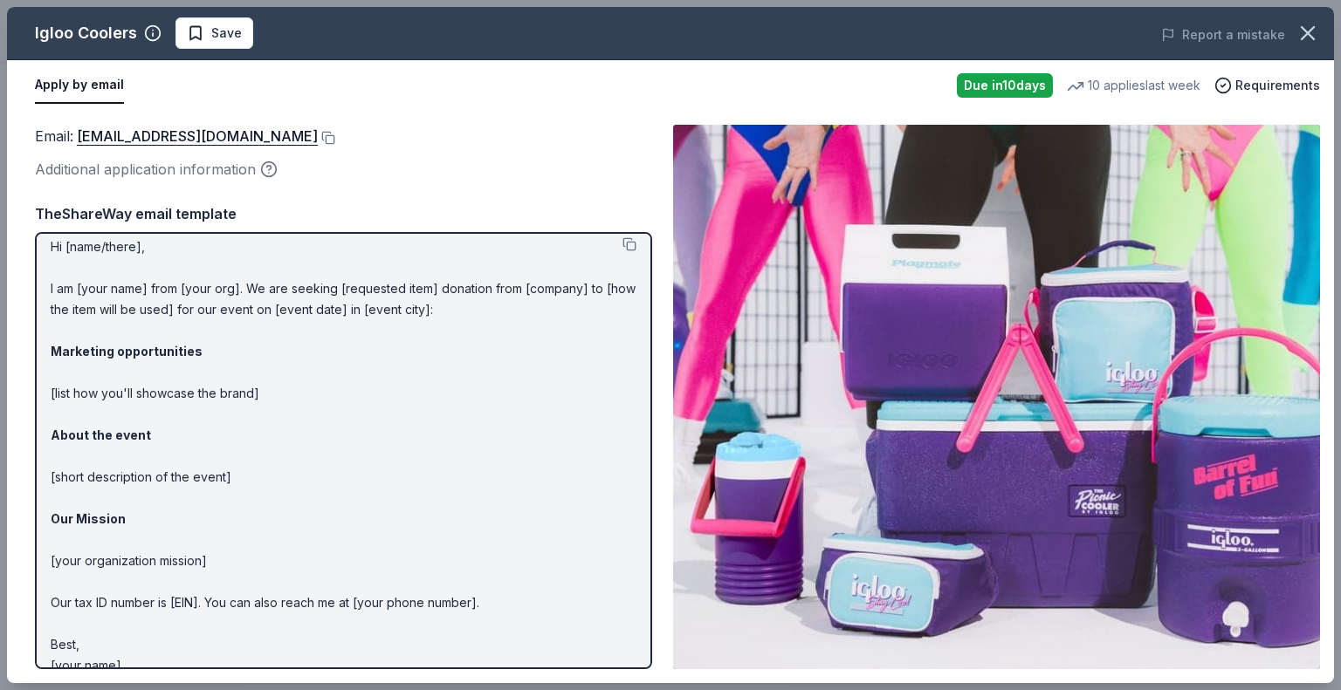
scroll to position [0, 0]
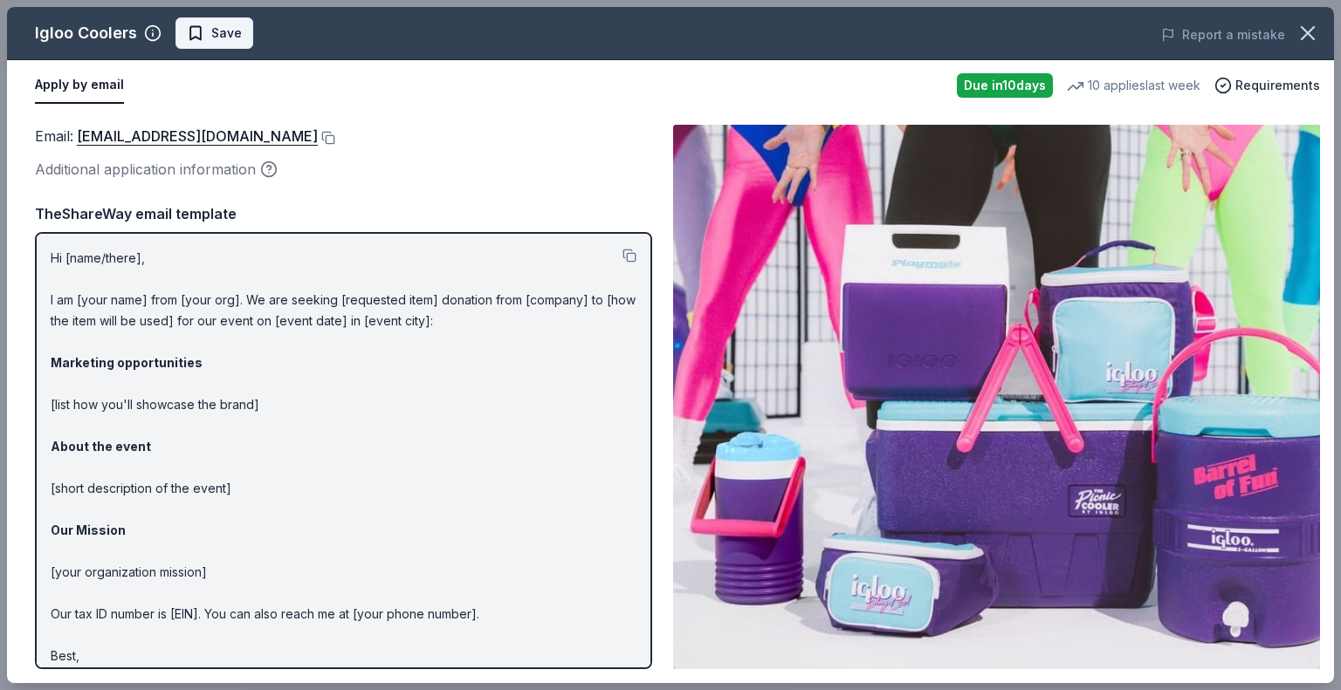
click at [187, 41] on span "Save" at bounding box center [214, 33] width 55 height 21
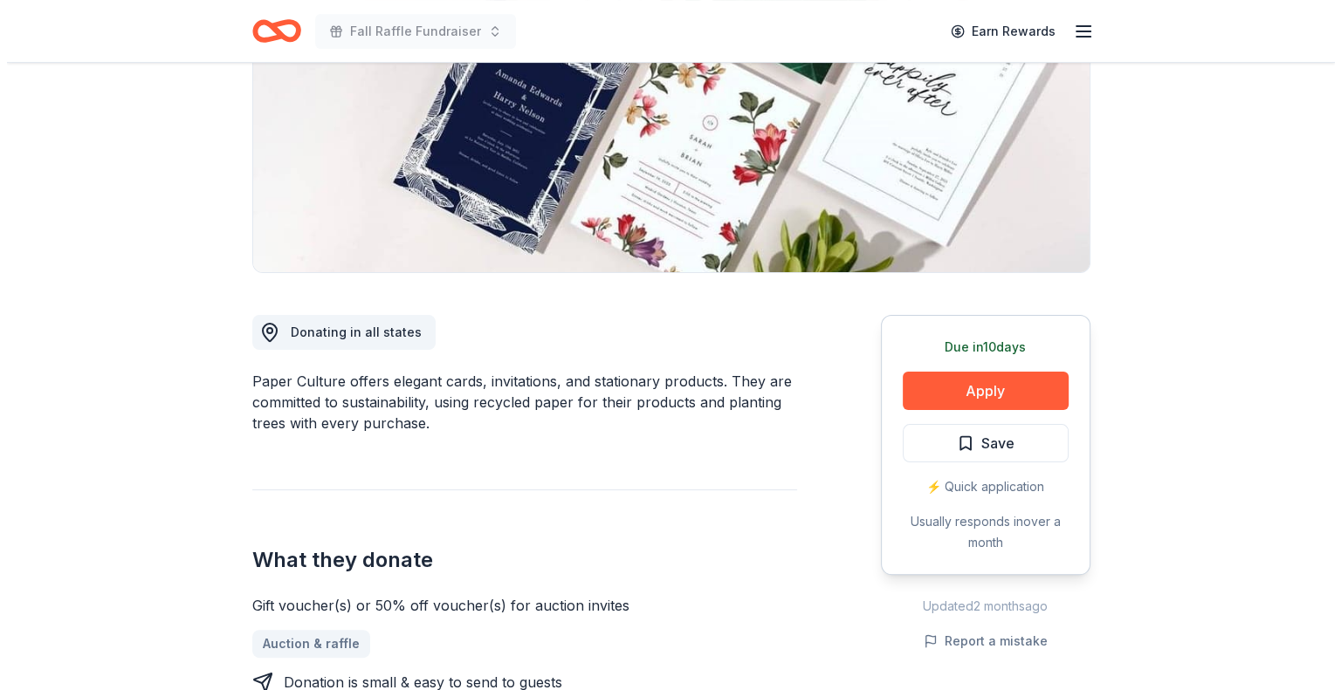
scroll to position [262, 0]
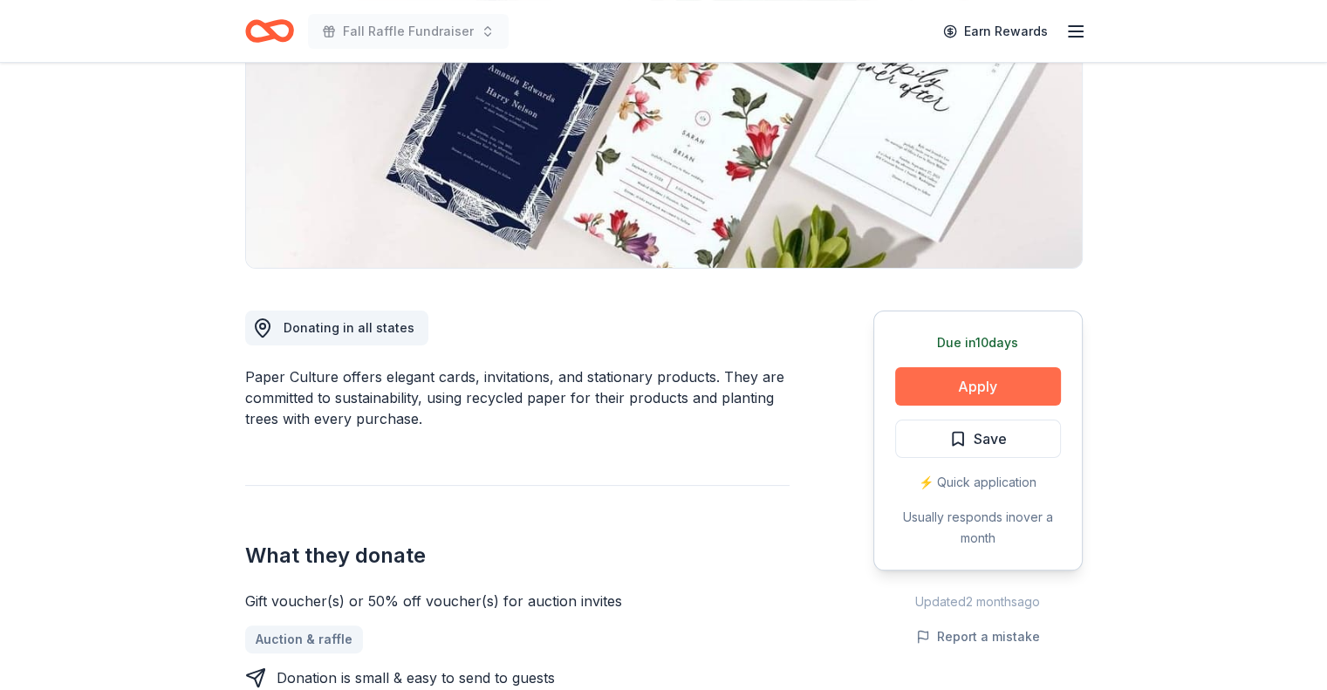
click at [920, 380] on button "Apply" at bounding box center [978, 386] width 166 height 38
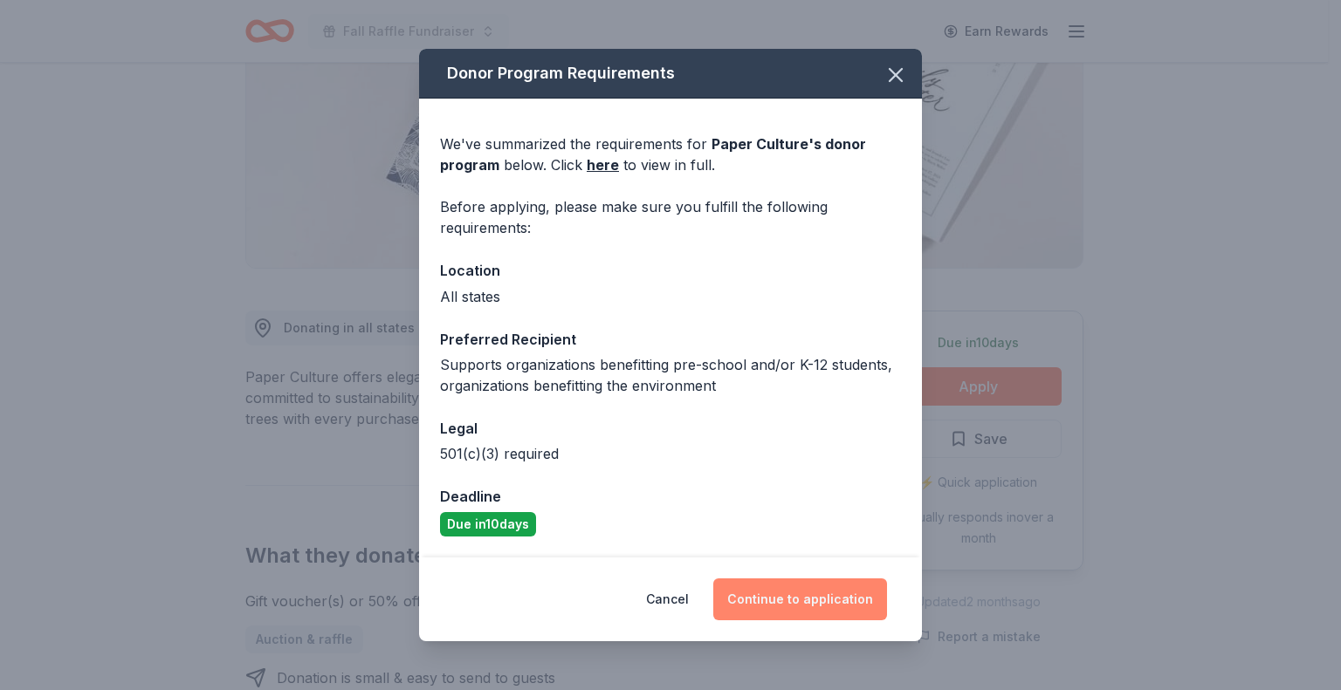
click at [775, 586] on button "Continue to application" at bounding box center [800, 600] width 174 height 42
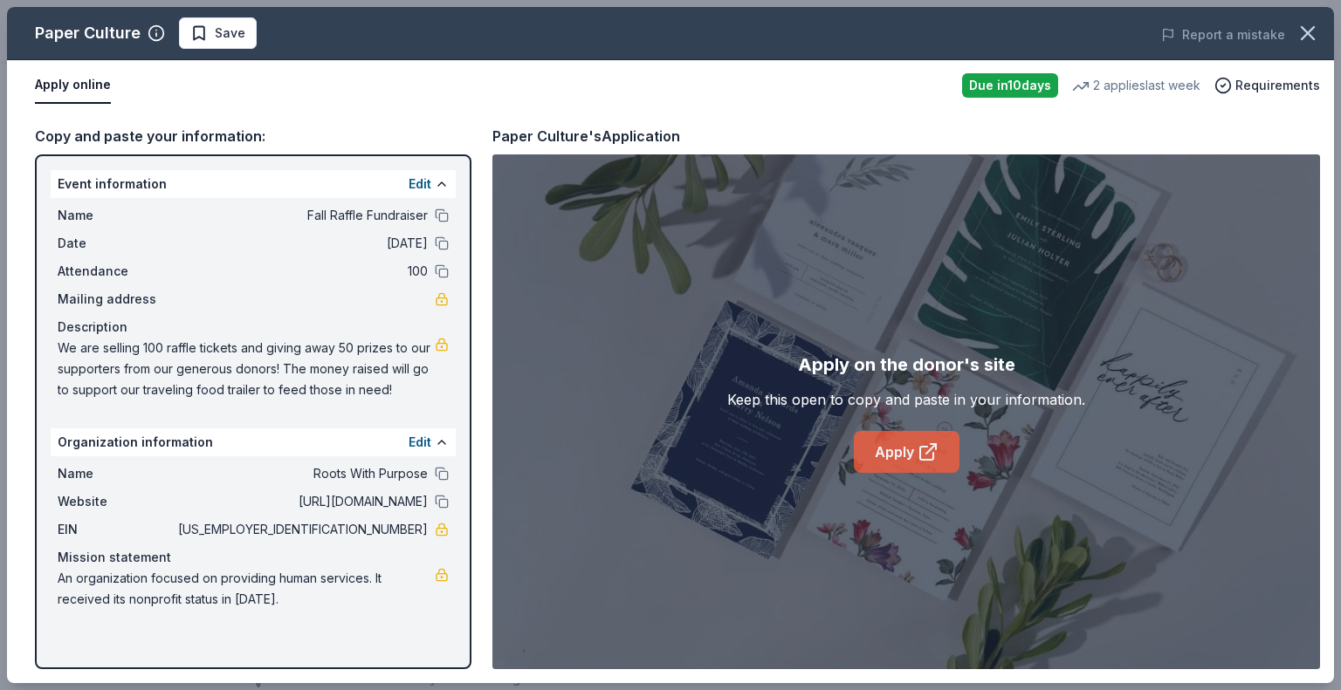
click at [901, 463] on link "Apply" at bounding box center [907, 452] width 106 height 42
click at [239, 31] on span "Save" at bounding box center [230, 33] width 31 height 21
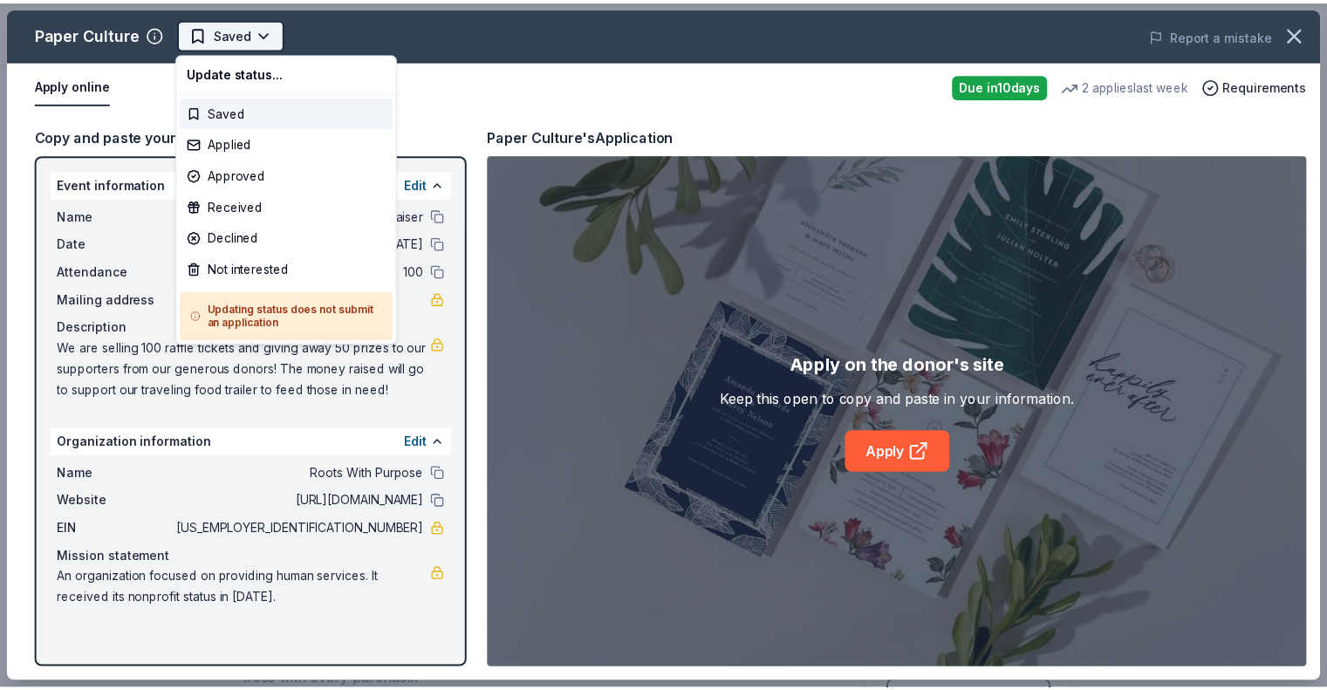
scroll to position [0, 0]
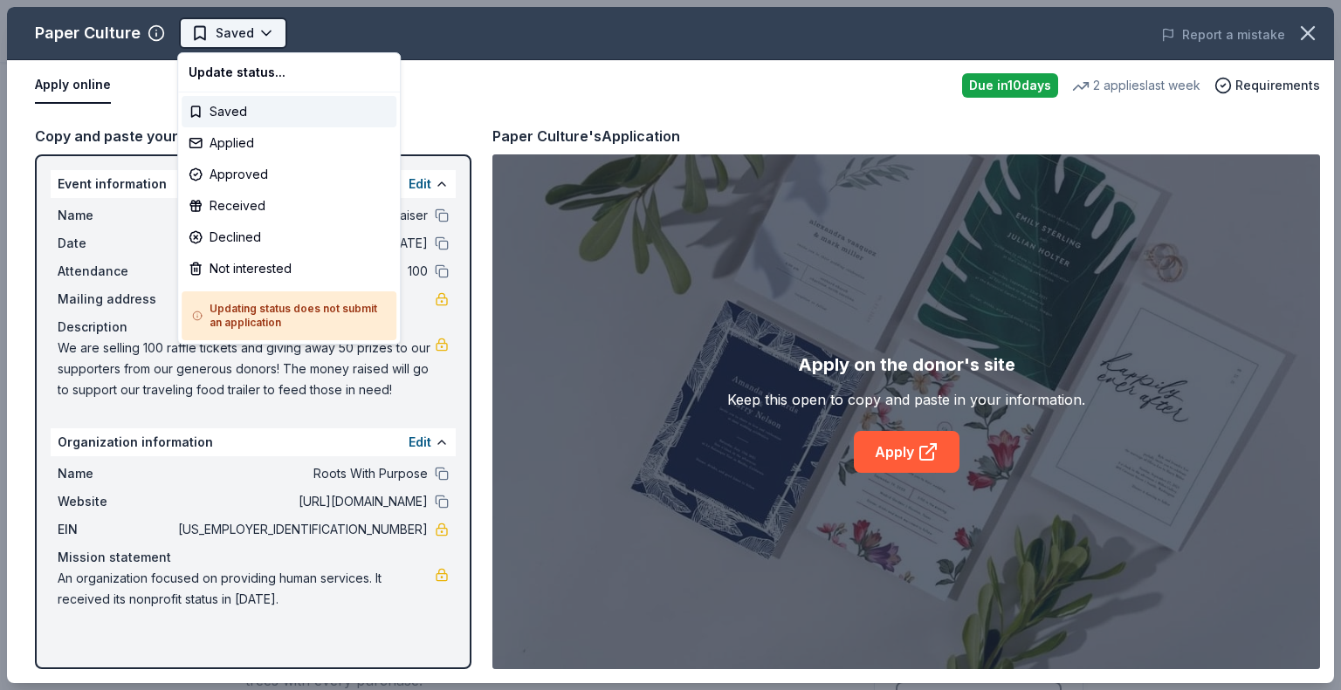
click at [229, 38] on html "Fall Raffle Fundraiser Earn Rewards Due in 10 days Share Paper Culture New 2 ap…" at bounding box center [670, 345] width 1341 height 690
click at [247, 135] on div "Applied" at bounding box center [289, 142] width 215 height 31
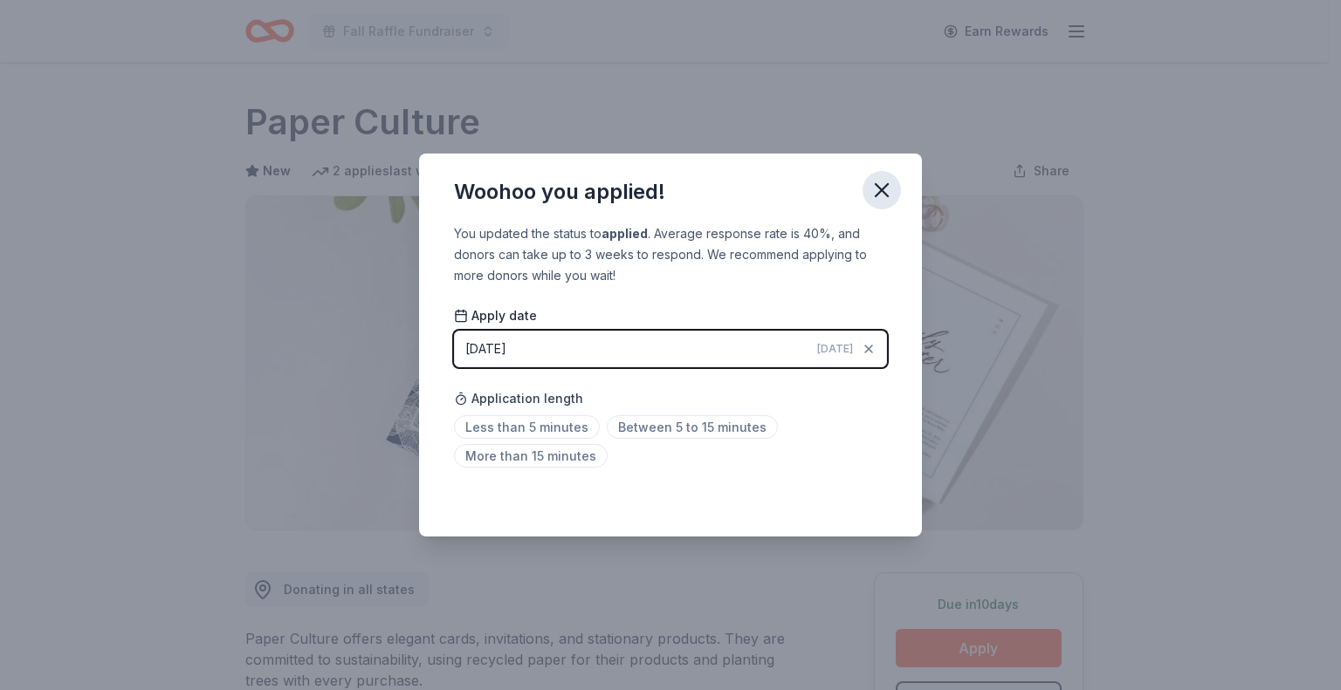
click at [881, 191] on icon "button" at bounding box center [881, 190] width 12 height 12
